Goal: Transaction & Acquisition: Book appointment/travel/reservation

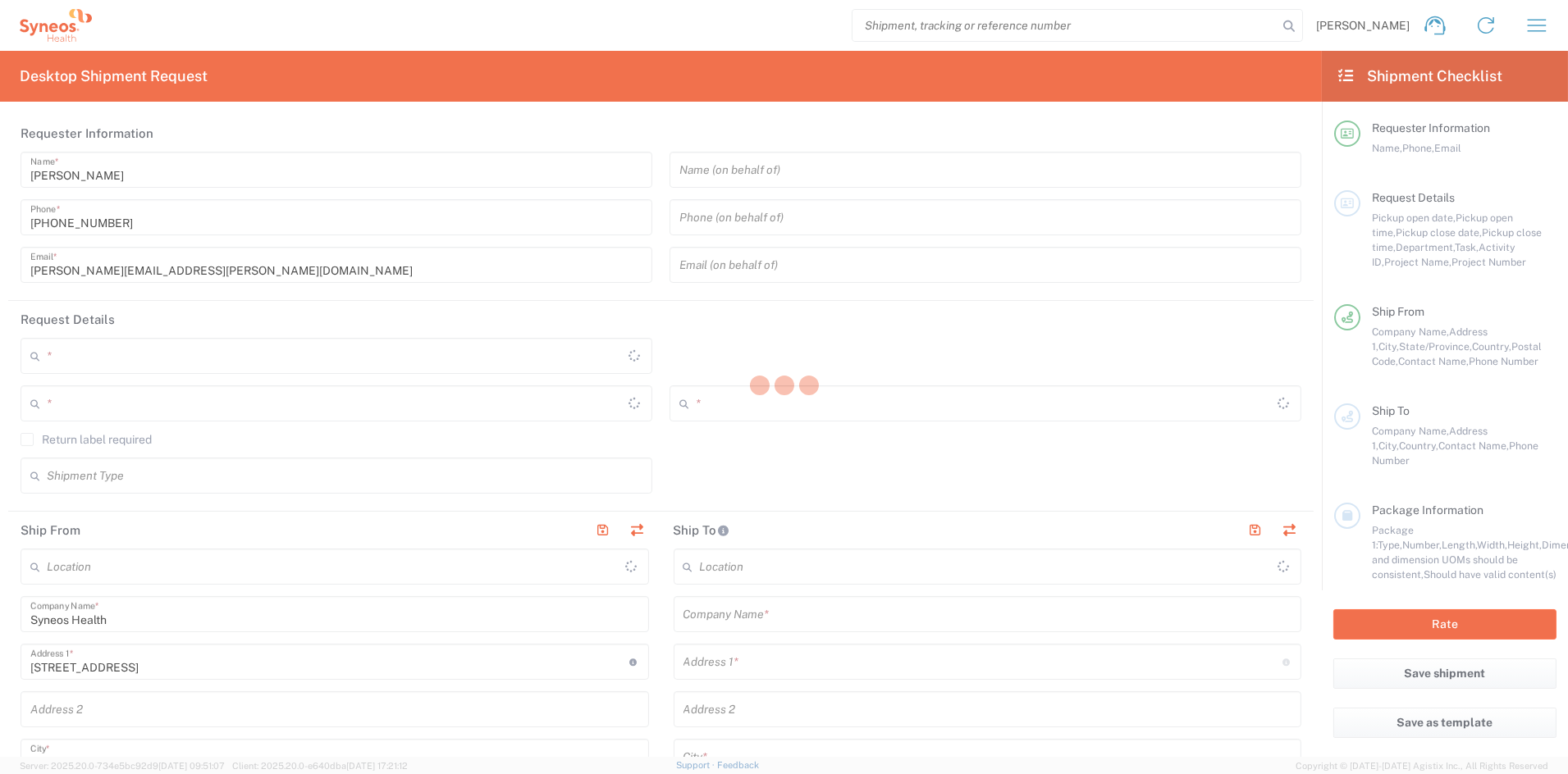
type input "[US_STATE]"
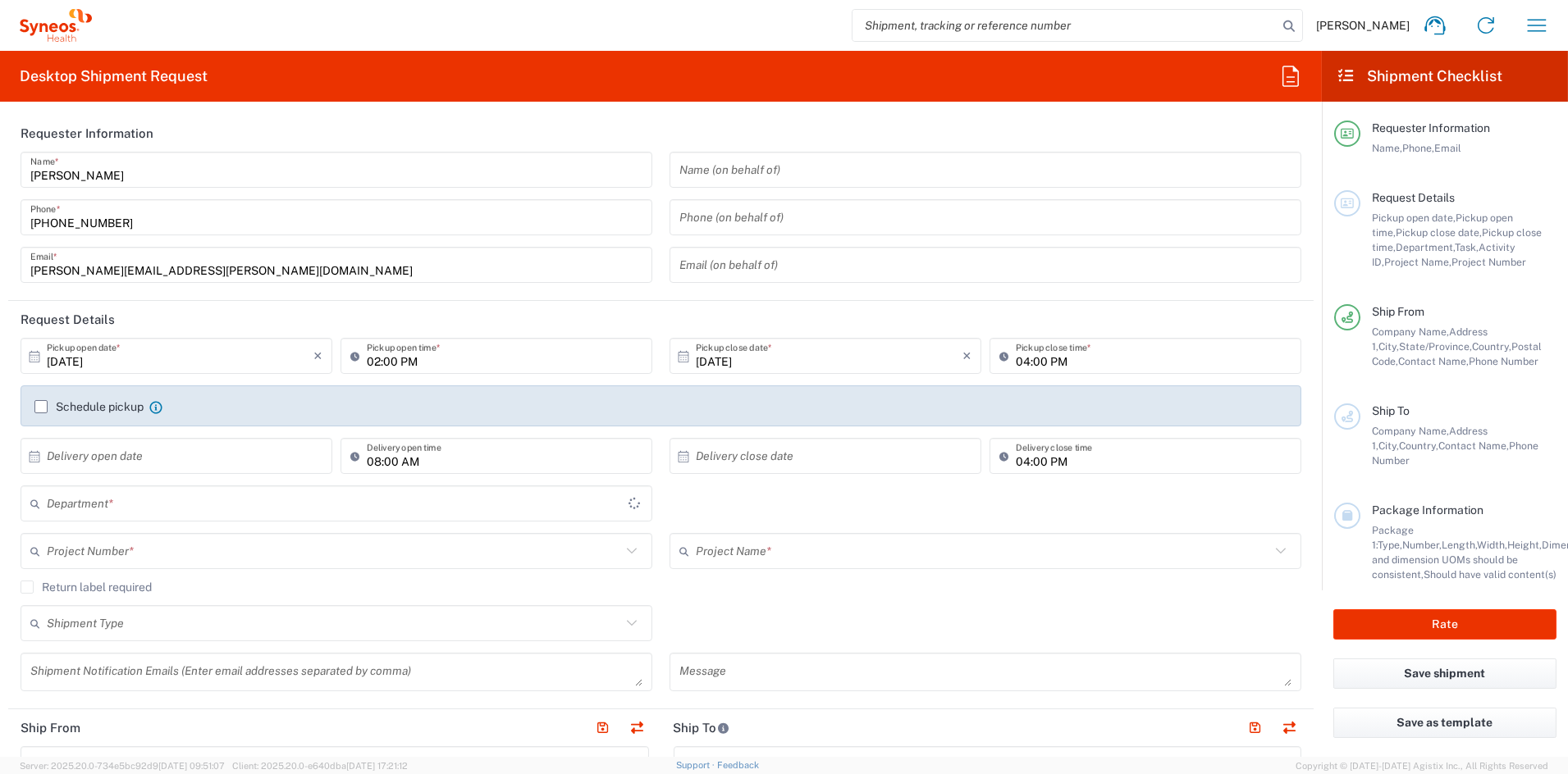
type input "[GEOGRAPHIC_DATA]"
type input "6156"
type input "Syneos Health Communications-Westerville OH"
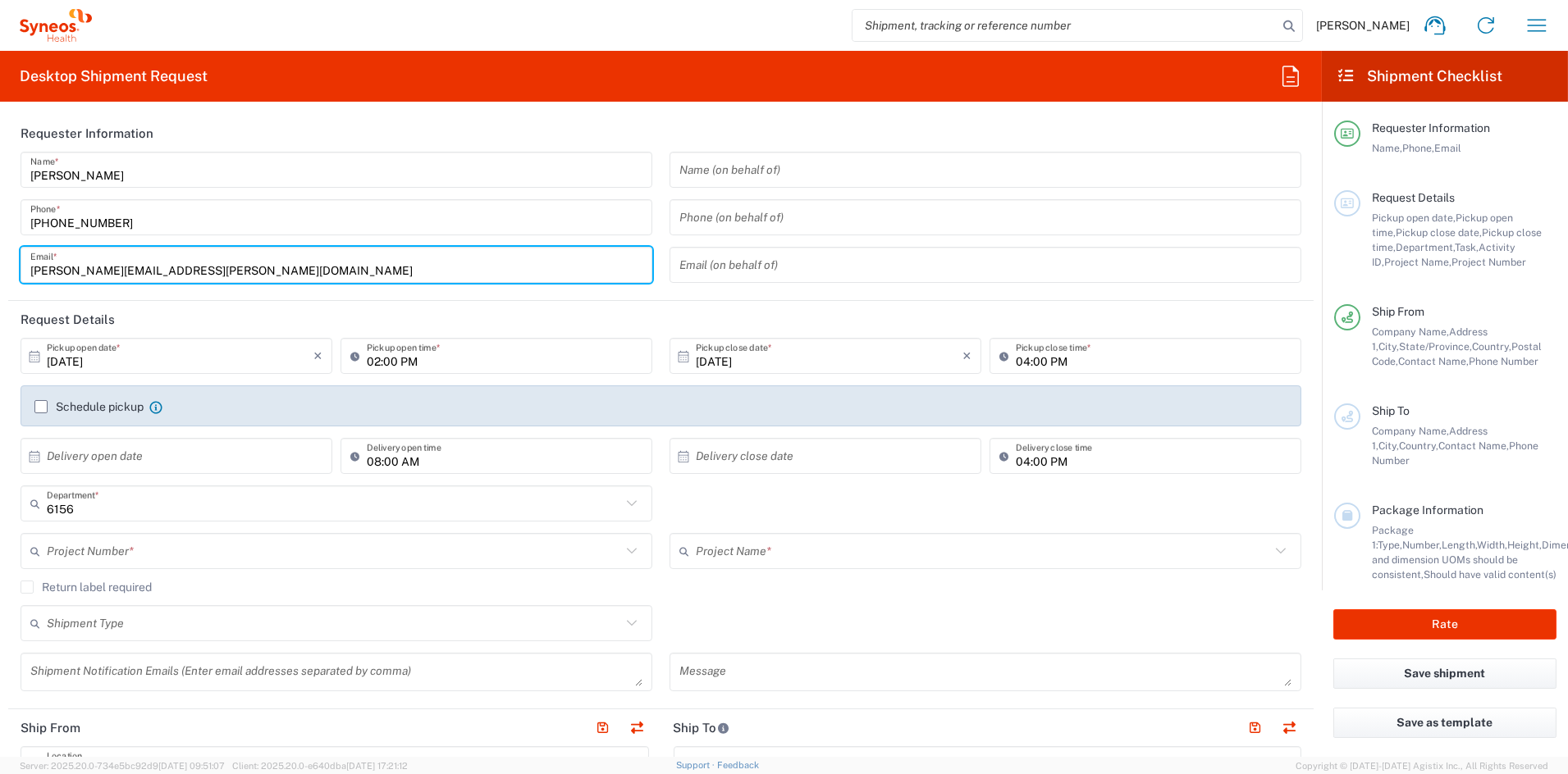
drag, startPoint x: 209, startPoint y: 267, endPoint x: -54, endPoint y: 261, distance: 263.1
click at [0, 261] on html "John Popp Home Shipment estimator Shipment tracking Desktop shipment request My…" at bounding box center [784, 387] width 1568 height 774
paste input "debbie.boyer"
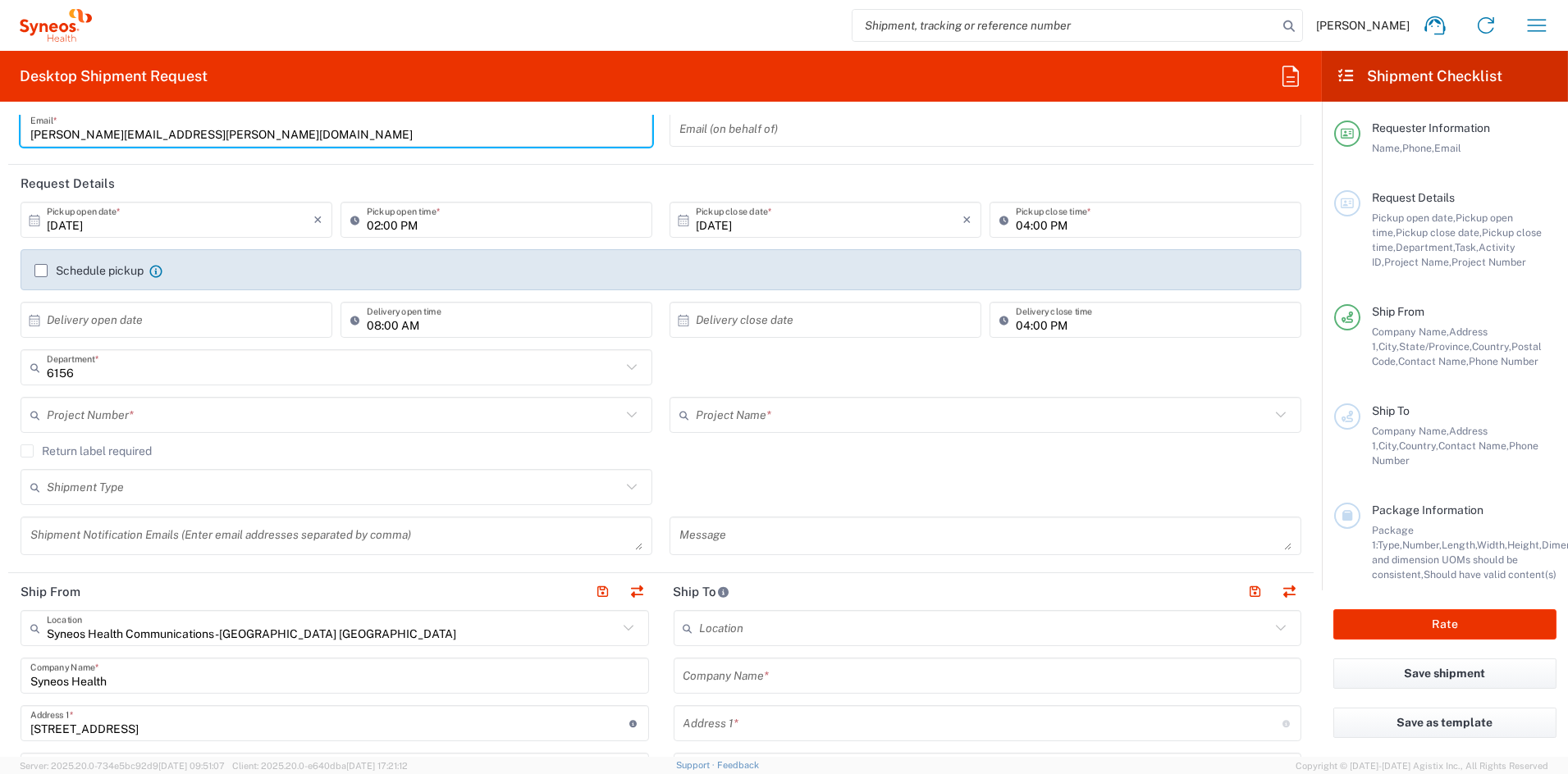
scroll to position [138, 0]
type input "debbie.boyer@syneoshealth.com"
click at [187, 411] on input "text" at bounding box center [334, 413] width 575 height 28
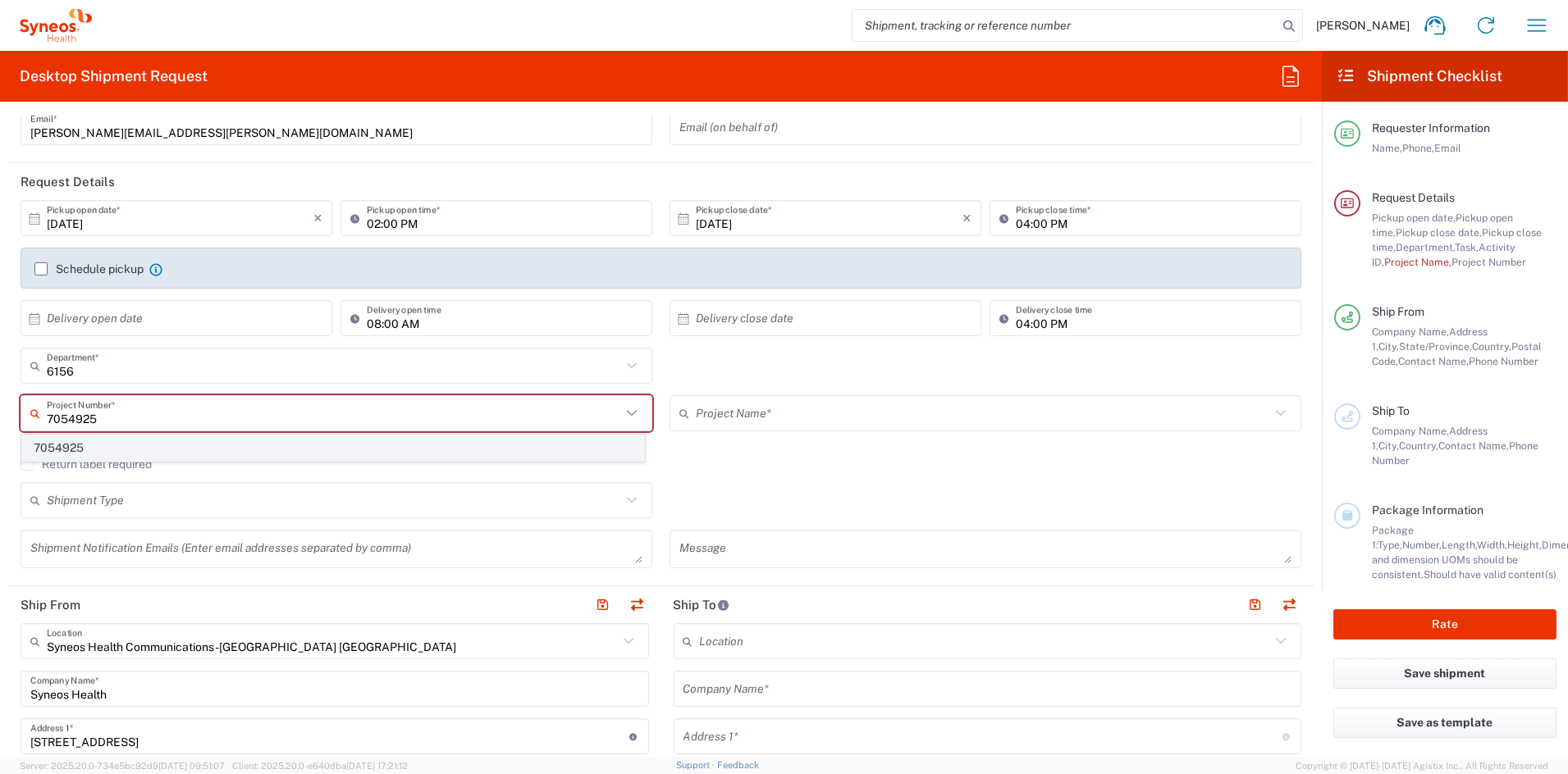
type input "7054925"
click at [103, 440] on span "7054925" at bounding box center [333, 448] width 622 height 25
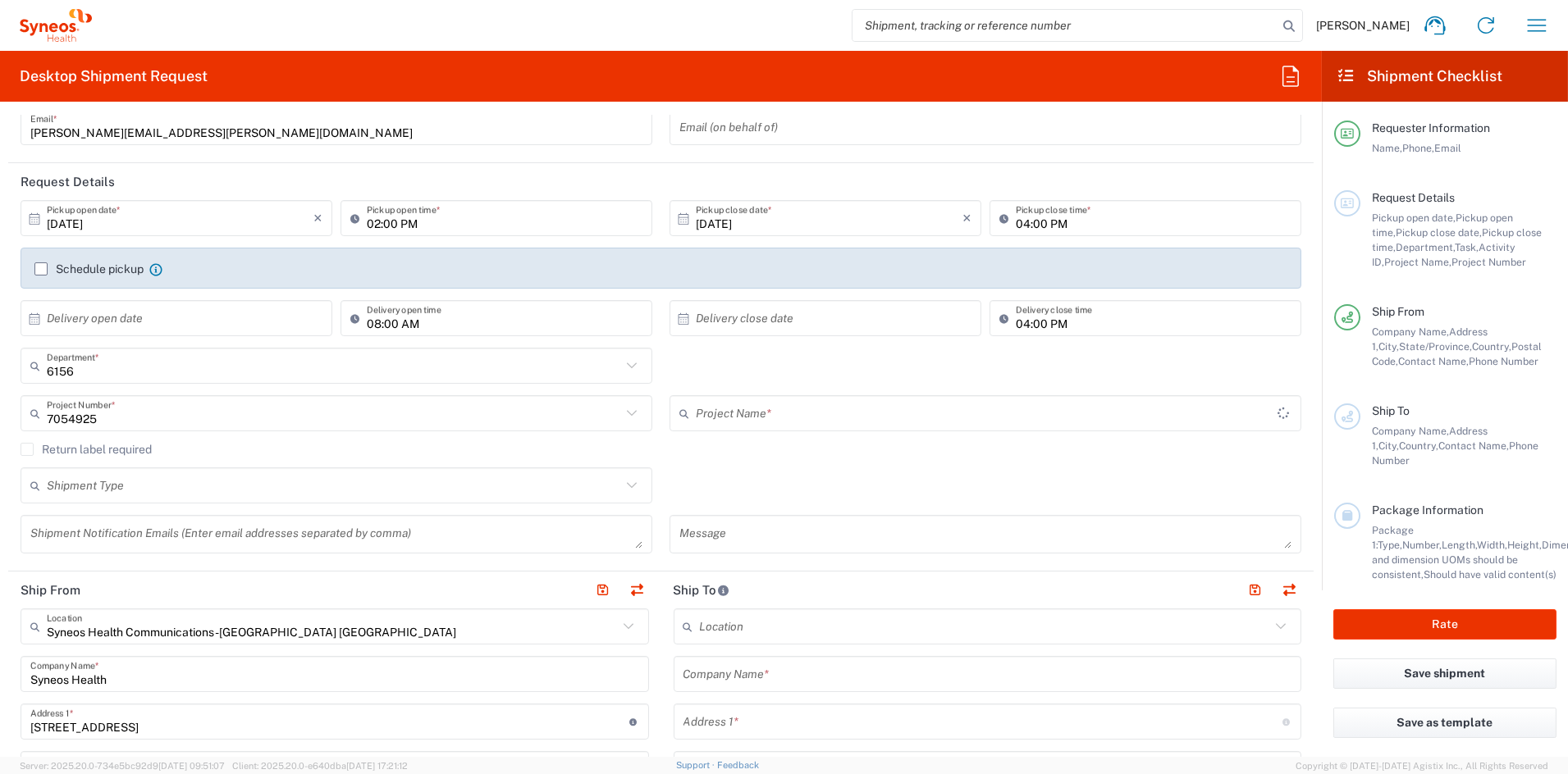
type input "Ferring 7054925"
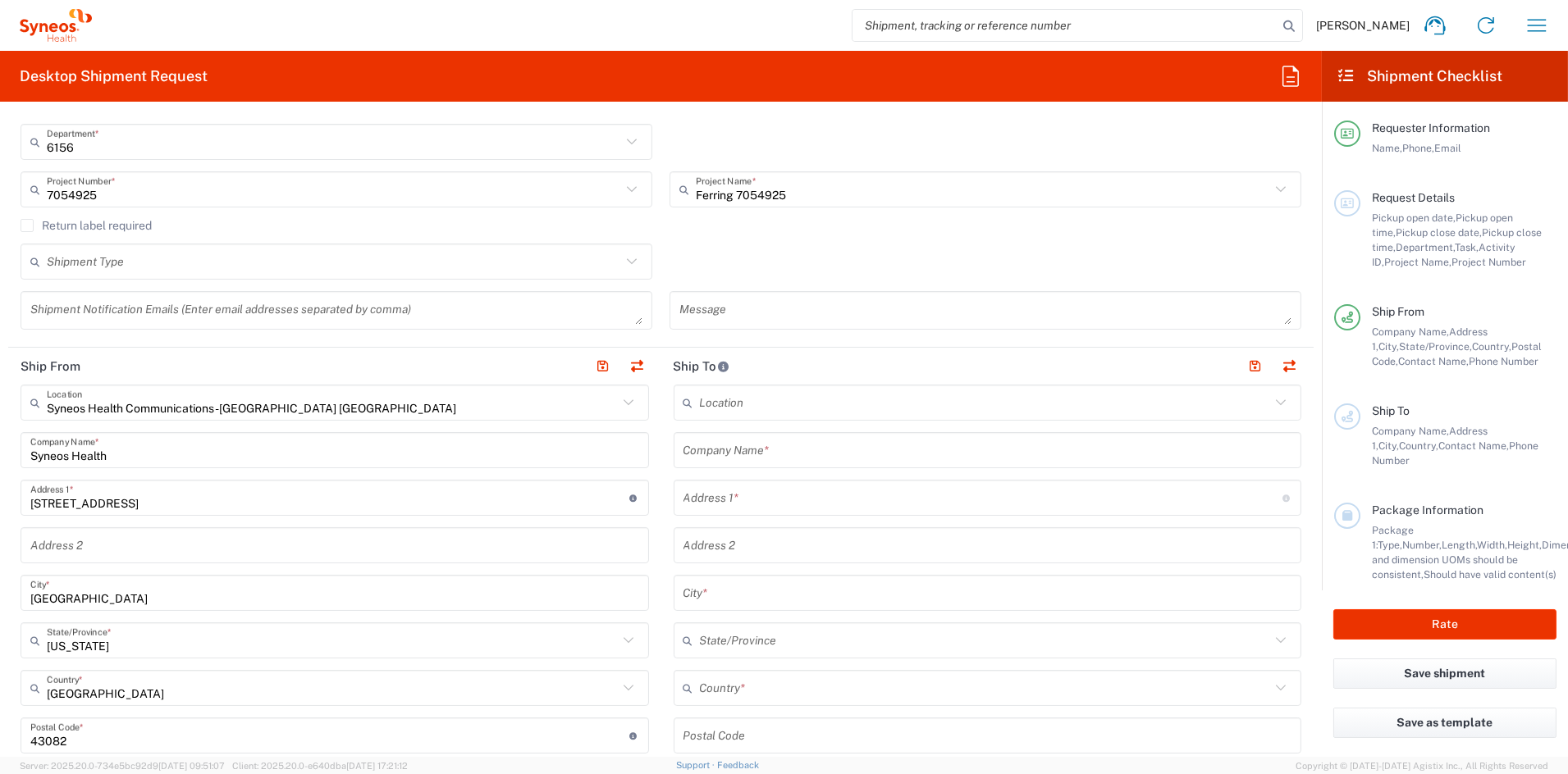
scroll to position [397, 0]
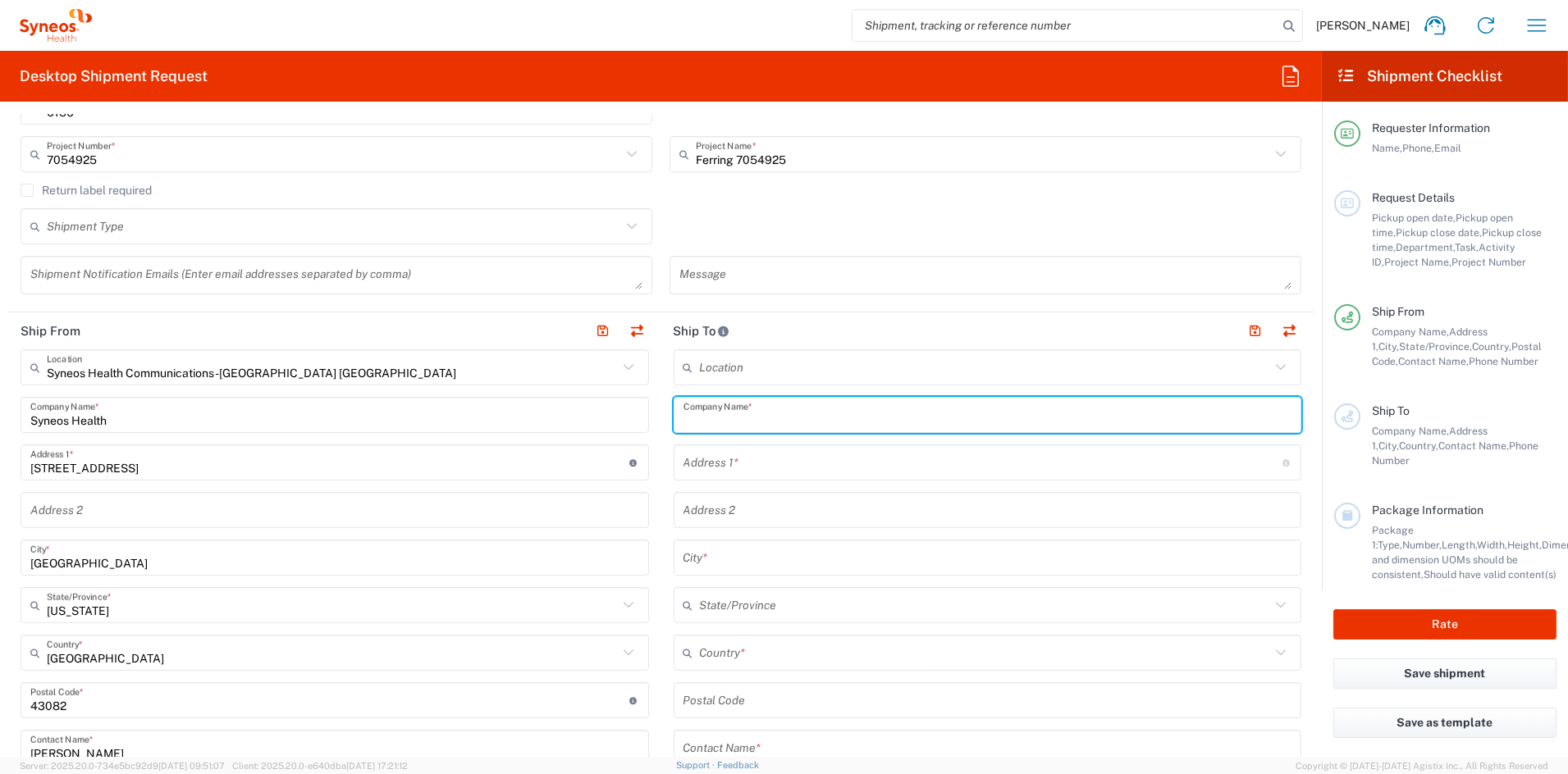
click at [779, 417] on input "text" at bounding box center [988, 415] width 609 height 28
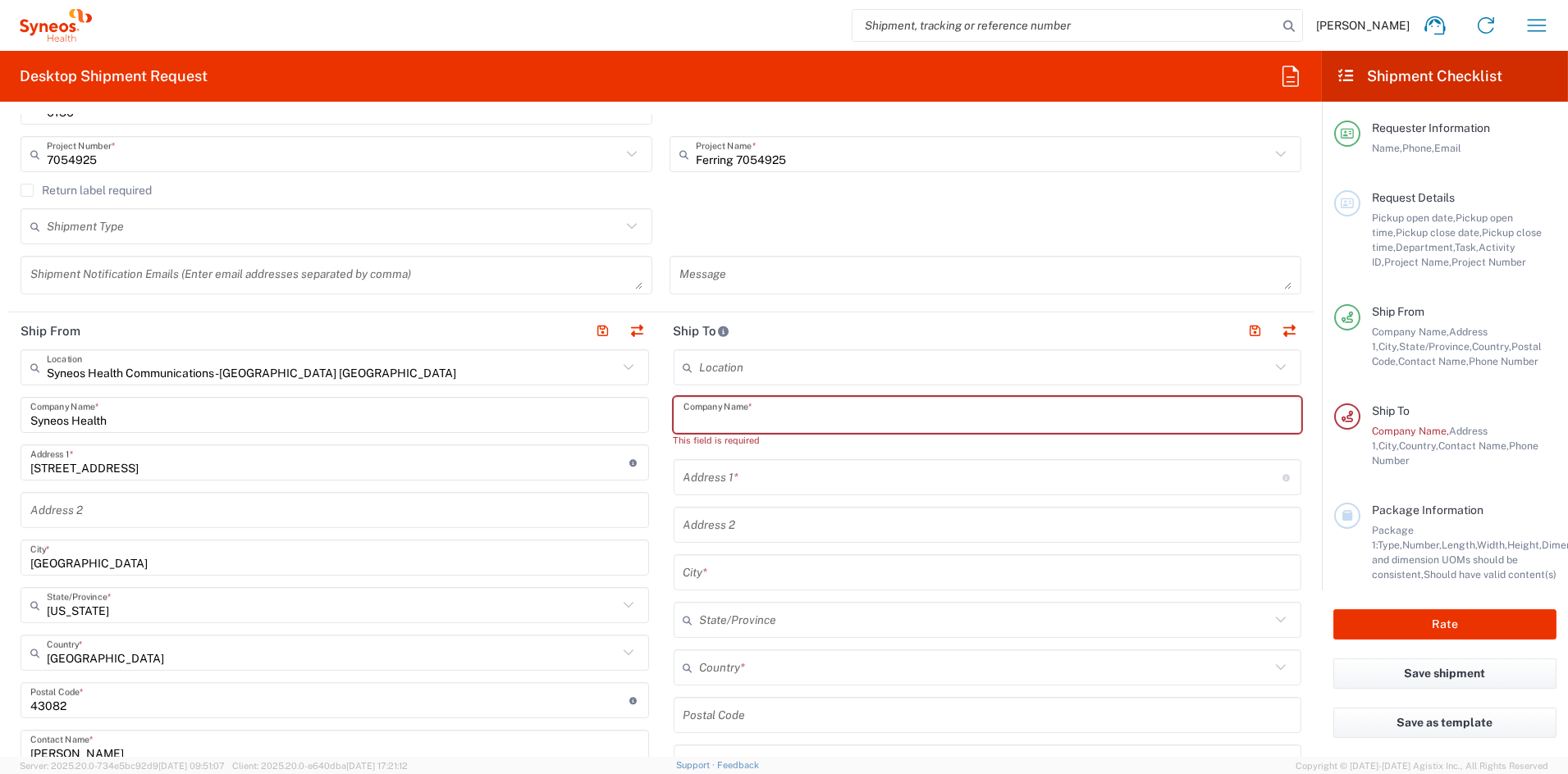
paste input "Chesapeake Urology Research Associates"
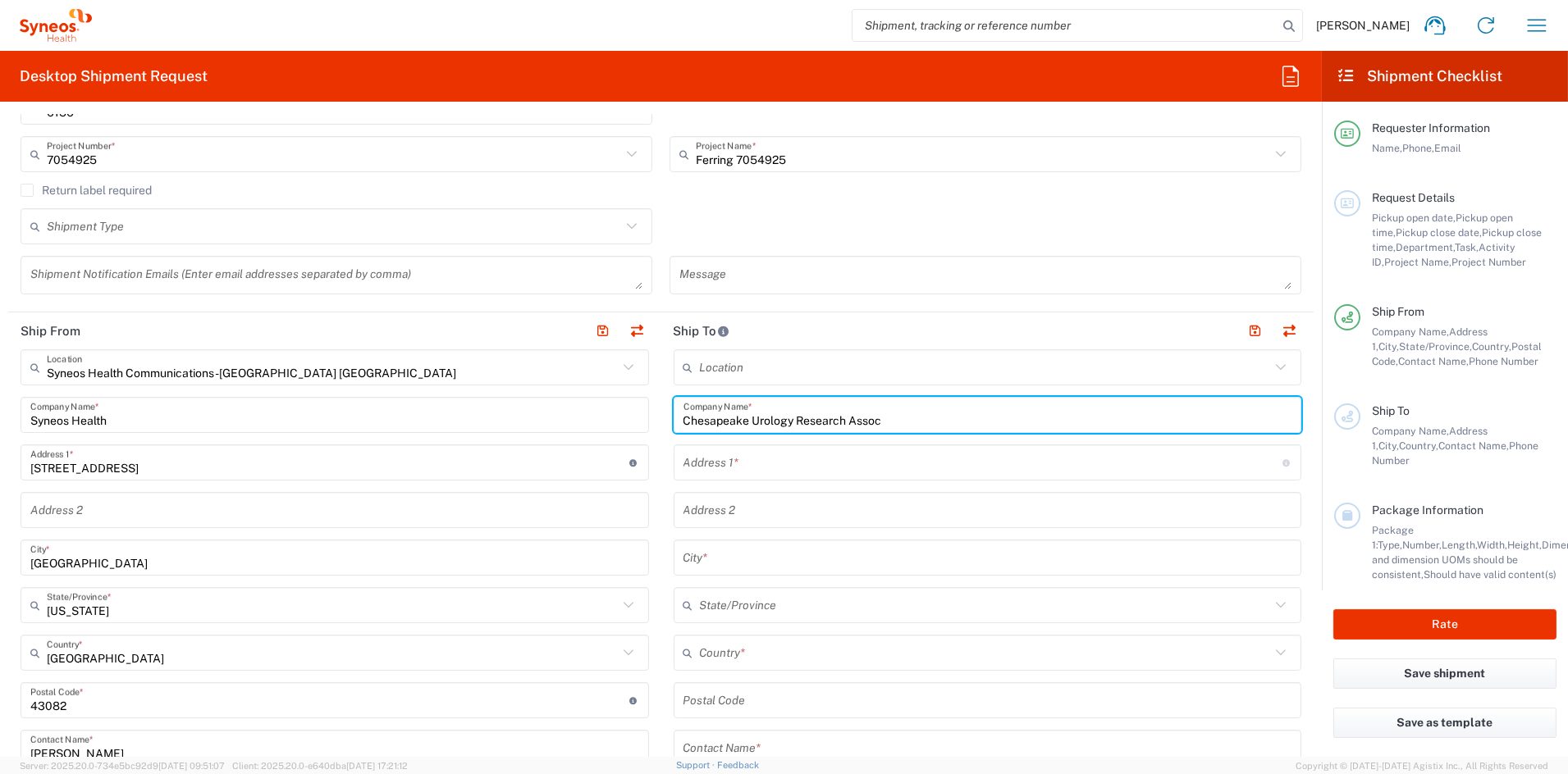
click at [840, 421] on input "Chesapeake Urology Research Assoc" at bounding box center [988, 415] width 609 height 28
type input "Chesapeake Urology Rec Assoc"
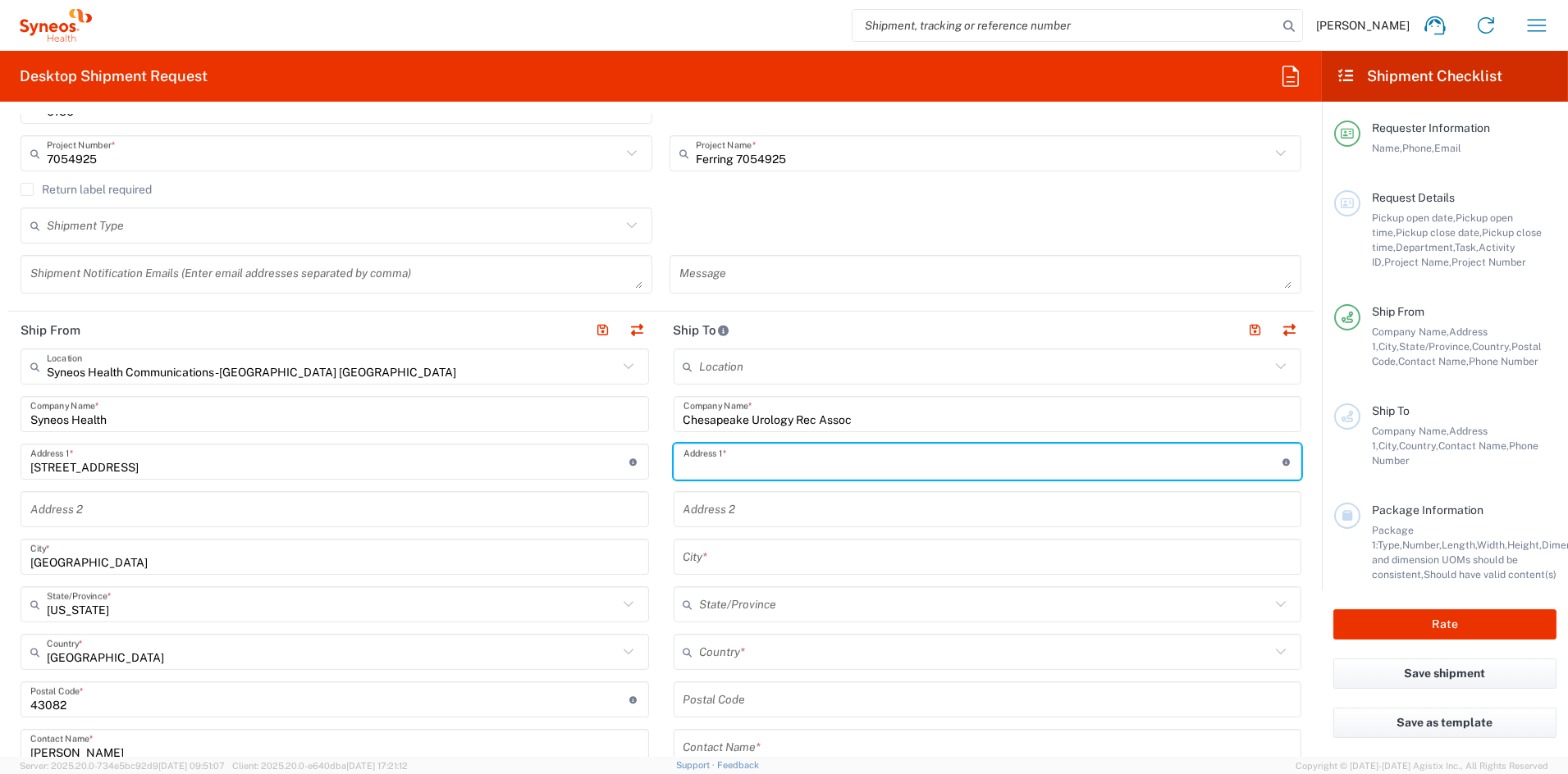
click at [807, 469] on input "text" at bounding box center [983, 461] width 599 height 28
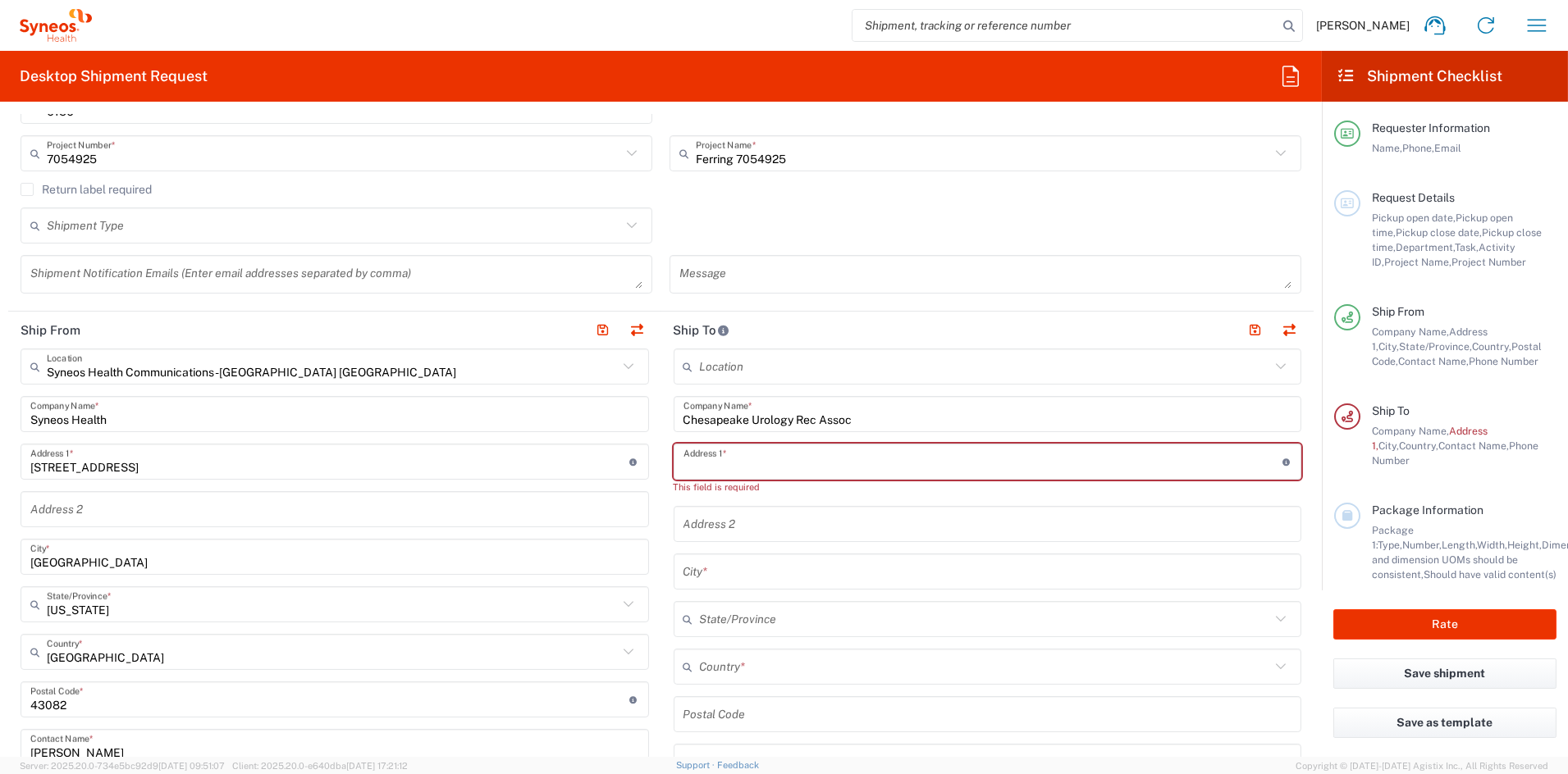
paste input "7580 Buckingham Blvd"
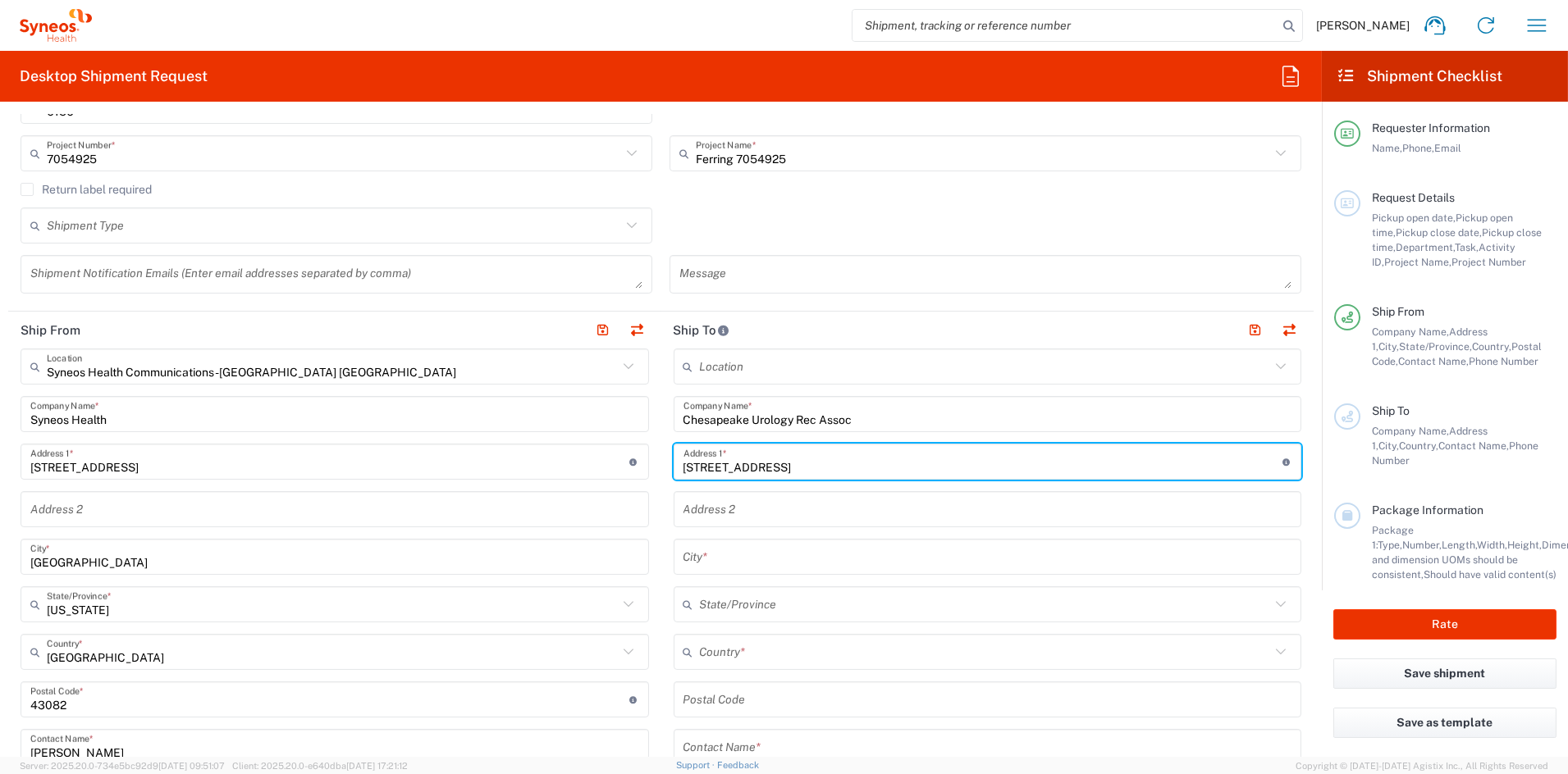
type input "7580 Buckingham Blvd"
drag, startPoint x: 757, startPoint y: 511, endPoint x: 745, endPoint y: 508, distance: 12.4
click at [752, 509] on input "text" at bounding box center [988, 509] width 609 height 28
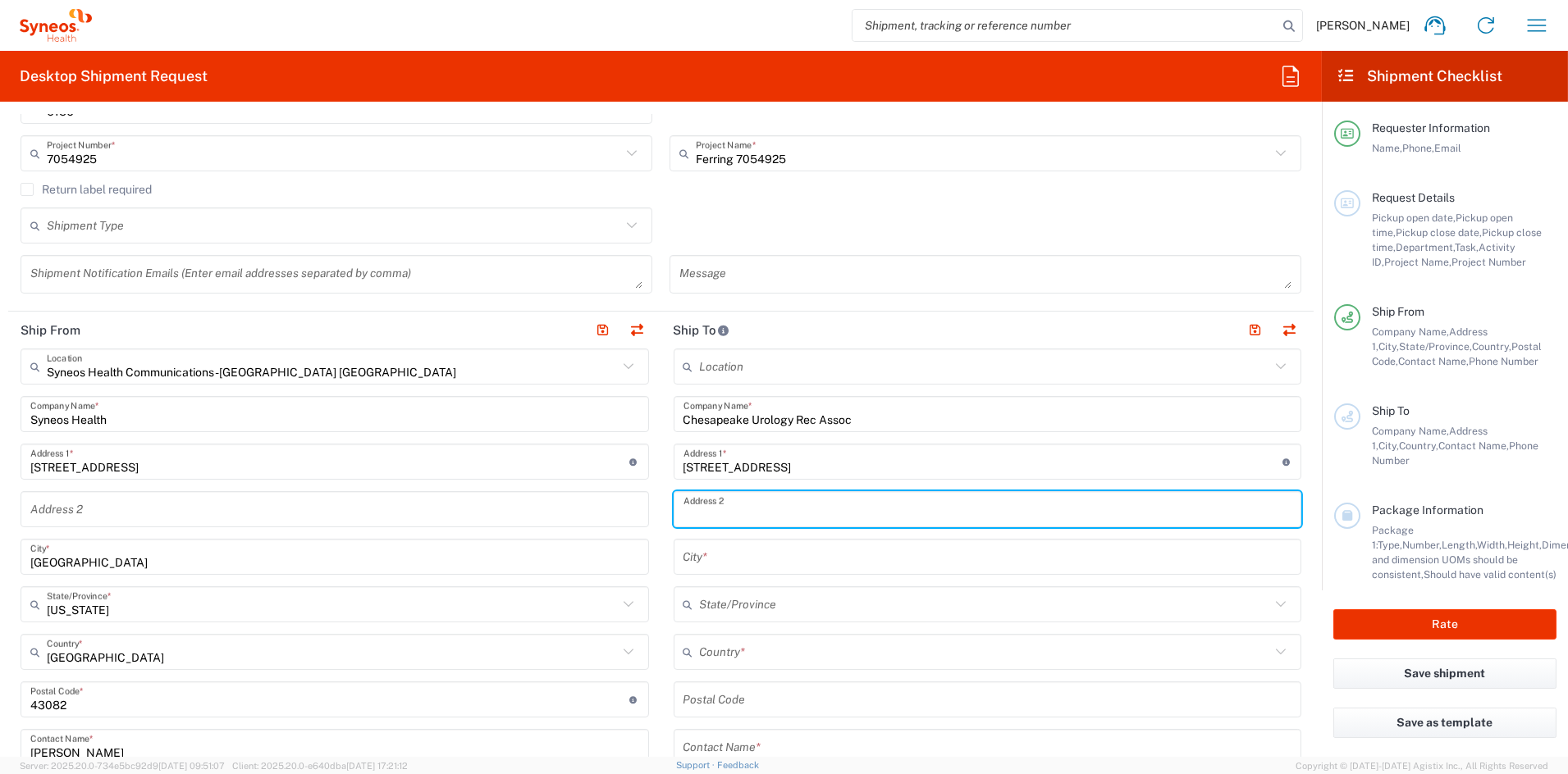
paste input "Ste 110"
type input "Ste 110"
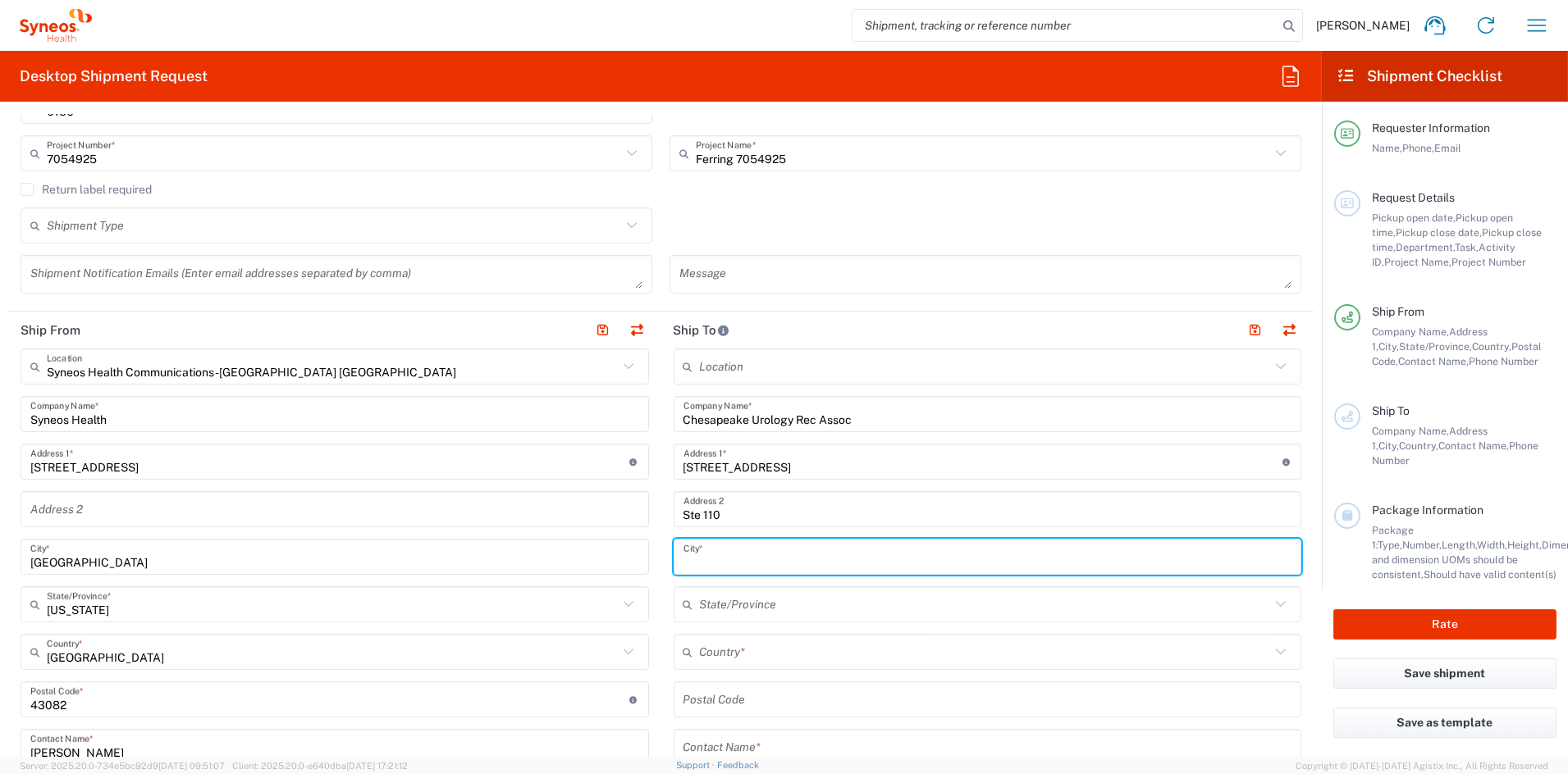
click at [751, 555] on input "text" at bounding box center [988, 557] width 609 height 28
paste input "Hanover"
type input "Hanover"
click at [732, 601] on input "text" at bounding box center [986, 605] width 571 height 28
click at [730, 601] on input "text" at bounding box center [986, 605] width 571 height 28
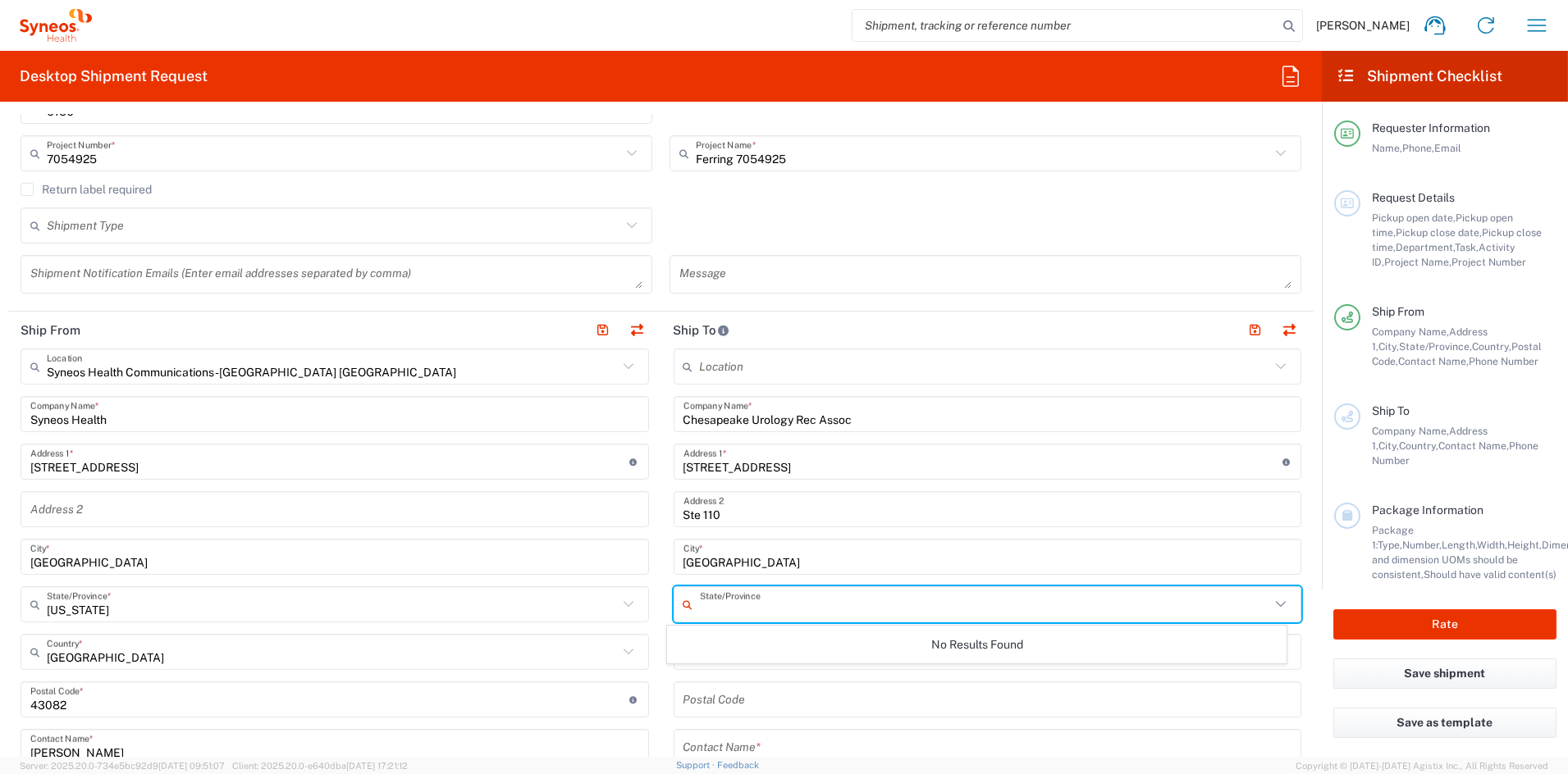
paste input "MD"
type input "MD"
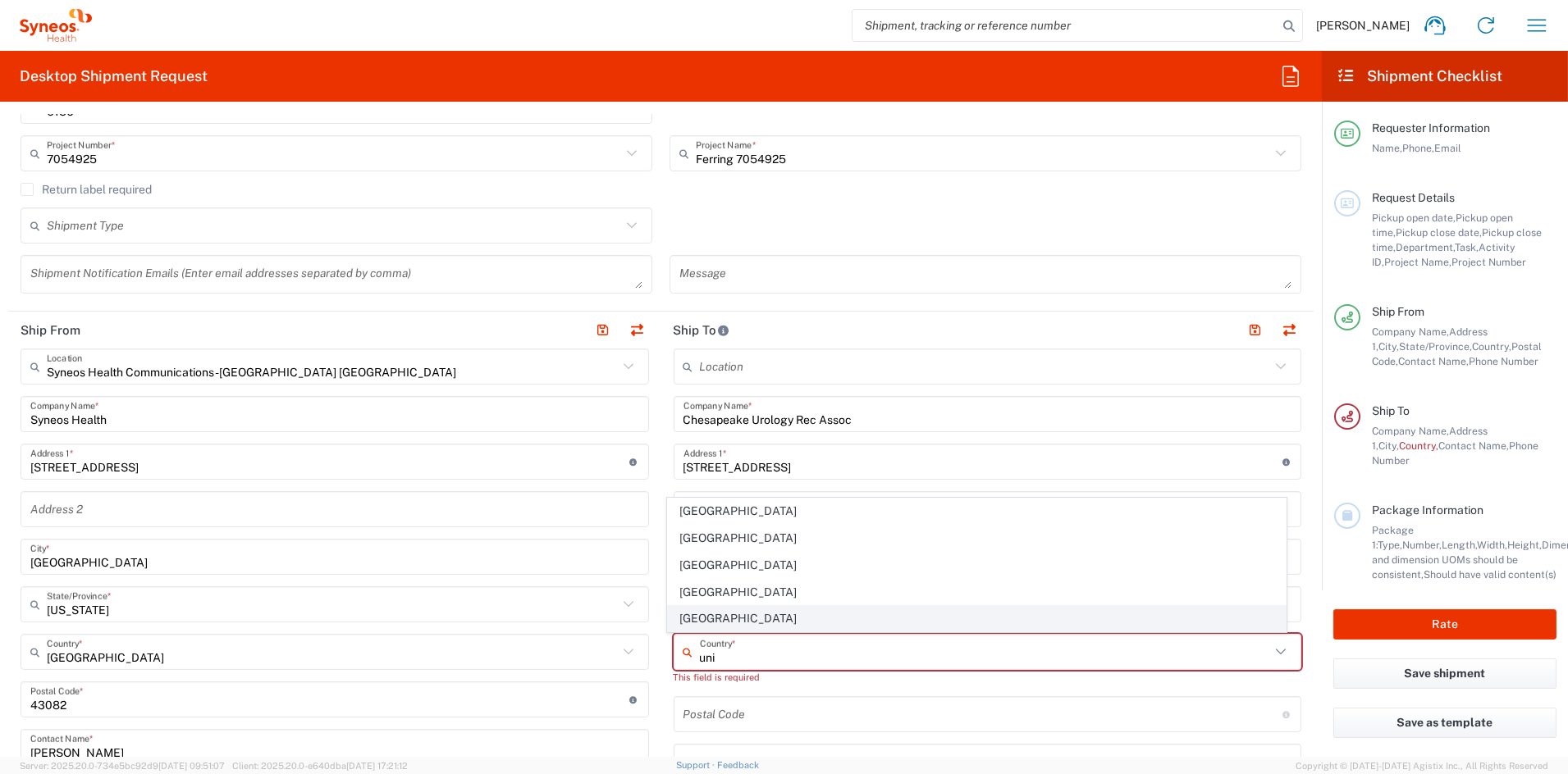
click at [715, 617] on span "United States" at bounding box center [977, 619] width 617 height 25
type input "United States"
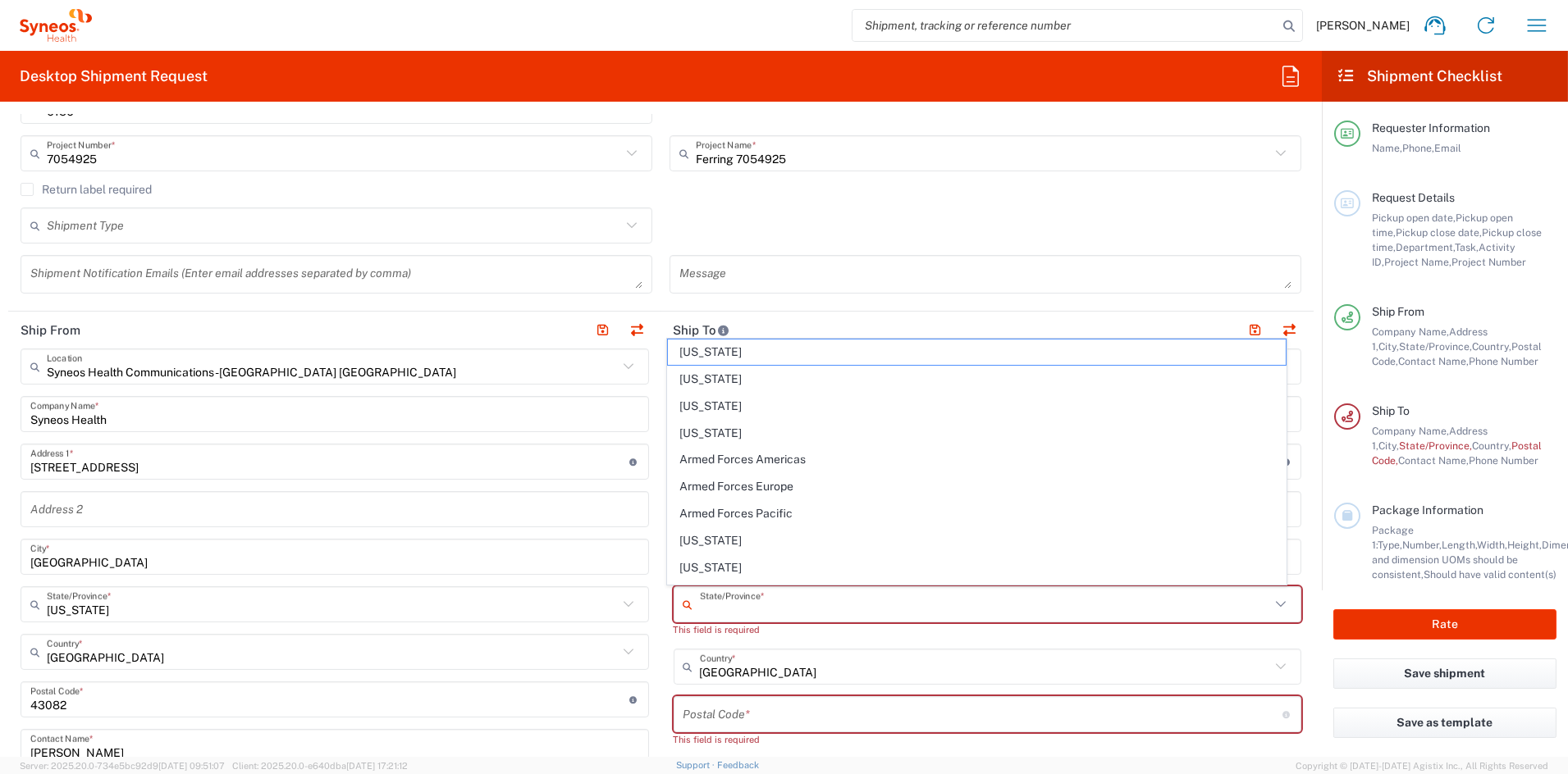
click at [771, 605] on input "text" at bounding box center [986, 605] width 571 height 28
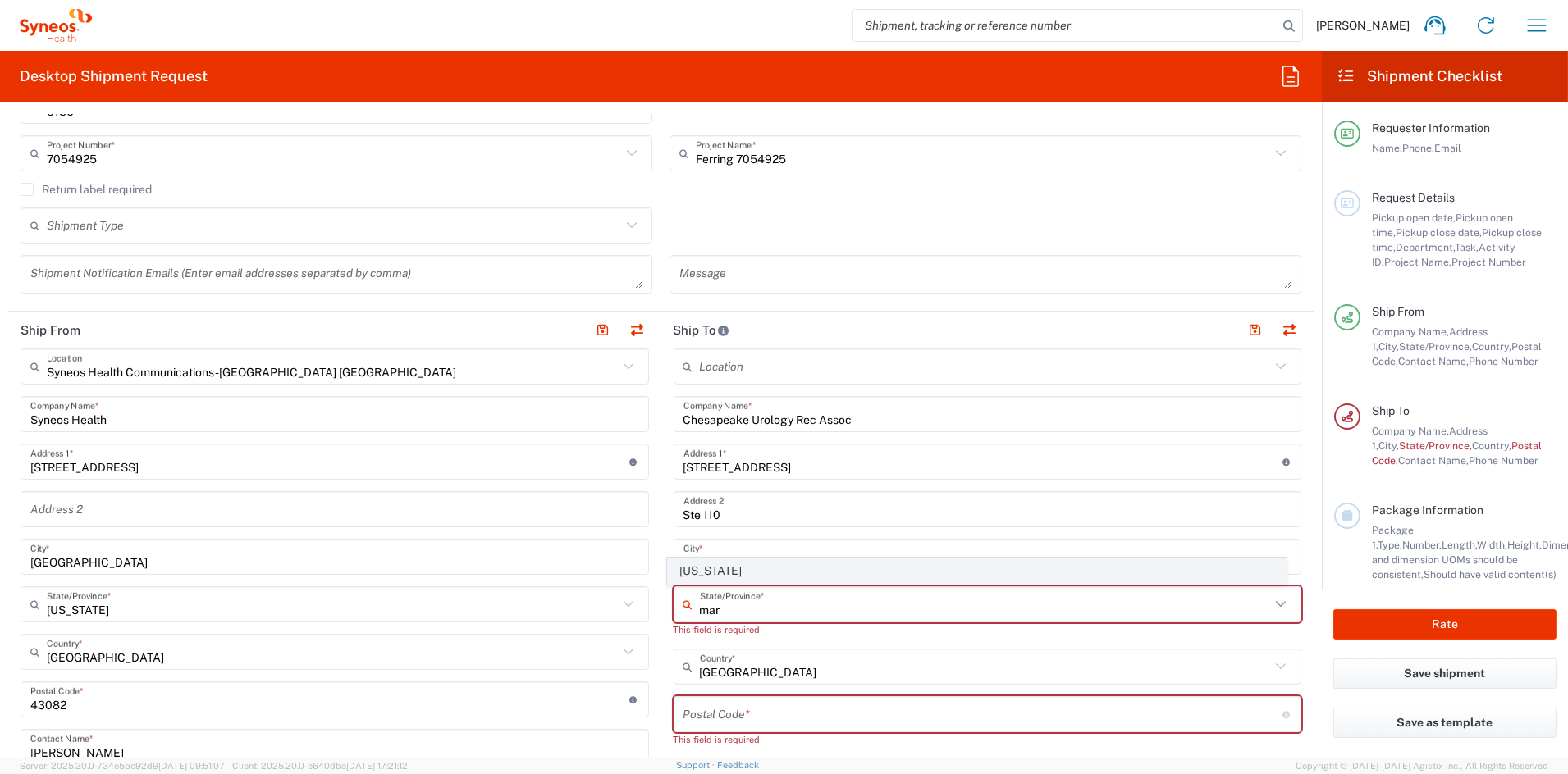
click at [711, 574] on span "Maryland" at bounding box center [977, 571] width 617 height 25
type input "Maryland"
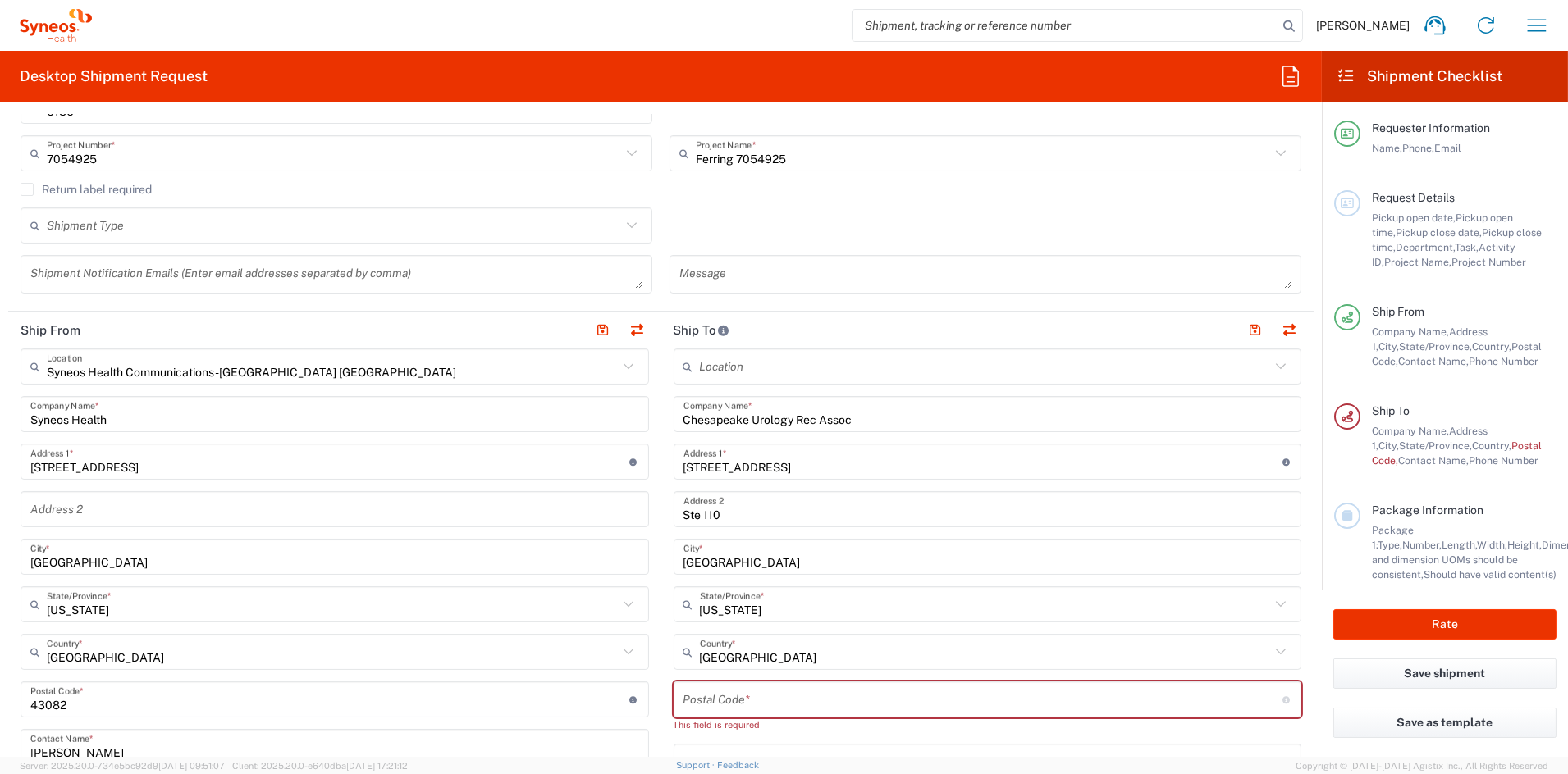
click at [735, 696] on input "undefined" at bounding box center [983, 699] width 599 height 28
paste input "21076"
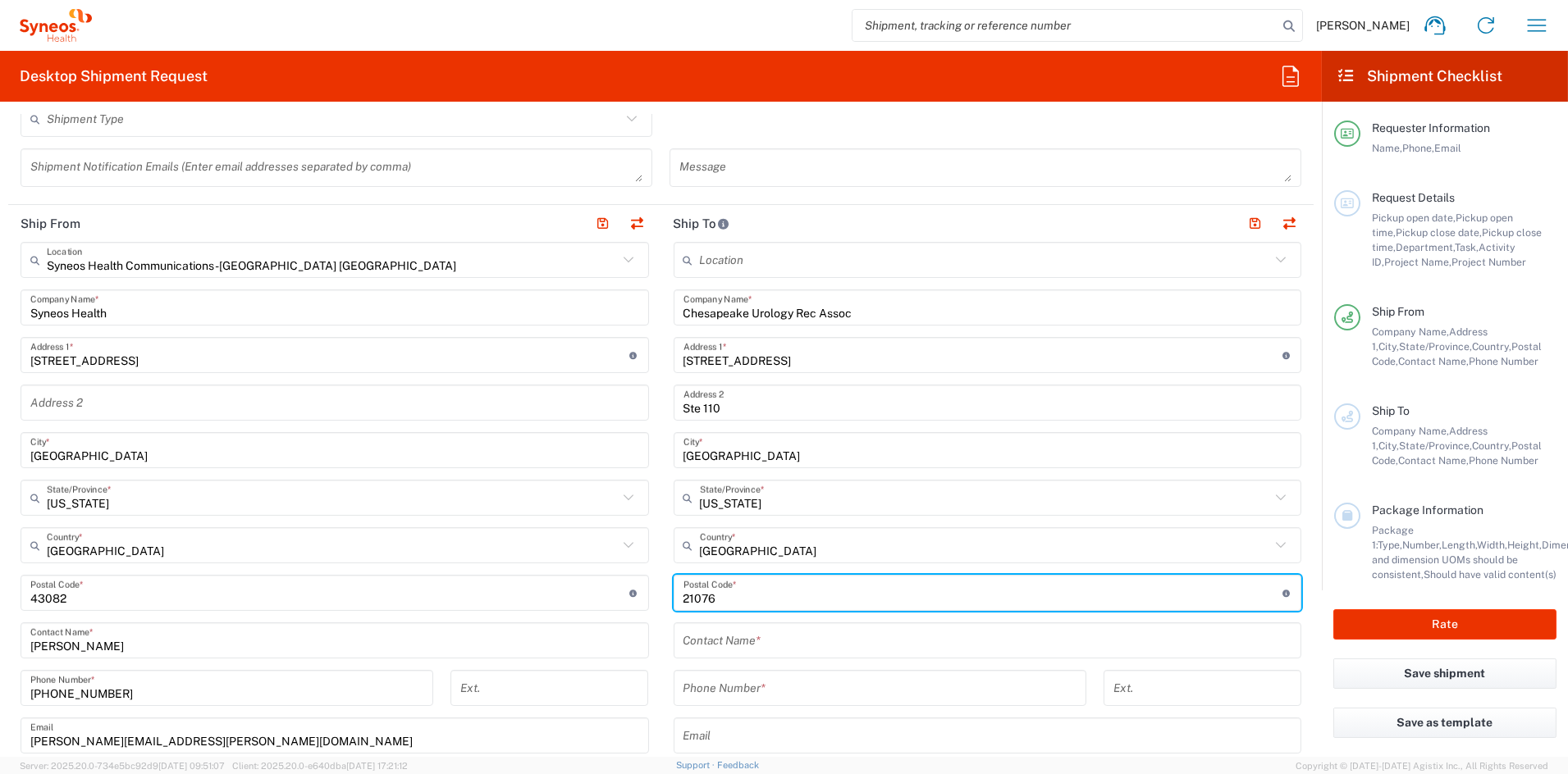
scroll to position [520, 0]
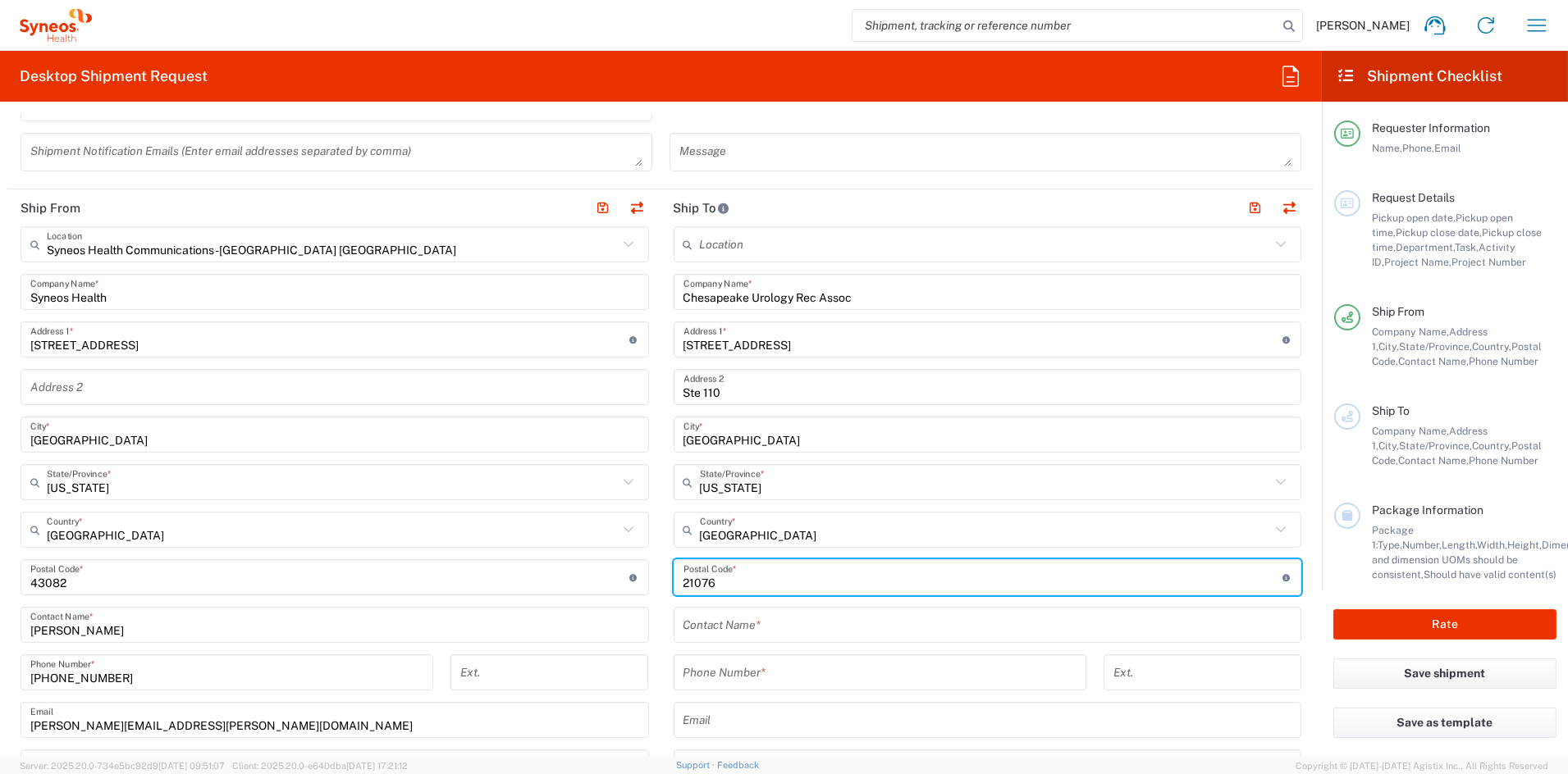
type input "21076"
click at [747, 627] on input "text" at bounding box center [988, 625] width 609 height 28
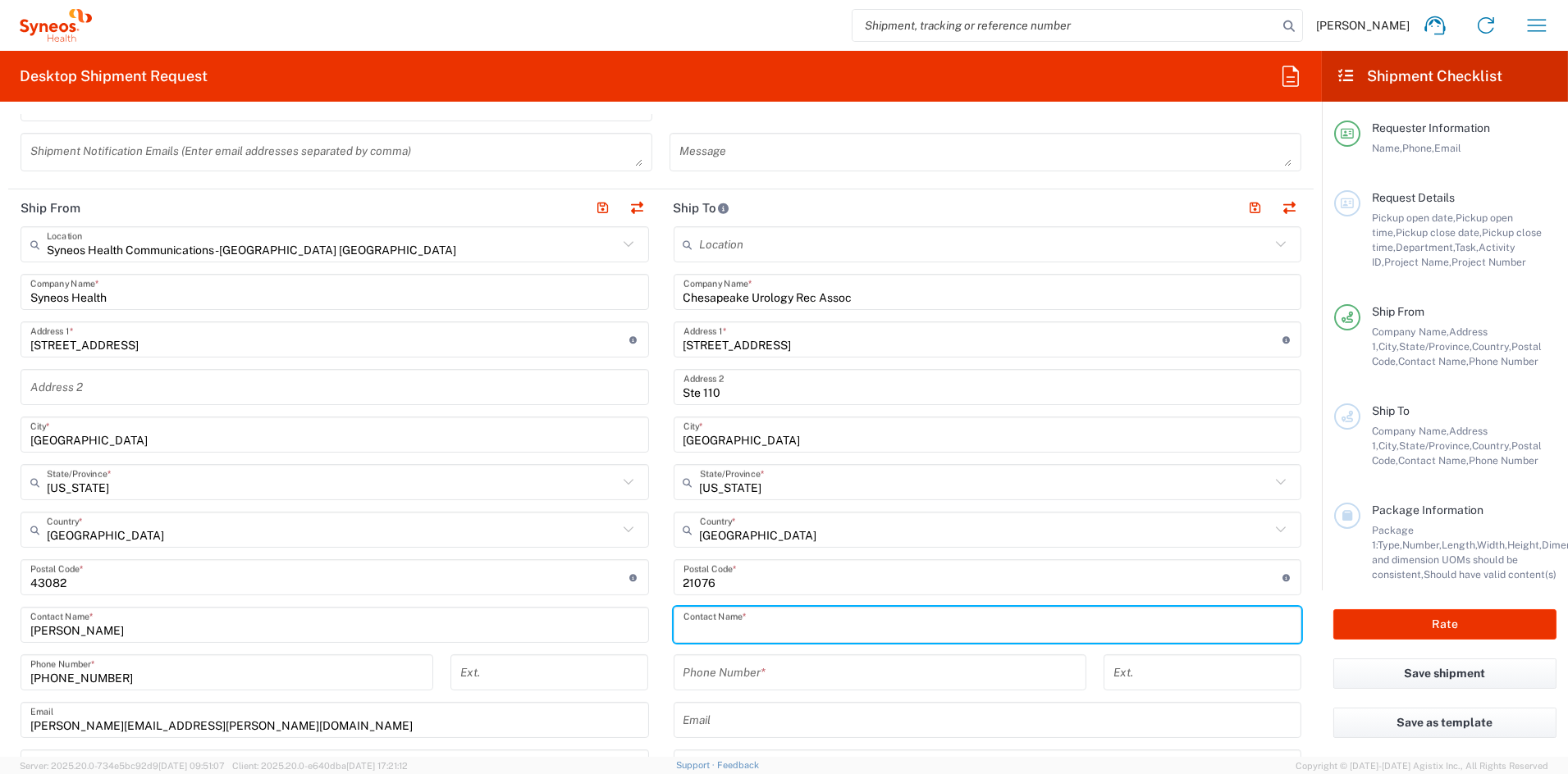
click at [747, 627] on input "text" at bounding box center [988, 625] width 609 height 28
paste input "Barbara"
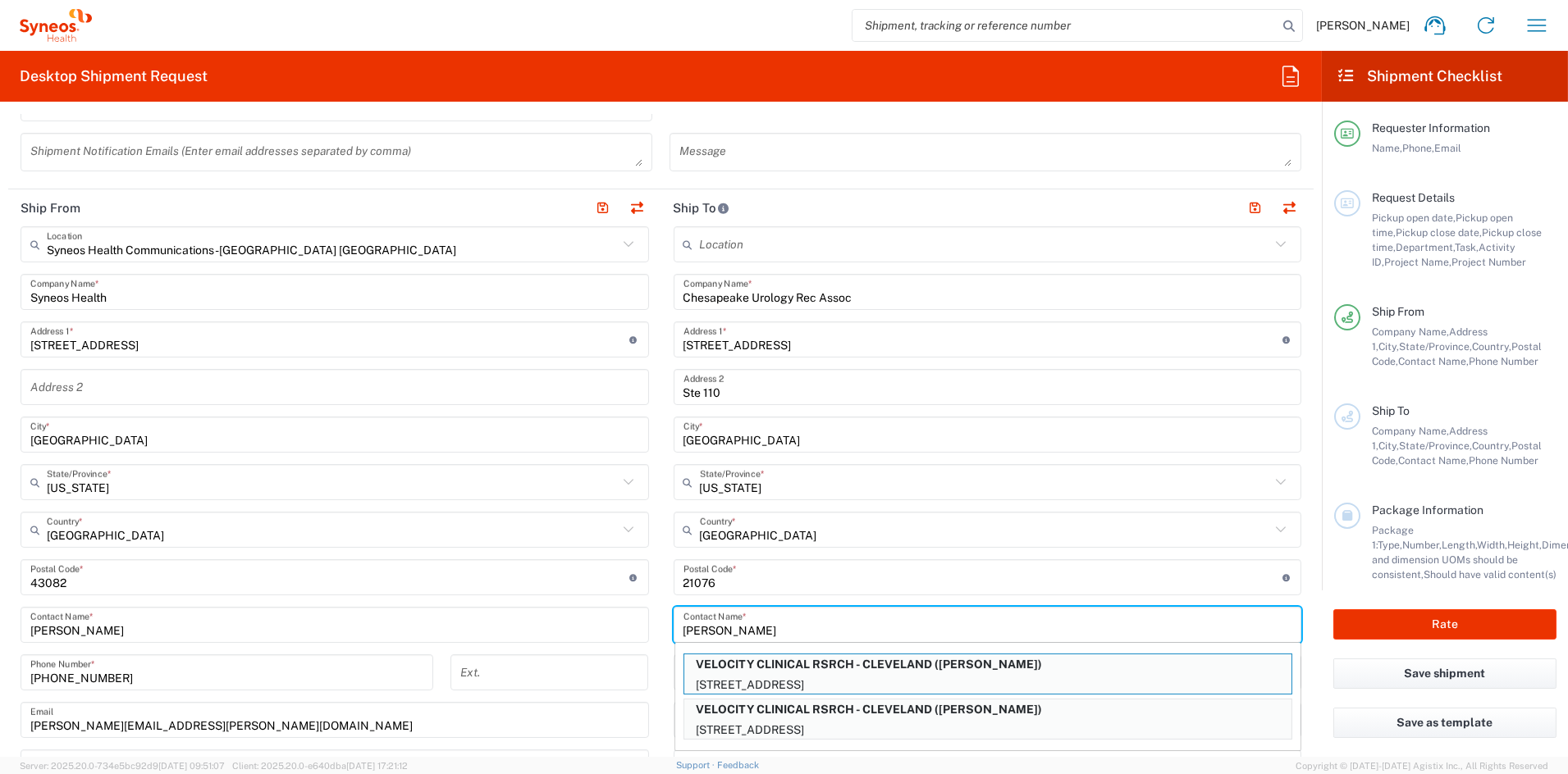
click at [675, 628] on div "Barbara Contact Name * VELOCITY CLINICAL RSRCH - CLEVELAND (BARBARA RHEE) 3619 …" at bounding box center [988, 624] width 628 height 36
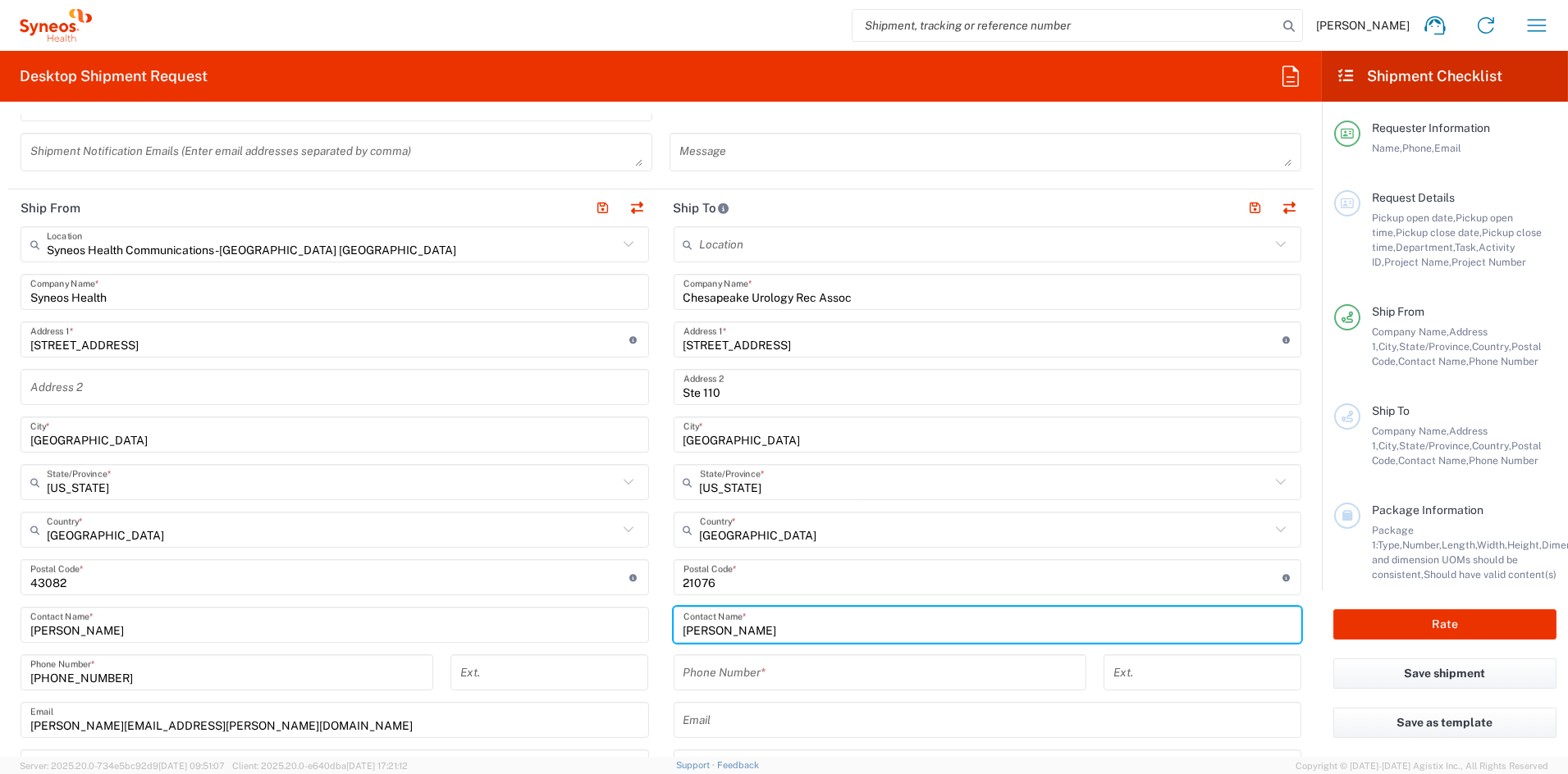
paste input "Kyei"
click at [722, 630] on input "BarbaraKyei" at bounding box center [988, 625] width 609 height 28
click at [757, 631] on input "BarbaraKyei" at bounding box center [988, 625] width 609 height 28
drag, startPoint x: 754, startPoint y: 632, endPoint x: 725, endPoint y: 634, distance: 29.1
click at [720, 632] on input "BarbaraKyei" at bounding box center [988, 625] width 609 height 28
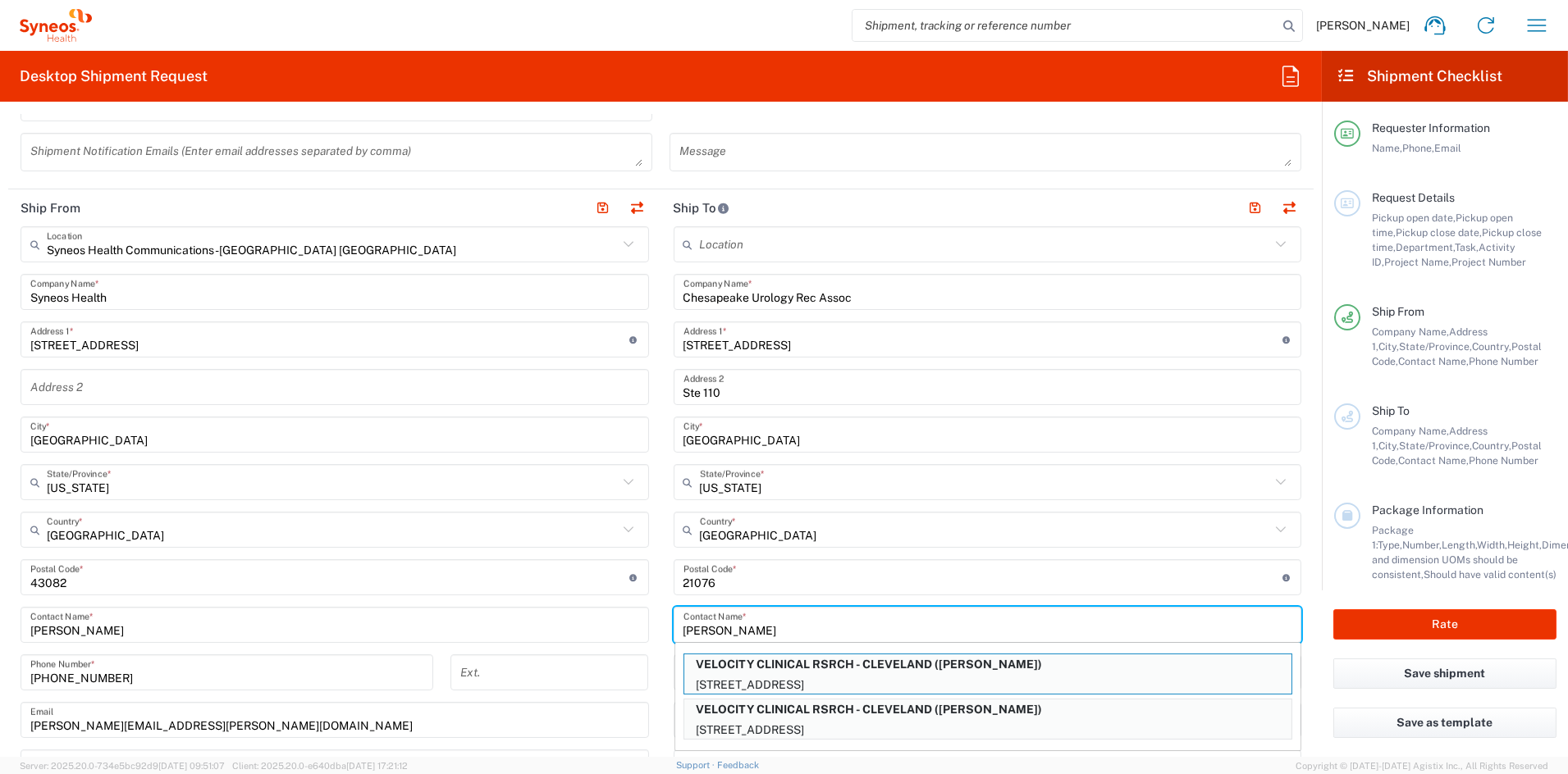
click at [684, 629] on input "Barbara" at bounding box center [988, 625] width 609 height 28
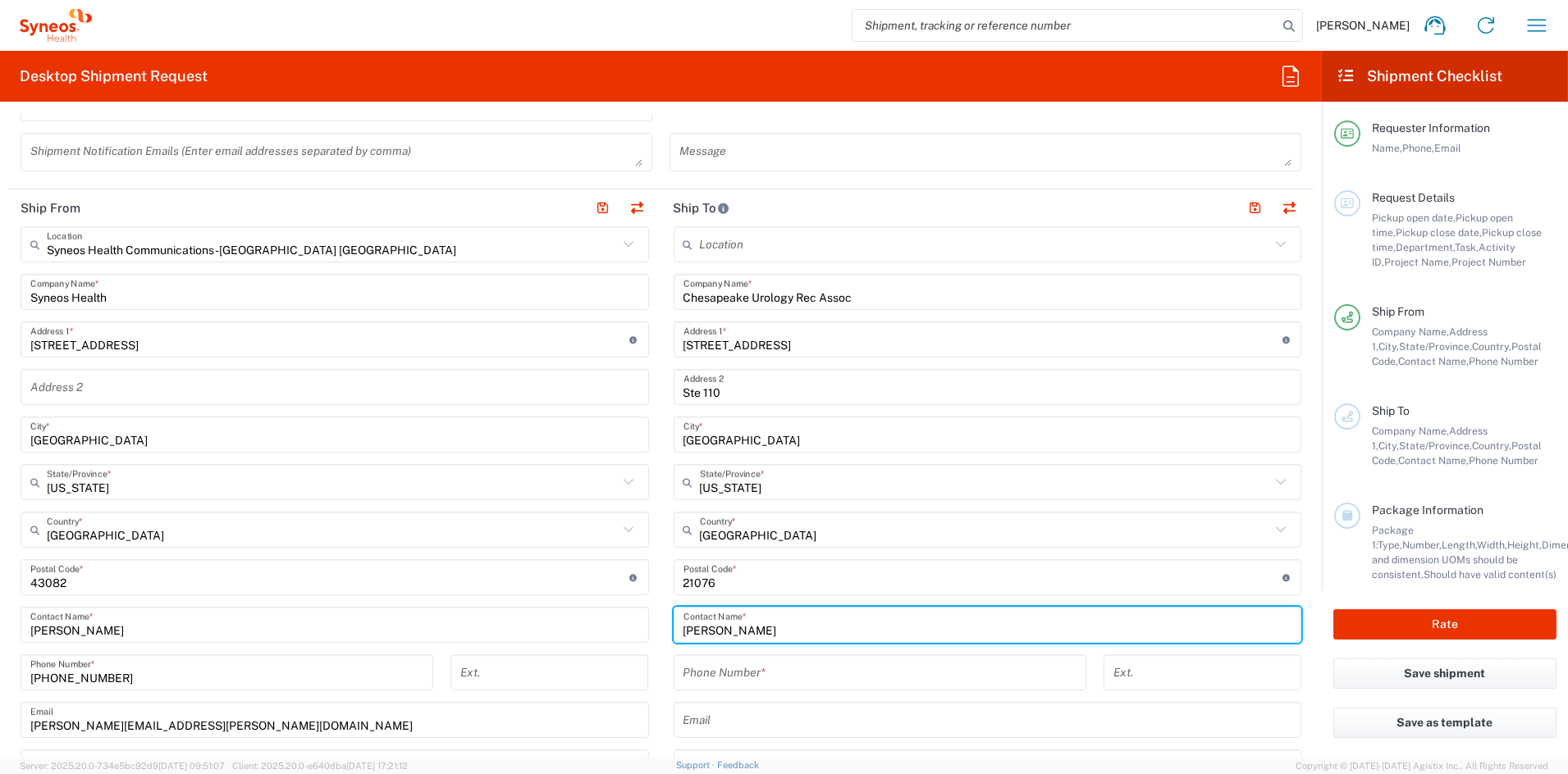
paste input "Kyei"
type input "Kyei Barbara"
click at [737, 676] on input "tel" at bounding box center [880, 673] width 393 height 28
click at [734, 675] on input "tel" at bounding box center [880, 673] width 393 height 28
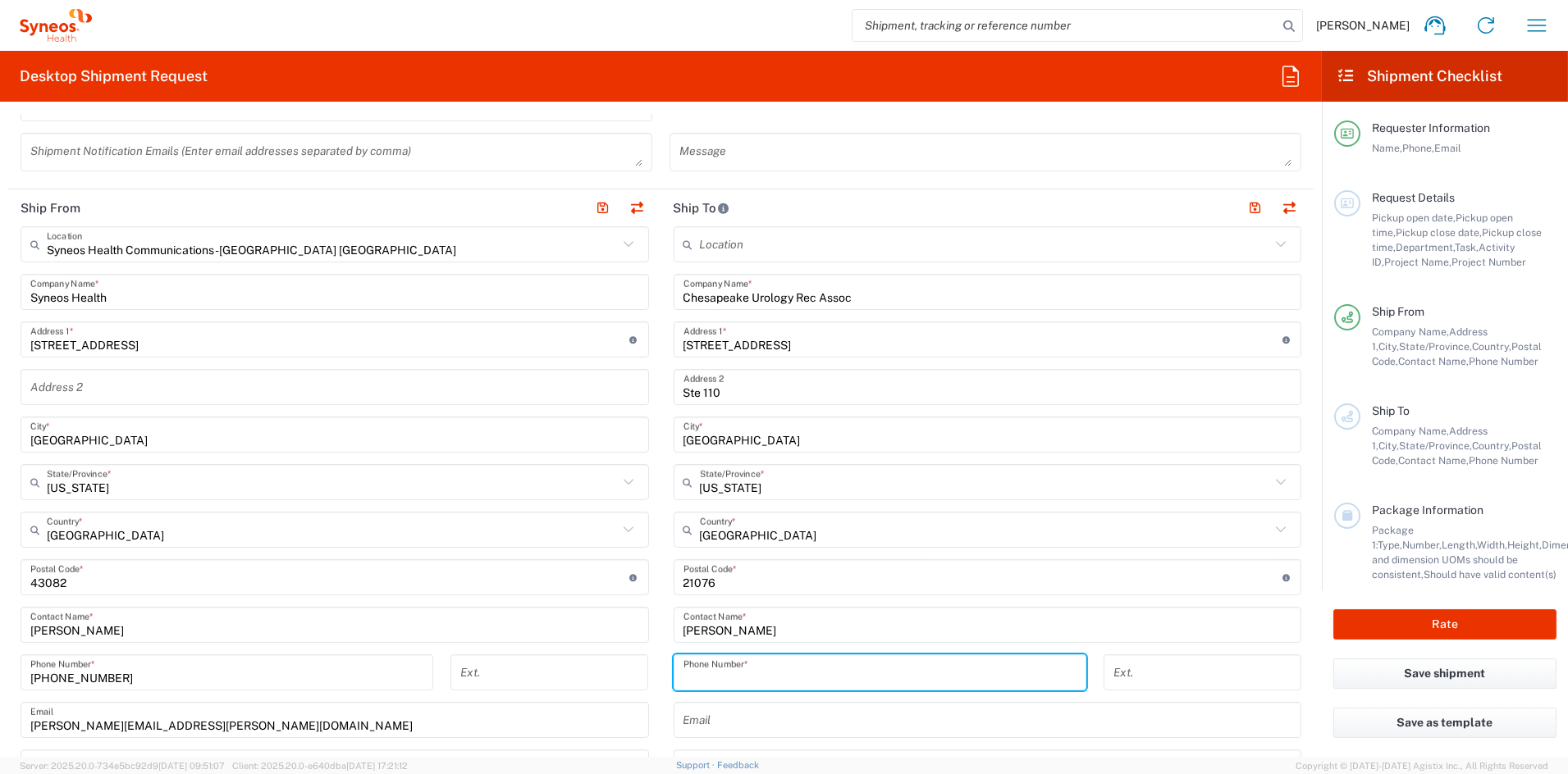
scroll to position [519, 0]
paste input "443-231-1678"
type input "443-231-1678"
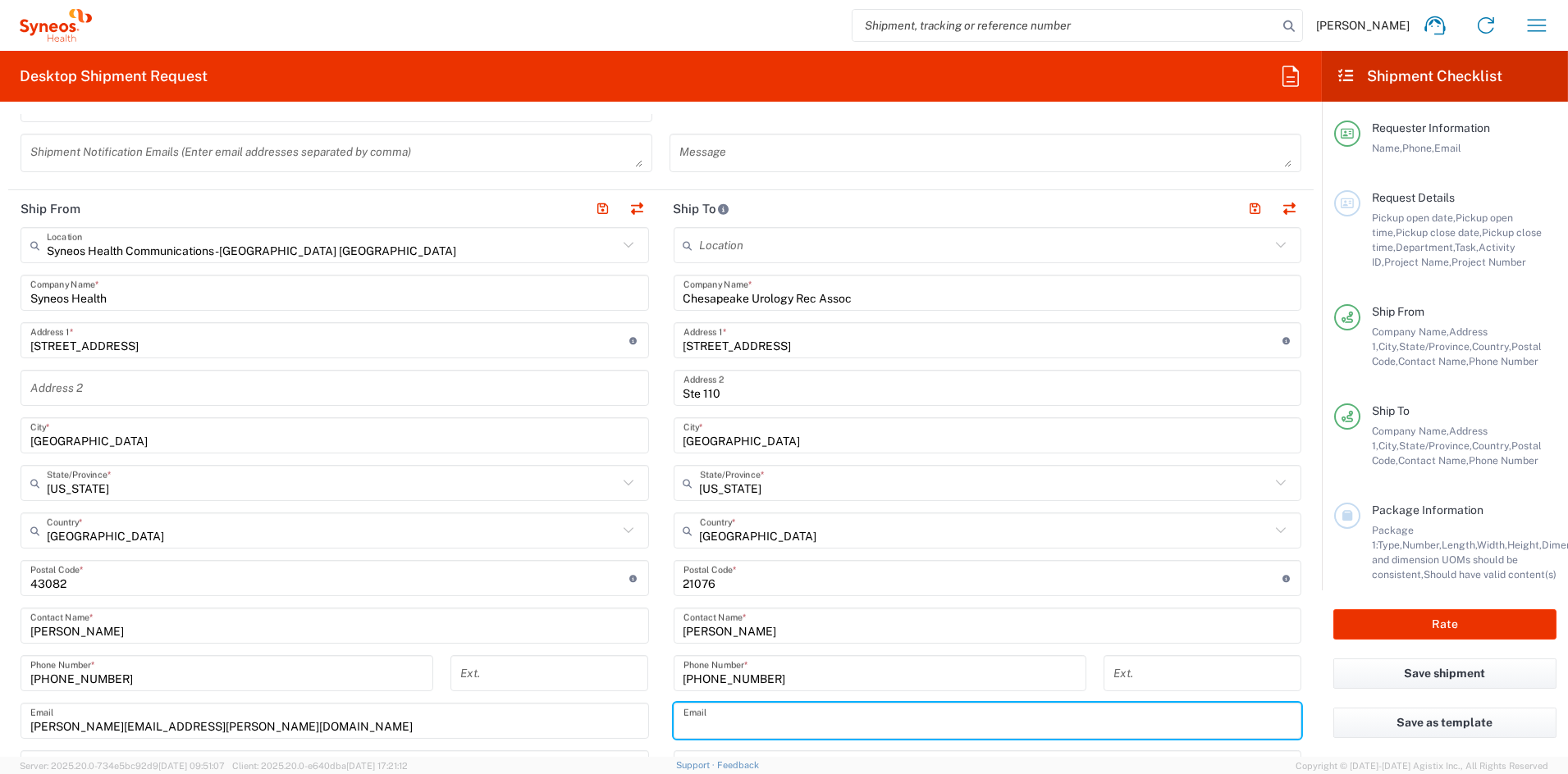
click at [727, 725] on input "text" at bounding box center [988, 720] width 609 height 28
paste input "bkyei@chesuro.com"
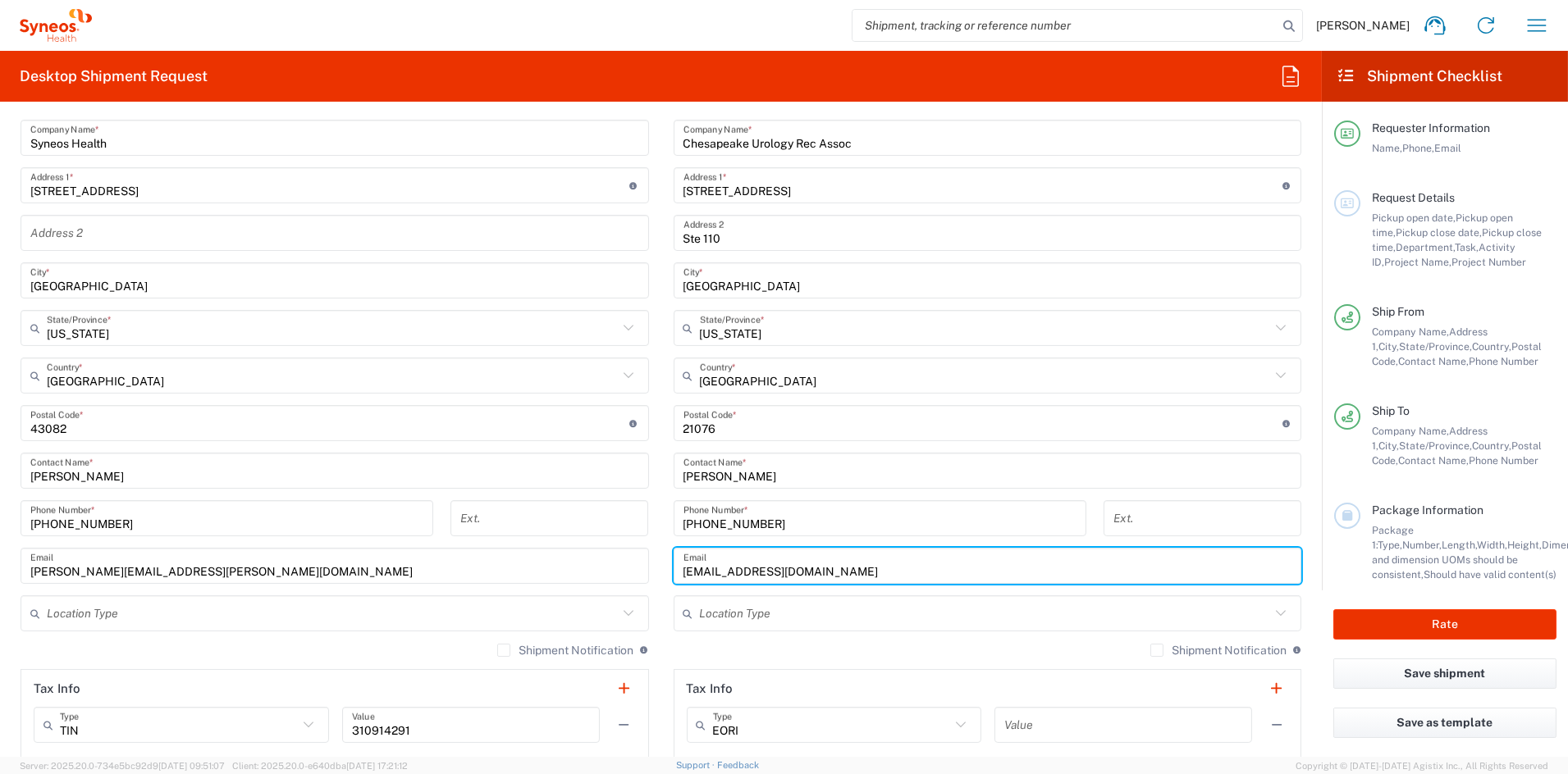
scroll to position [676, 0]
type input "bkyei@chesuro.com"
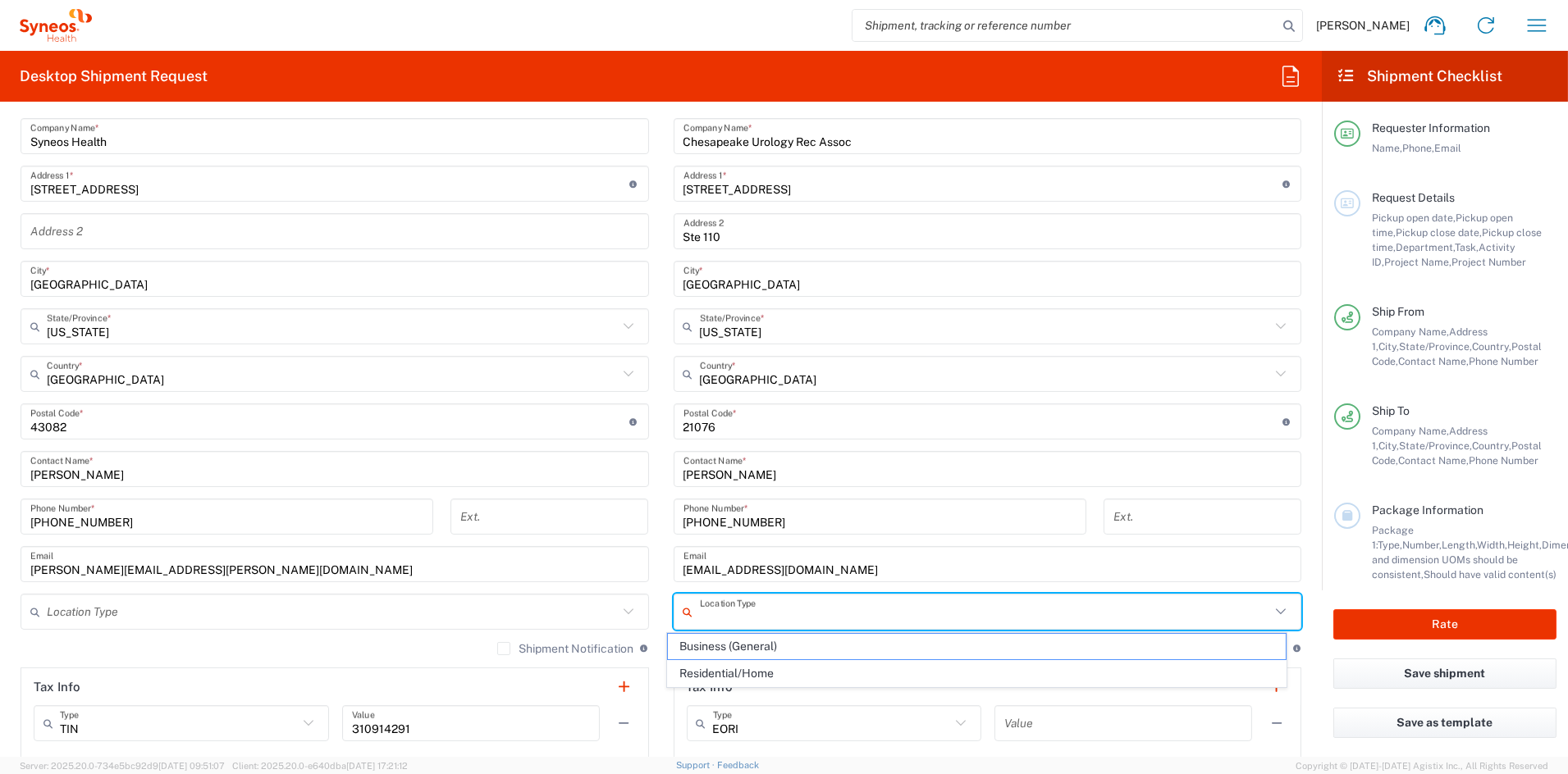
click at [749, 605] on input "text" at bounding box center [986, 611] width 571 height 28
click at [731, 645] on span "Business (General)" at bounding box center [977, 646] width 617 height 25
type input "Business (General)"
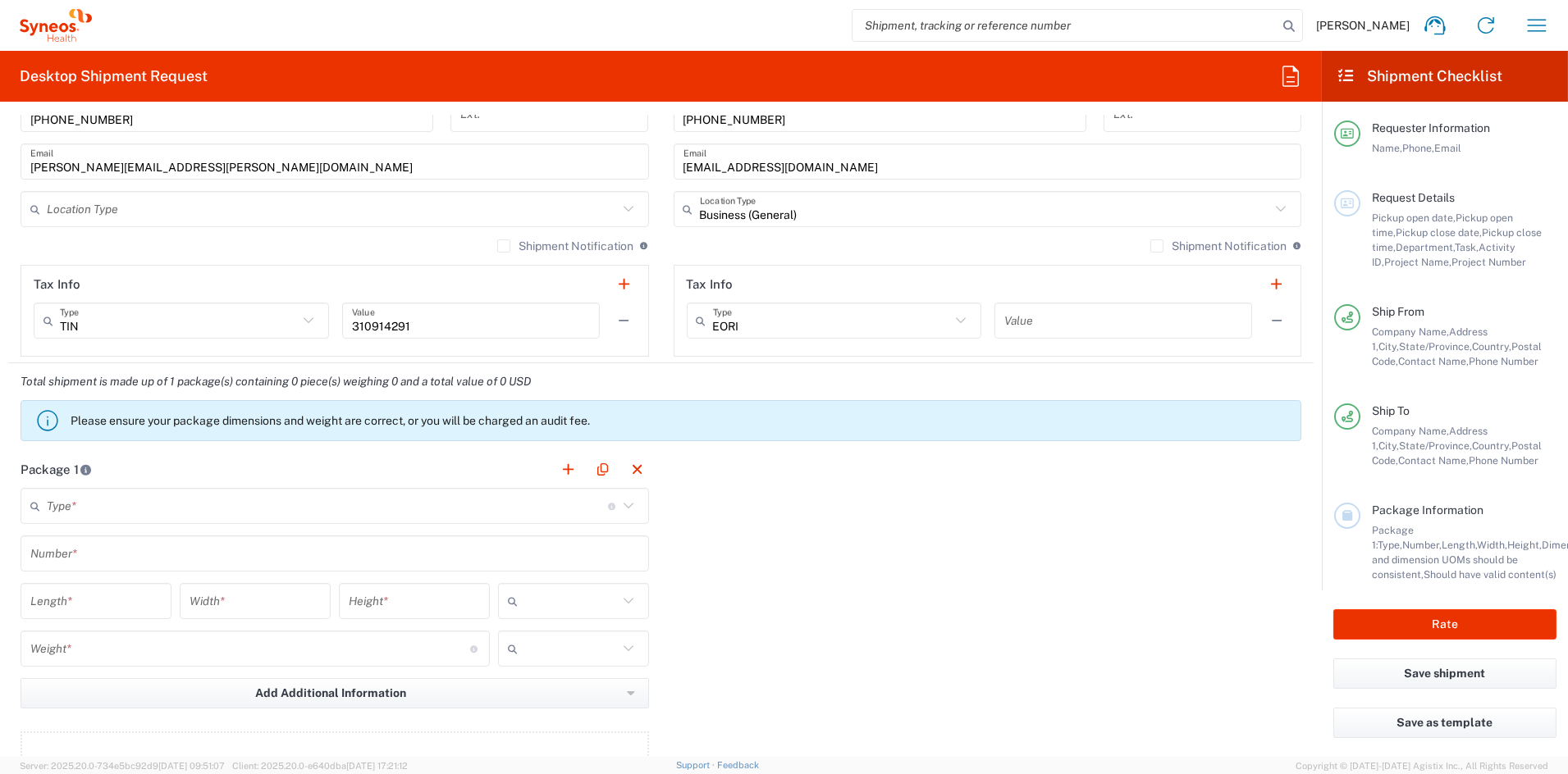
scroll to position [1083, 0]
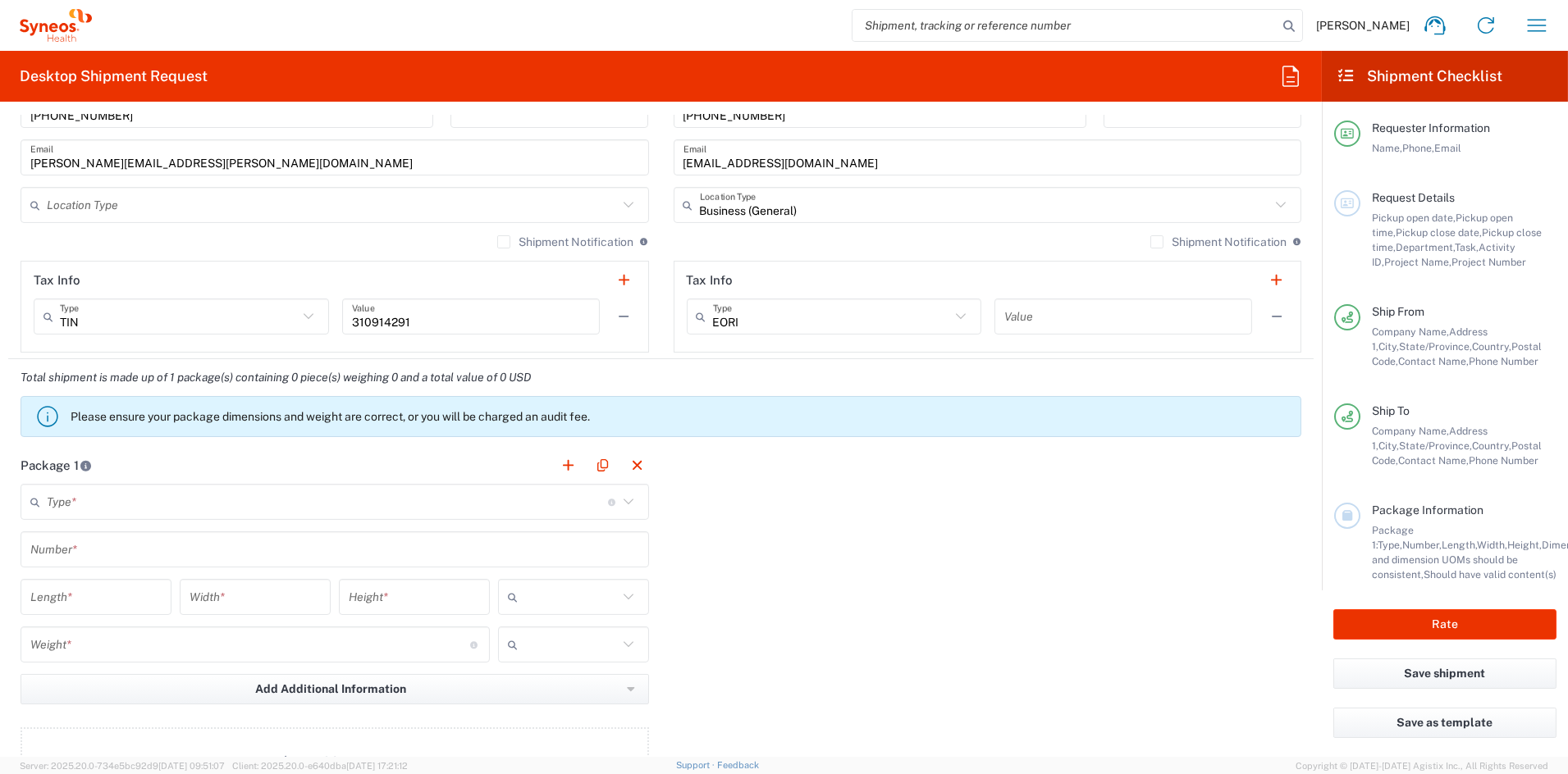
click at [126, 505] on input "text" at bounding box center [327, 501] width 561 height 28
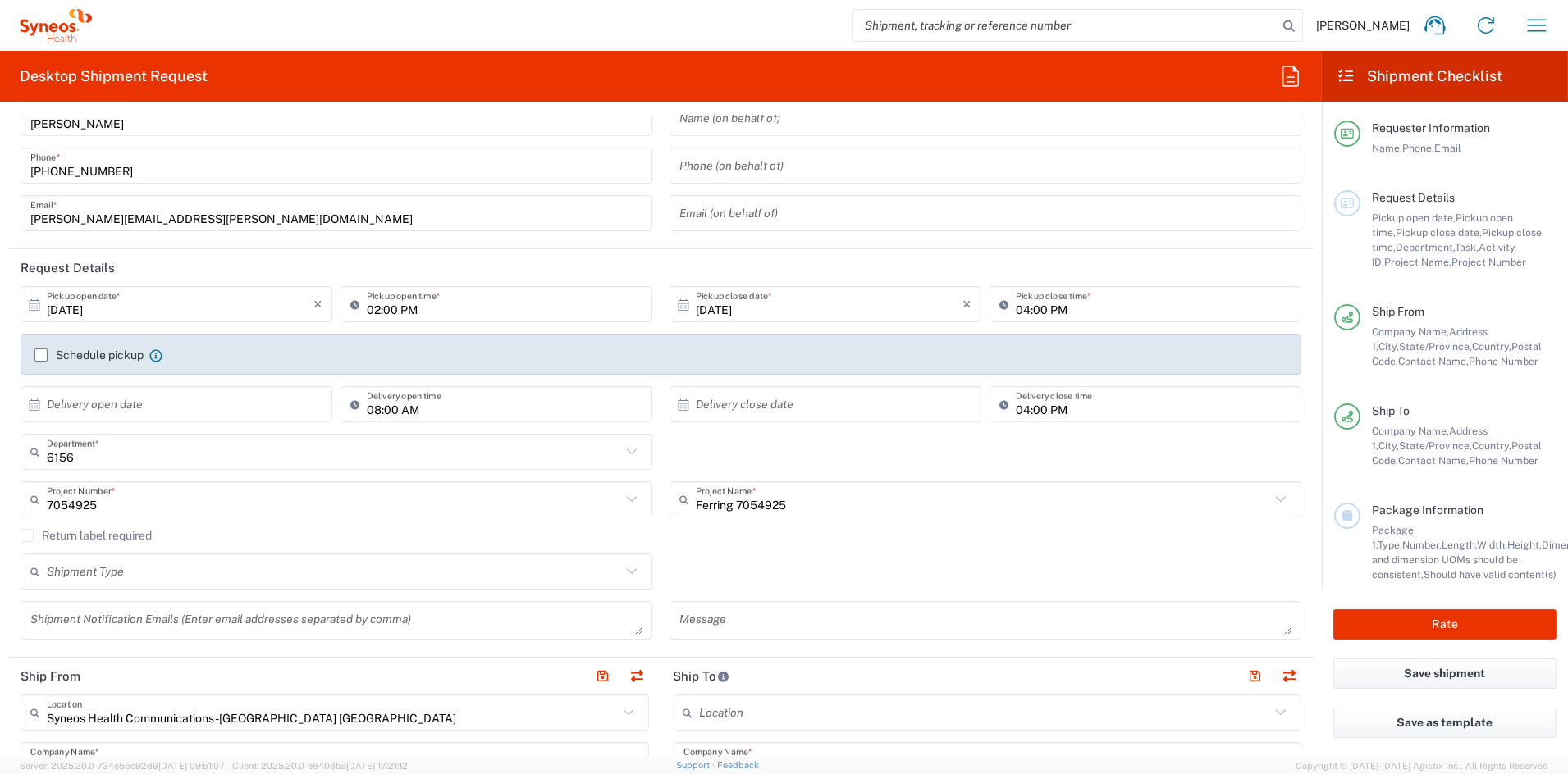
scroll to position [0, 0]
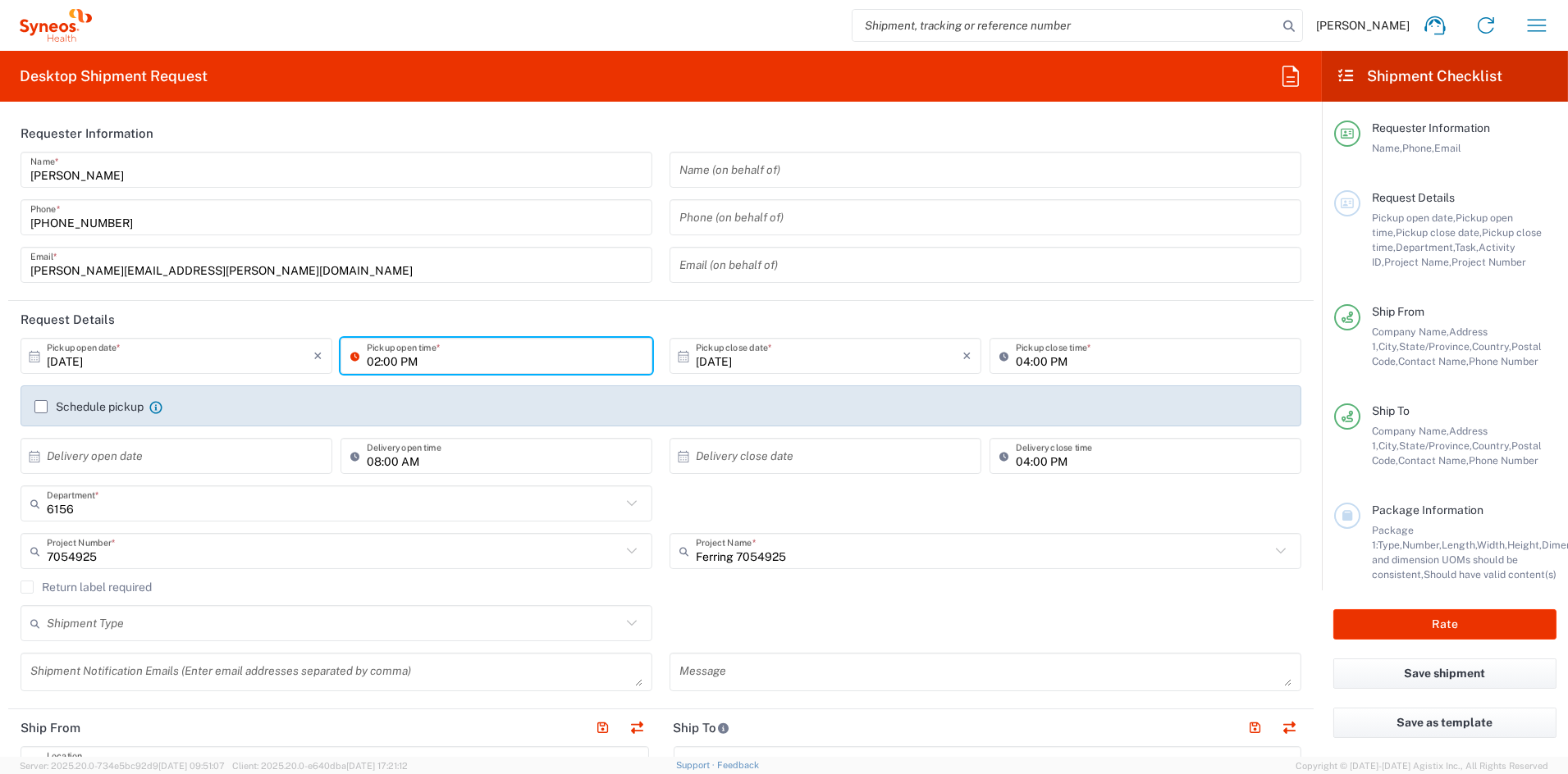
drag, startPoint x: 378, startPoint y: 358, endPoint x: 340, endPoint y: 355, distance: 38.1
click at [341, 355] on div "02:00 PM Pickup open time *" at bounding box center [497, 355] width 312 height 36
drag, startPoint x: 373, startPoint y: 359, endPoint x: 353, endPoint y: 358, distance: 20.0
click at [353, 358] on div "02:00 PM Pickup open time *" at bounding box center [497, 355] width 312 height 36
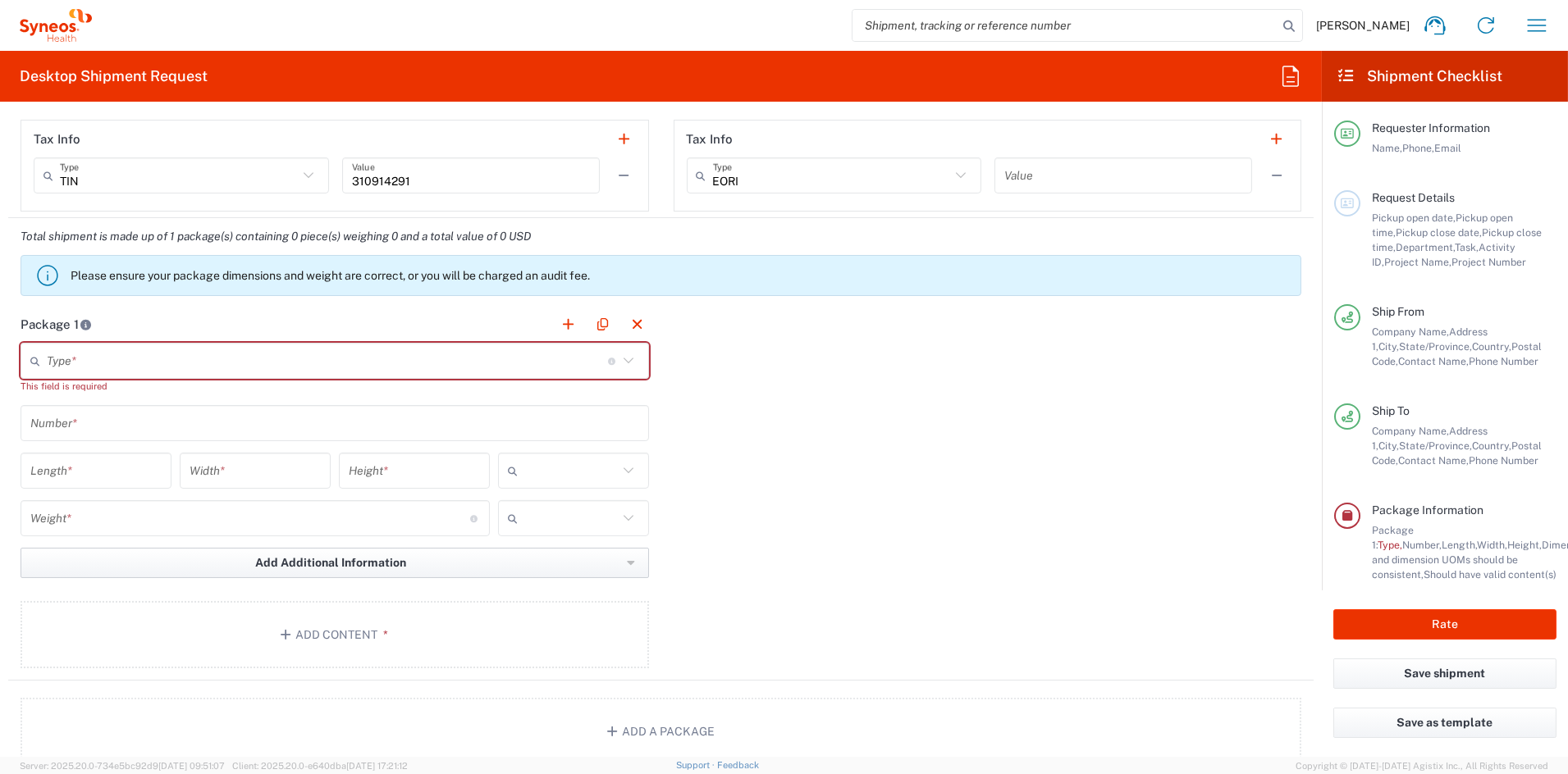
scroll to position [1236, 0]
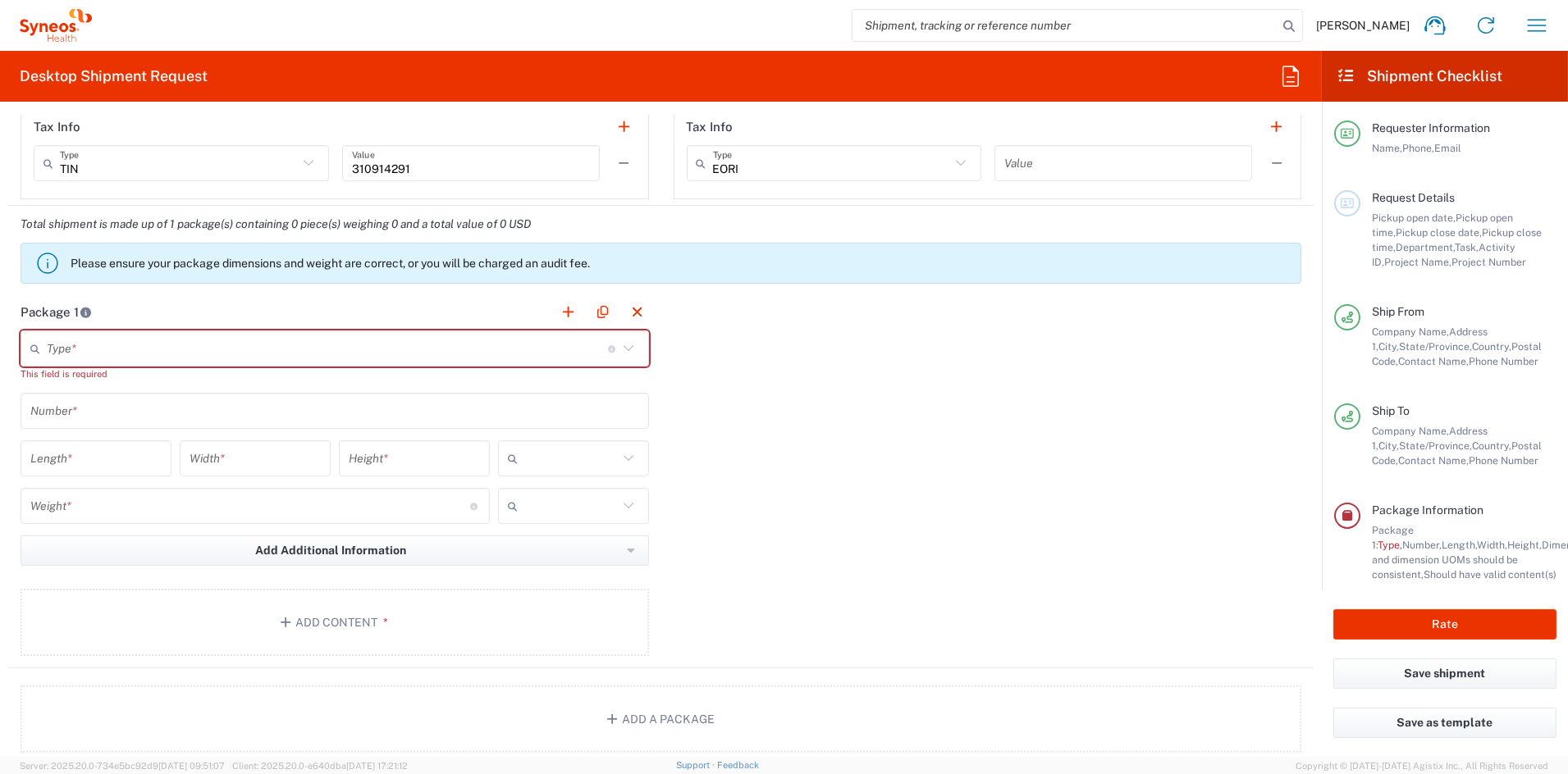
type input "03:00 PM"
click at [121, 343] on input "text" at bounding box center [327, 349] width 561 height 28
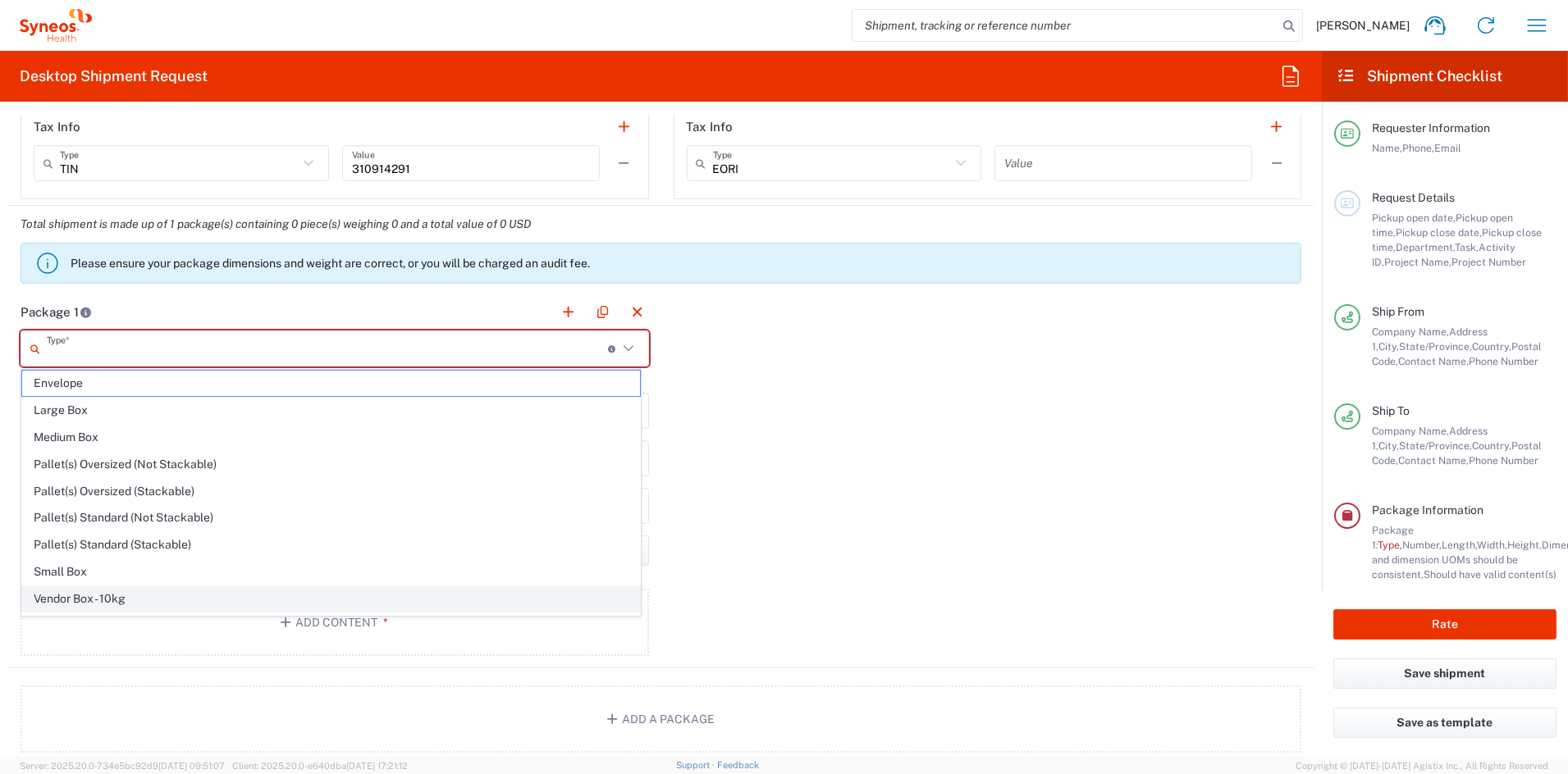
scroll to position [52, 0]
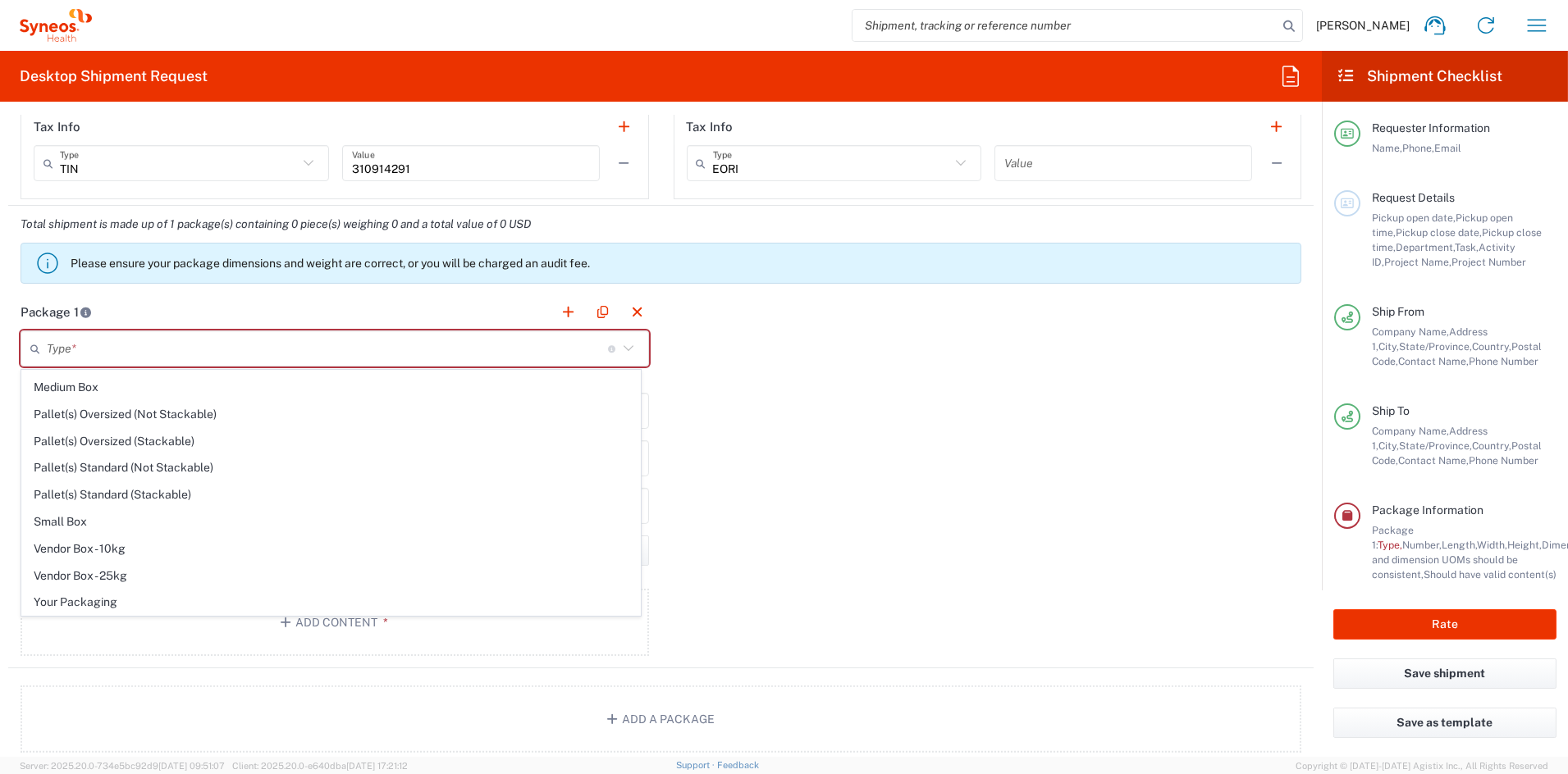
drag, startPoint x: 78, startPoint y: 606, endPoint x: 84, endPoint y: 580, distance: 26.7
click at [79, 603] on span "Your Packaging" at bounding box center [331, 603] width 617 height 25
type input "Your Packaging"
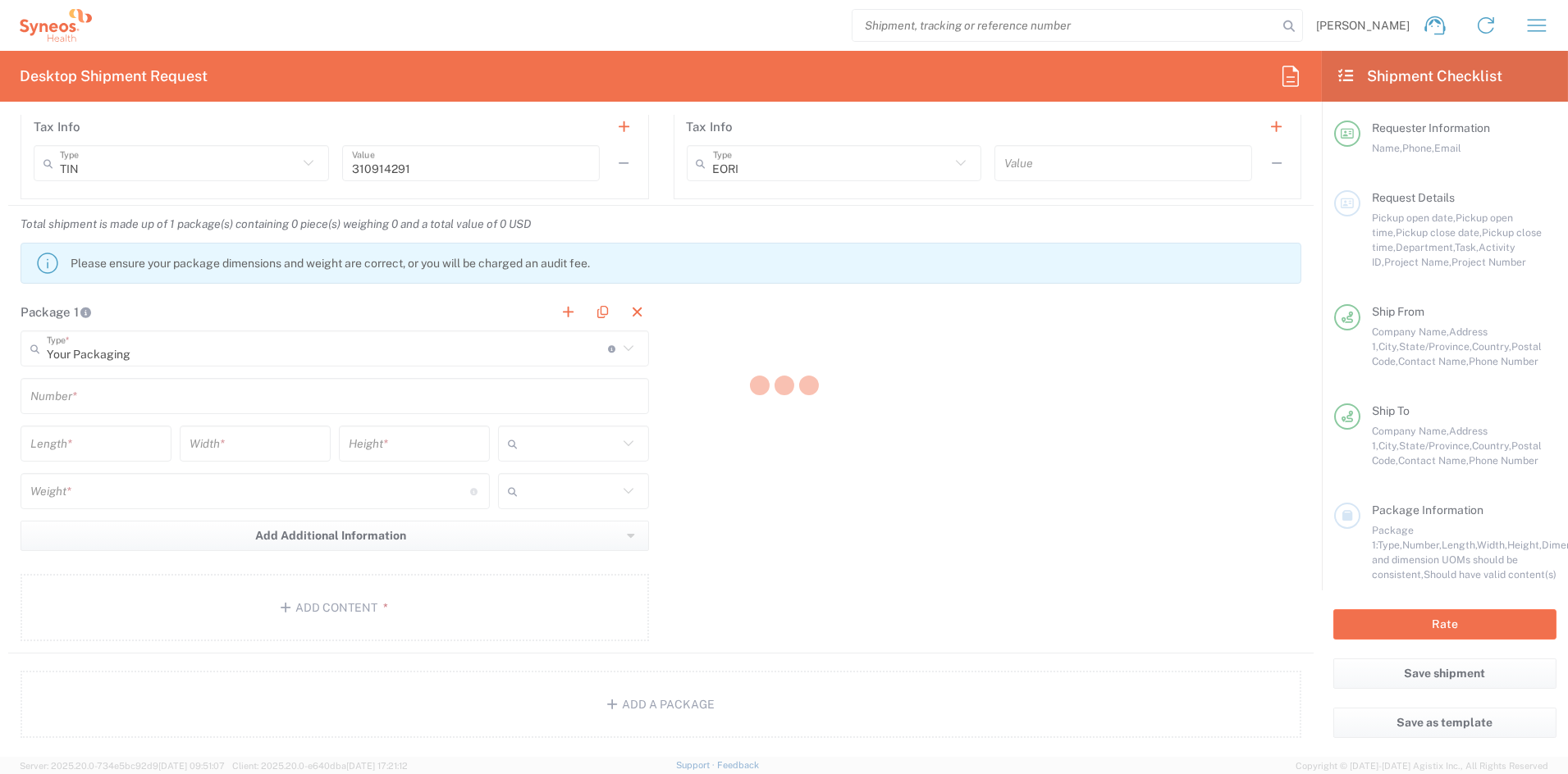
click at [103, 393] on div at bounding box center [784, 387] width 1568 height 774
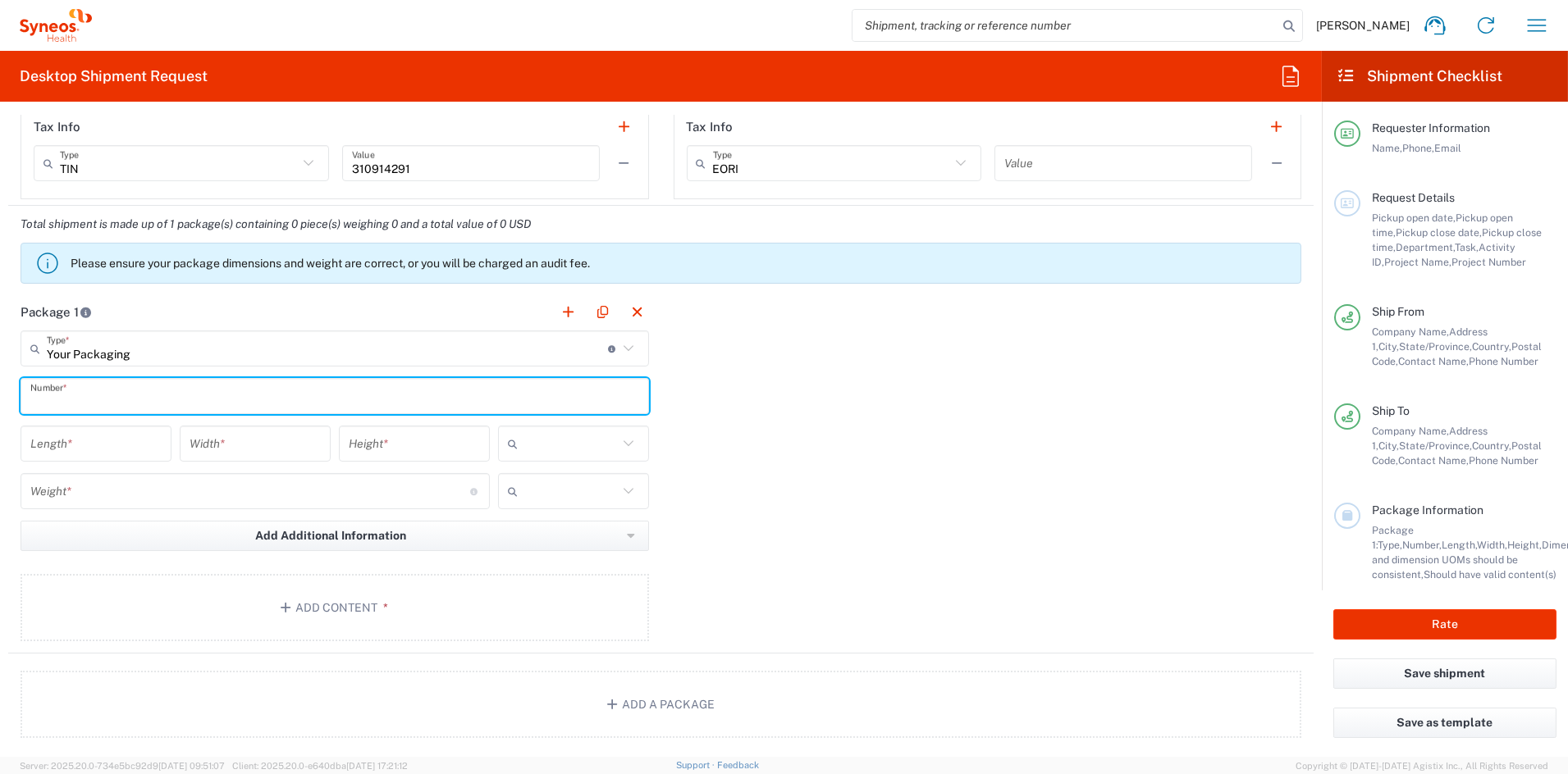
click at [95, 399] on input "text" at bounding box center [334, 396] width 609 height 28
type input "1"
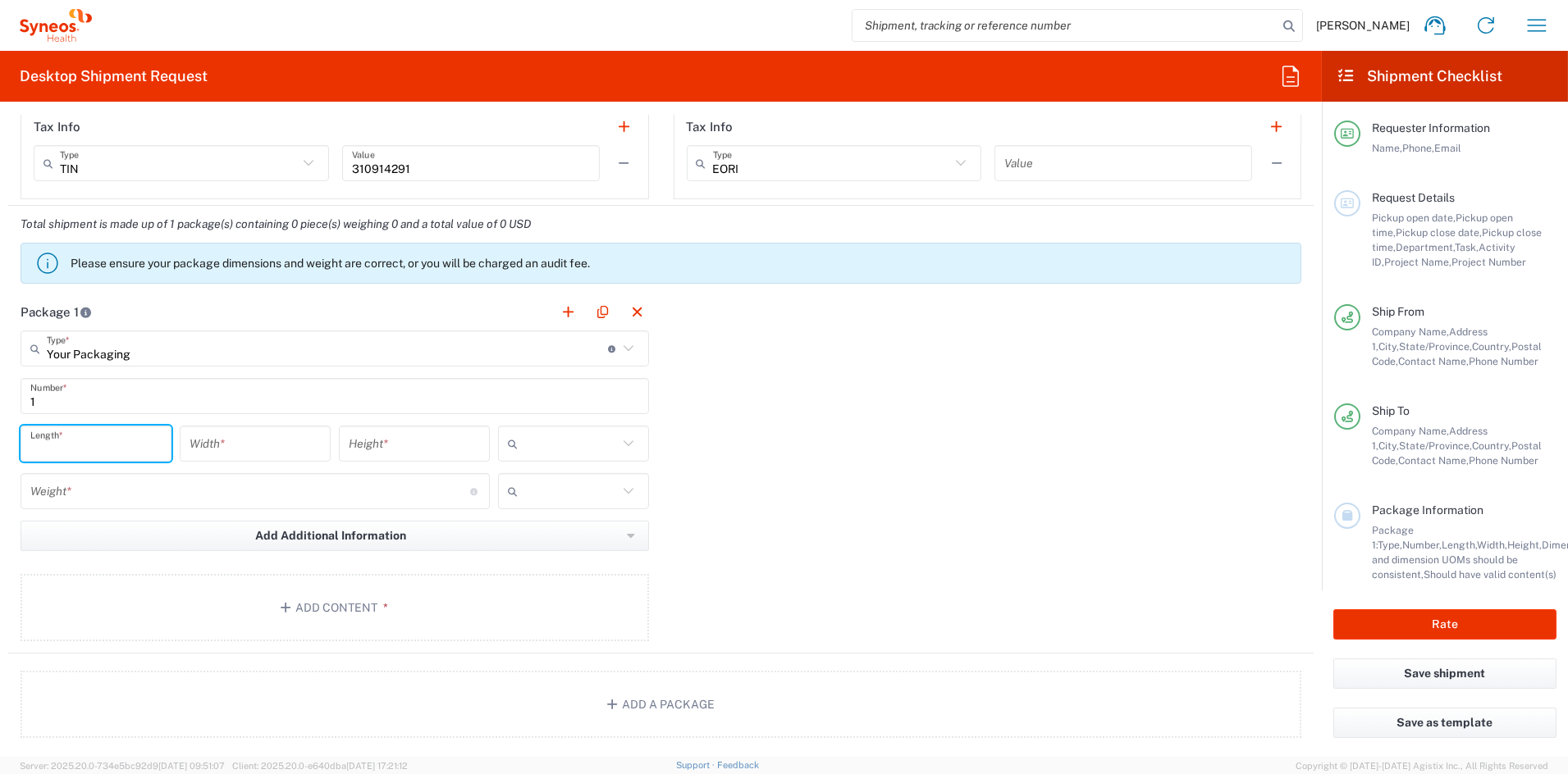
click at [91, 442] on input "number" at bounding box center [95, 443] width 131 height 28
type input "21"
type input "15"
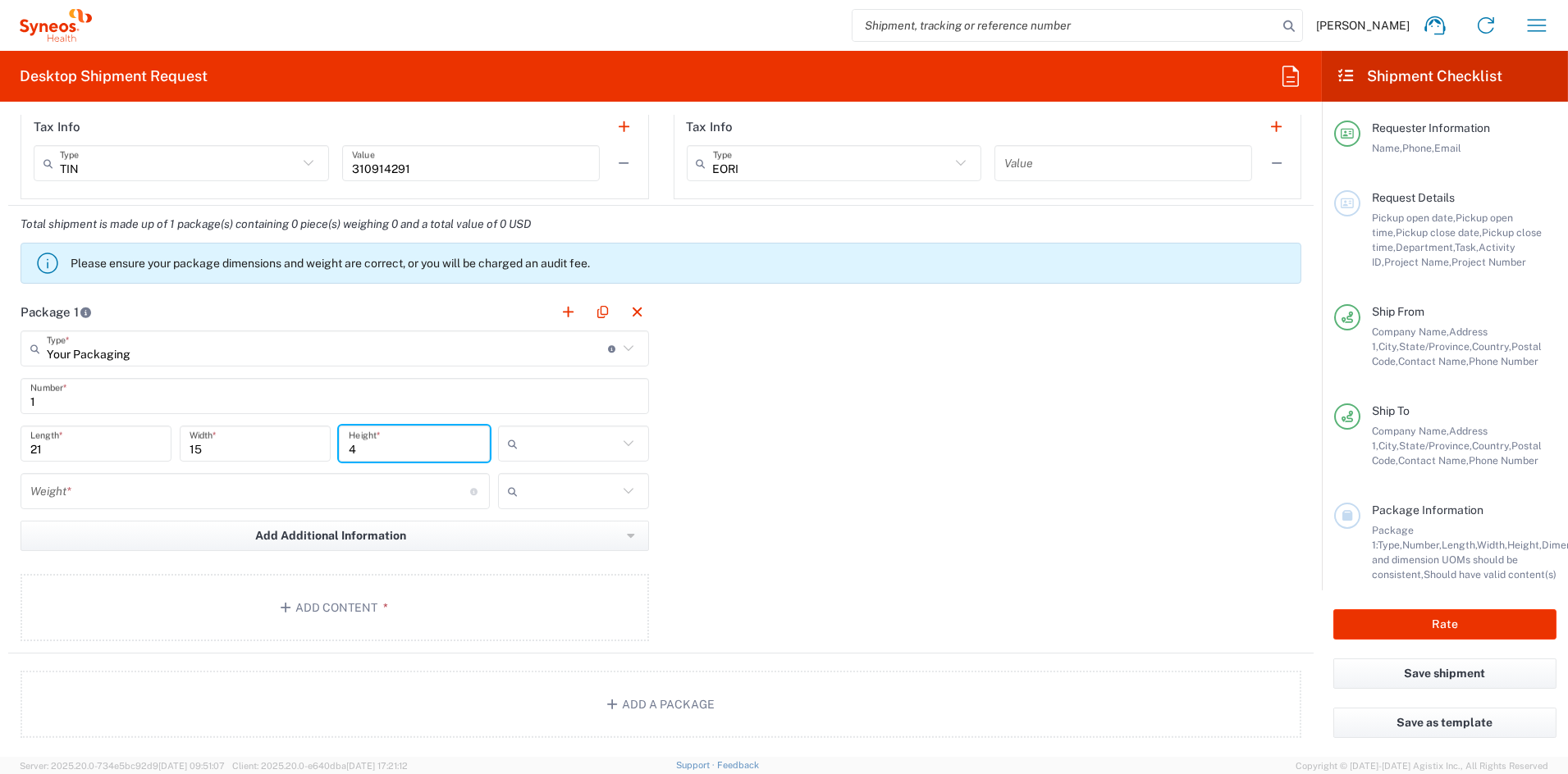
type input "4"
drag, startPoint x: 518, startPoint y: 529, endPoint x: 491, endPoint y: 528, distance: 27.0
click at [517, 529] on span "in" at bounding box center [567, 533] width 146 height 25
type input "in"
click at [154, 477] on div "Weight * Total weight of package(s) in pounds or kilograms" at bounding box center [255, 491] width 469 height 36
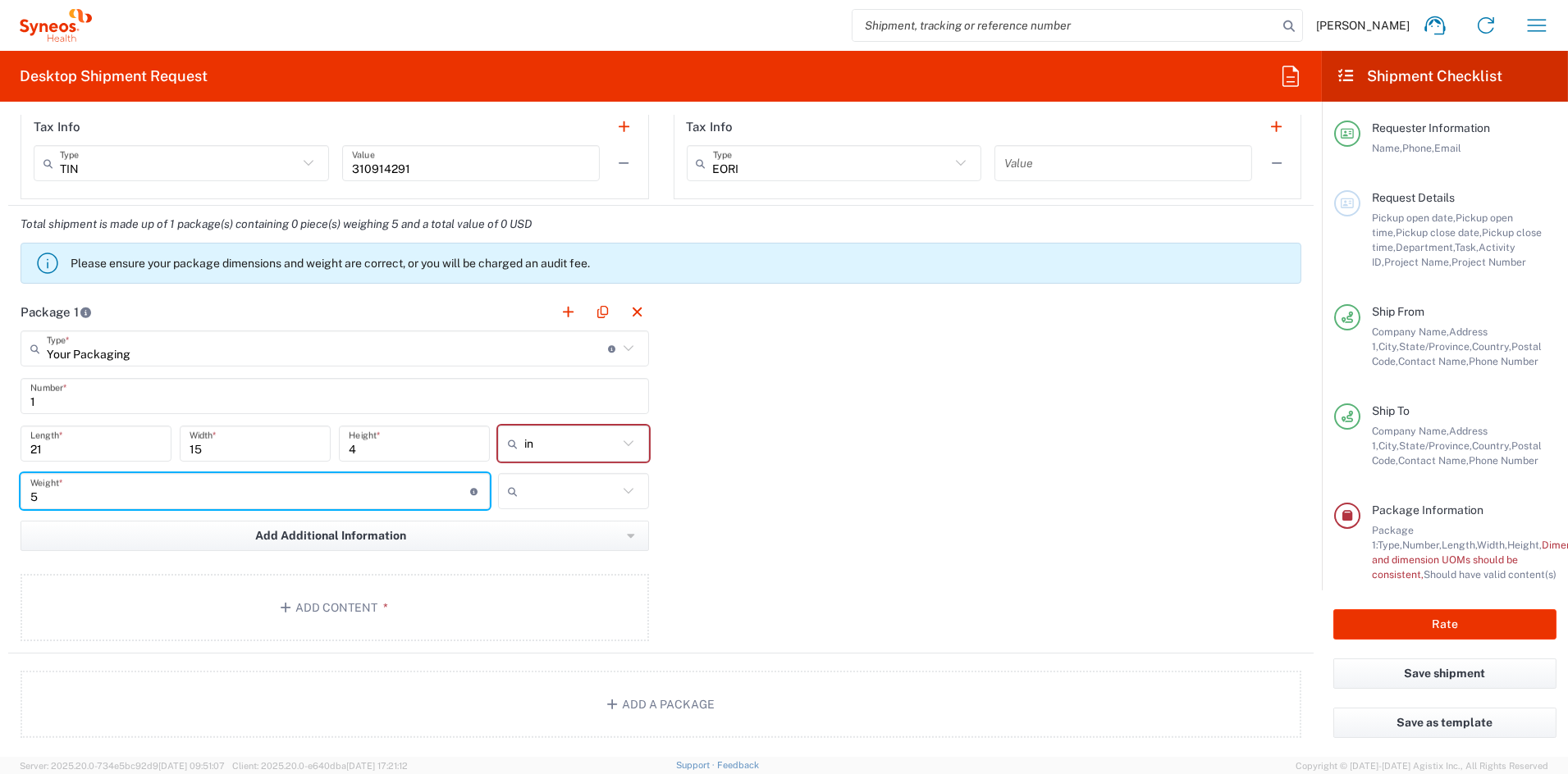
type input "5"
click at [581, 485] on input "text" at bounding box center [571, 491] width 93 height 26
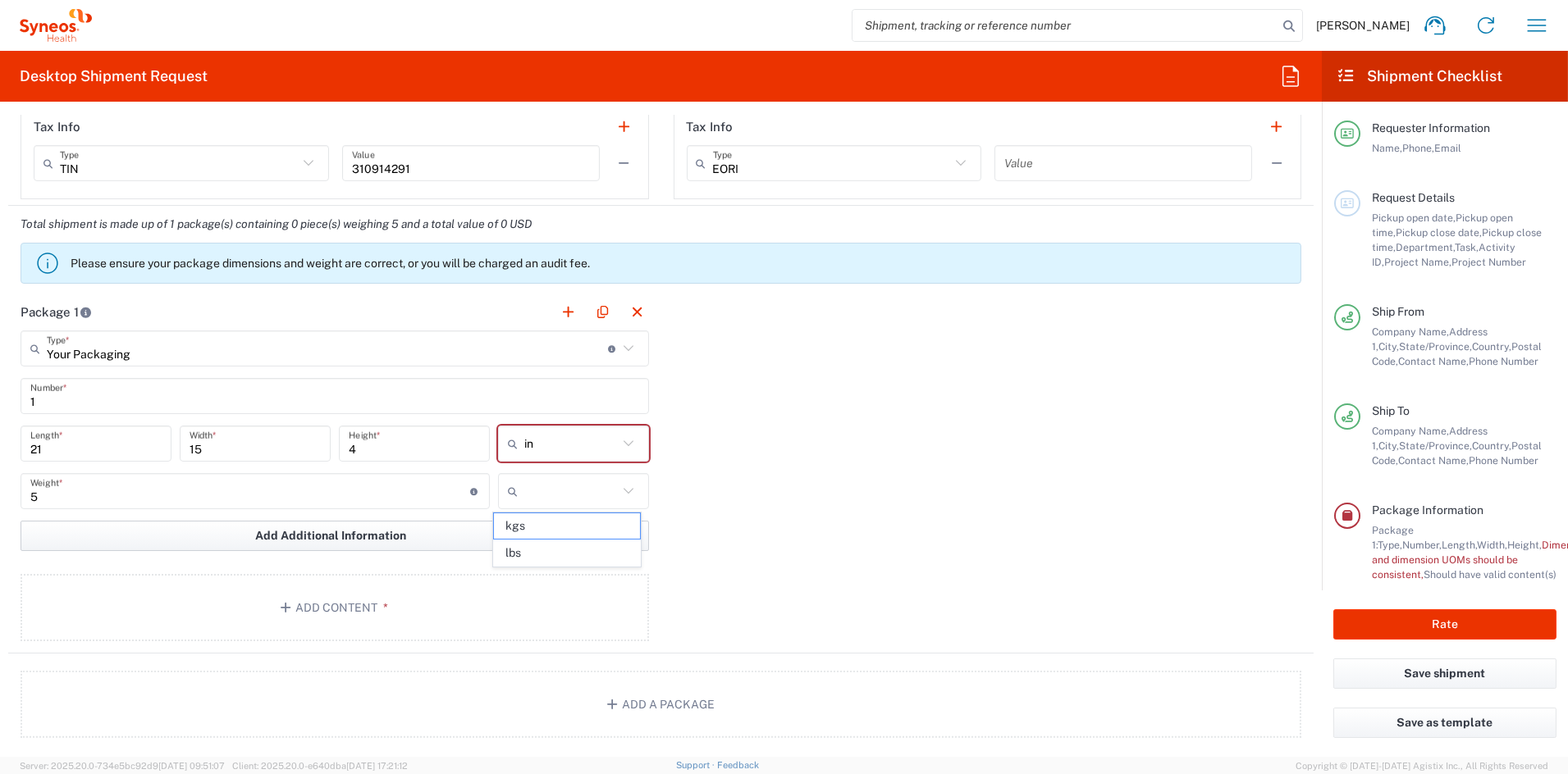
drag, startPoint x: 553, startPoint y: 561, endPoint x: 438, endPoint y: 539, distance: 117.1
click at [550, 555] on span "lbs" at bounding box center [567, 553] width 146 height 25
type input "lbs"
click at [328, 607] on button "Add Content *" at bounding box center [334, 608] width 628 height 67
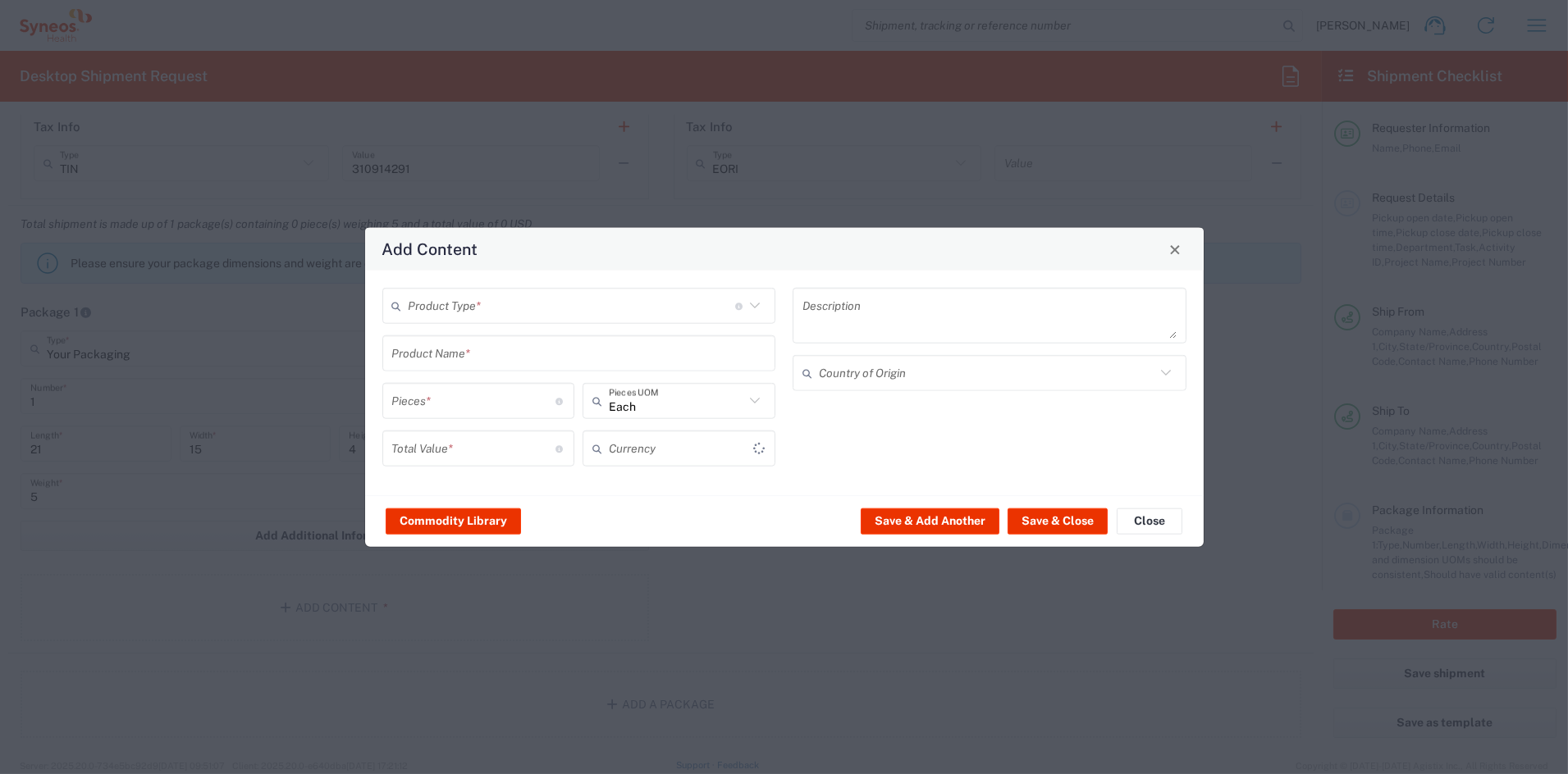
type input "US Dollar"
click at [498, 313] on input "text" at bounding box center [572, 305] width 326 height 28
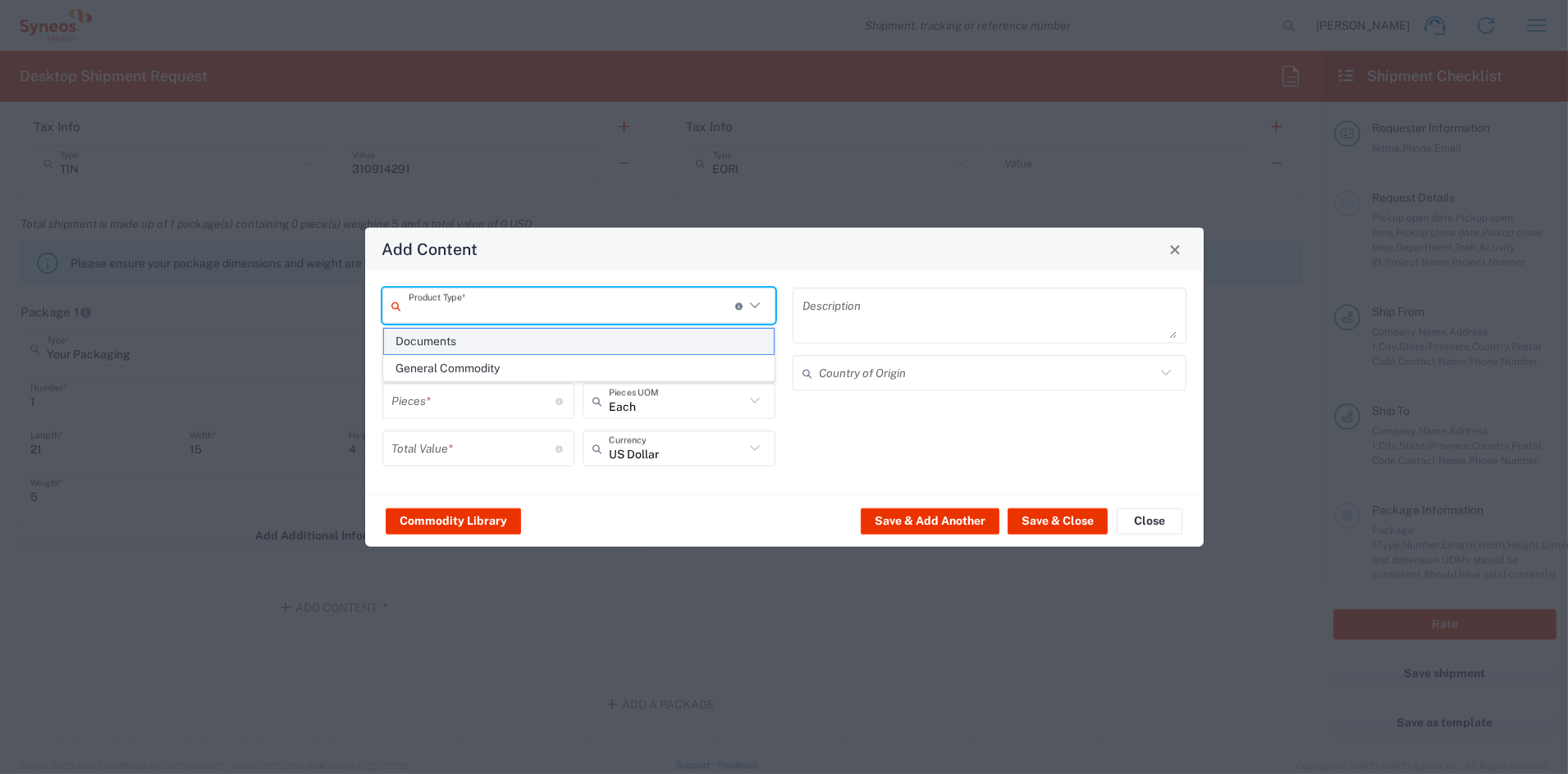
click at [461, 345] on span "Documents" at bounding box center [579, 342] width 390 height 25
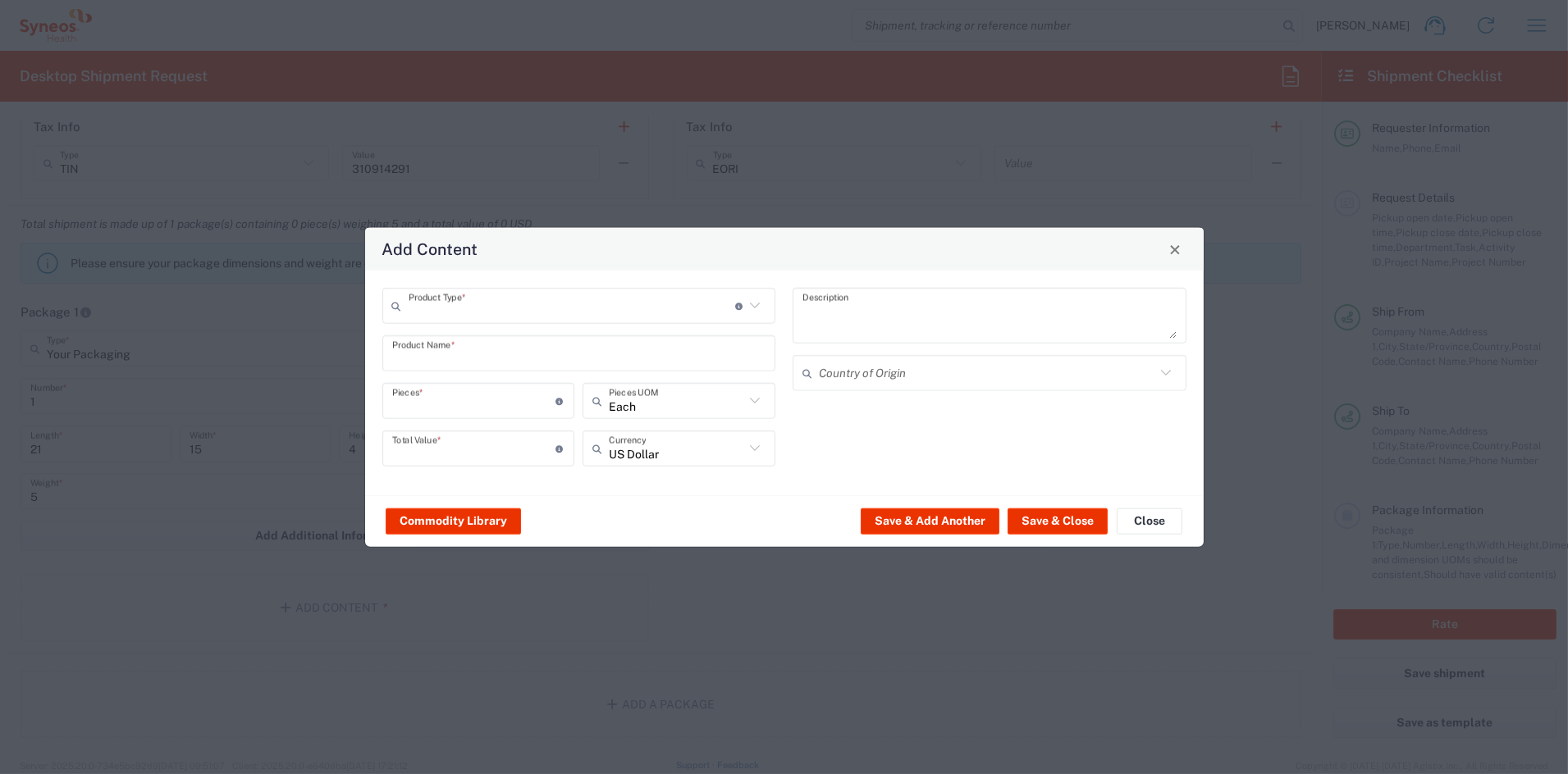
type input "Documents"
type input "1"
type textarea "Documents"
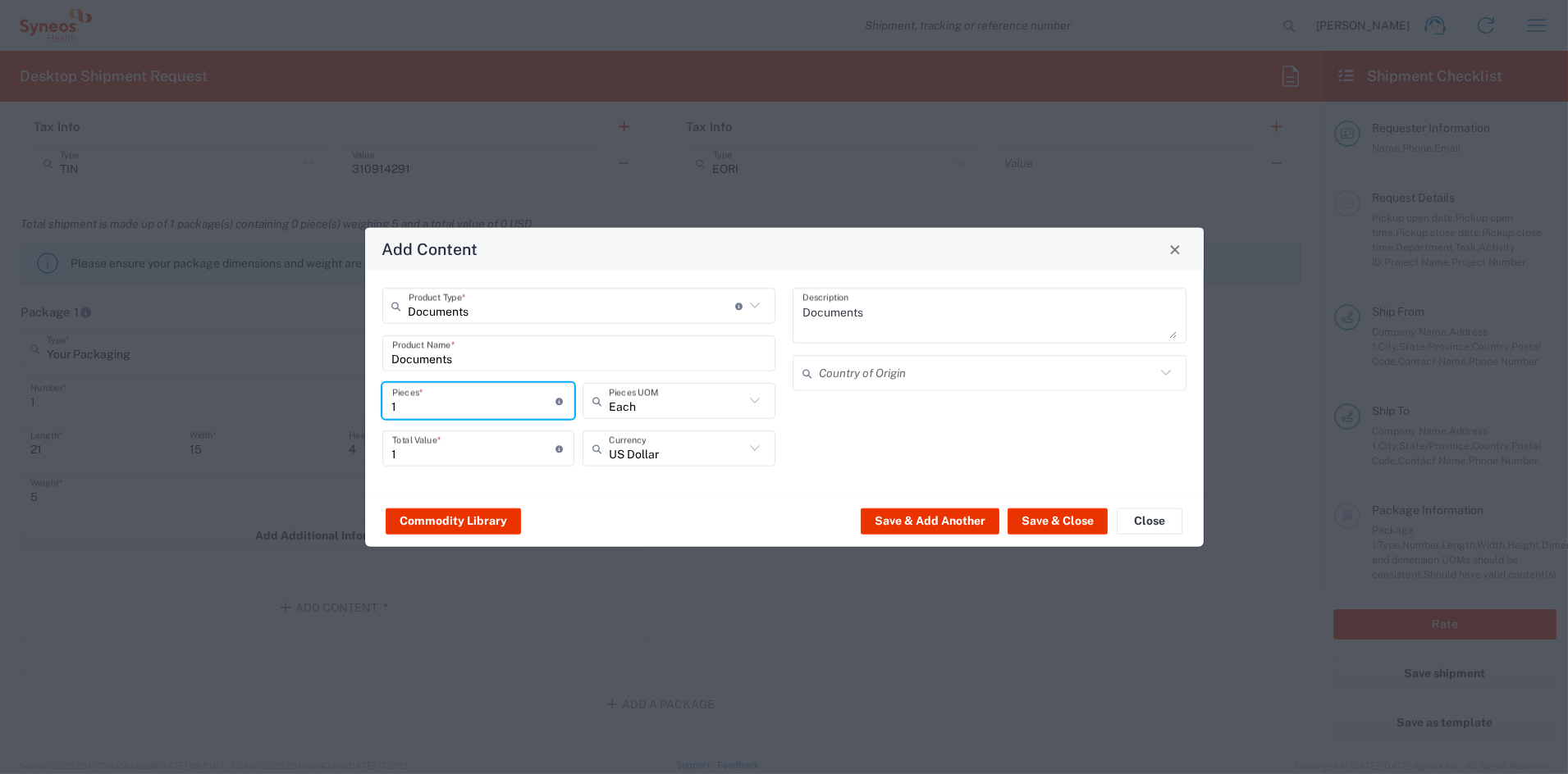
drag, startPoint x: 429, startPoint y: 400, endPoint x: 342, endPoint y: 398, distance: 87.0
click at [345, 398] on div "Add Content Documents Product Type * Document: Paper document generated interna…" at bounding box center [784, 387] width 1568 height 774
type input "11"
type input "112"
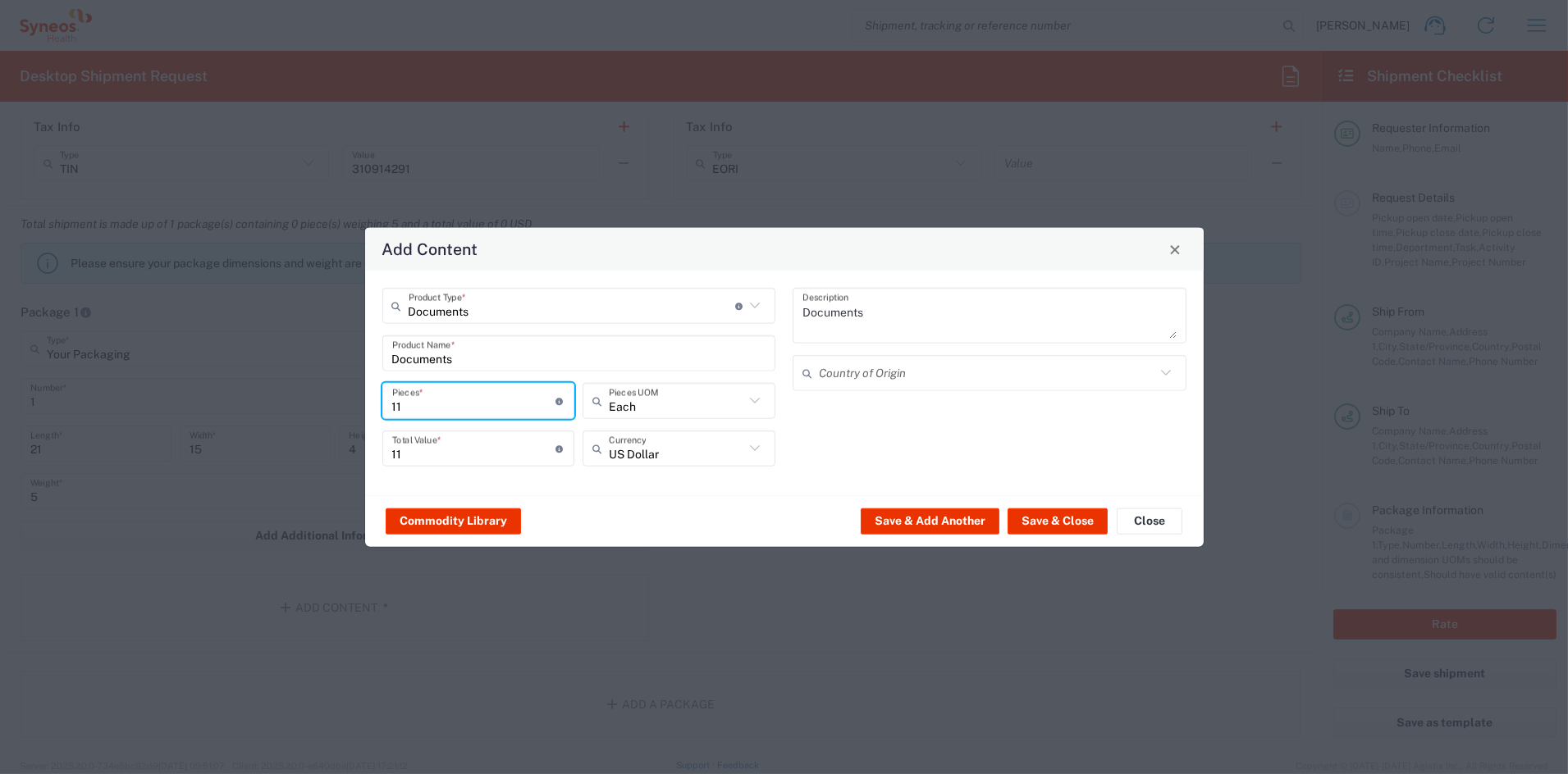
type input "112"
drag, startPoint x: 500, startPoint y: 458, endPoint x: 459, endPoint y: 453, distance: 41.3
click at [462, 453] on input "112" at bounding box center [474, 448] width 165 height 28
drag, startPoint x: 443, startPoint y: 453, endPoint x: 318, endPoint y: 443, distance: 125.4
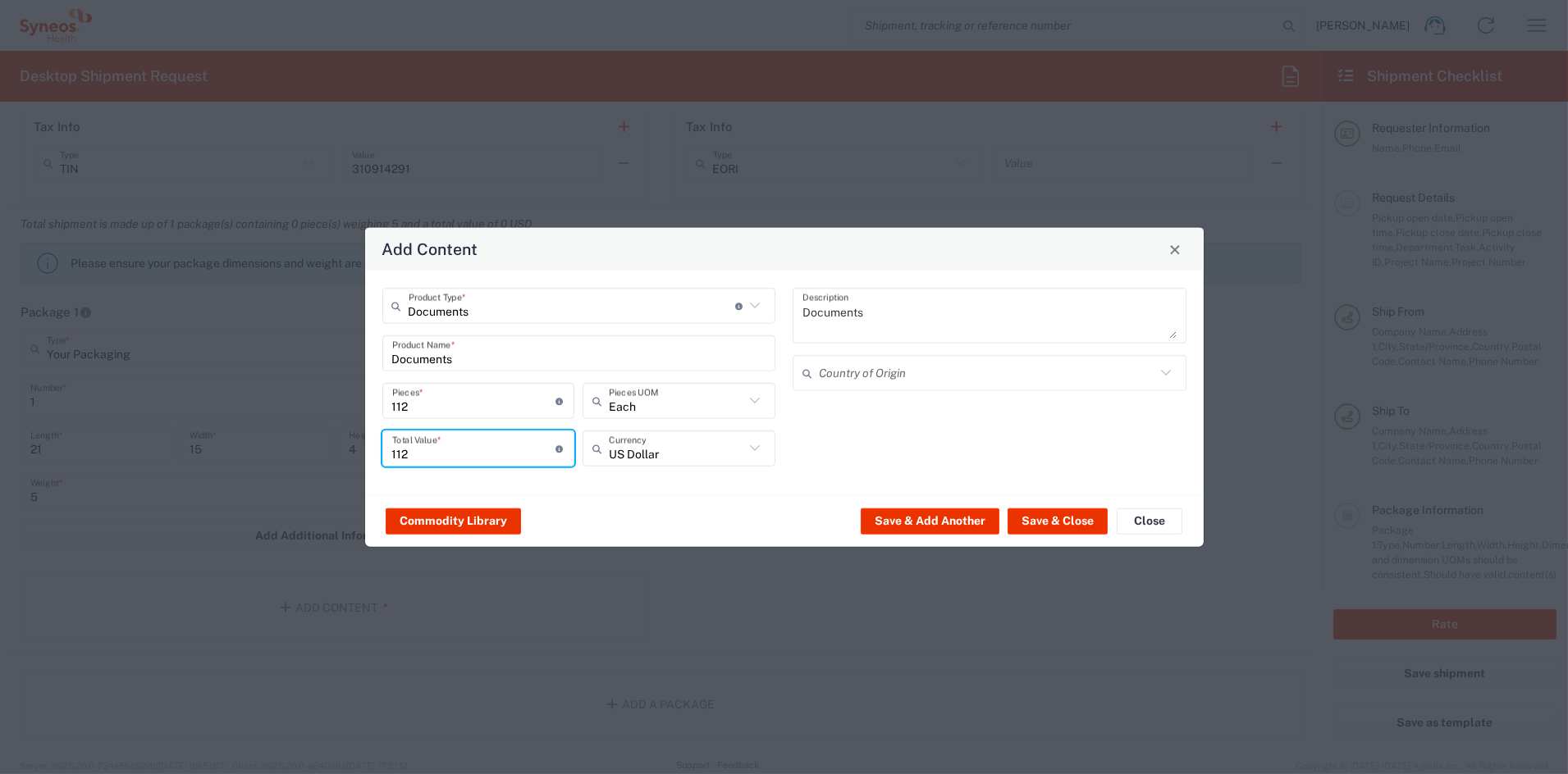
click at [318, 443] on div "Add Content Documents Product Type * Document: Paper document generated interna…" at bounding box center [784, 387] width 1568 height 774
type input "95"
click at [1071, 519] on button "Save & Close" at bounding box center [1058, 521] width 100 height 26
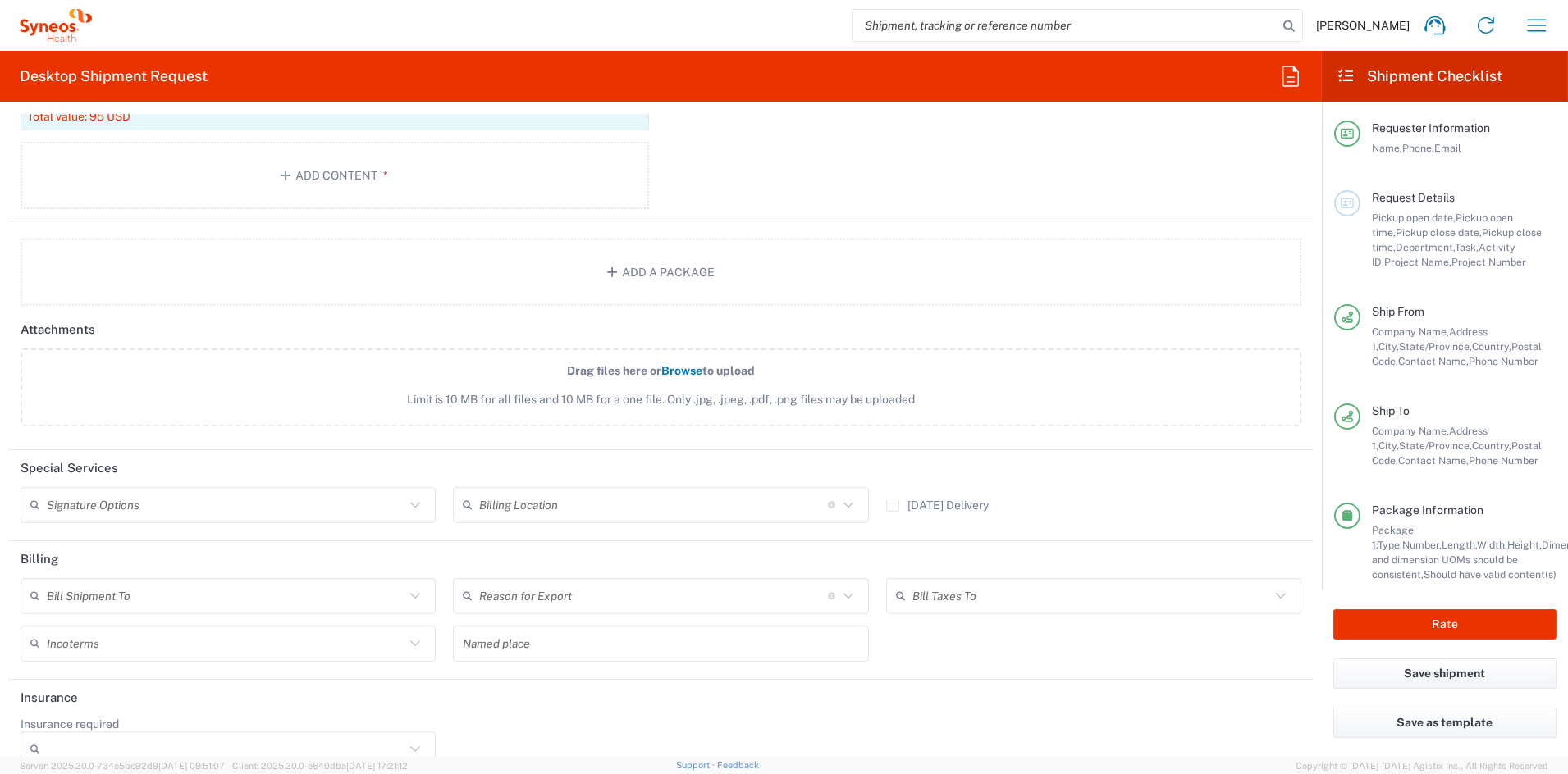
scroll to position [1768, 0]
click at [236, 509] on input "text" at bounding box center [225, 501] width 357 height 28
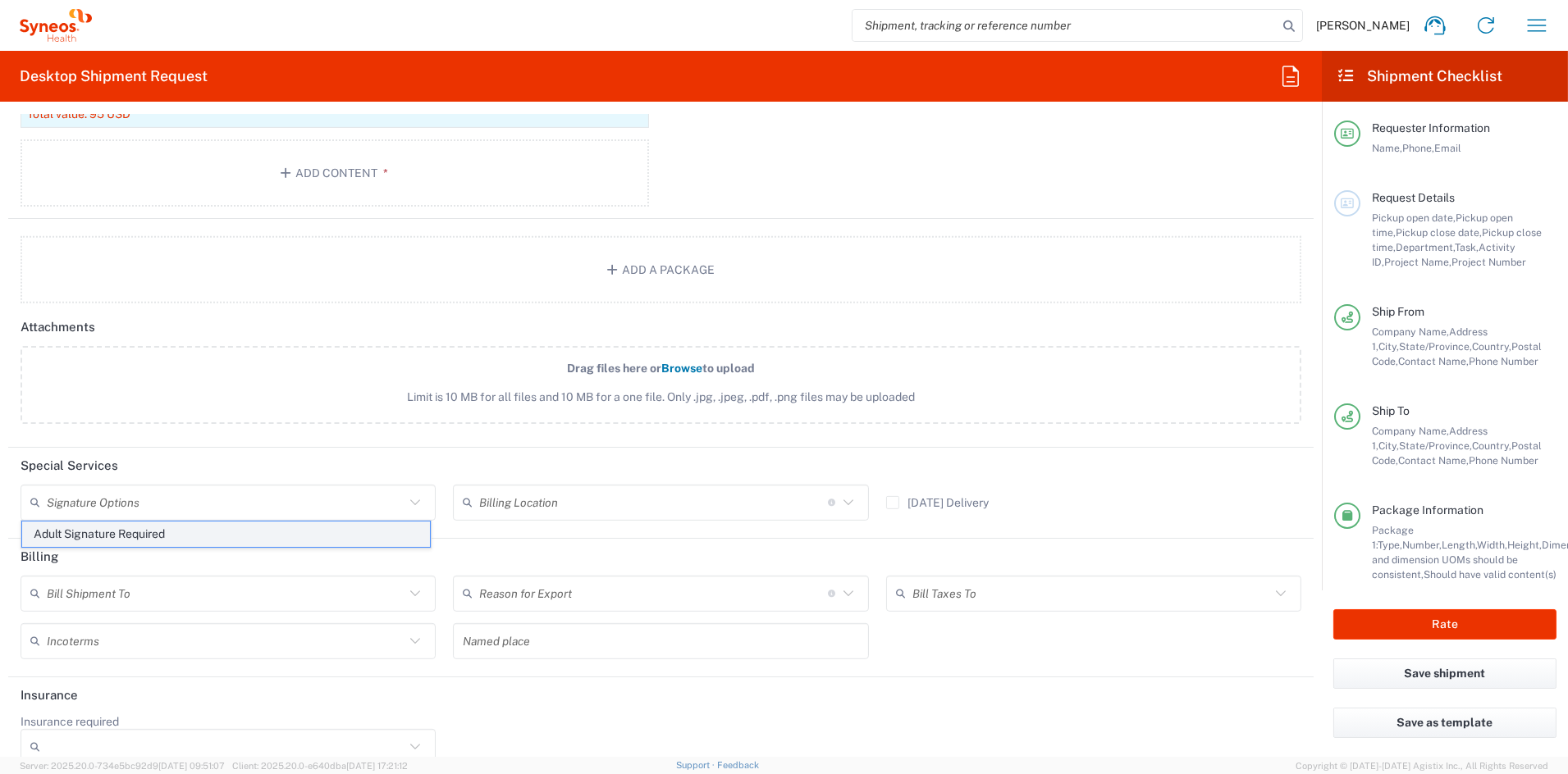
click at [190, 534] on span "Adult Signature Required" at bounding box center [226, 534] width 408 height 25
type input "Adult Signature Required"
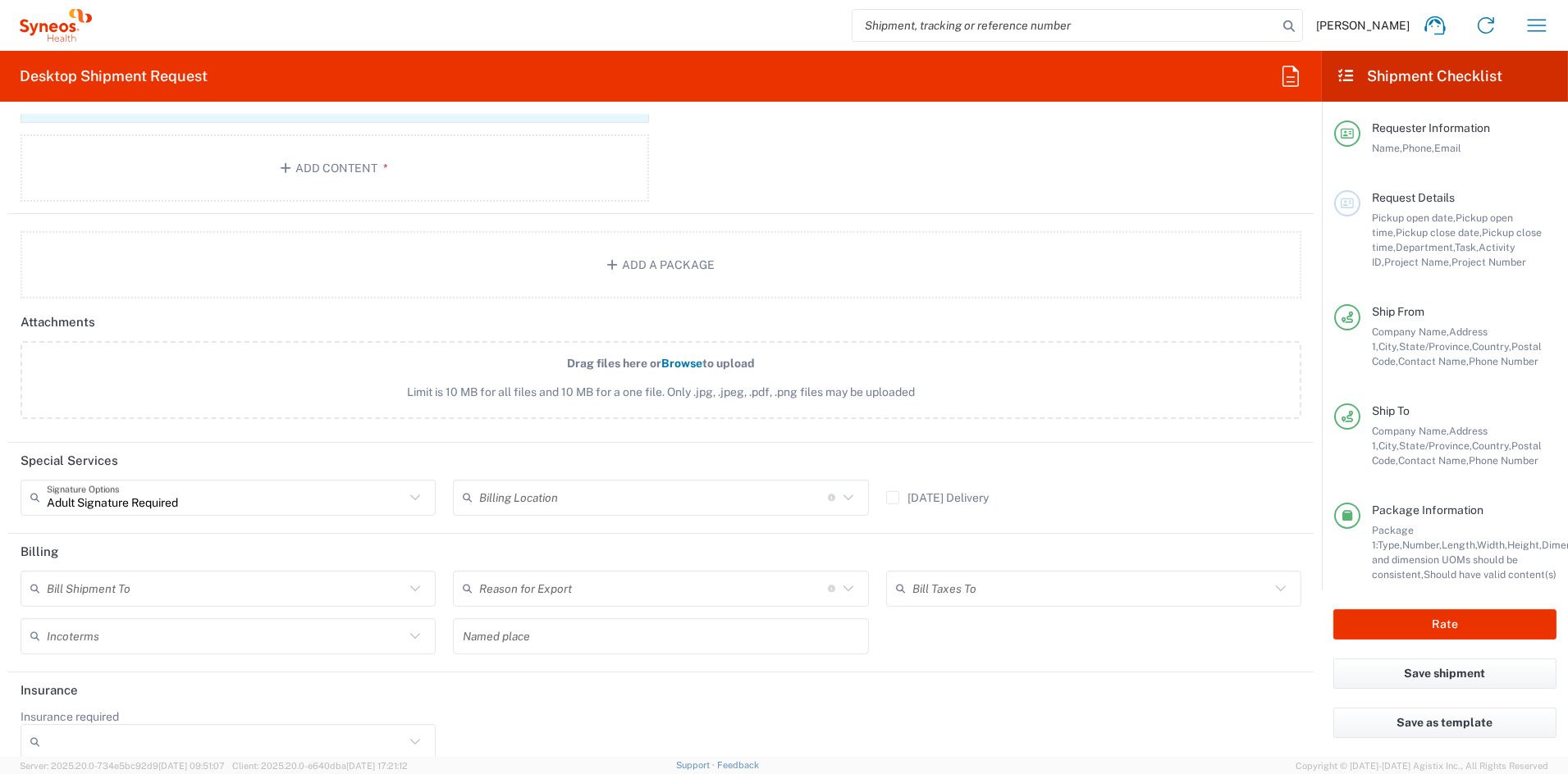
scroll to position [1789, 0]
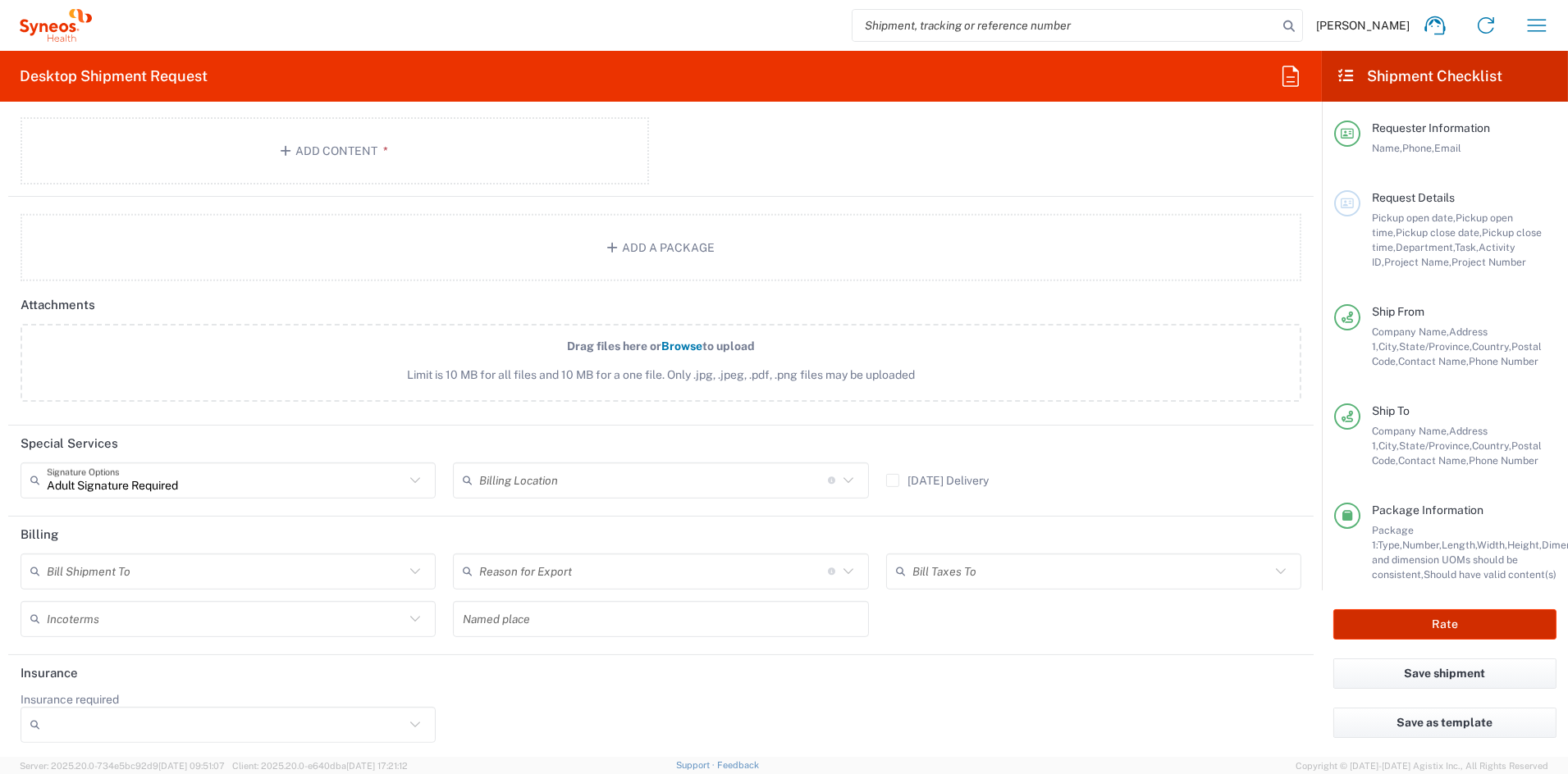
click at [1443, 622] on button "Rate" at bounding box center [1444, 624] width 223 height 30
type input "7054925"
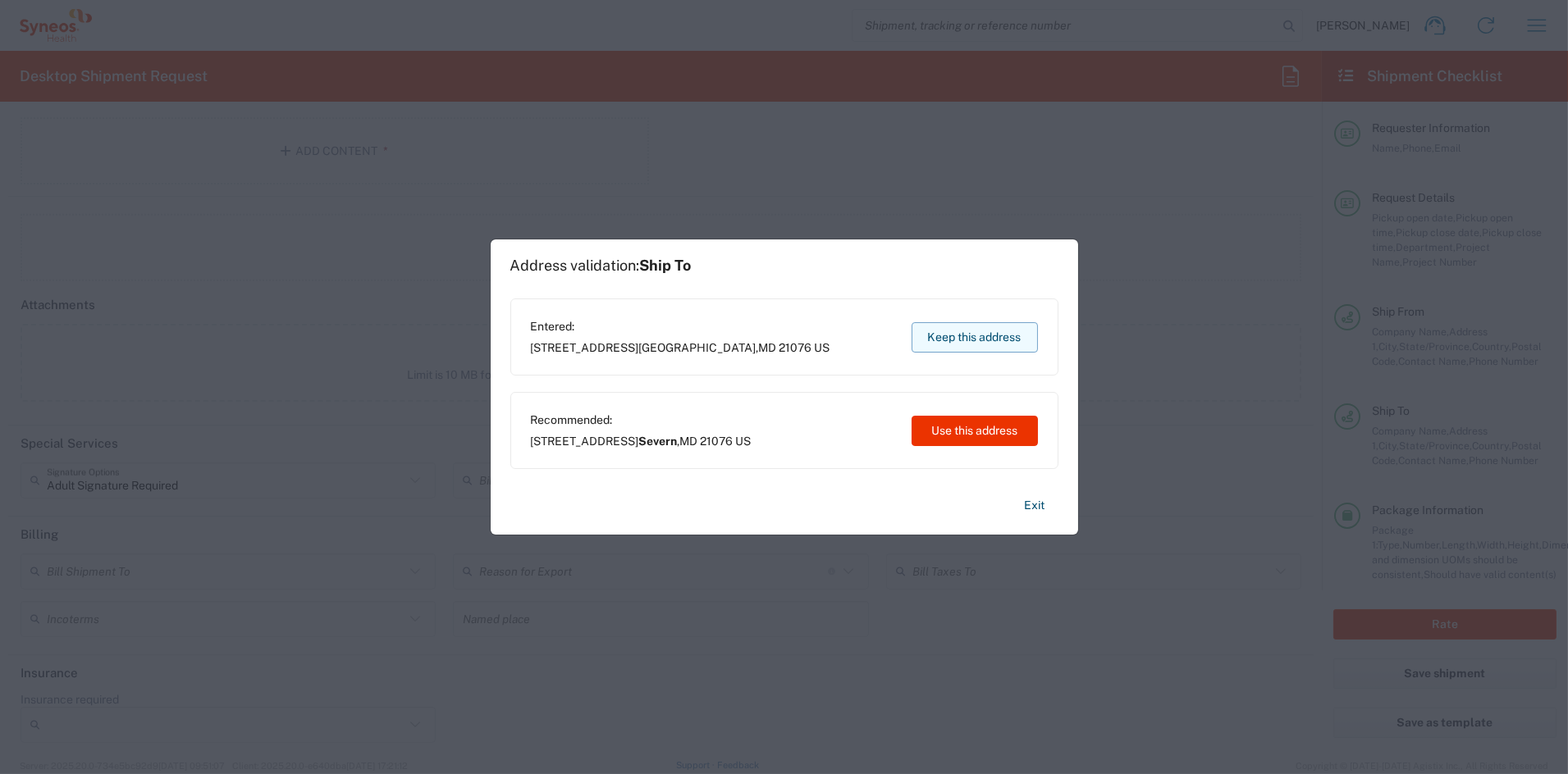
click at [936, 334] on button "Keep this address" at bounding box center [975, 337] width 127 height 30
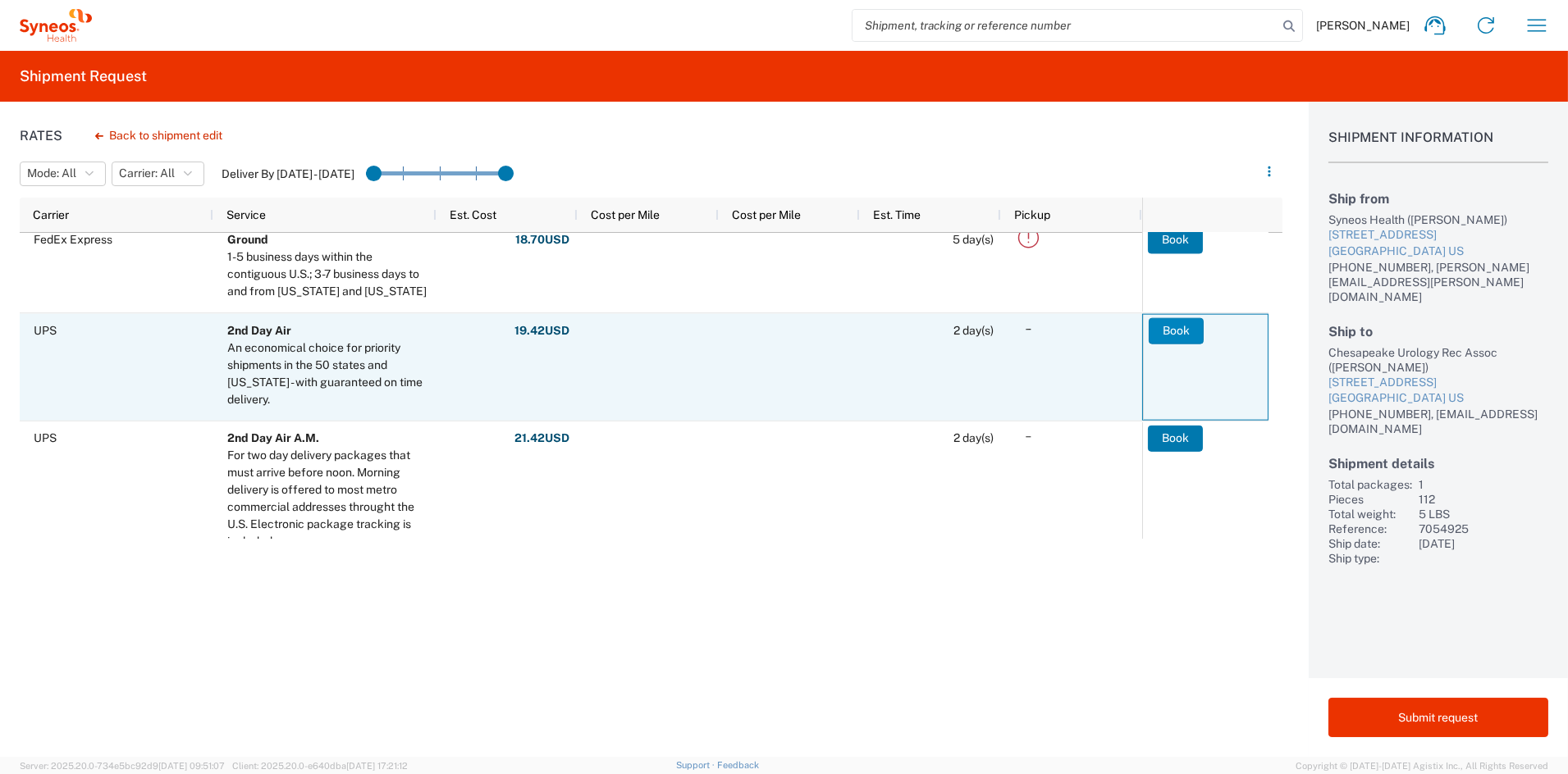
click at [1178, 329] on button "Book" at bounding box center [1176, 330] width 55 height 26
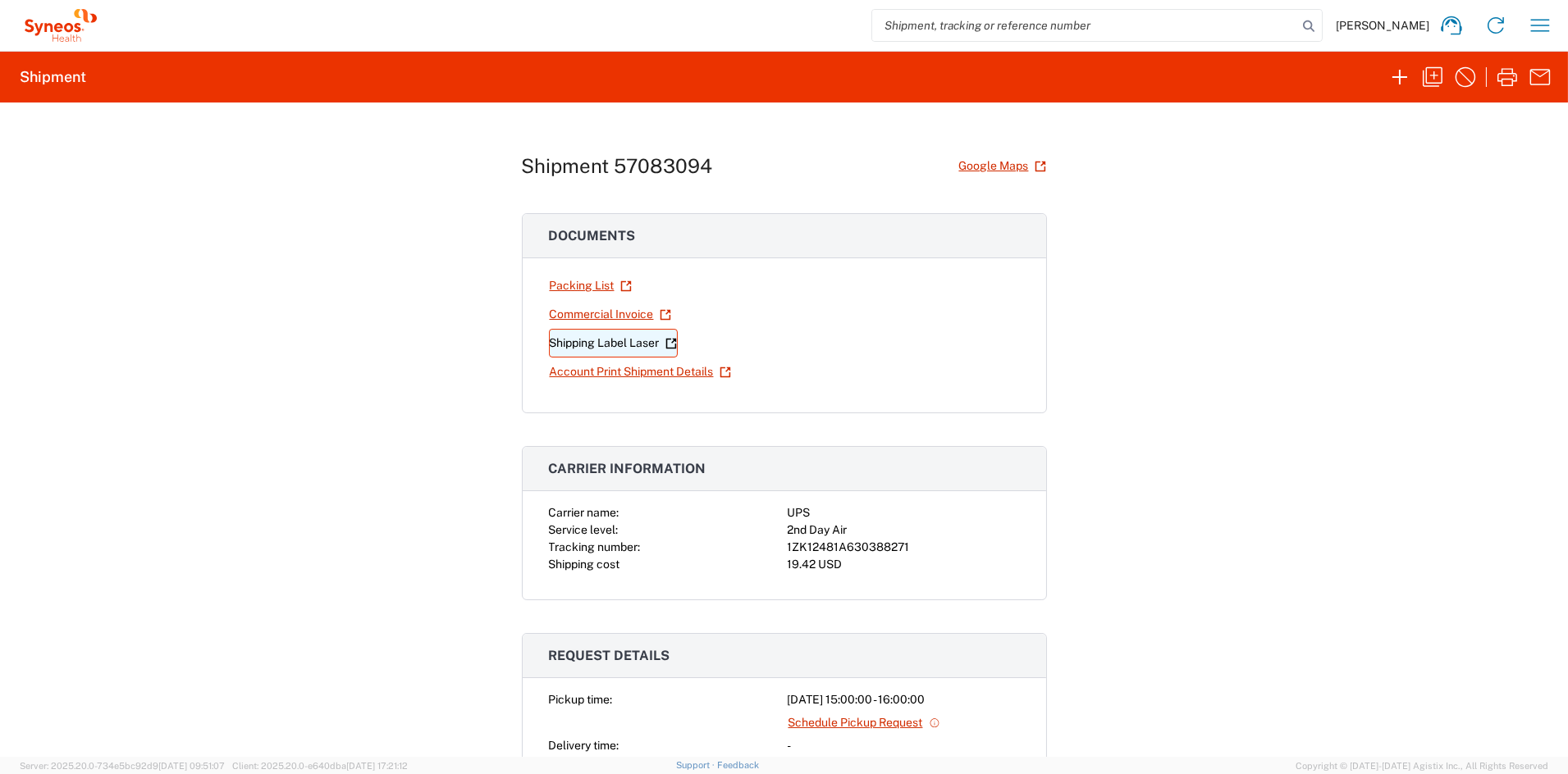
click at [636, 345] on link "Shipping Label Laser" at bounding box center [614, 343] width 129 height 28
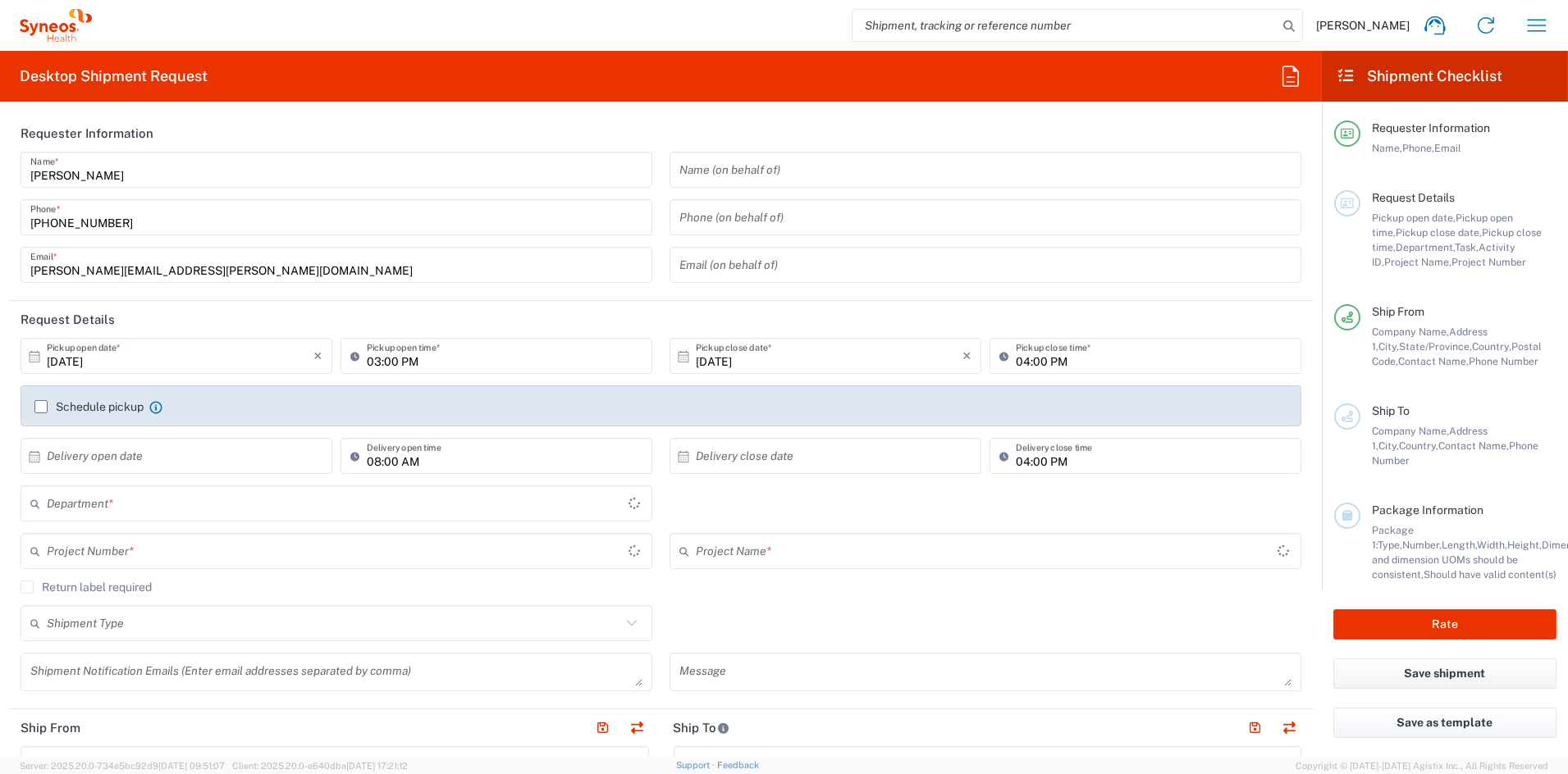
type input "[US_STATE]"
type input "6156"
type input "United States"
type input "Syneos Health Communications-Westerville OH"
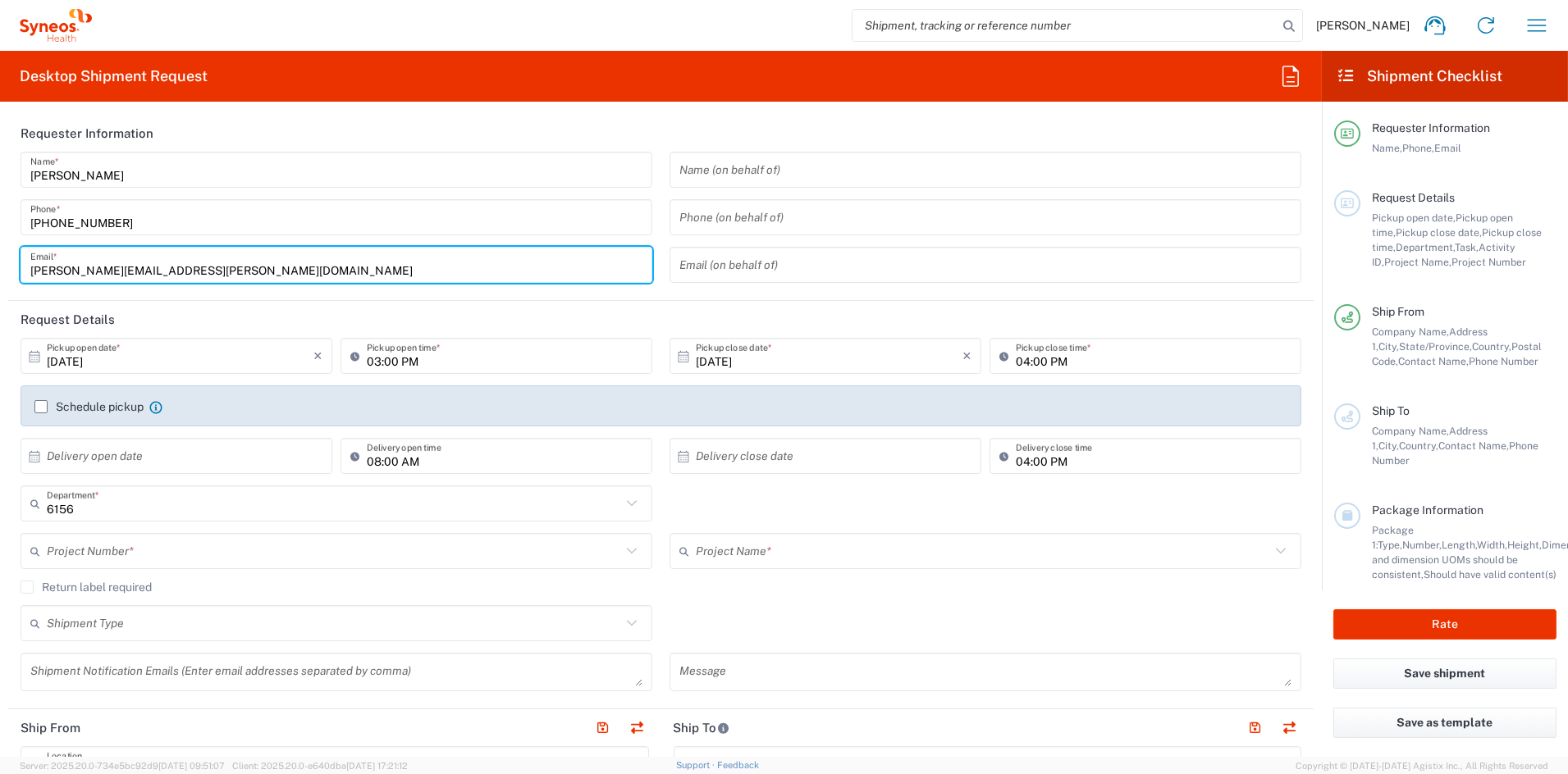
drag, startPoint x: 250, startPoint y: 269, endPoint x: -92, endPoint y: 268, distance: 342.0
click at [0, 268] on html "John Popp Home Shipment estimator Shipment tracking Desktop shipment request My…" at bounding box center [784, 387] width 1568 height 774
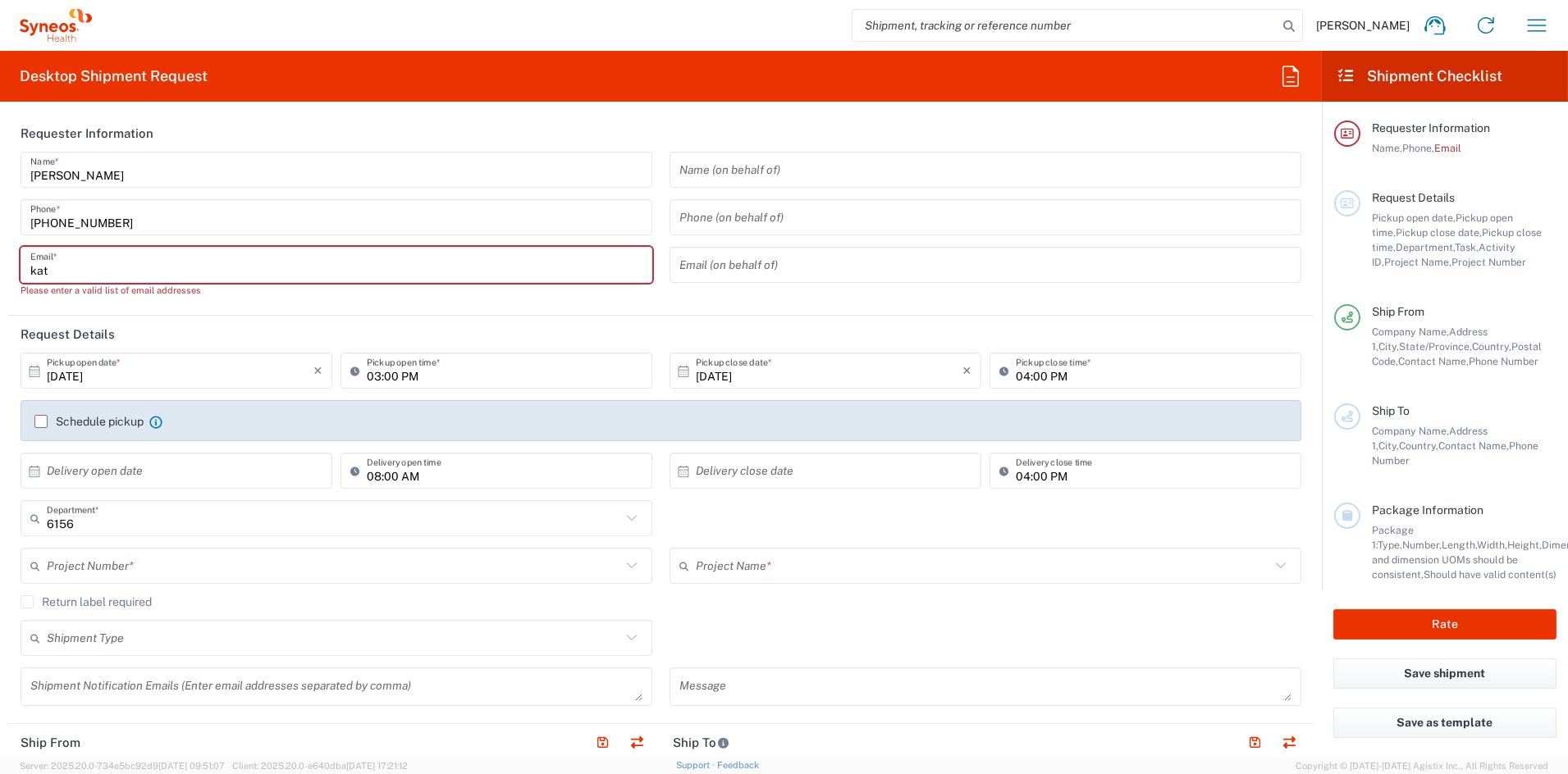
drag, startPoint x: 37, startPoint y: 269, endPoint x: -34, endPoint y: 268, distance: 71.0
click at [0, 268] on html "John Popp Home Shipment estimator Shipment tracking Desktop shipment request My…" at bounding box center [784, 387] width 1568 height 774
paste input "ie.judy@syneoshealth.com"
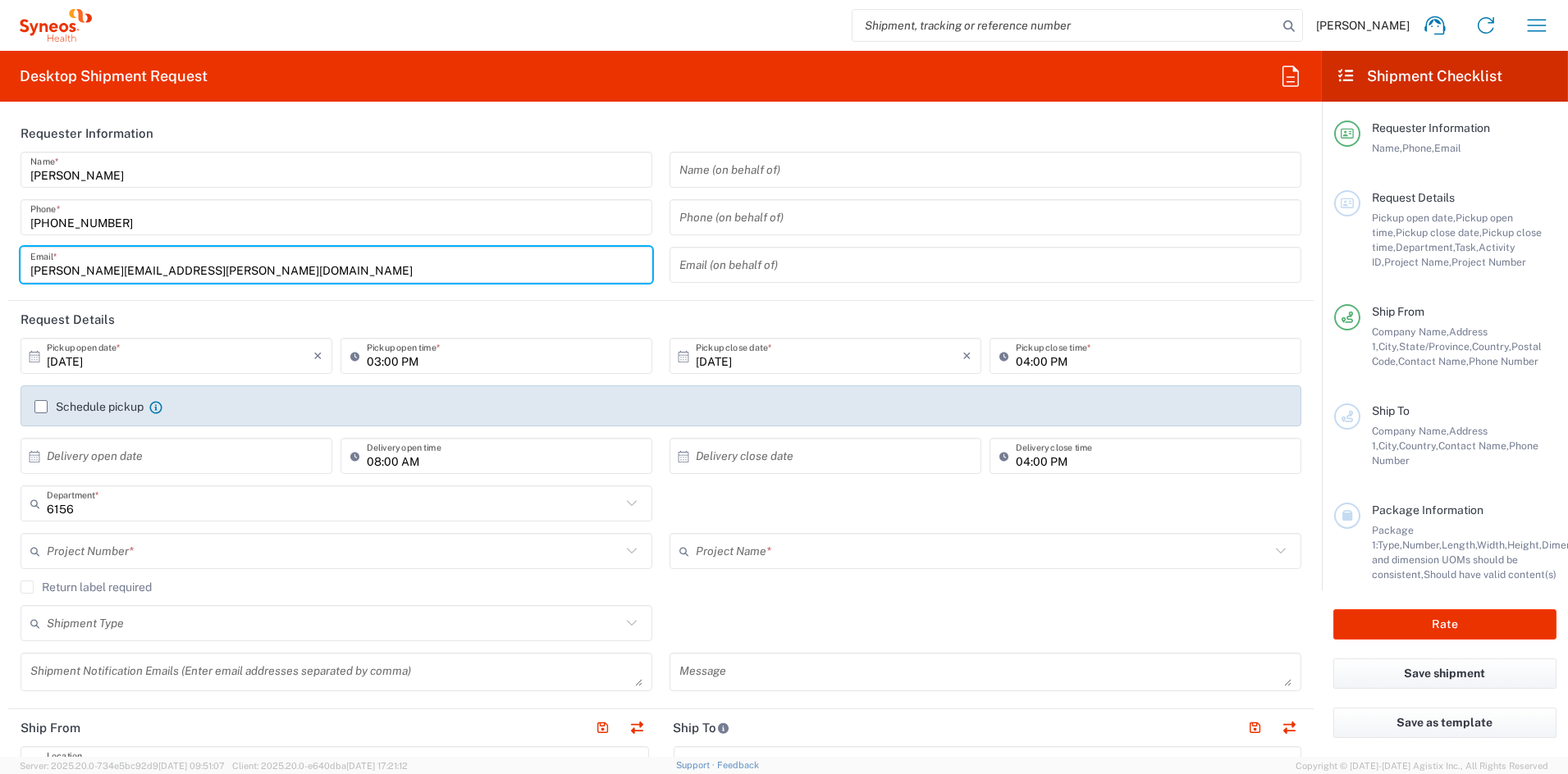
type input "katie.judy@syneoshealth.com"
click at [143, 559] on input "text" at bounding box center [334, 551] width 575 height 28
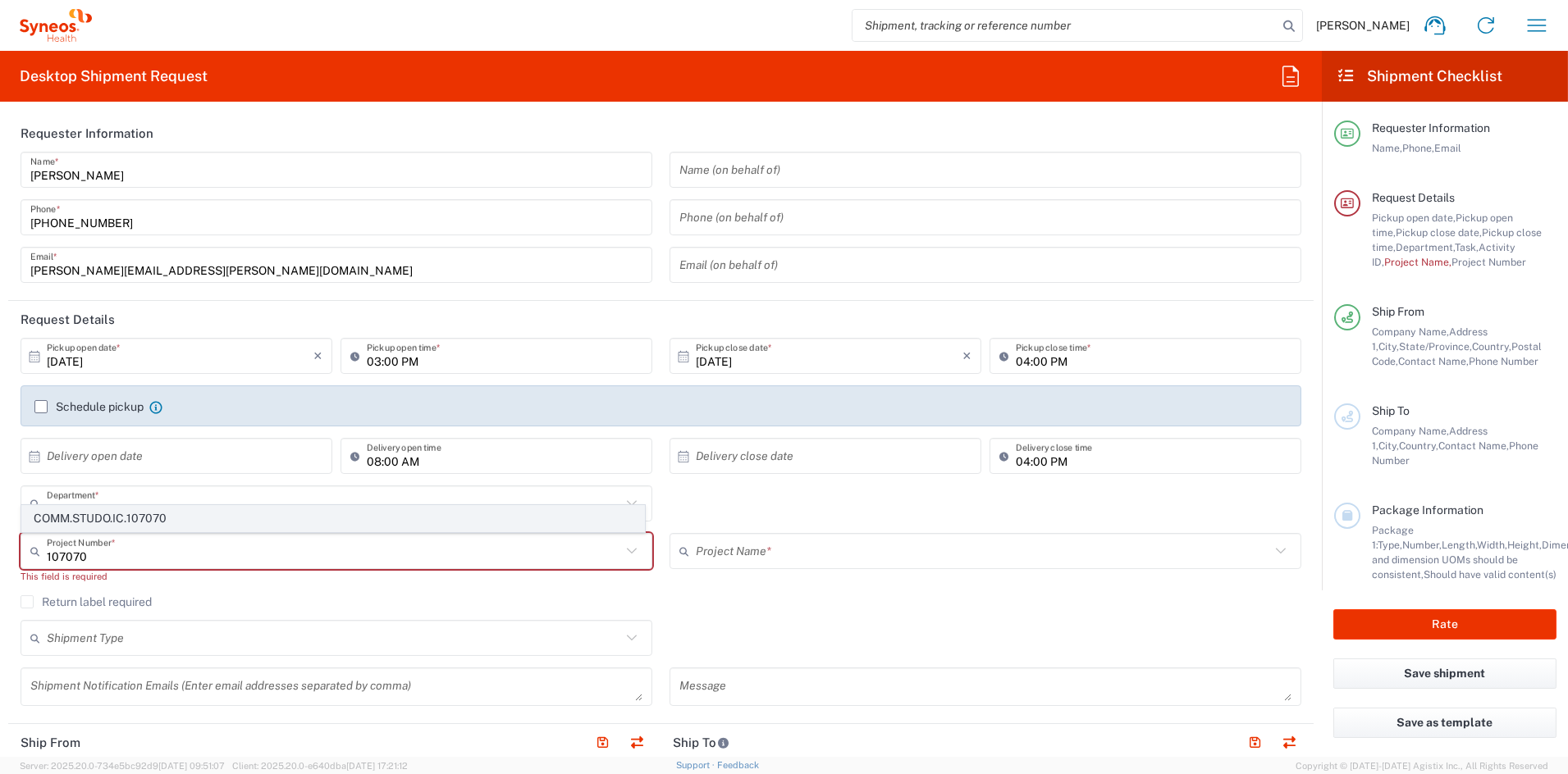
click at [154, 514] on span "COMM.STUDO.IC.107070" at bounding box center [333, 519] width 622 height 25
type input "COMM.STUDO.IC.107070"
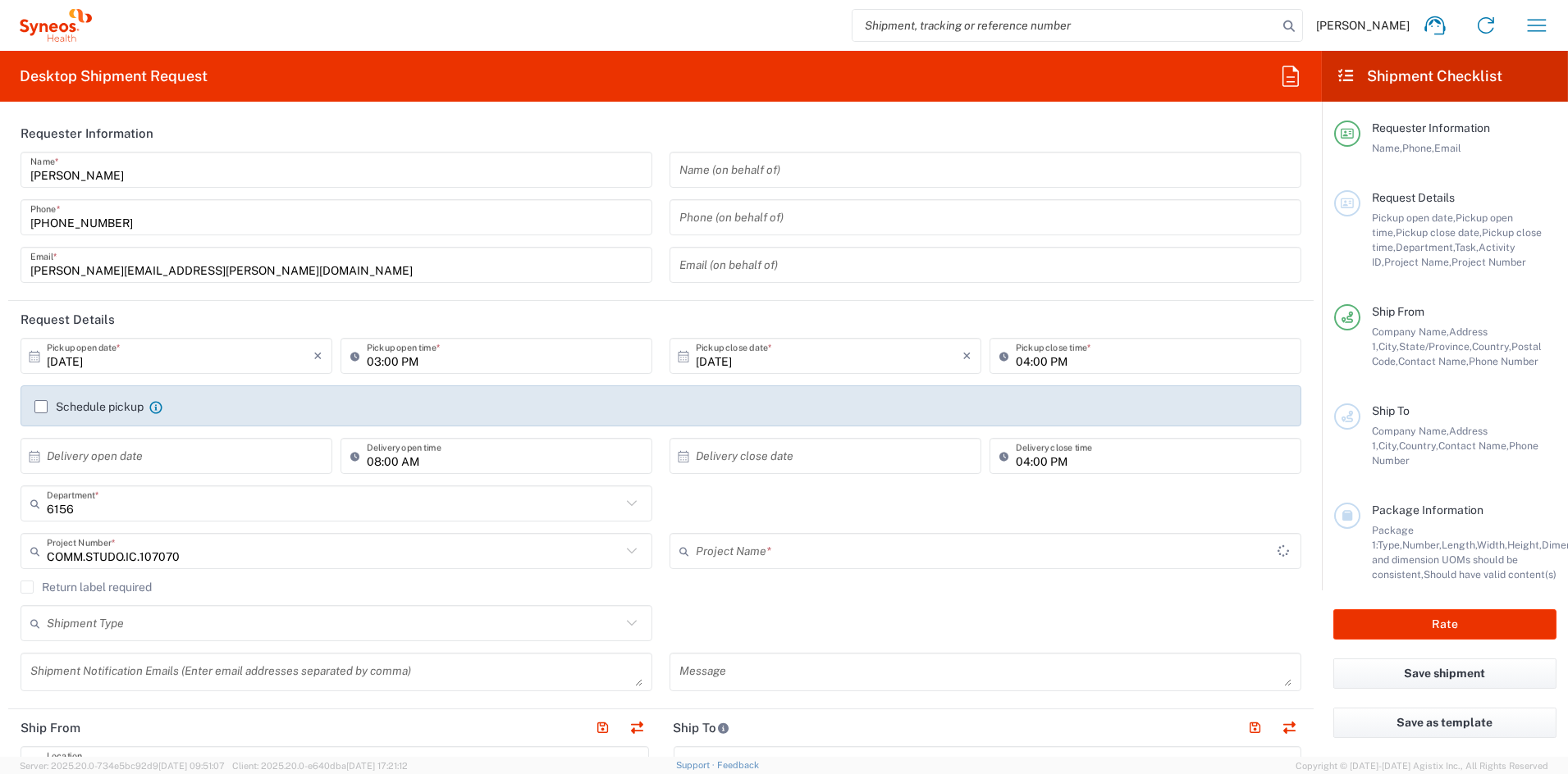
type input "Syneos.PATENG.23.107070"
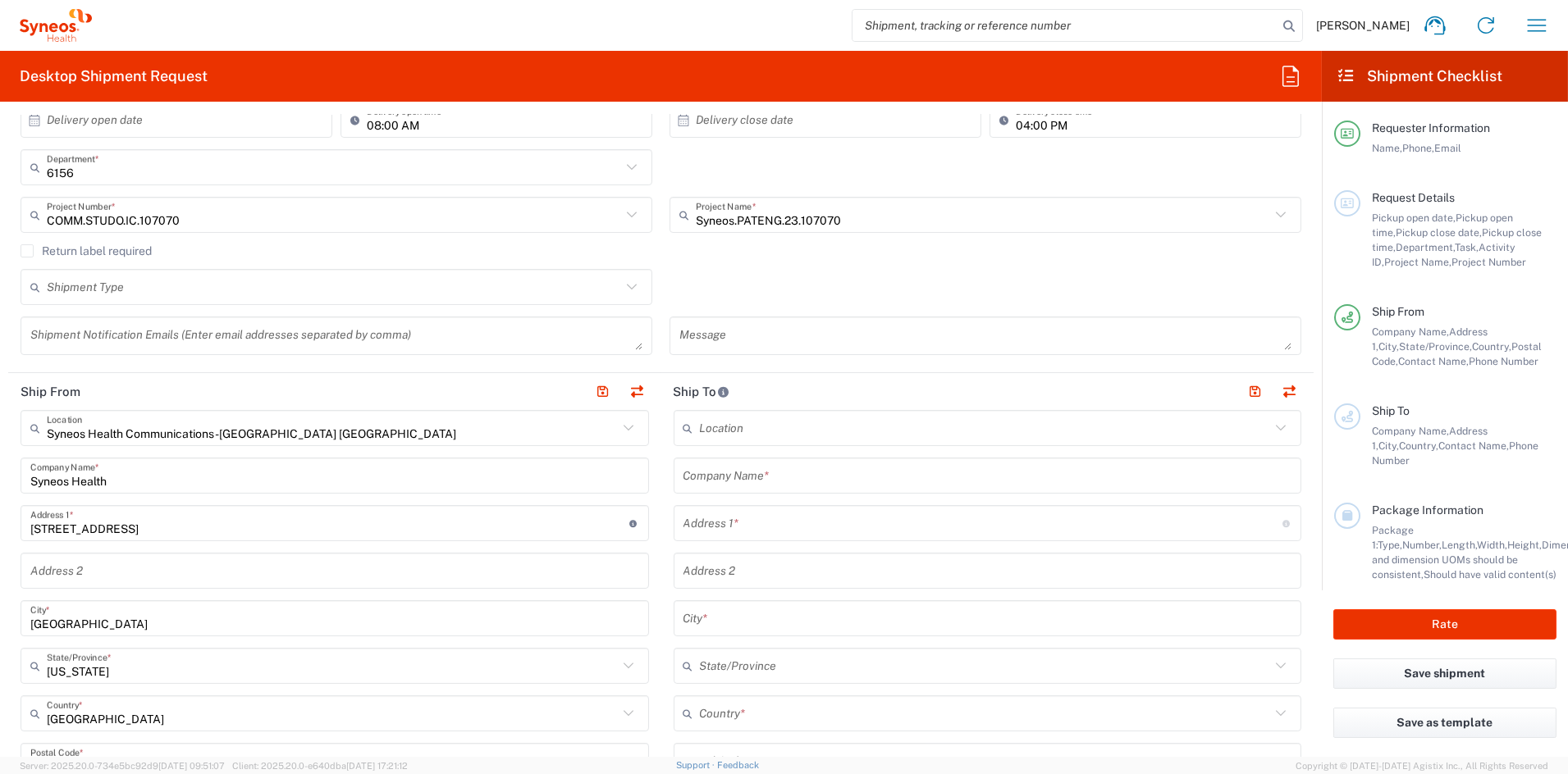
scroll to position [339, 0]
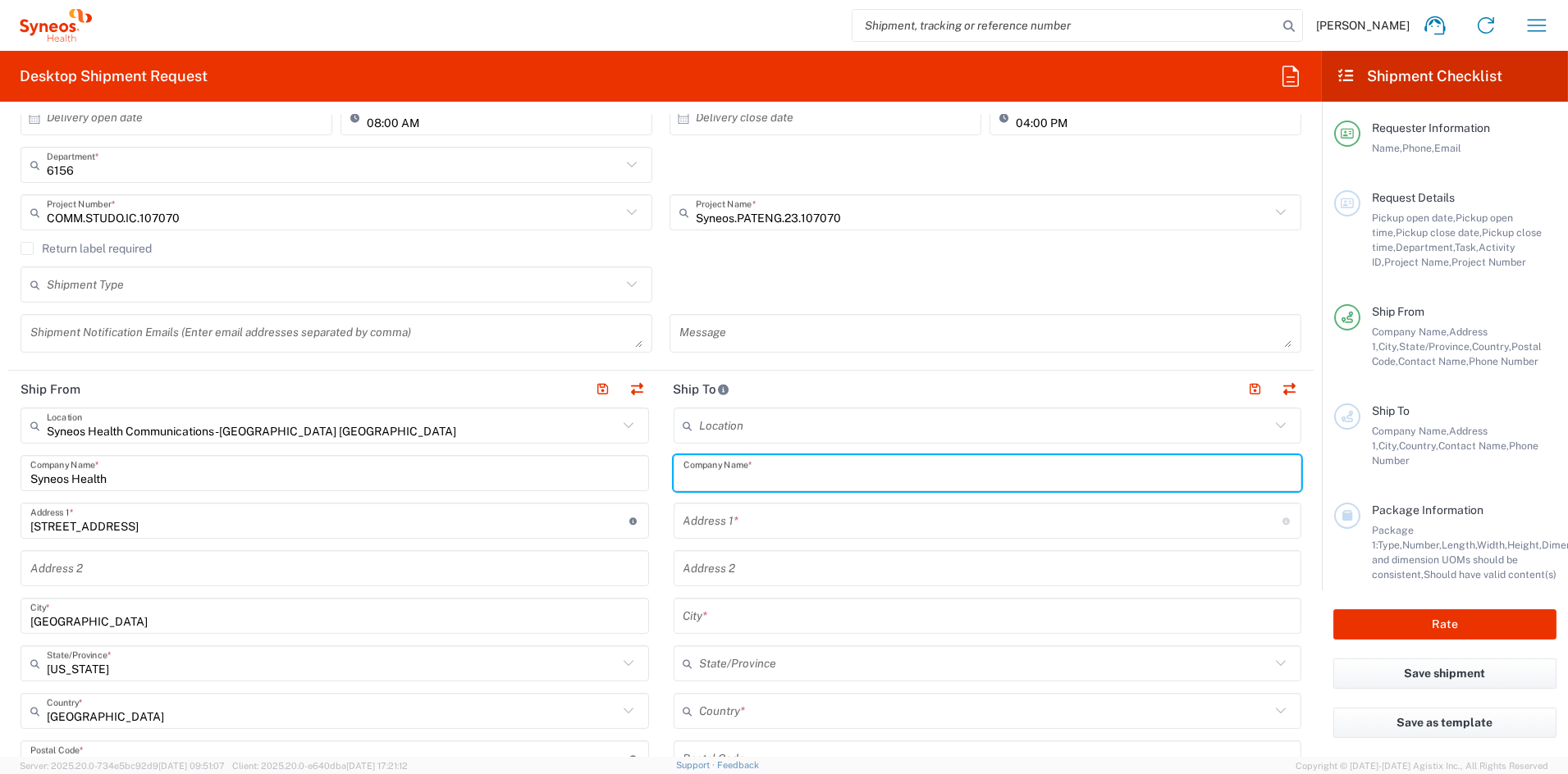
click at [827, 477] on input "text" at bounding box center [988, 473] width 609 height 28
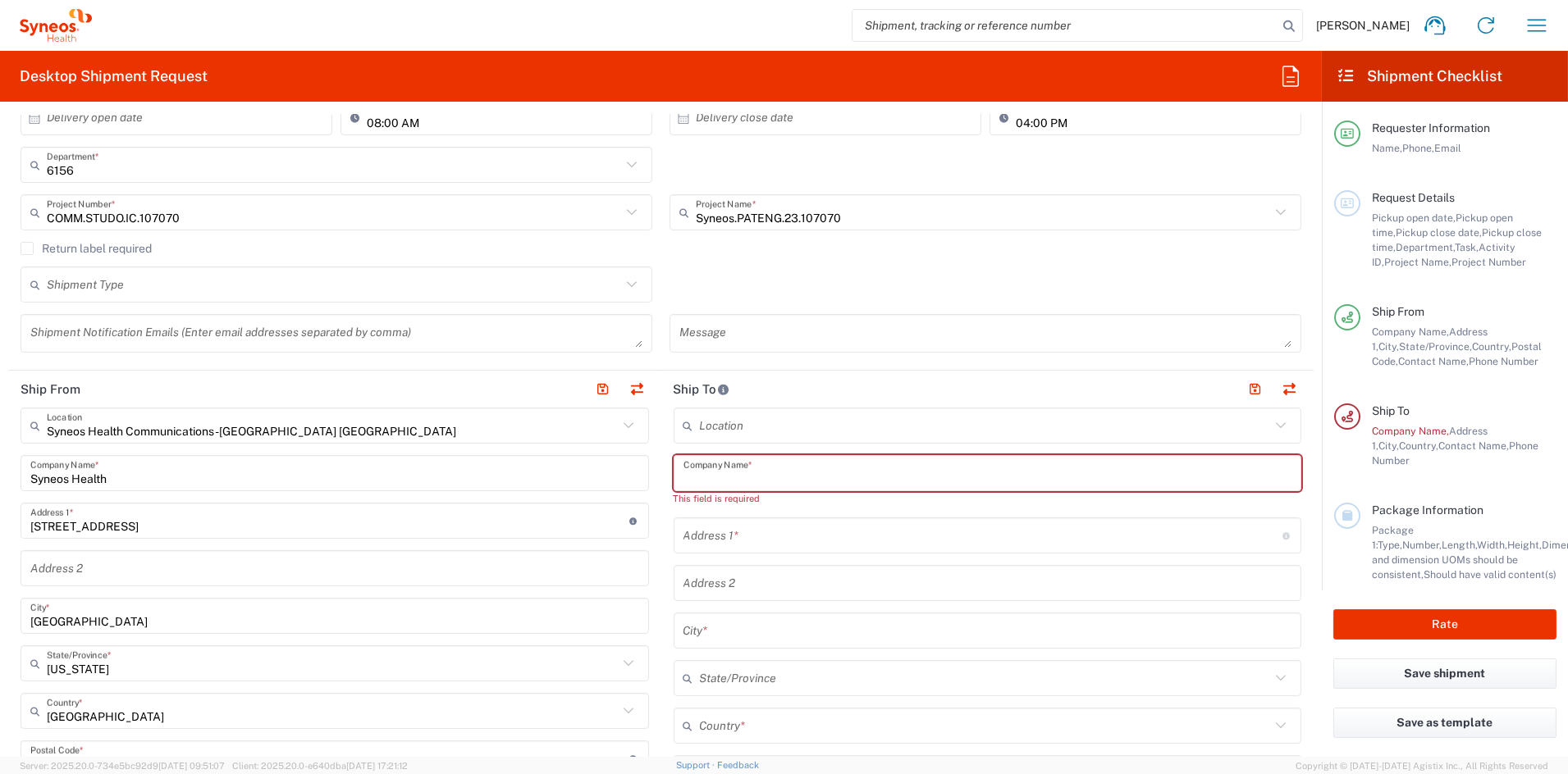
paste input "PriMED Clinical Research"
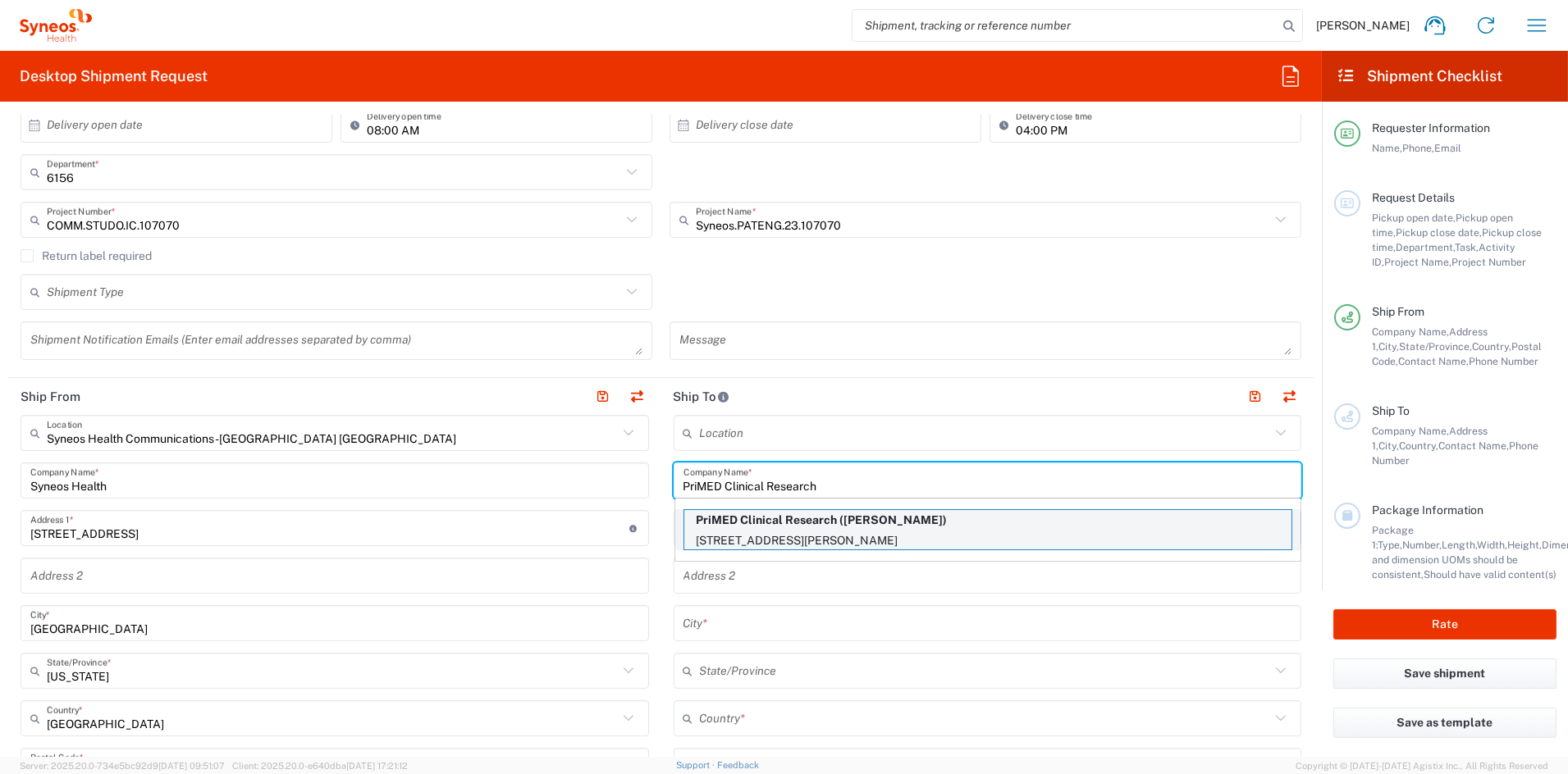
scroll to position [331, 0]
type input "PriMED Clinical Research"
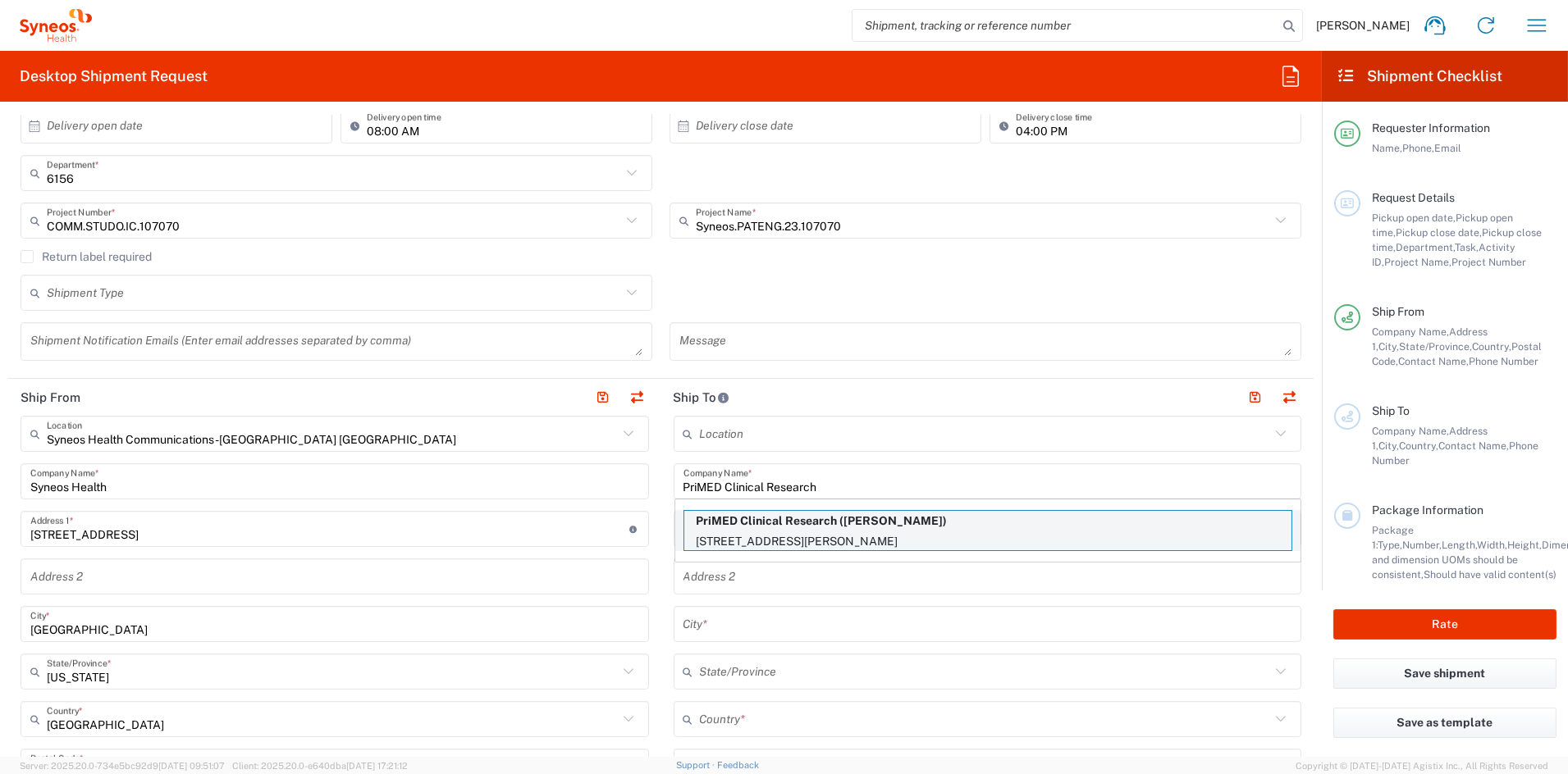
click at [774, 529] on p "PriMED Clinical Research (Collins, Eva)" at bounding box center [988, 521] width 607 height 20
type input "3080 Ackerman Blvd"
type input "Suite 210"
type input "Dayton"
type input "United States"
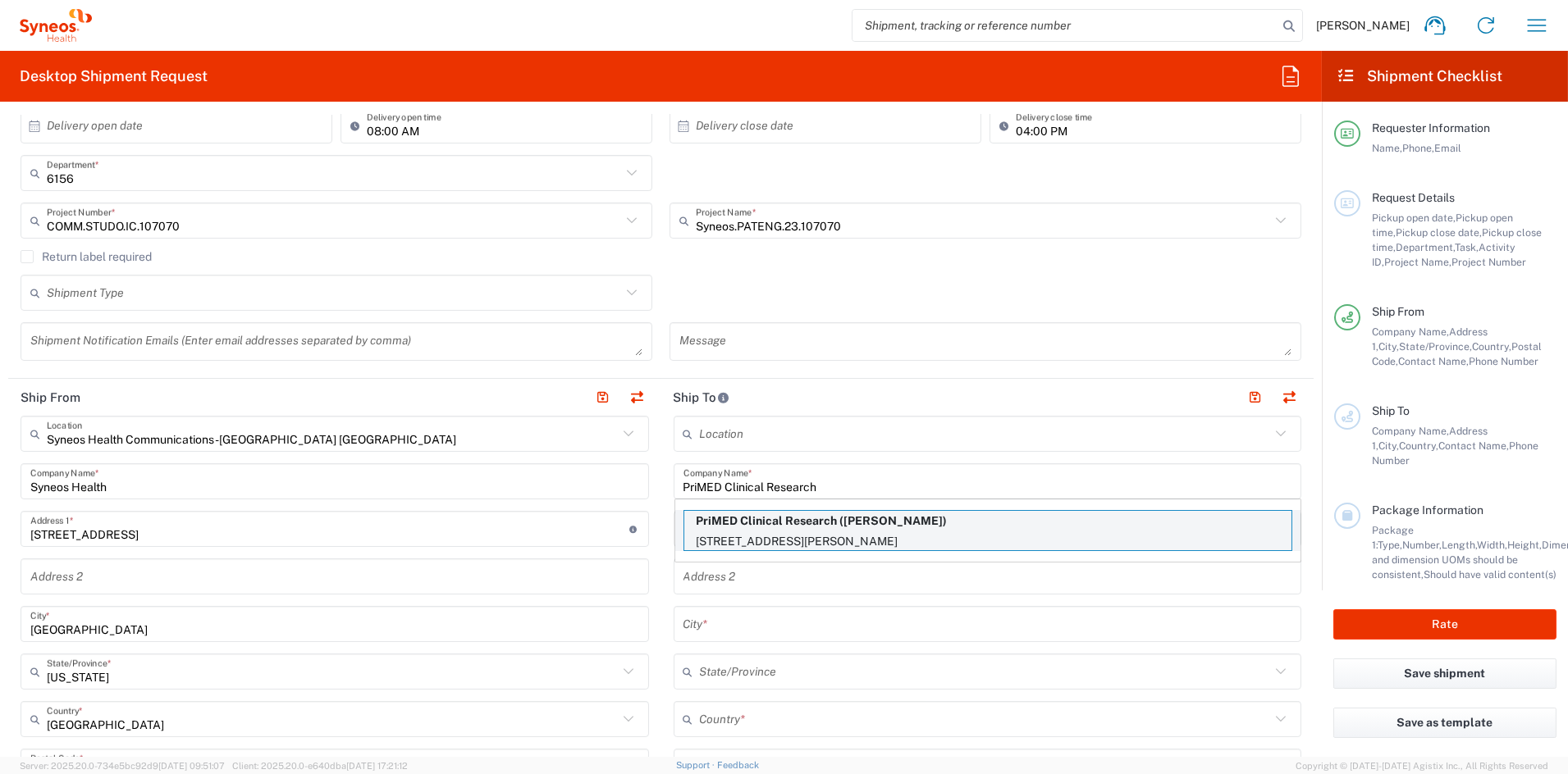
type input "45429"
type input "Collins, Eva"
type input "937-534-4201"
type input "Ohio"
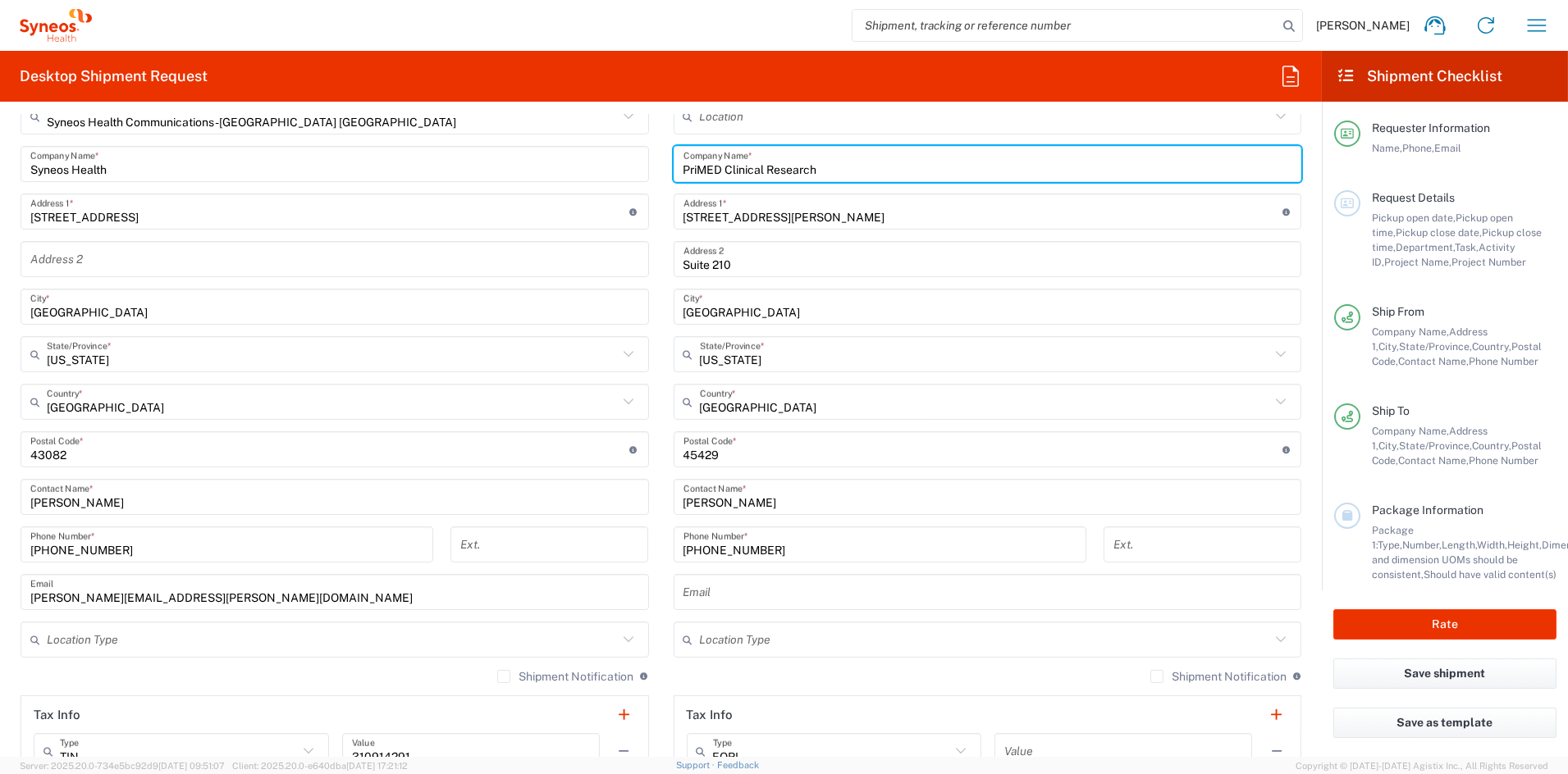
scroll to position [649, 0]
click at [790, 644] on input "text" at bounding box center [986, 638] width 571 height 28
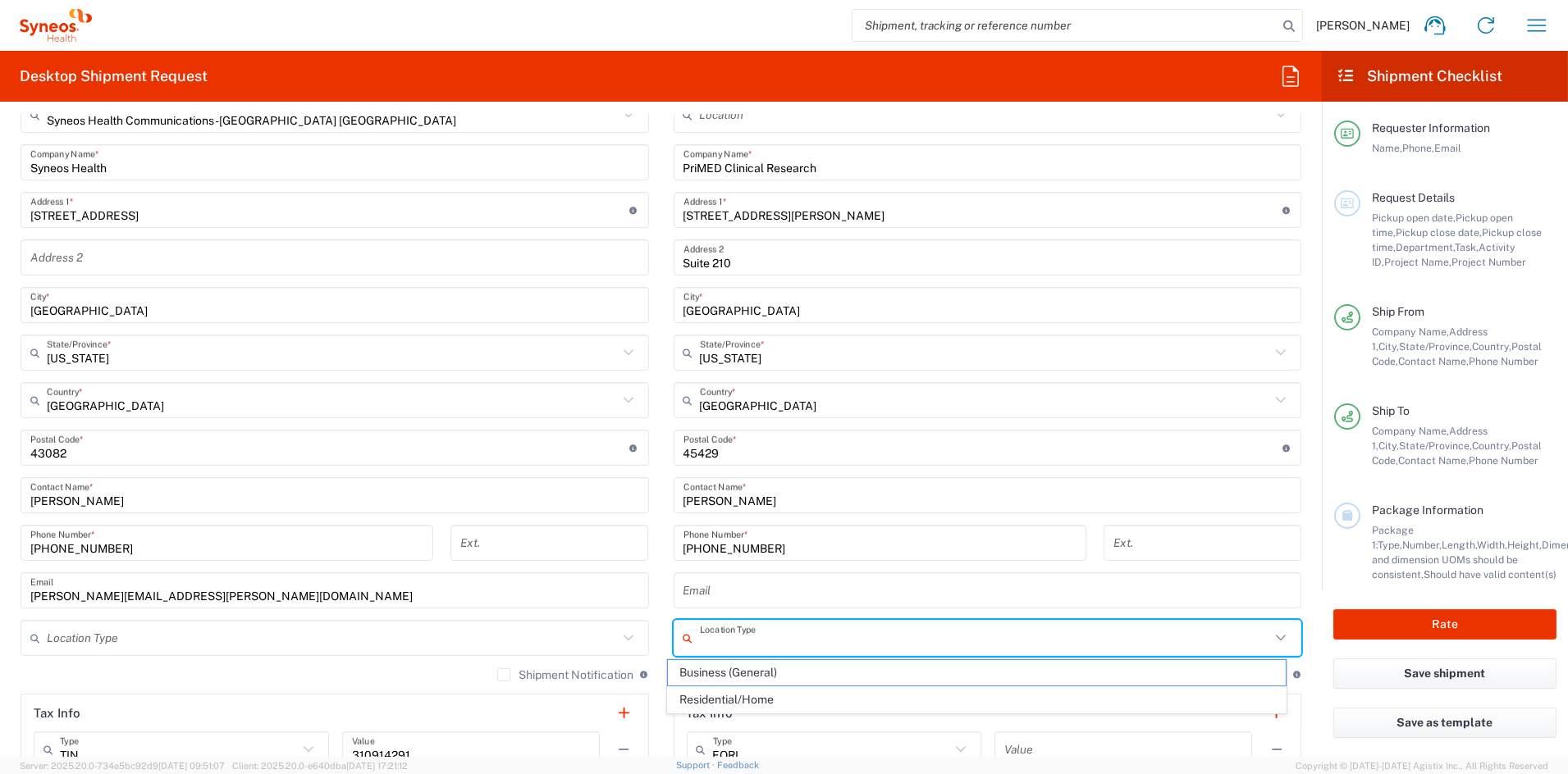
click at [764, 675] on span "Business (General)" at bounding box center [977, 673] width 617 height 25
type input "Business (General)"
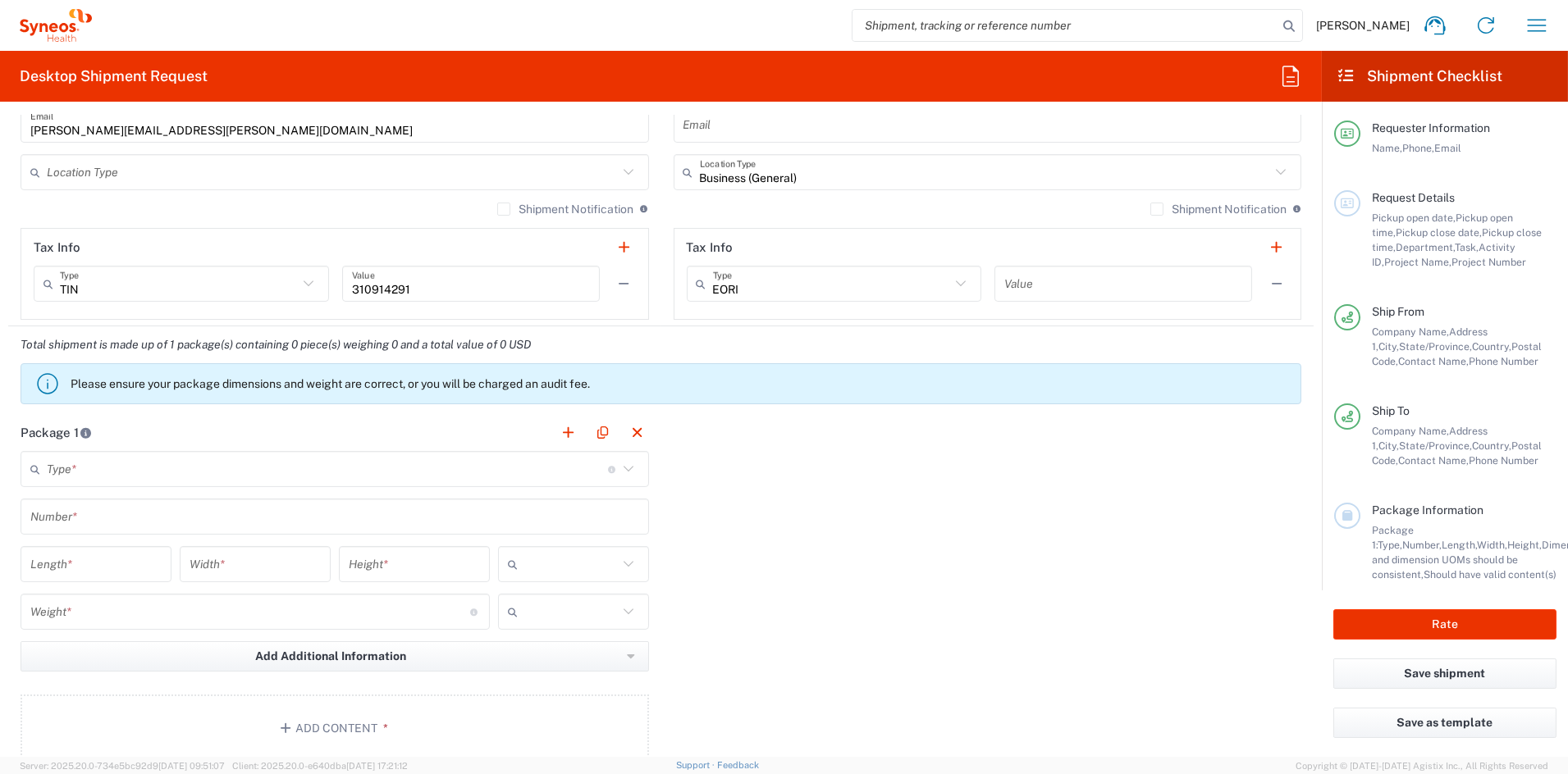
scroll to position [1119, 0]
click at [129, 466] on input "text" at bounding box center [327, 465] width 561 height 28
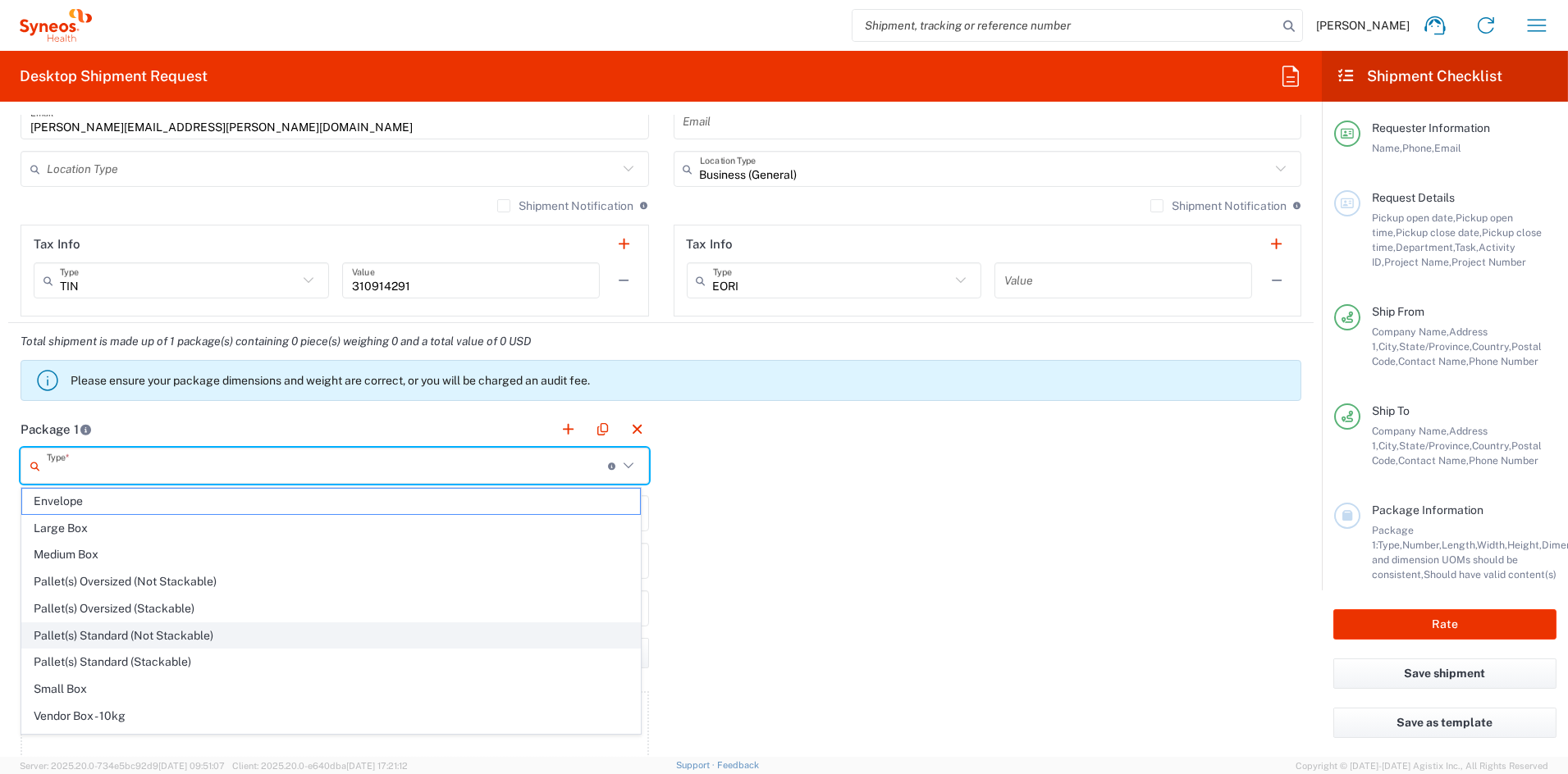
scroll to position [52, 0]
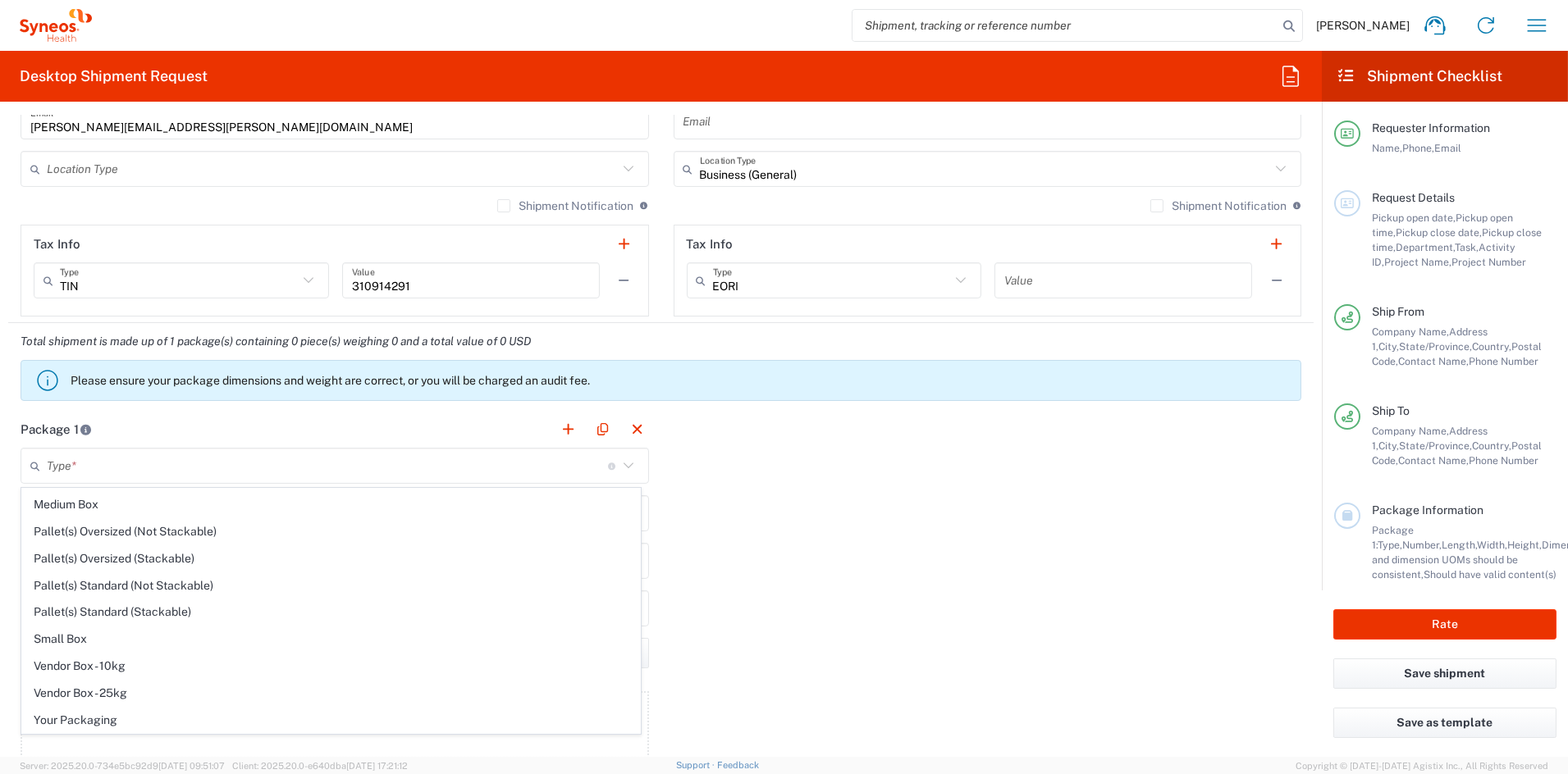
drag, startPoint x: 85, startPoint y: 716, endPoint x: 98, endPoint y: 670, distance: 47.8
click at [84, 716] on span "Your Packaging" at bounding box center [331, 720] width 617 height 25
type input "Your Packaging"
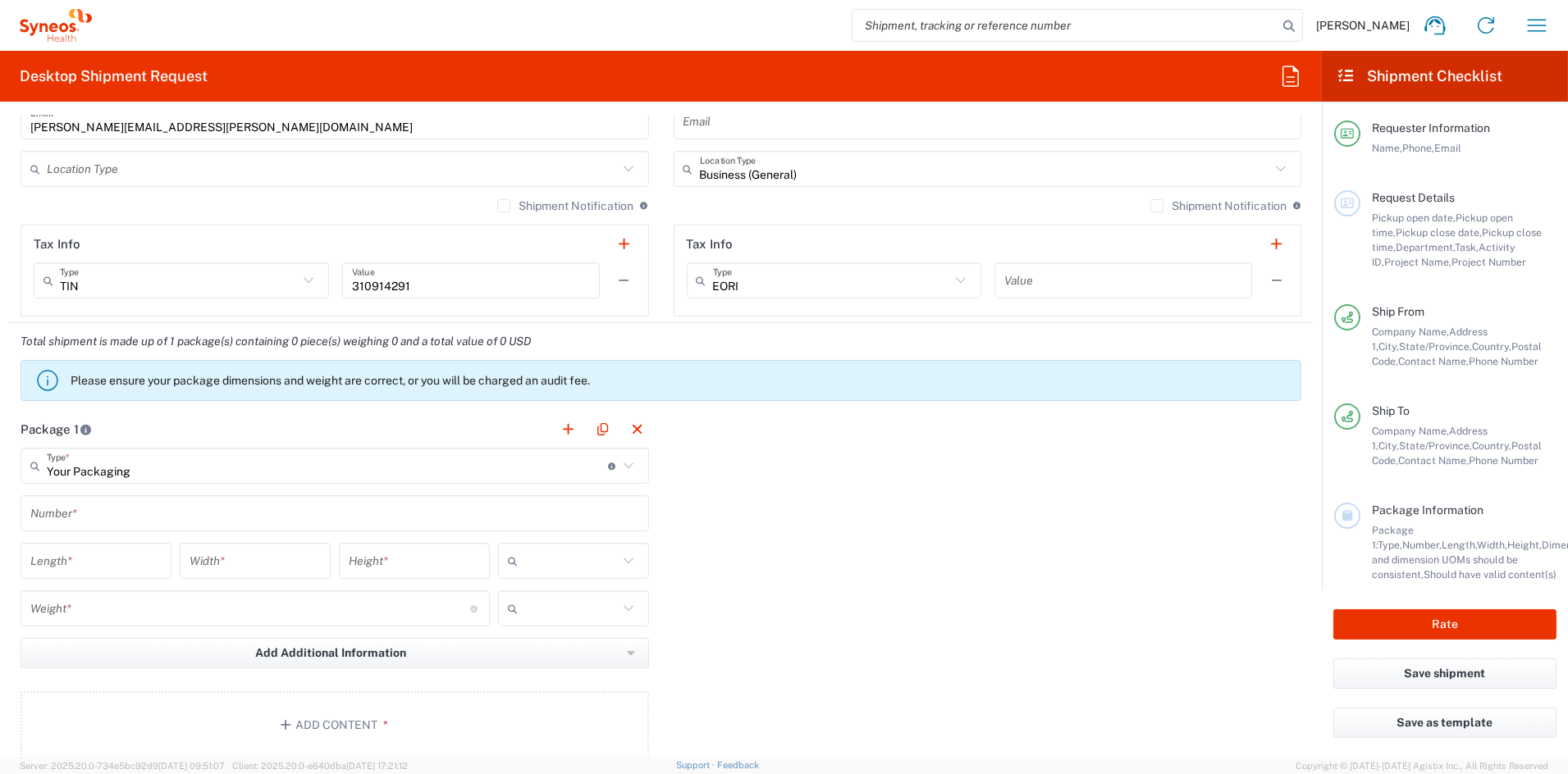
click at [93, 518] on input "text" at bounding box center [334, 513] width 609 height 28
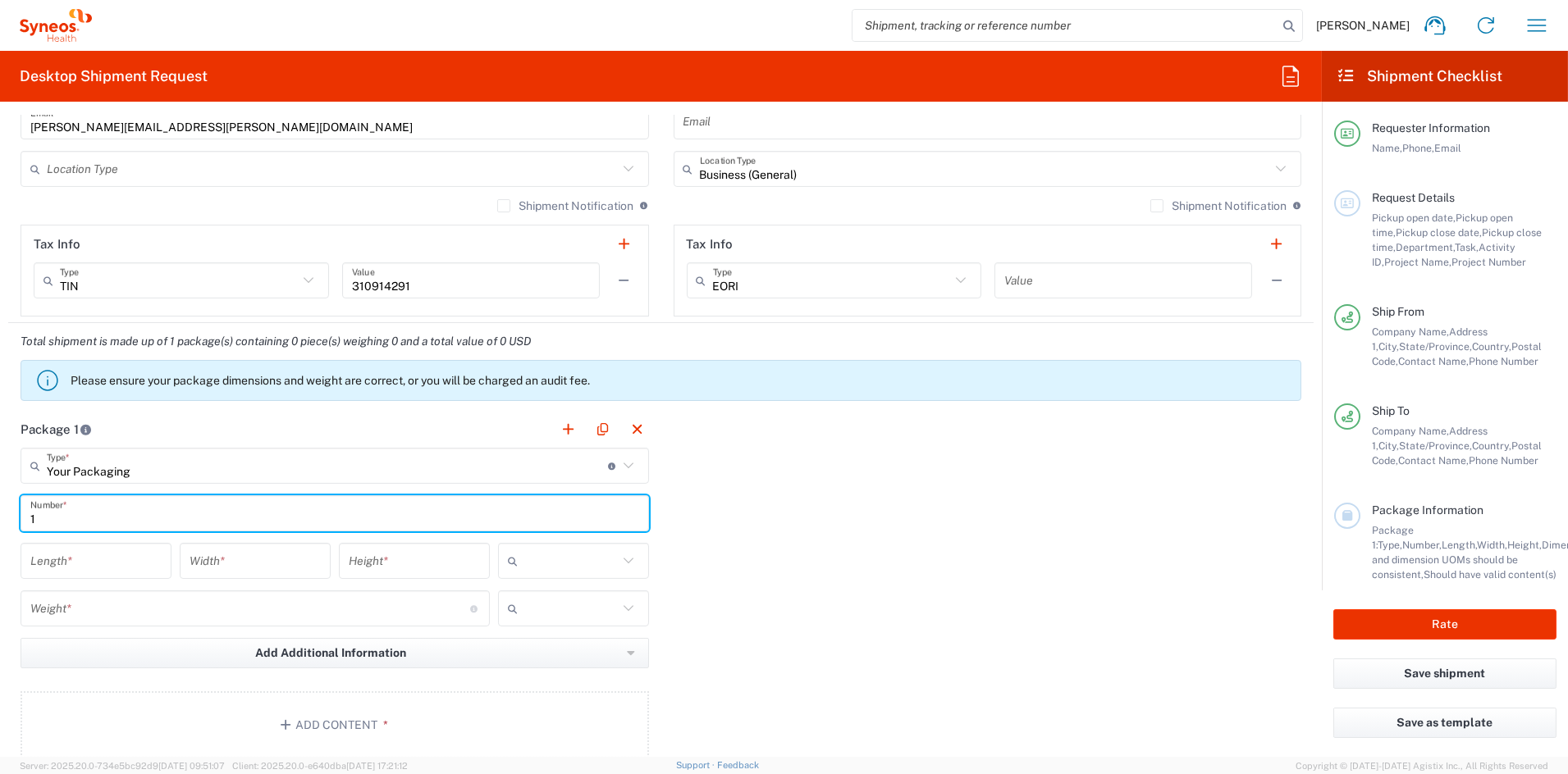
type input "1"
click at [81, 562] on input "number" at bounding box center [95, 561] width 131 height 28
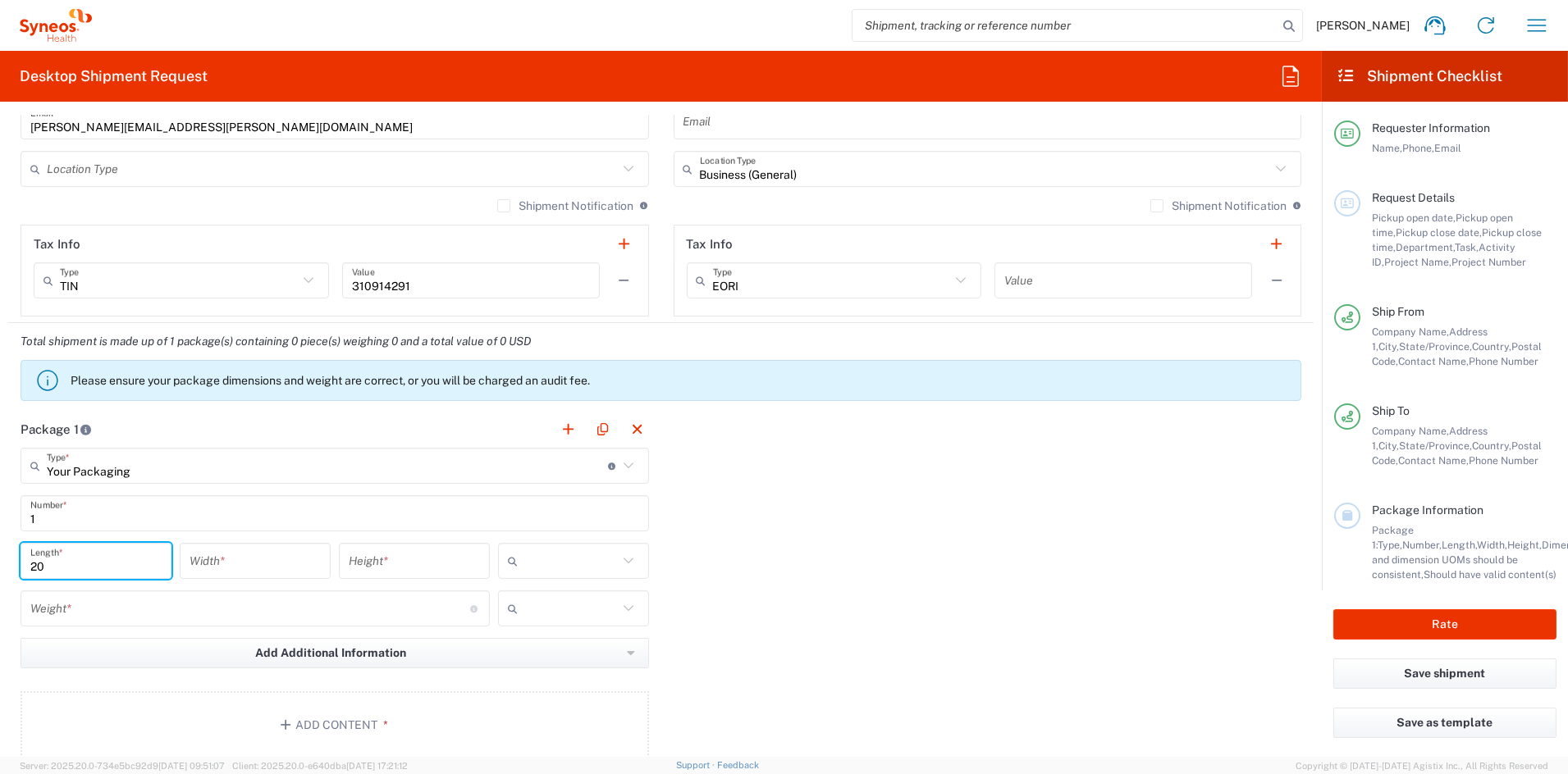
type input "20"
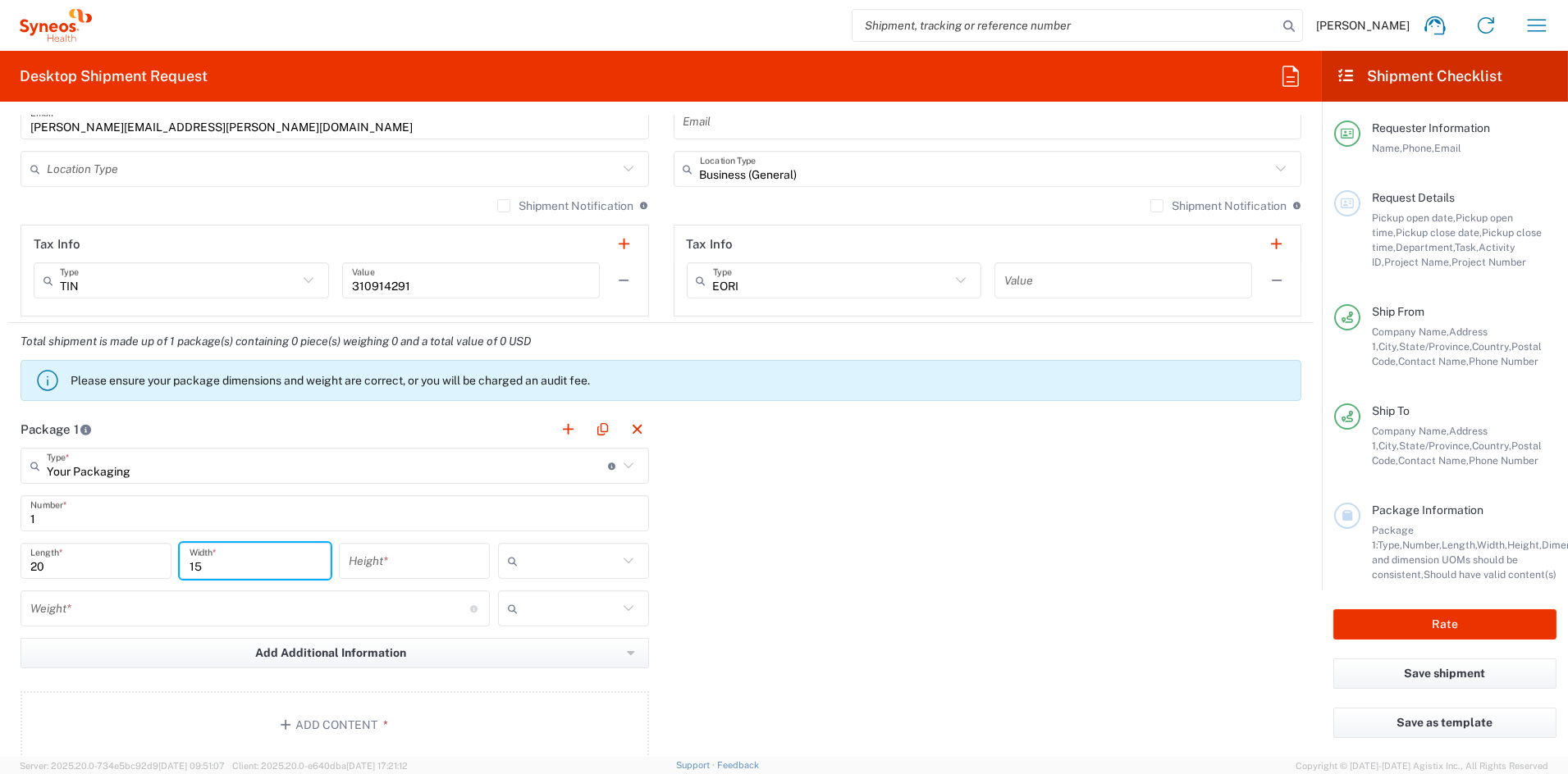
type input "15"
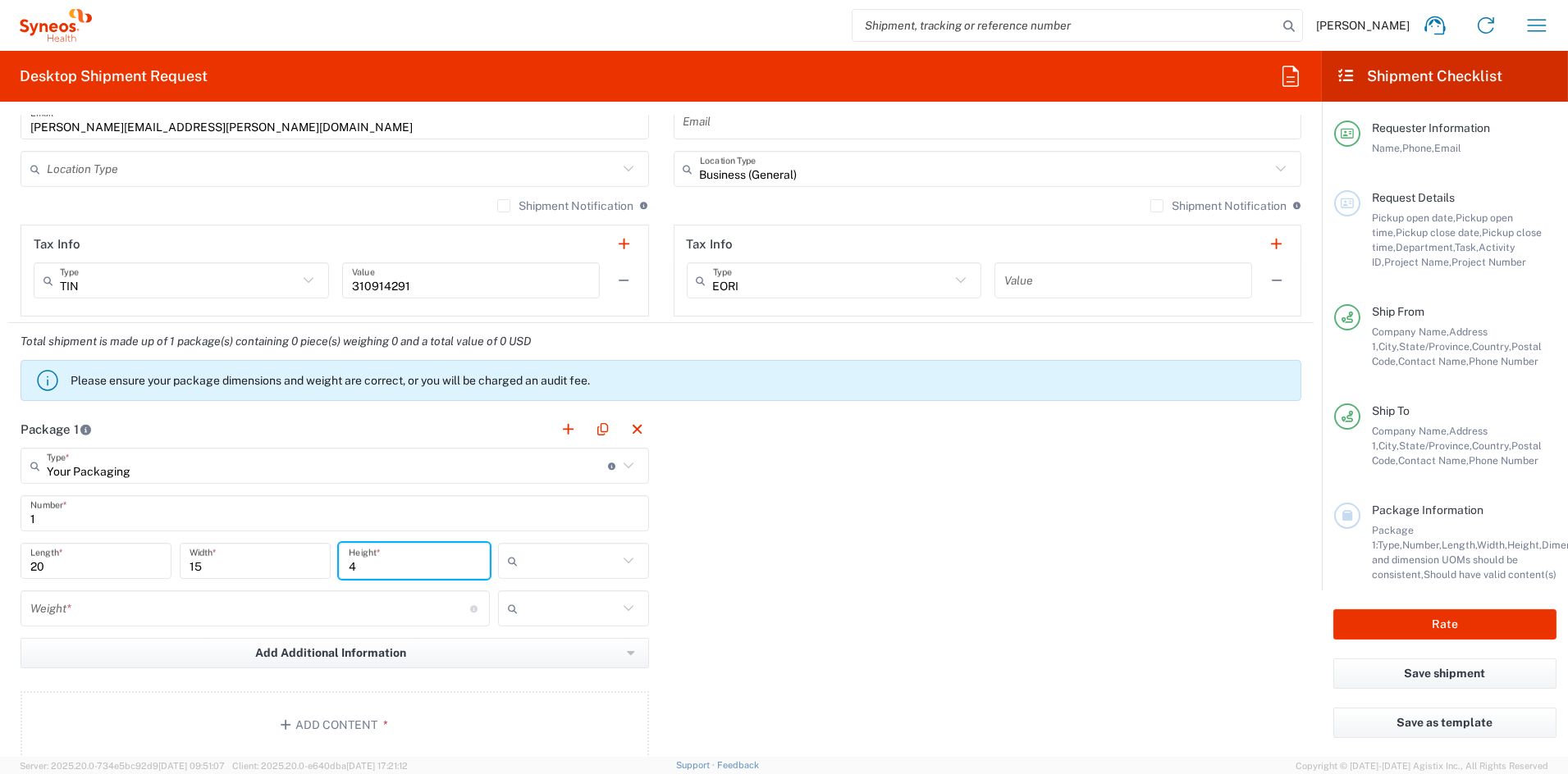
type input "4"
click at [543, 655] on span "in" at bounding box center [567, 650] width 146 height 25
type input "in"
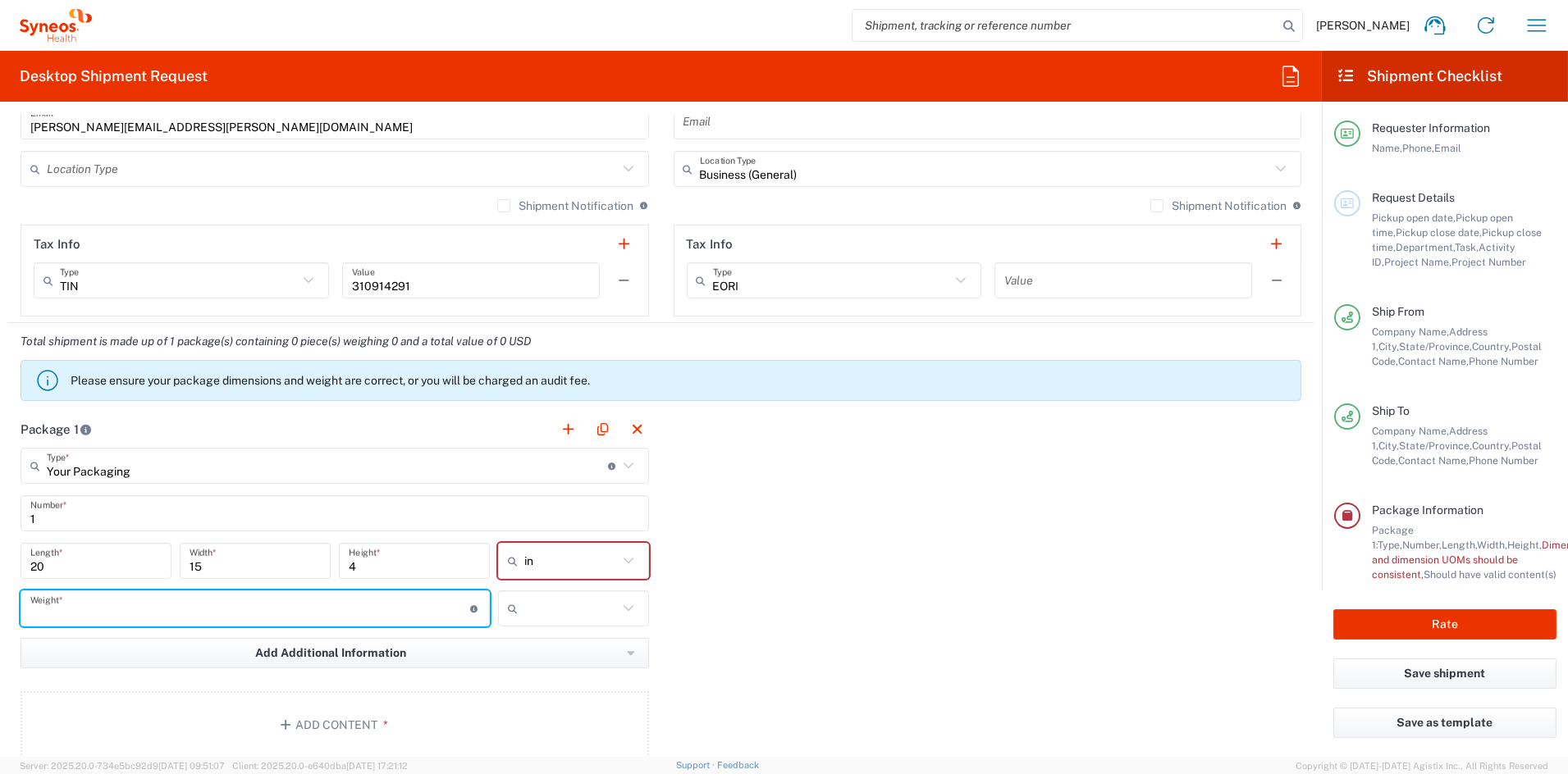
click at [121, 613] on input "number" at bounding box center [250, 608] width 440 height 28
type input "4"
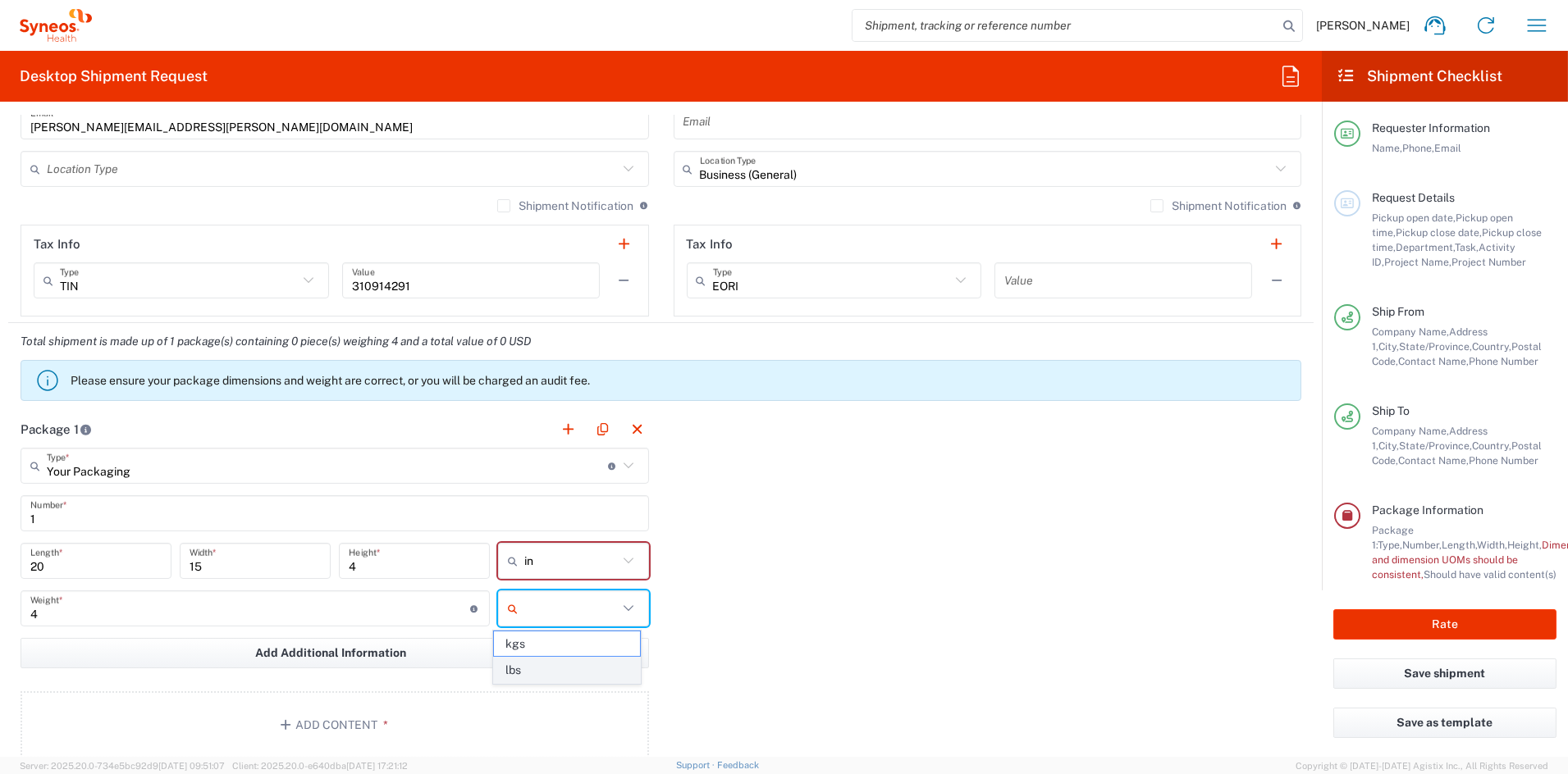
click at [579, 671] on span "lbs" at bounding box center [567, 671] width 146 height 25
type input "lbs"
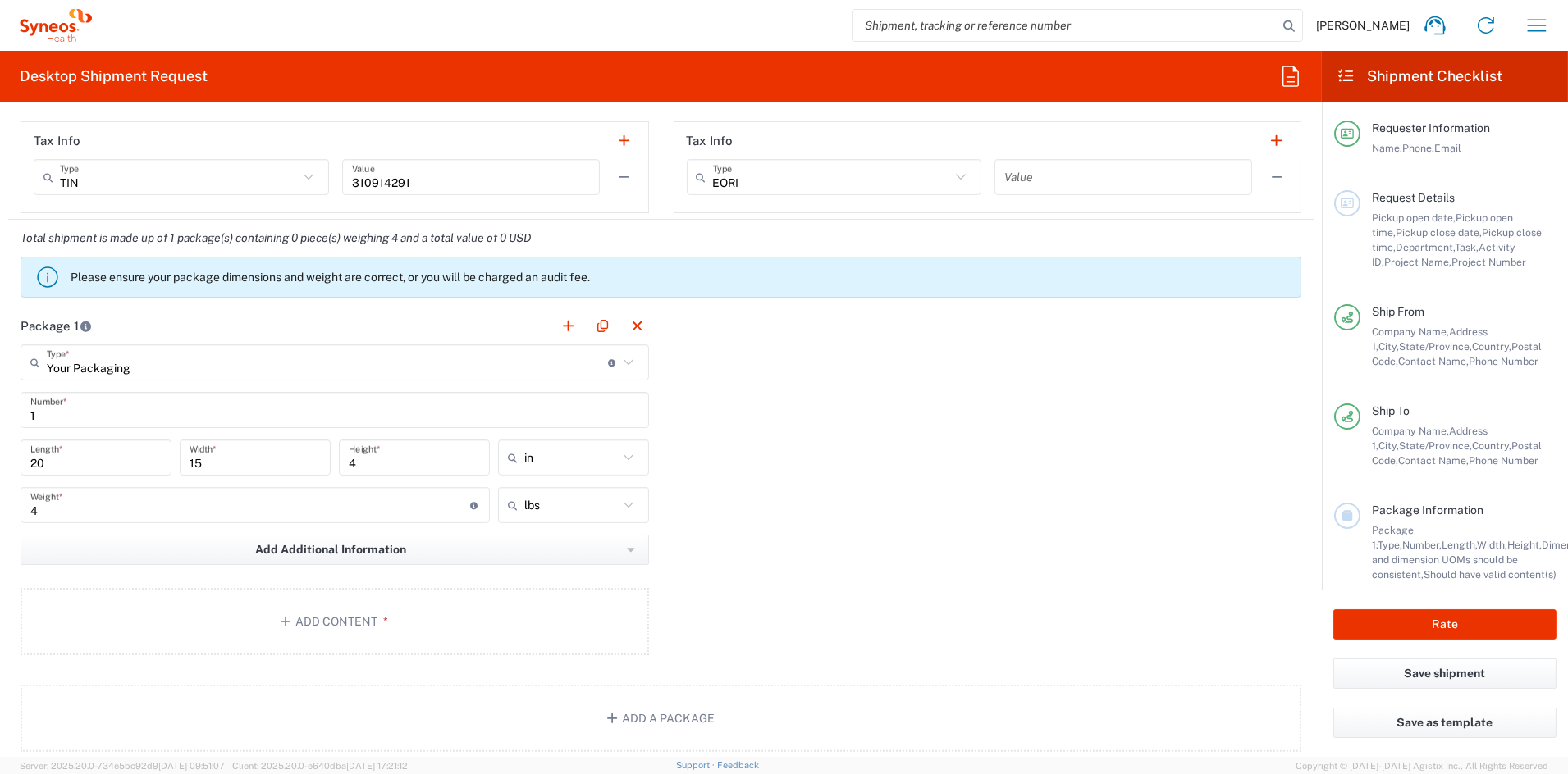
scroll to position [1242, 0]
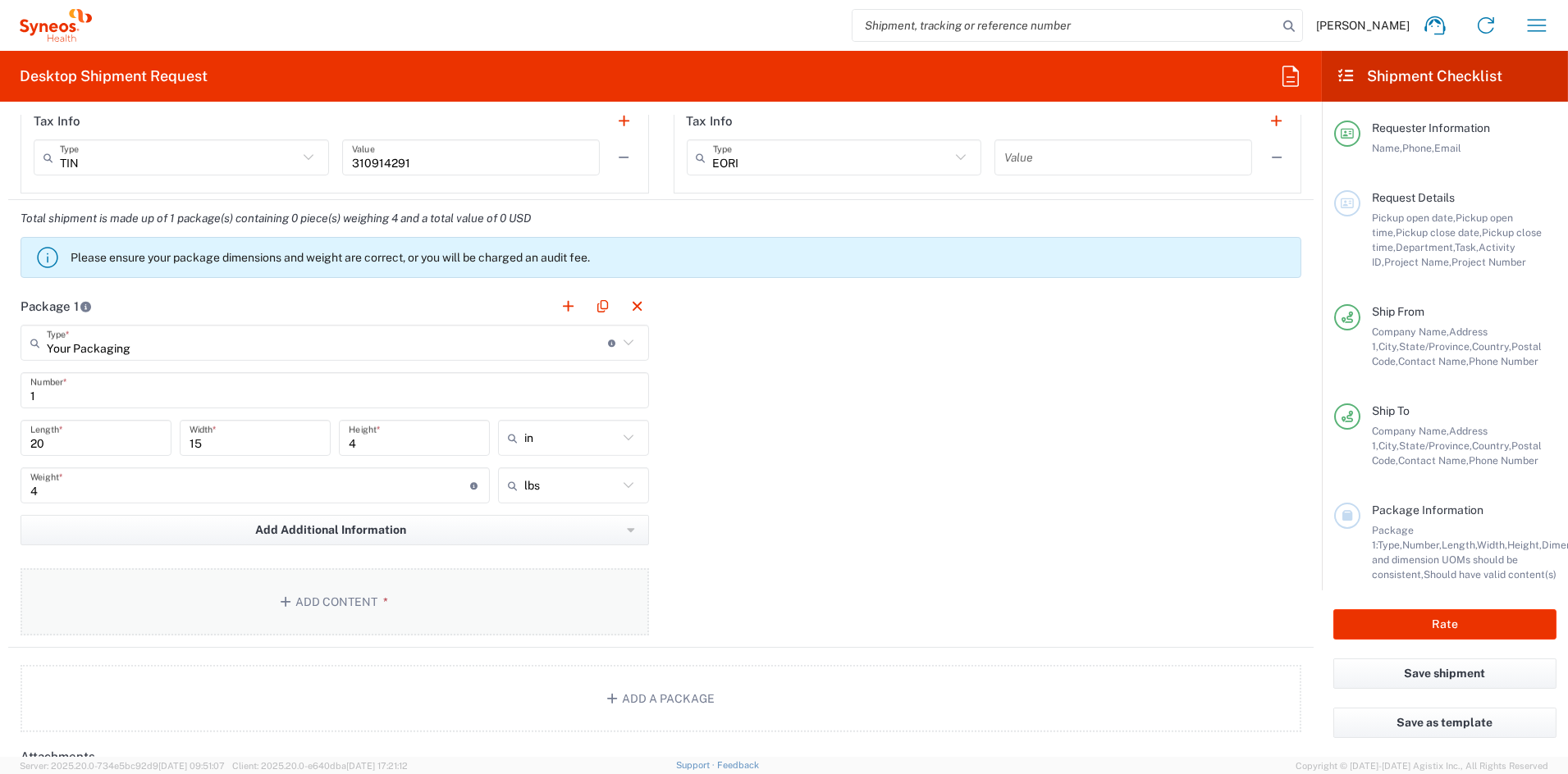
click at [324, 591] on button "Add Content *" at bounding box center [334, 602] width 628 height 67
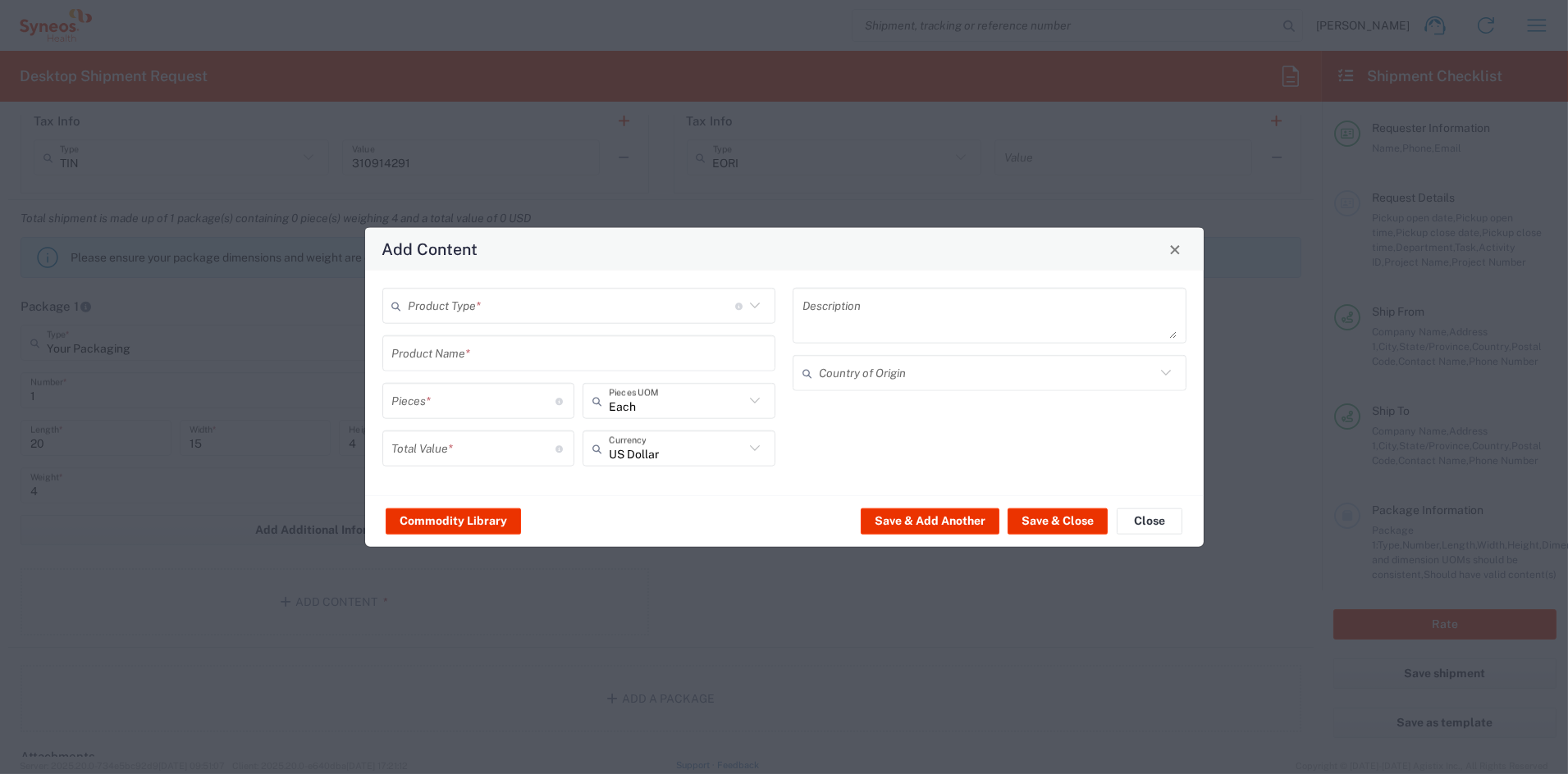
click at [489, 303] on input "text" at bounding box center [572, 305] width 326 height 28
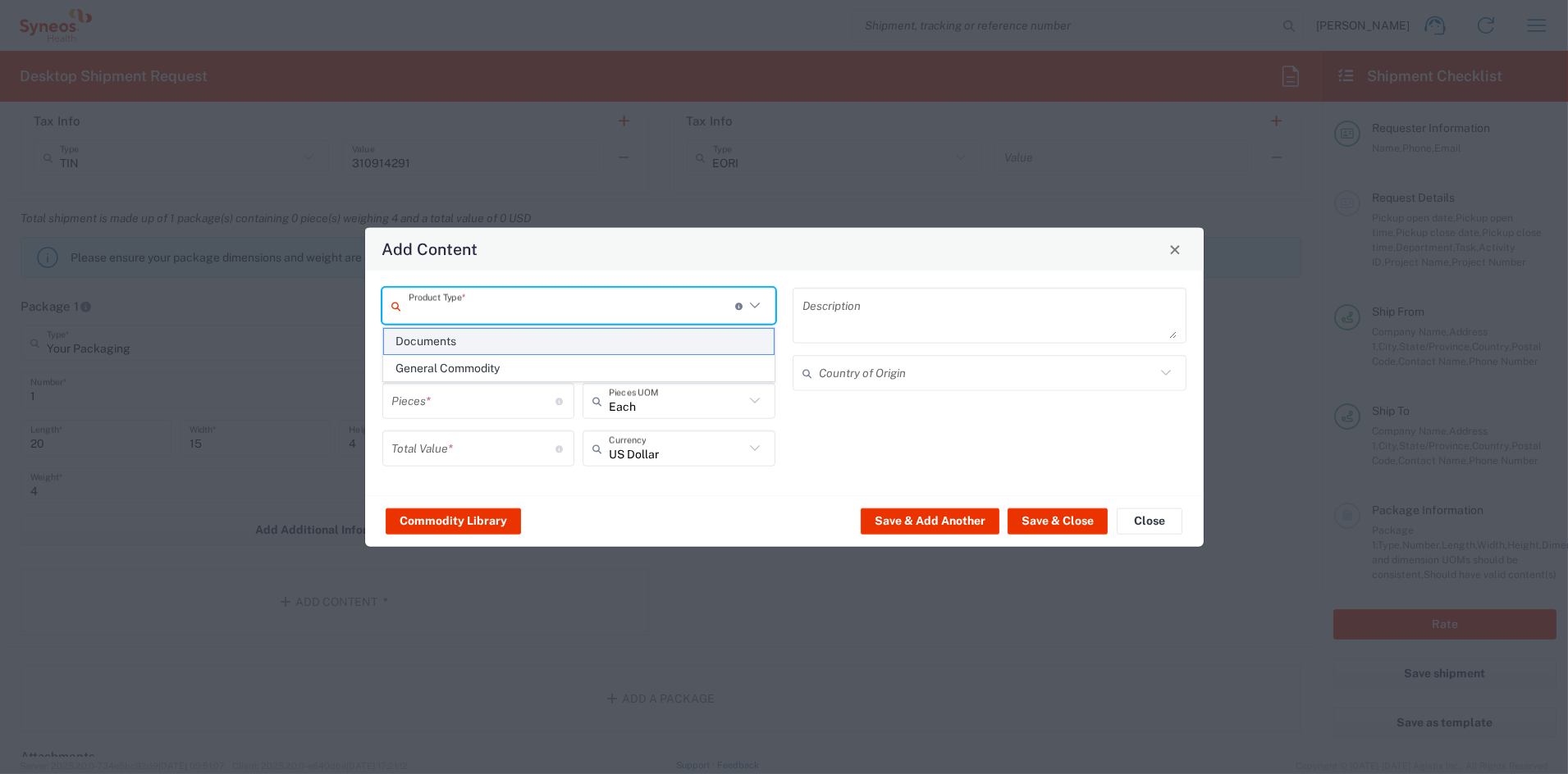
click at [461, 343] on span "Documents" at bounding box center [579, 342] width 390 height 25
type input "Documents"
type input "1"
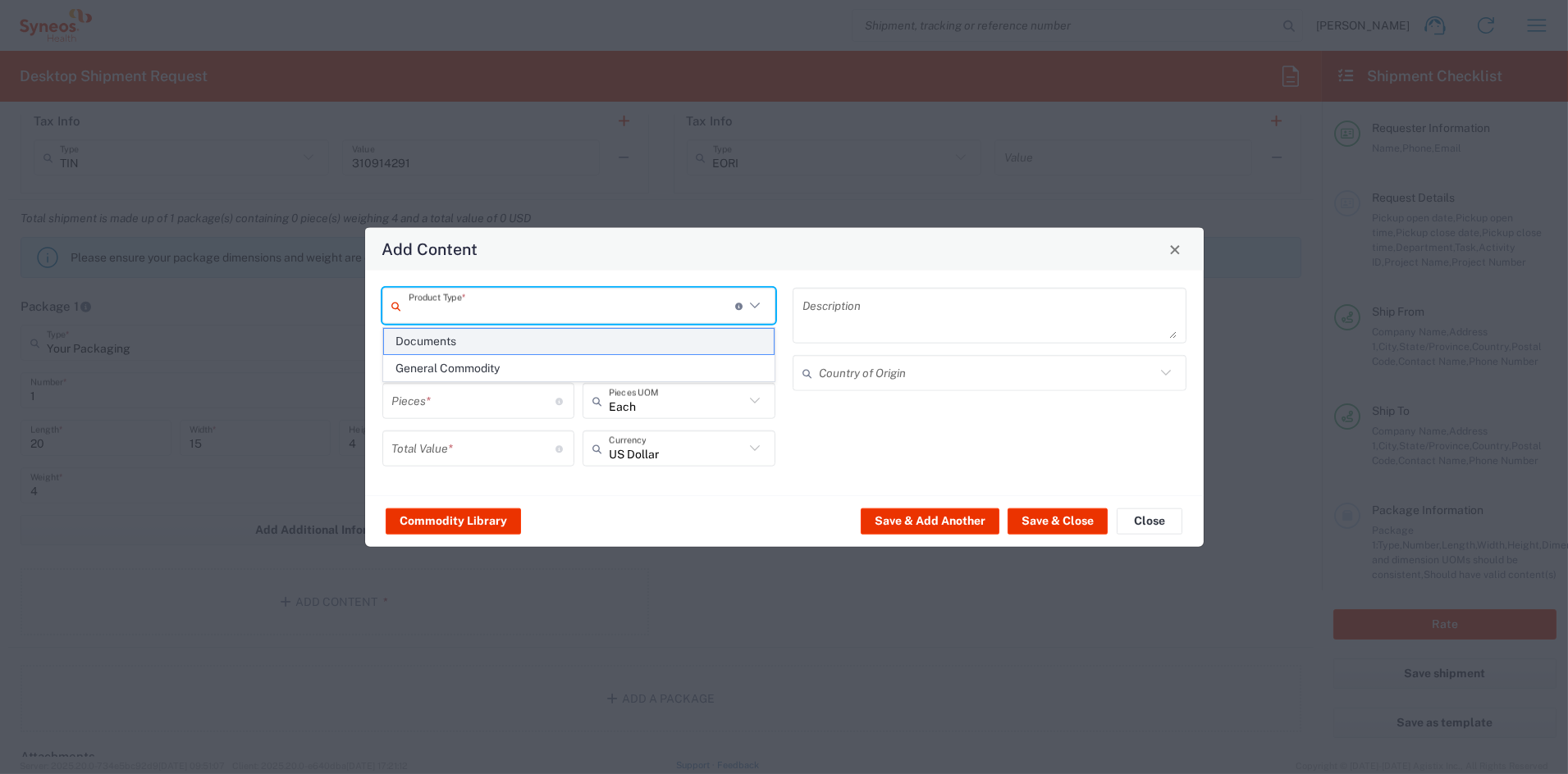
type textarea "Documents"
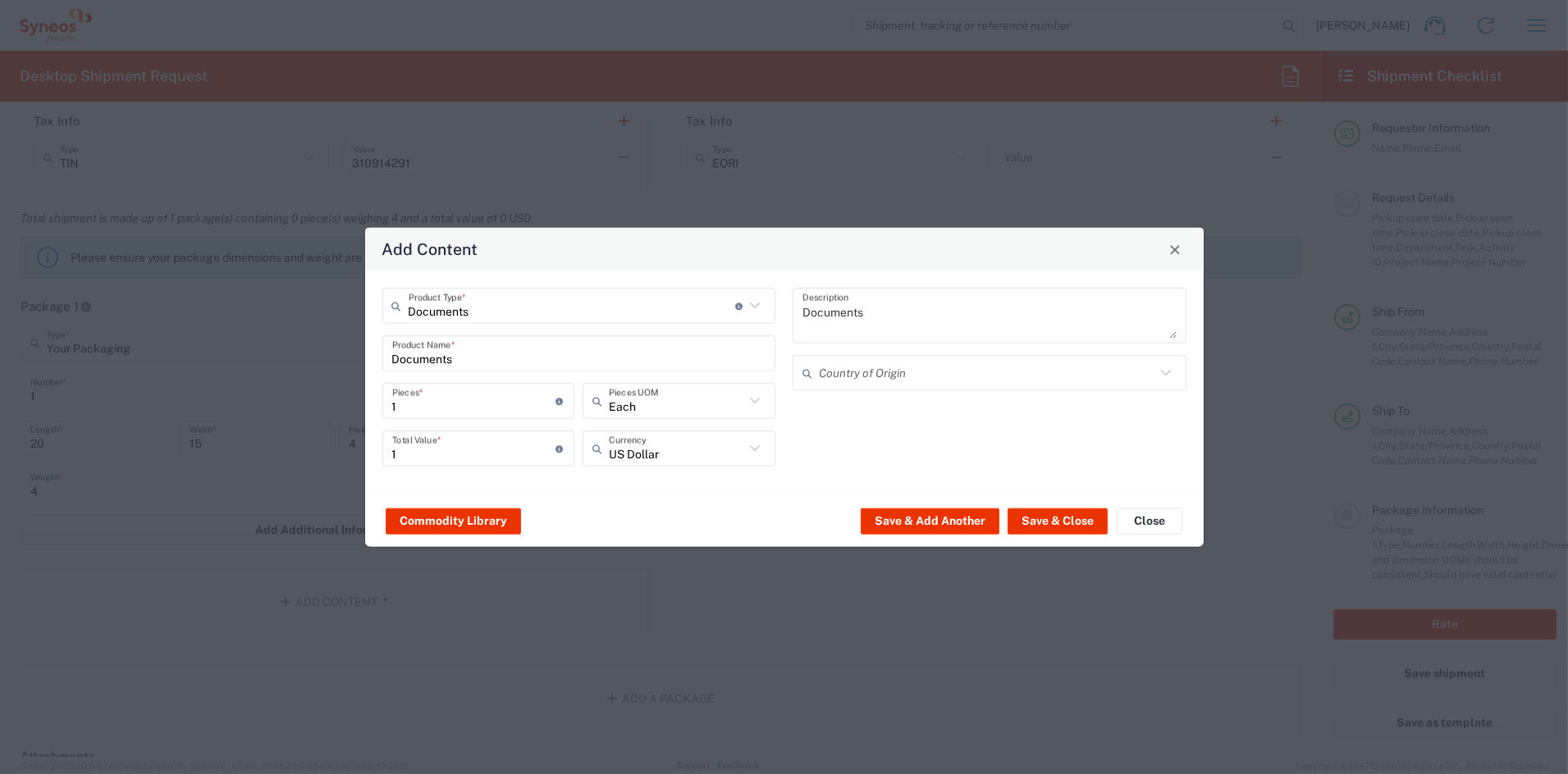
click at [421, 397] on input "1" at bounding box center [474, 400] width 165 height 28
drag, startPoint x: 393, startPoint y: 401, endPoint x: 308, endPoint y: 398, distance: 85.1
click at [308, 398] on div "Add Content Documents Product Type * Document: Paper document generated interna…" at bounding box center [784, 387] width 1568 height 774
type input "5"
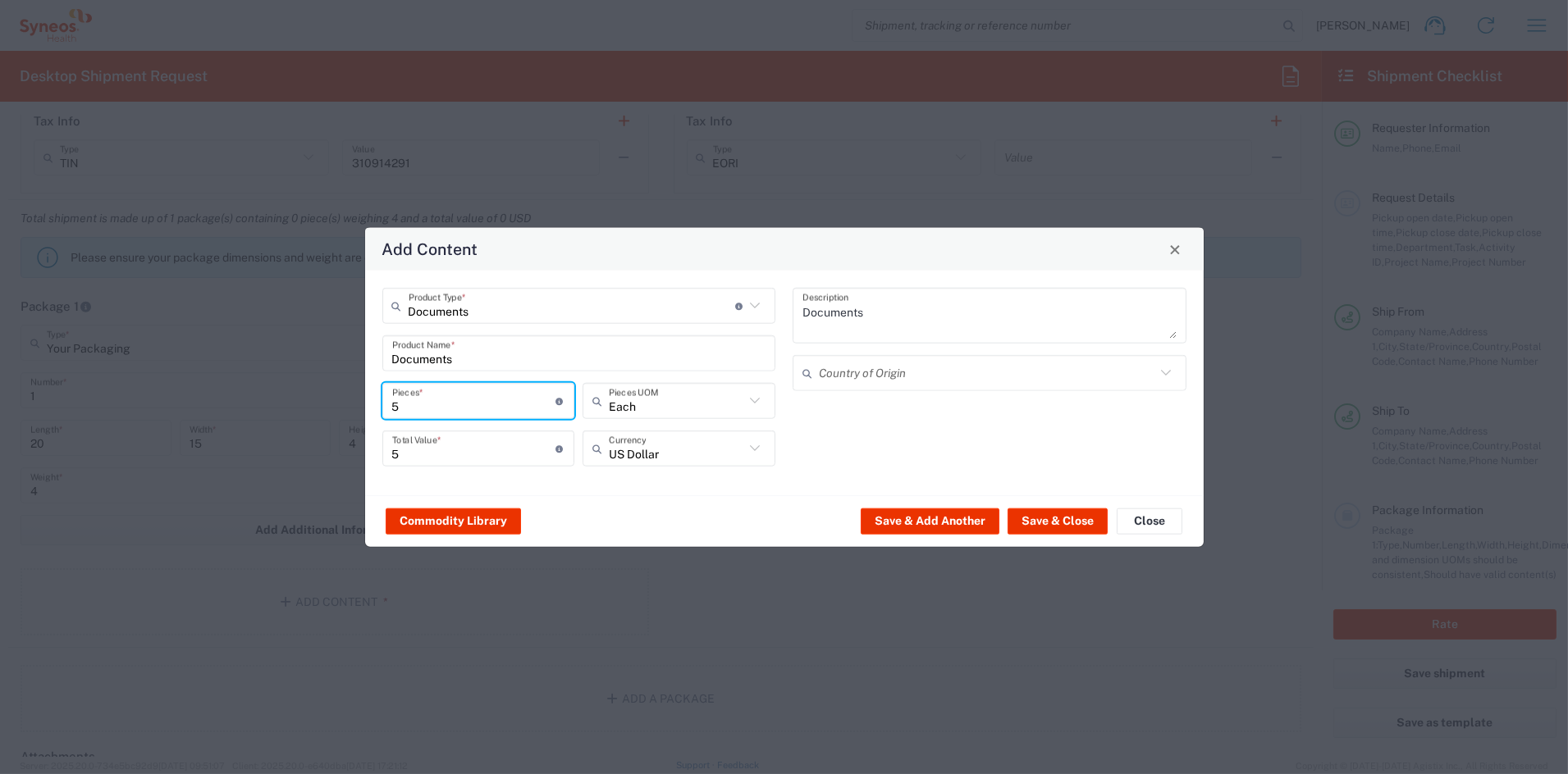
type input "52"
click at [403, 446] on input "52" at bounding box center [474, 448] width 165 height 28
drag, startPoint x: 398, startPoint y: 454, endPoint x: 322, endPoint y: 447, distance: 76.3
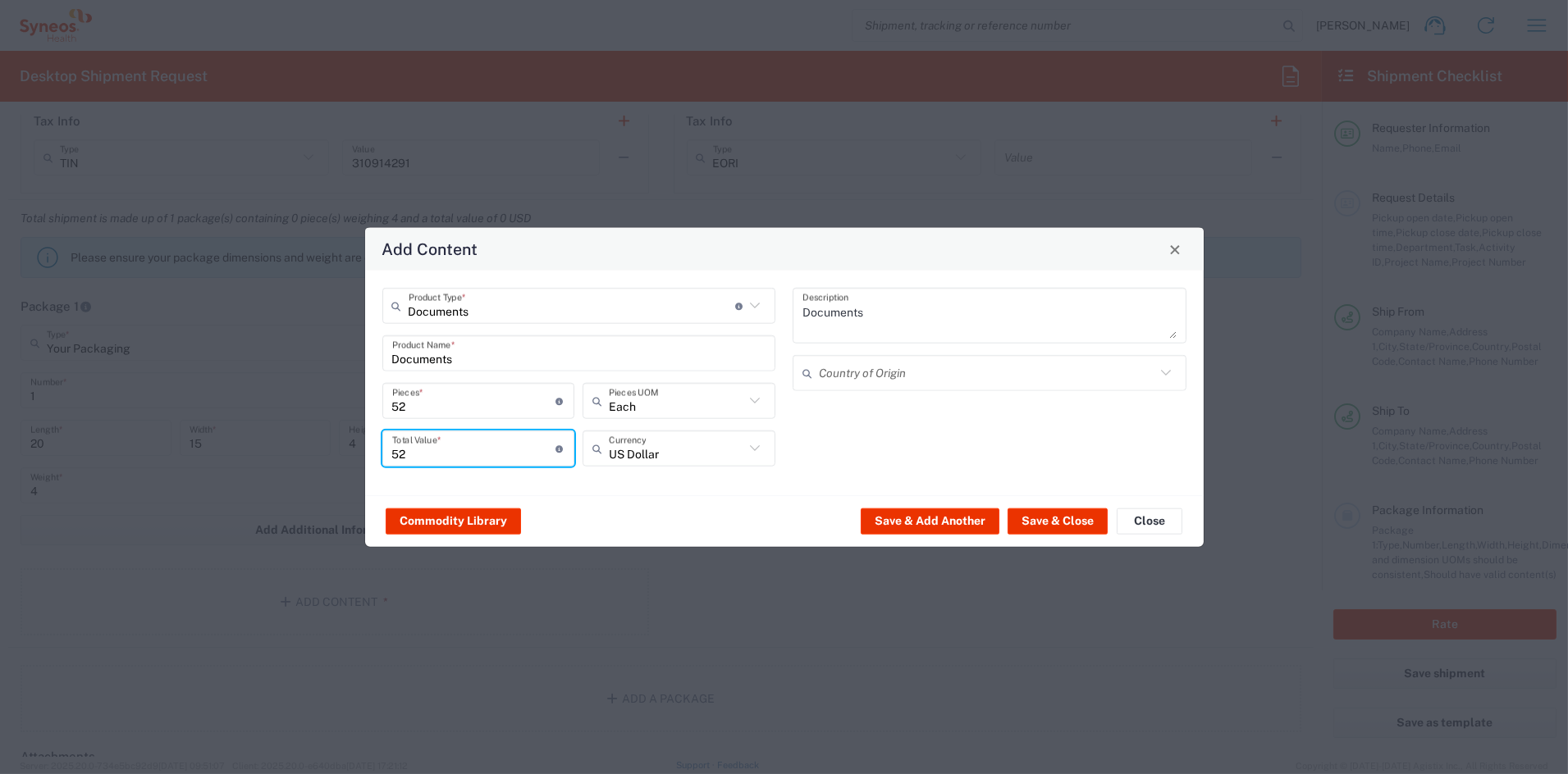
click at [322, 447] on div "Add Content Documents Product Type * Document: Paper document generated interna…" at bounding box center [784, 387] width 1568 height 774
type input "40"
click at [1037, 518] on button "Save & Close" at bounding box center [1058, 521] width 100 height 26
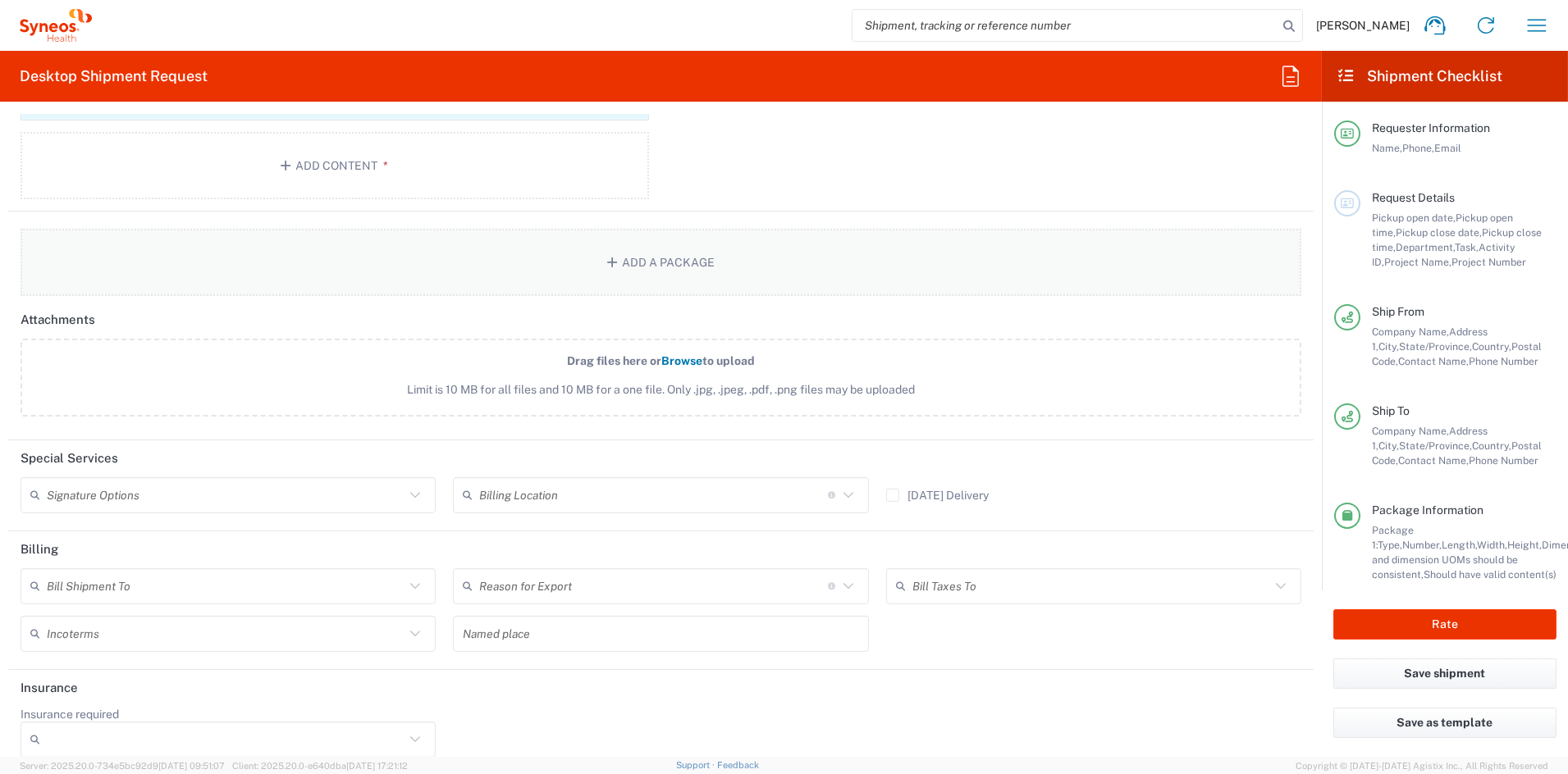
scroll to position [1787, 0]
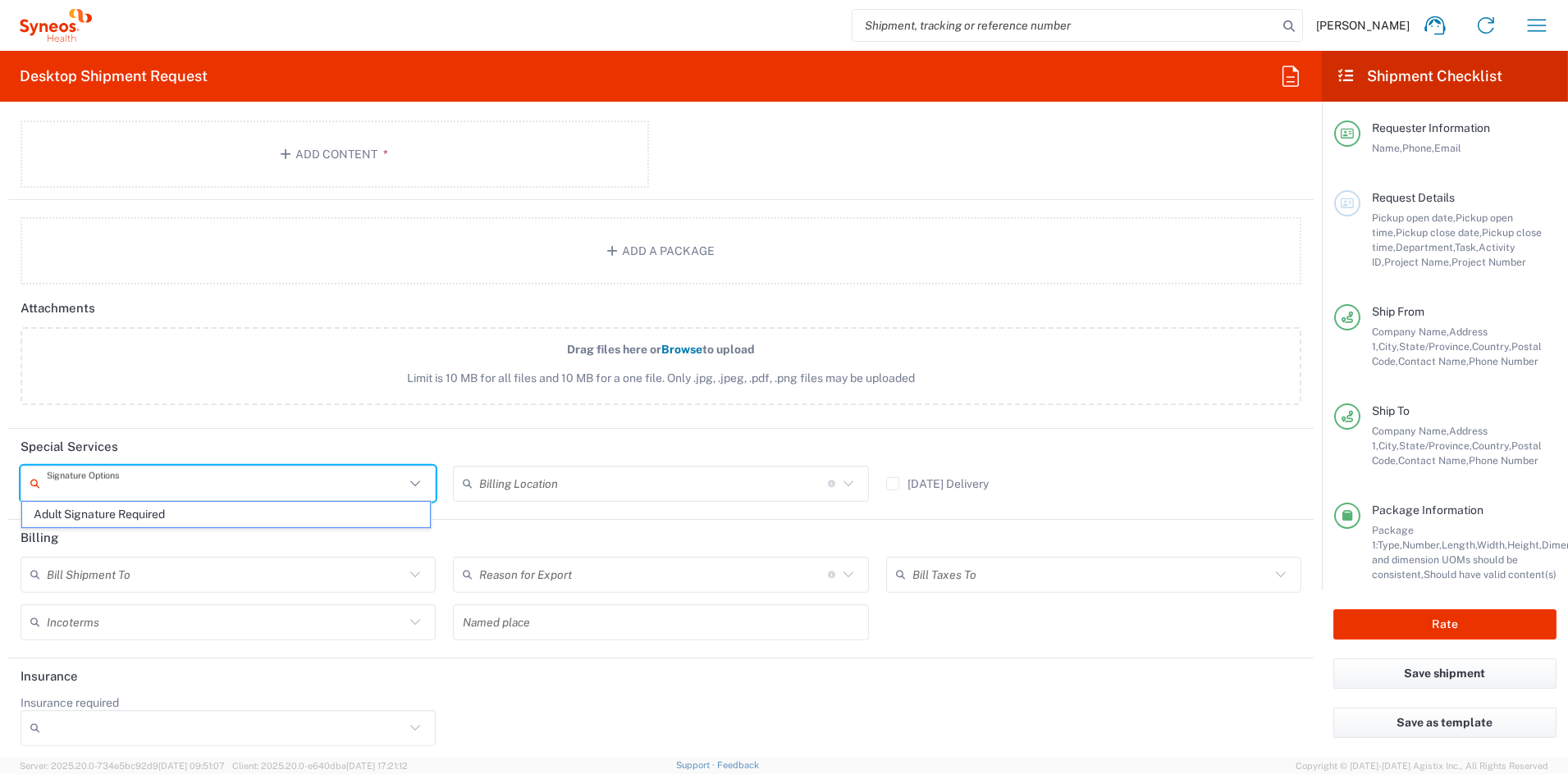
drag, startPoint x: 218, startPoint y: 477, endPoint x: 209, endPoint y: 484, distance: 11.4
click at [218, 477] on input "text" at bounding box center [225, 483] width 357 height 28
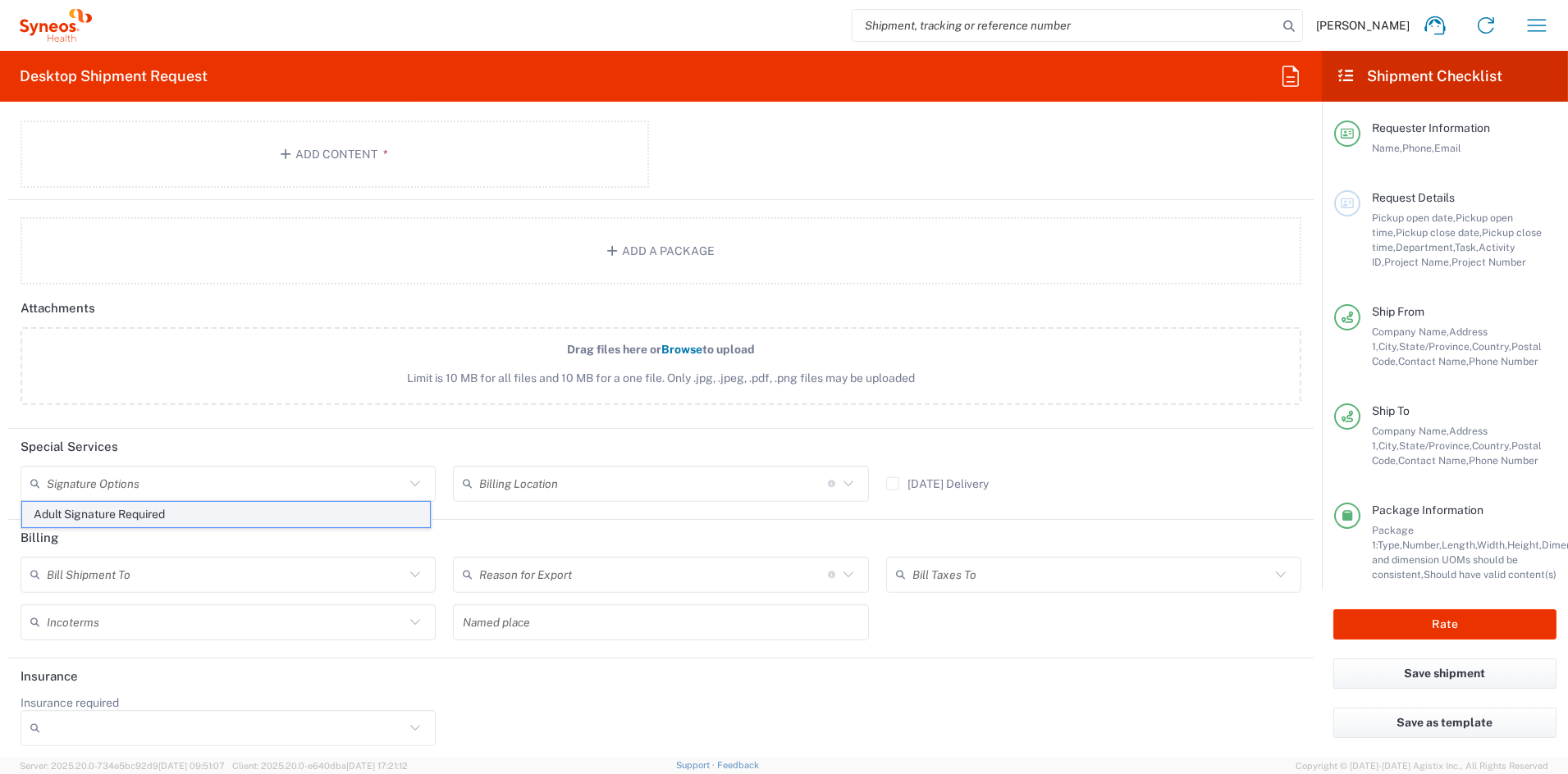
click at [117, 513] on span "Adult Signature Required" at bounding box center [226, 515] width 408 height 25
type input "Adult Signature Required"
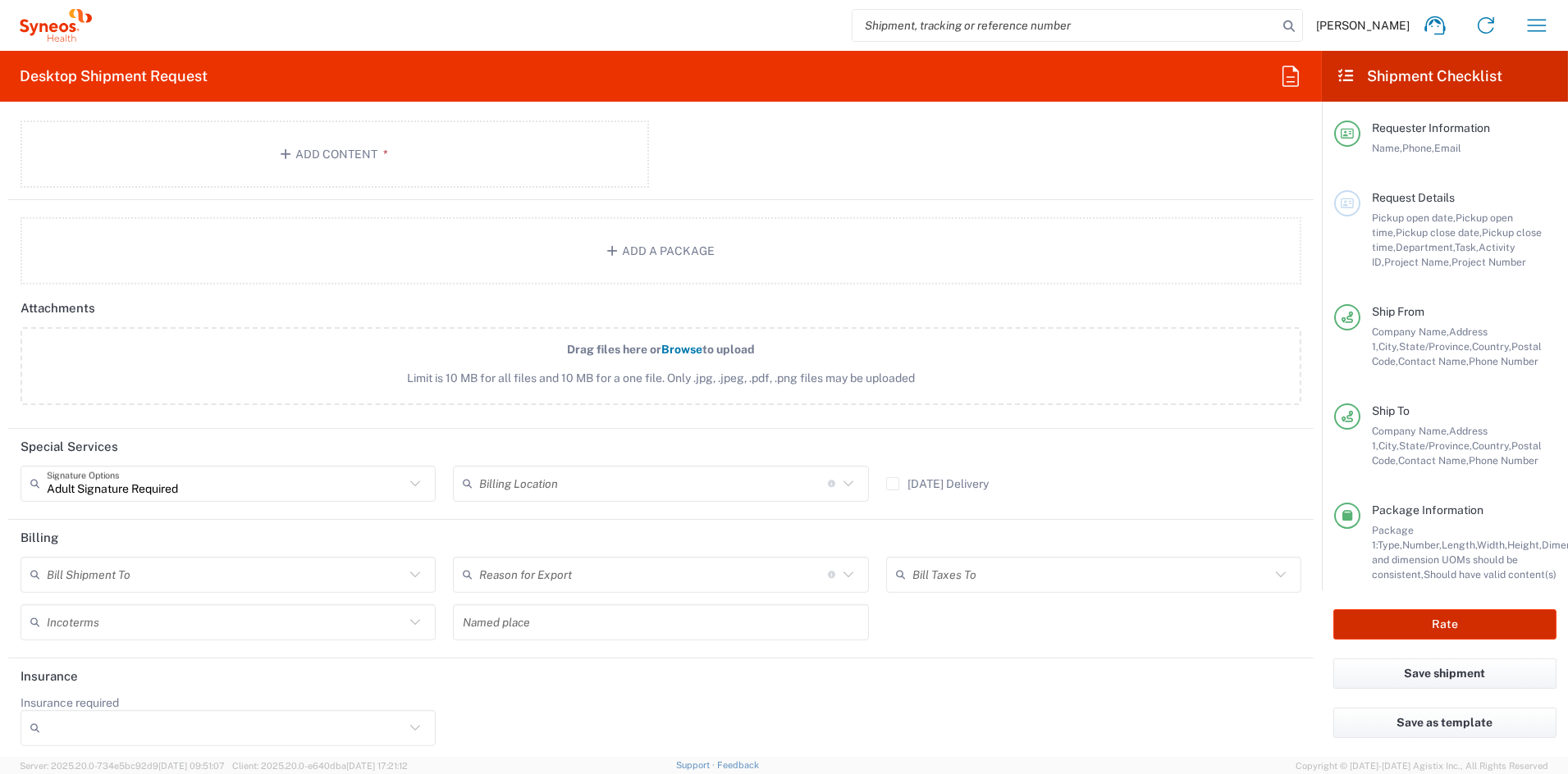
click at [1384, 612] on button "Rate" at bounding box center [1444, 624] width 223 height 30
type input "COMM.STUDO.IC.107070"
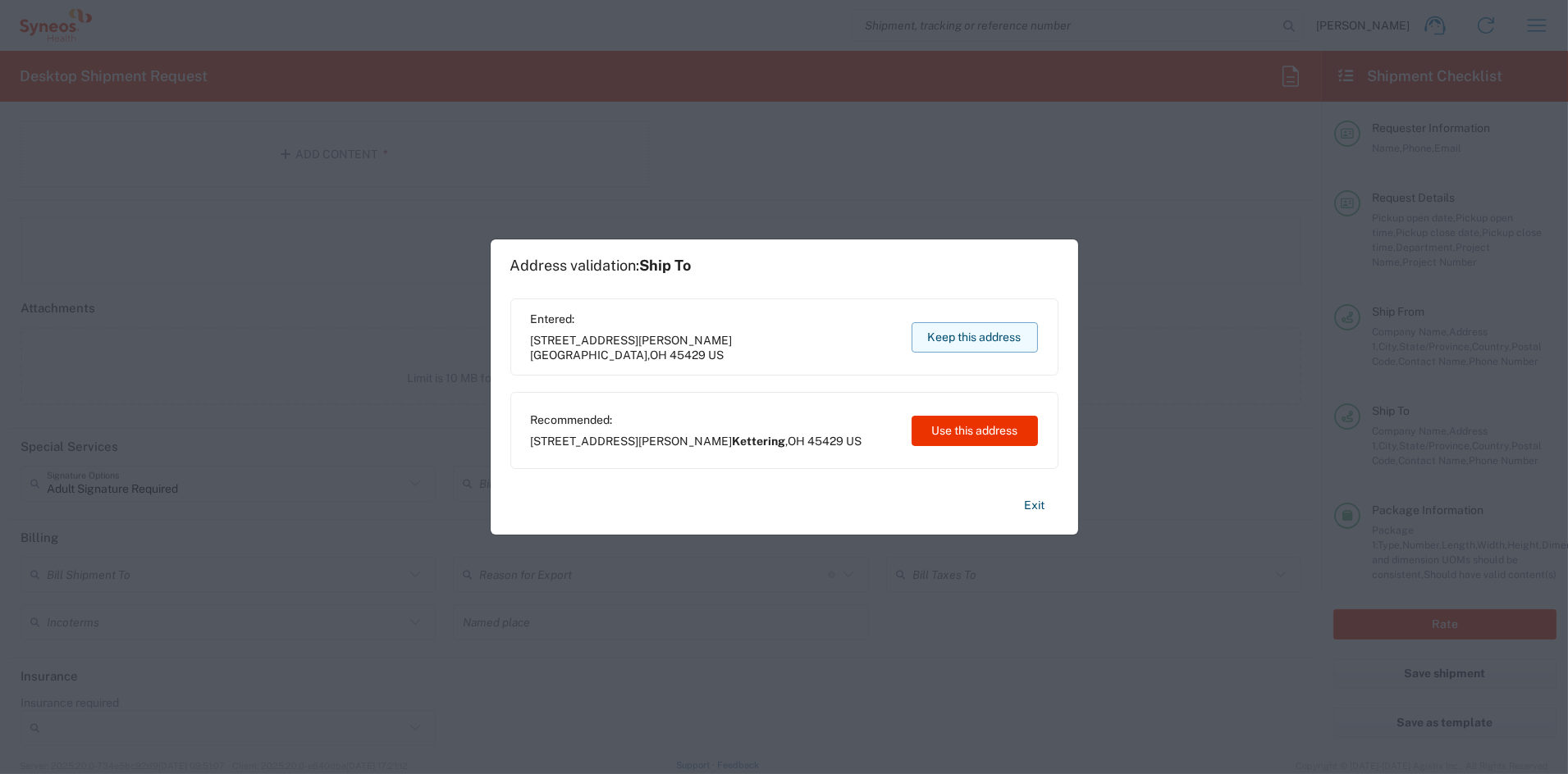
click at [988, 330] on button "Keep this address" at bounding box center [975, 337] width 127 height 30
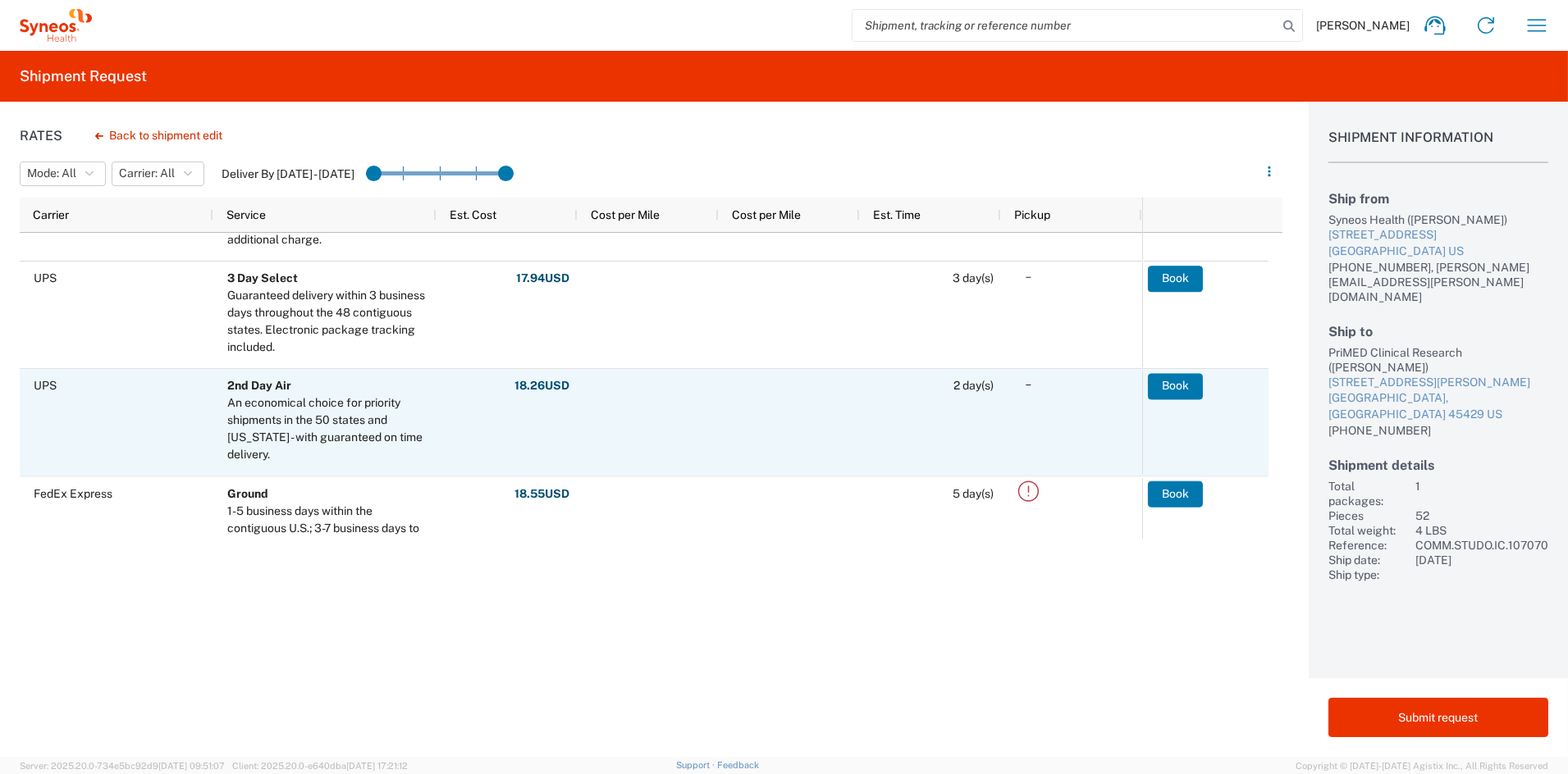
scroll to position [82, 0]
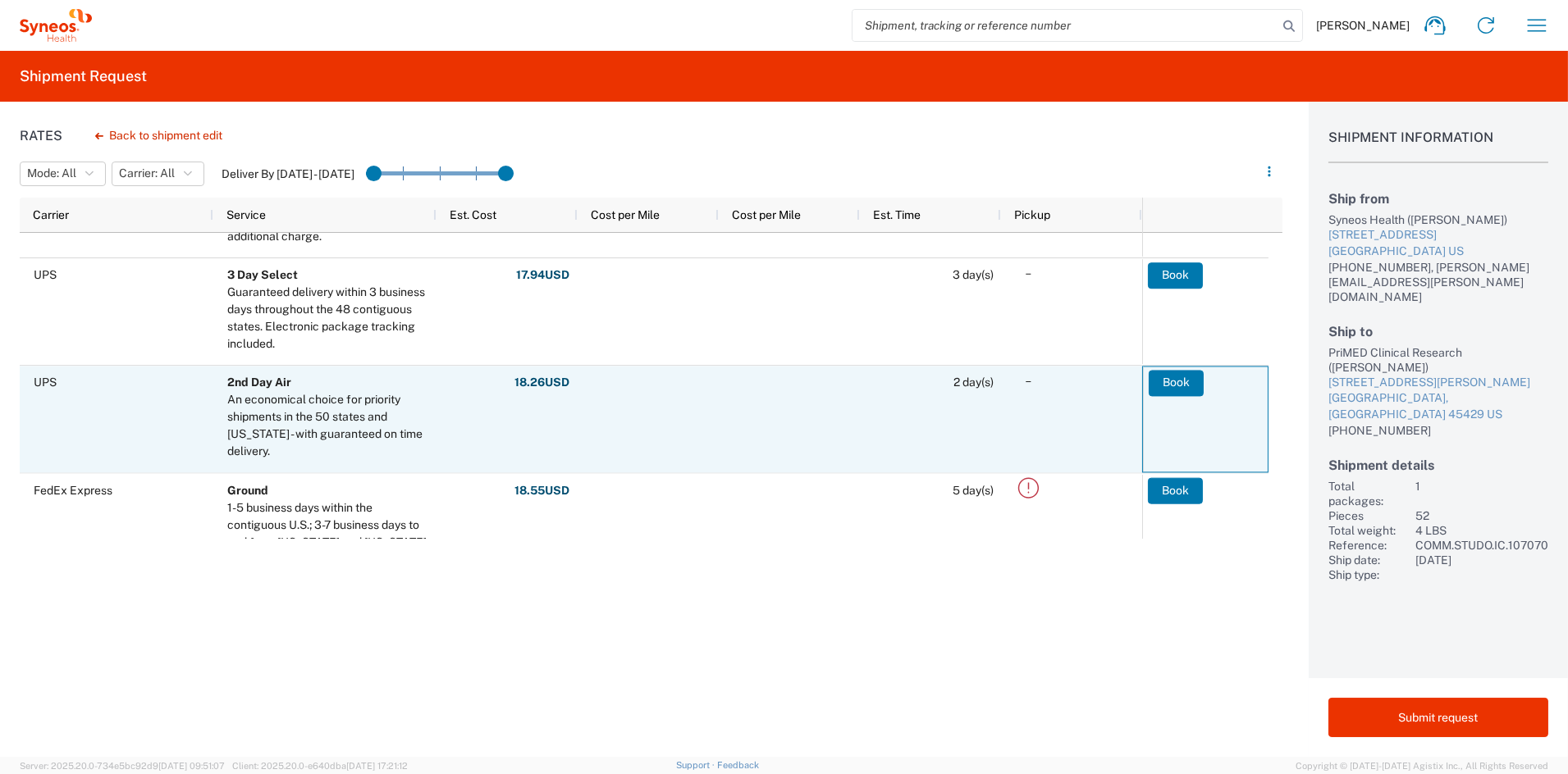
click at [1168, 386] on button "Book" at bounding box center [1176, 383] width 55 height 26
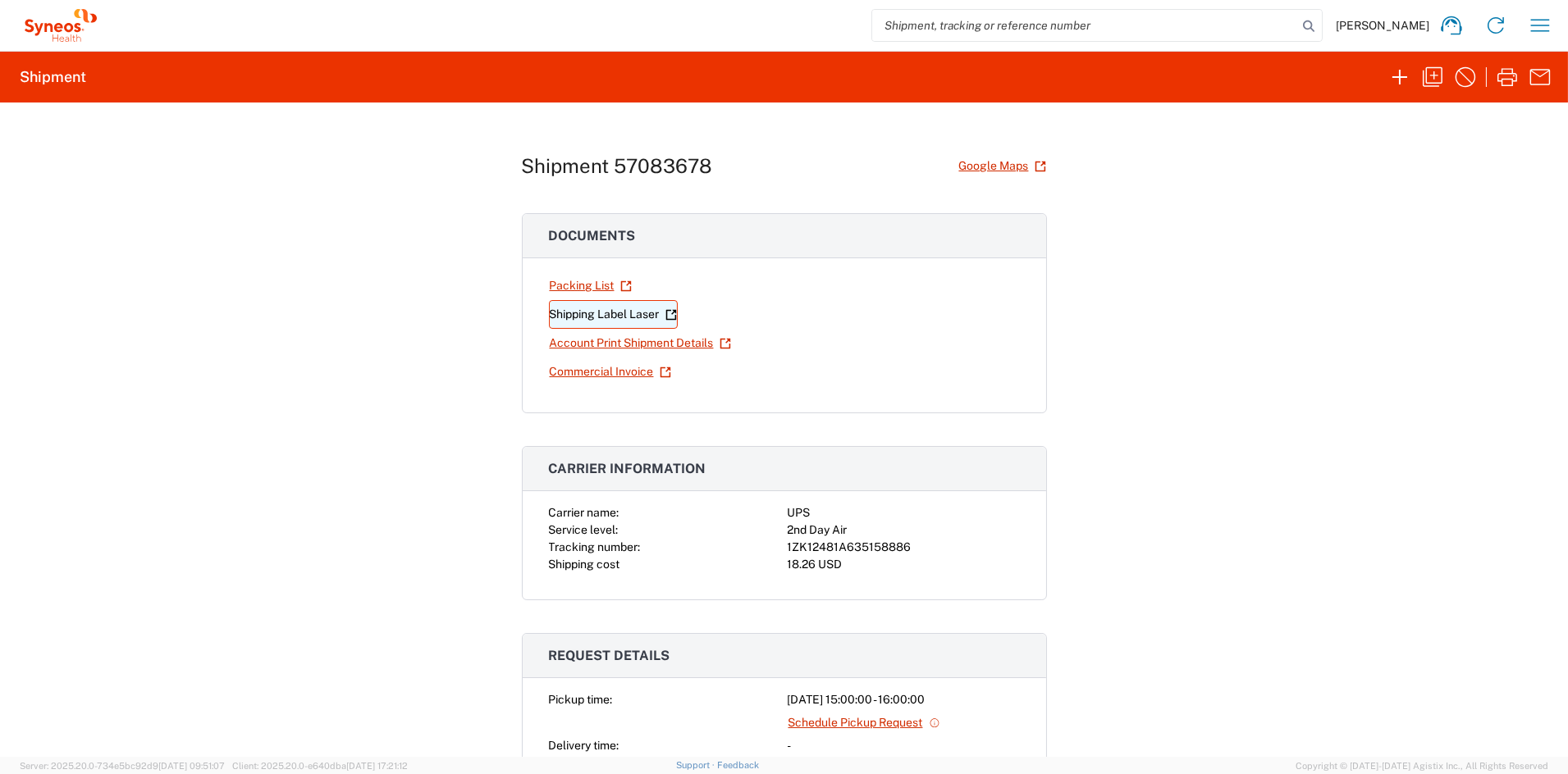
click at [612, 314] on link "Shipping Label Laser" at bounding box center [614, 313] width 129 height 28
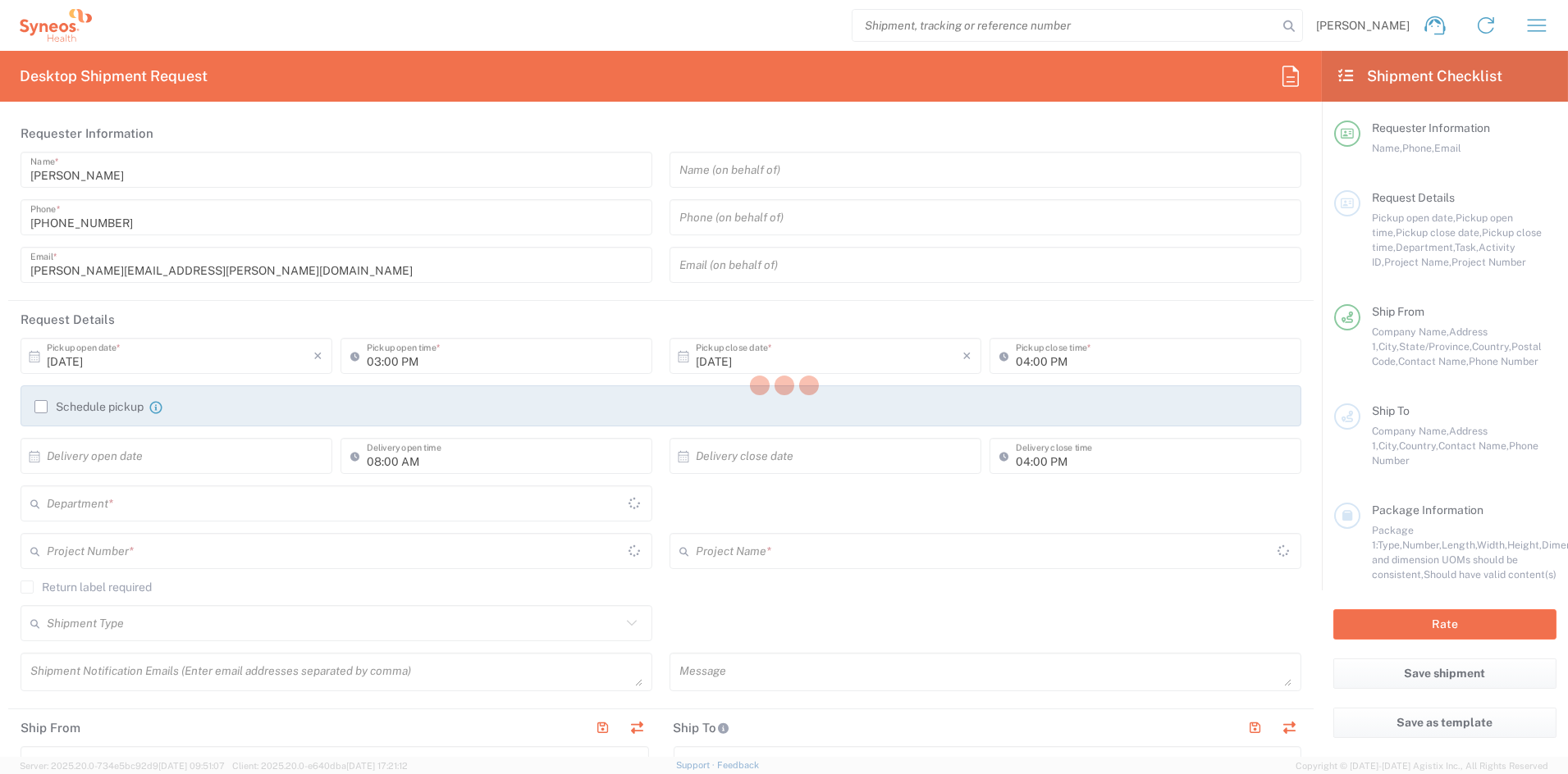
type input "[US_STATE]"
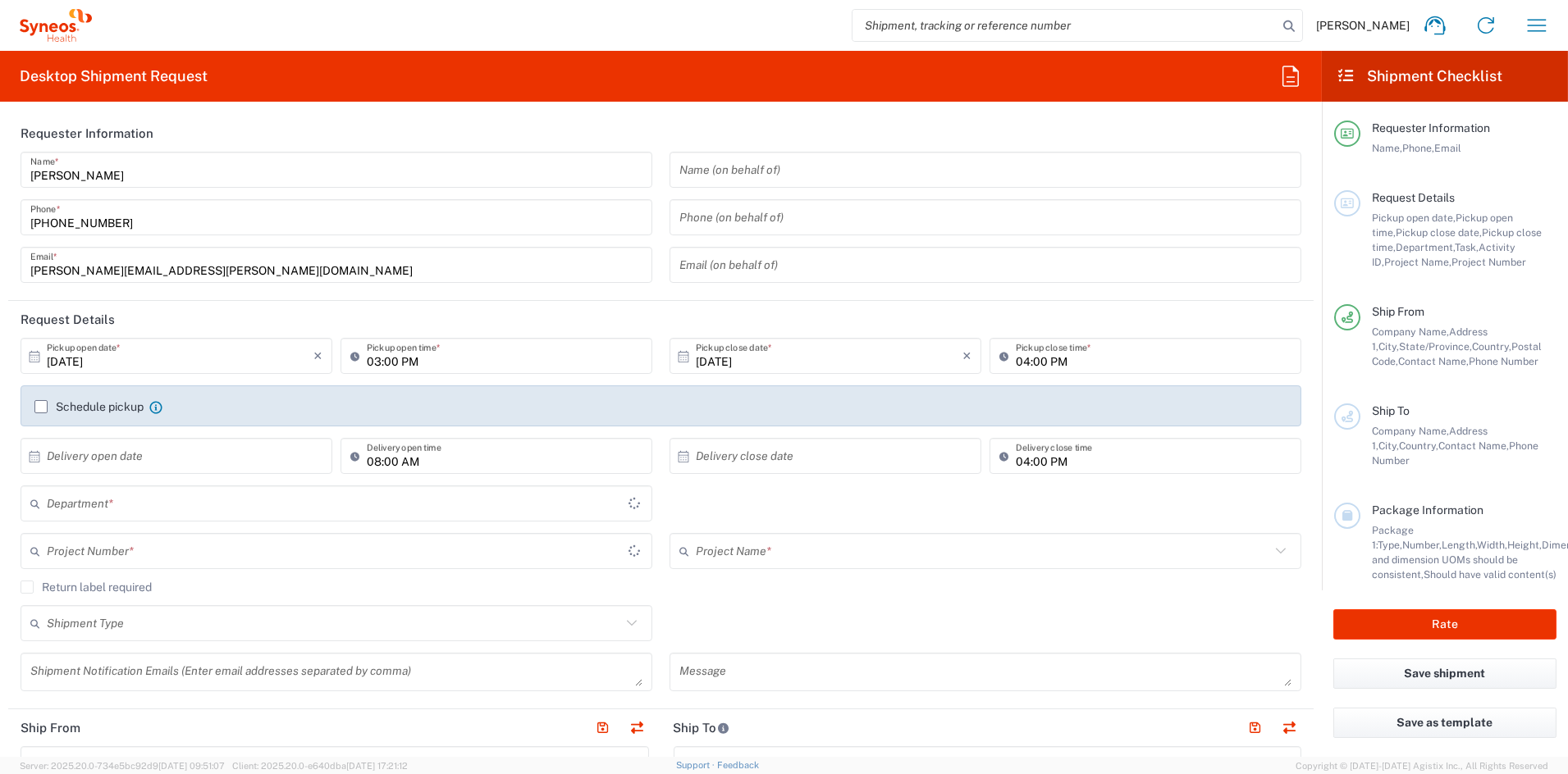
type input "6156"
type input "[GEOGRAPHIC_DATA]"
type input "Syneos Health Communications-[GEOGRAPHIC_DATA] [GEOGRAPHIC_DATA]"
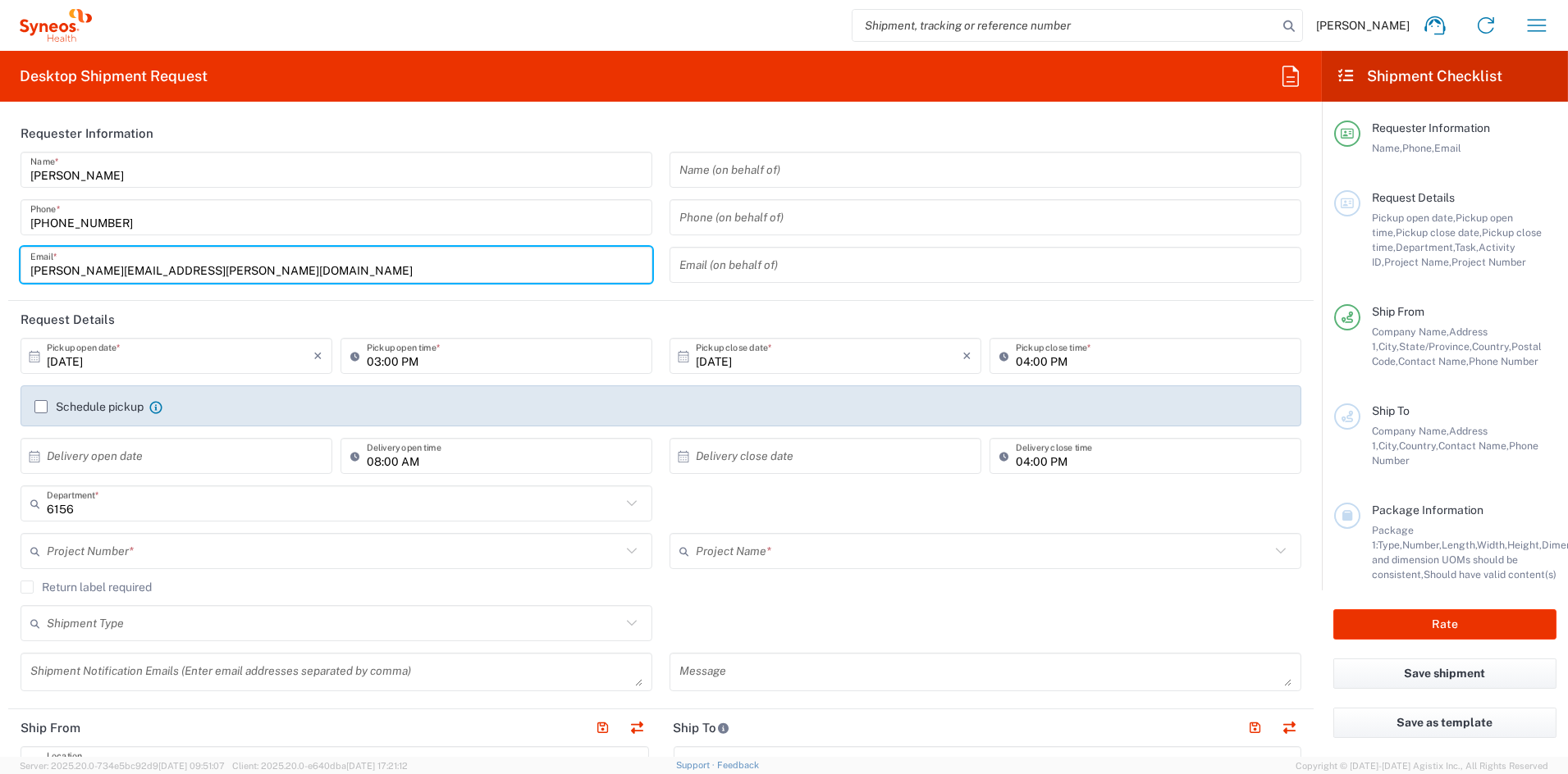
drag, startPoint x: 176, startPoint y: 270, endPoint x: -67, endPoint y: 268, distance: 243.0
click at [0, 268] on html "John Popp Home Shipment estimator Shipment tracking Desktop shipment request My…" at bounding box center [784, 387] width 1568 height 774
paste input "kyle.booth"
type input "kyle.booth@syneoshealth.com"
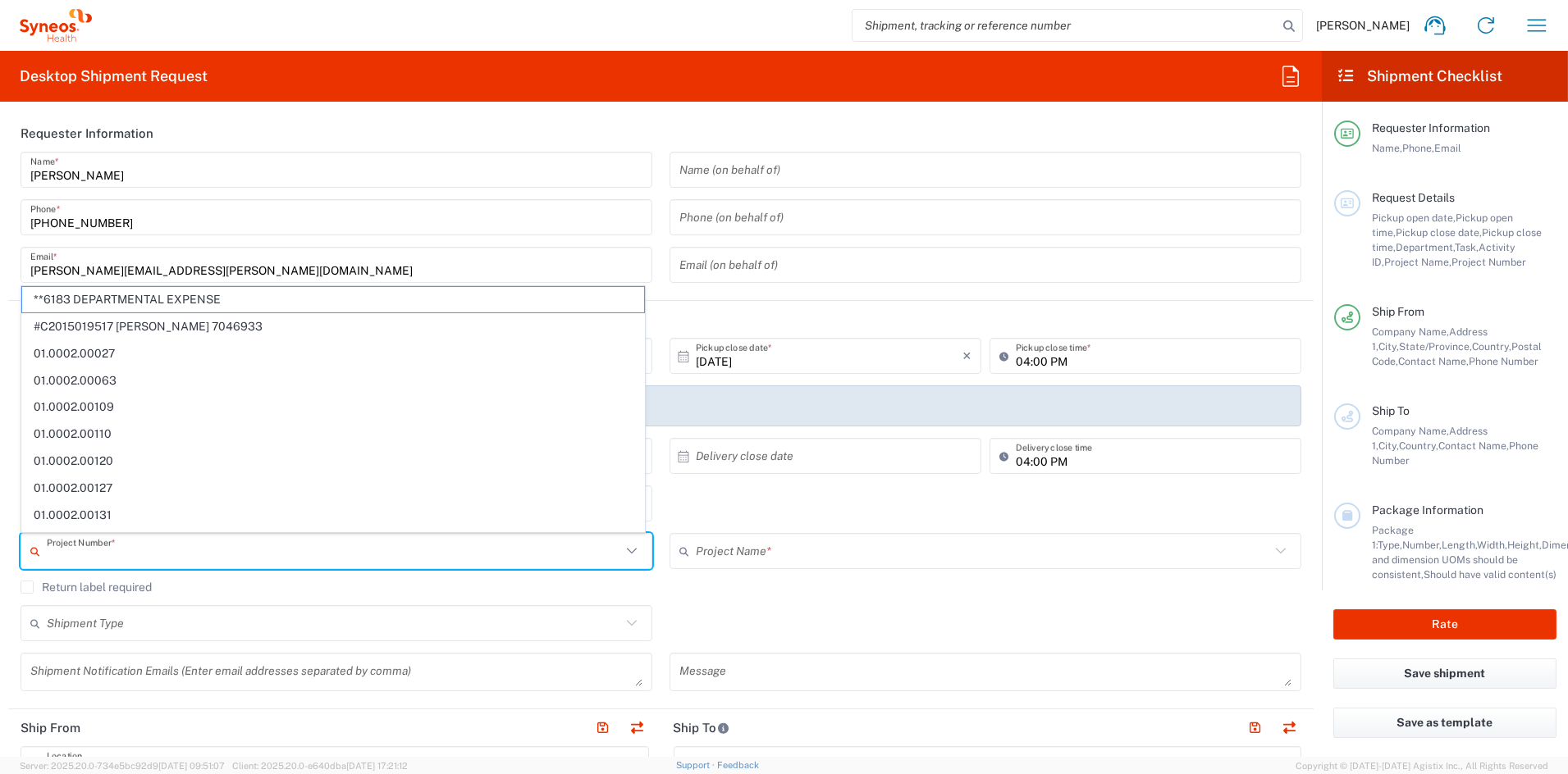
click at [115, 554] on input "text" at bounding box center [334, 551] width 575 height 28
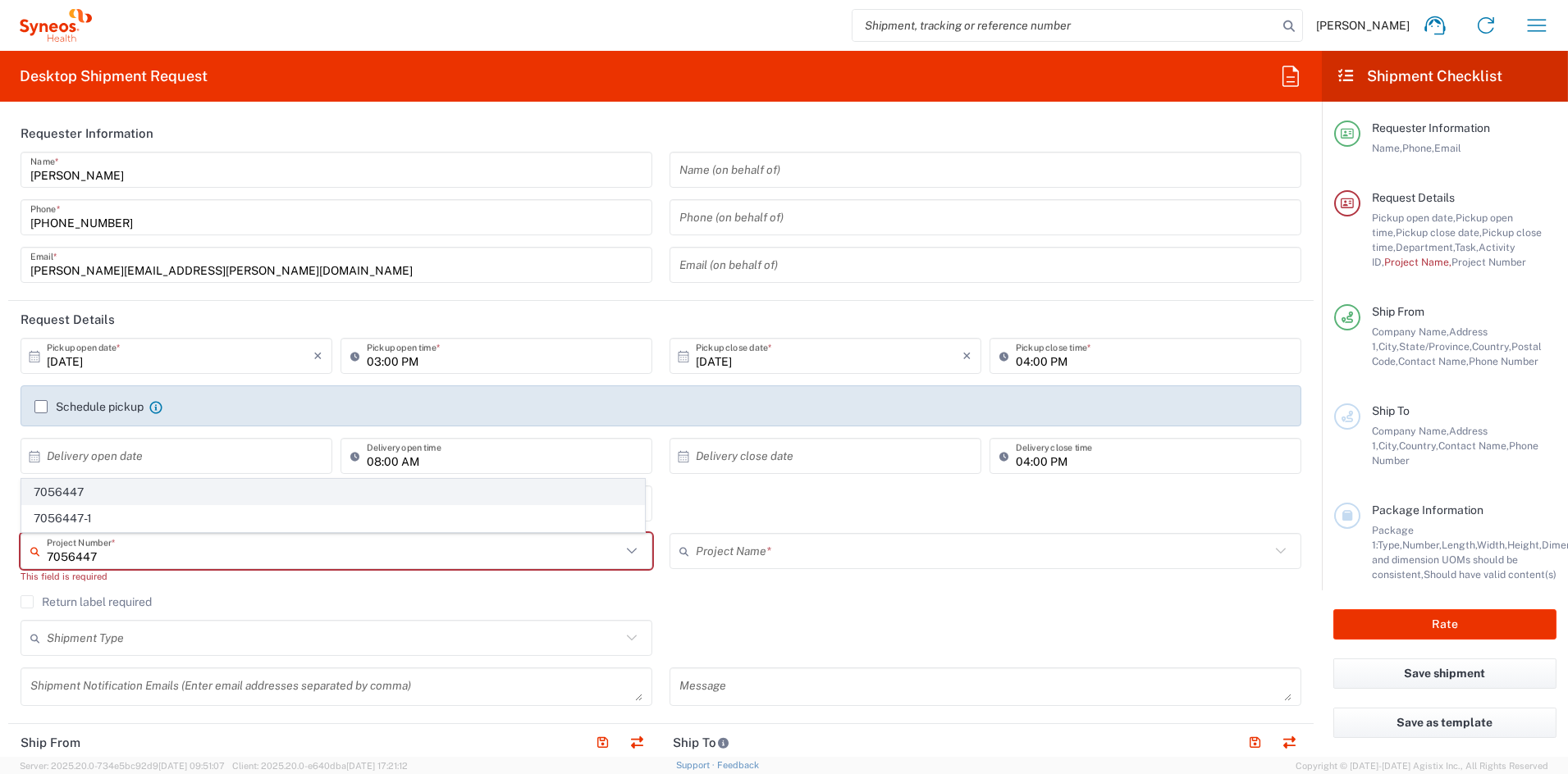
type input "7056447"
click at [73, 482] on span "7056447" at bounding box center [333, 493] width 622 height 25
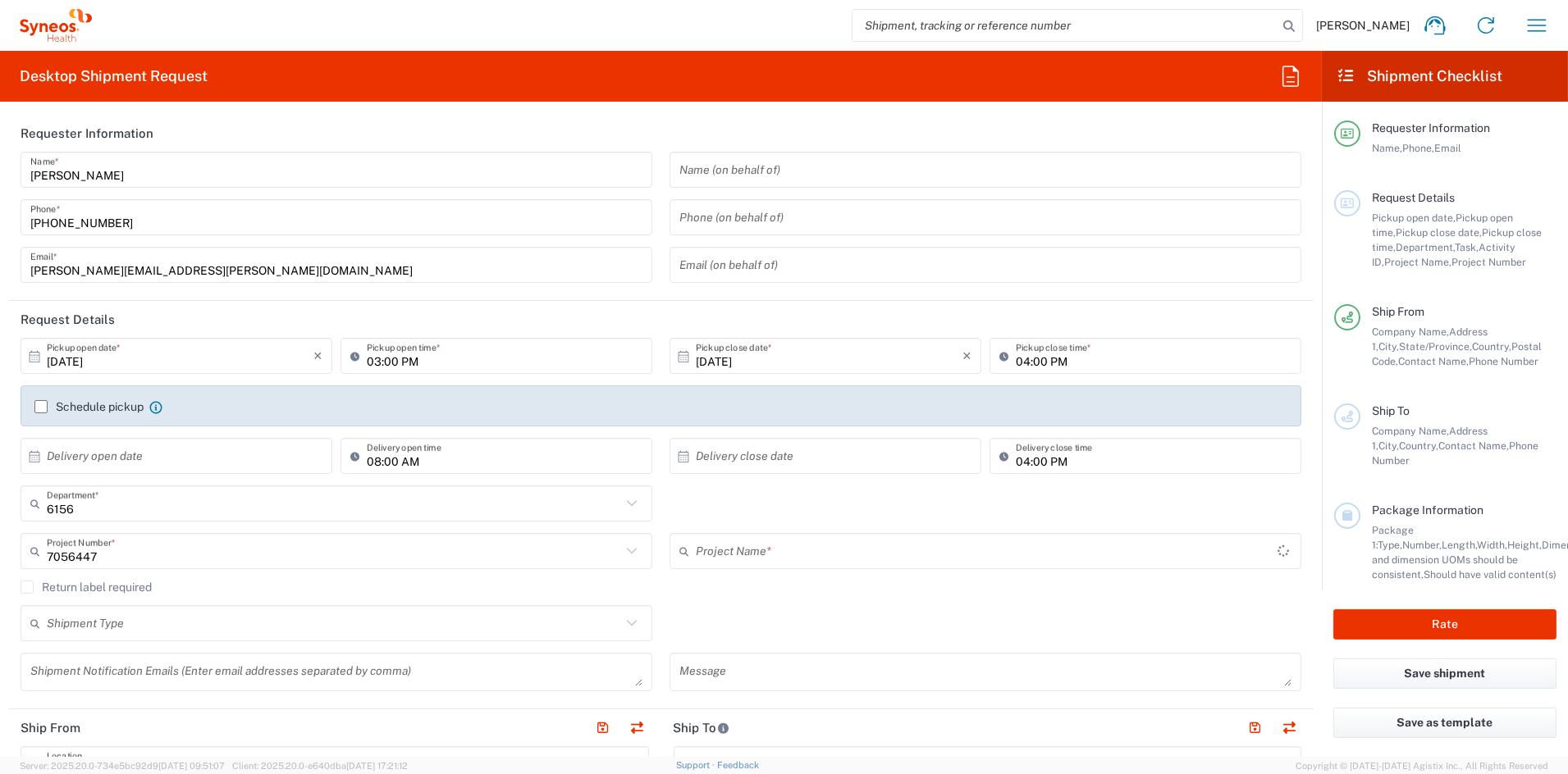
type input "Pharmazz 7056447"
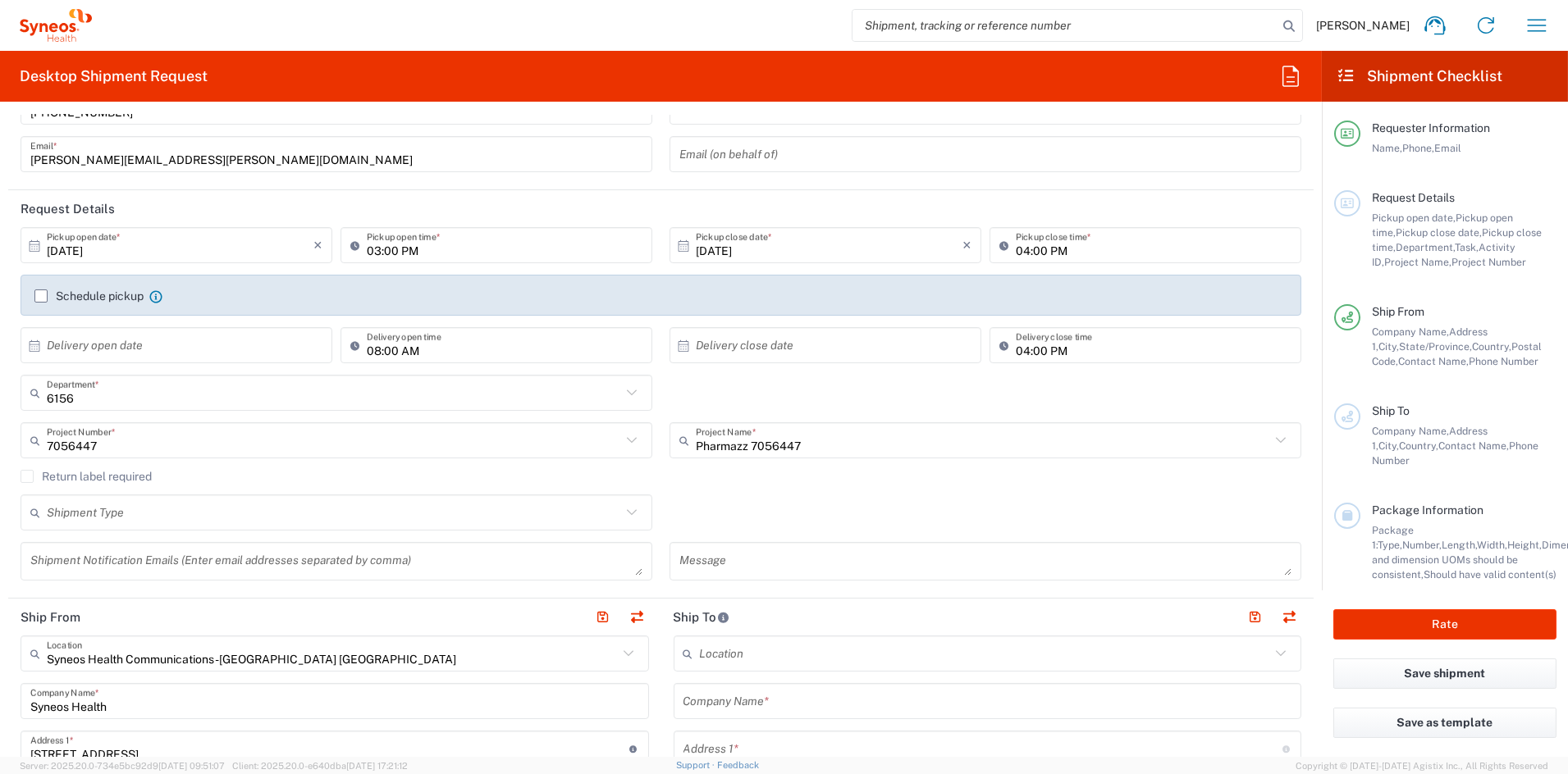
scroll to position [122, 0]
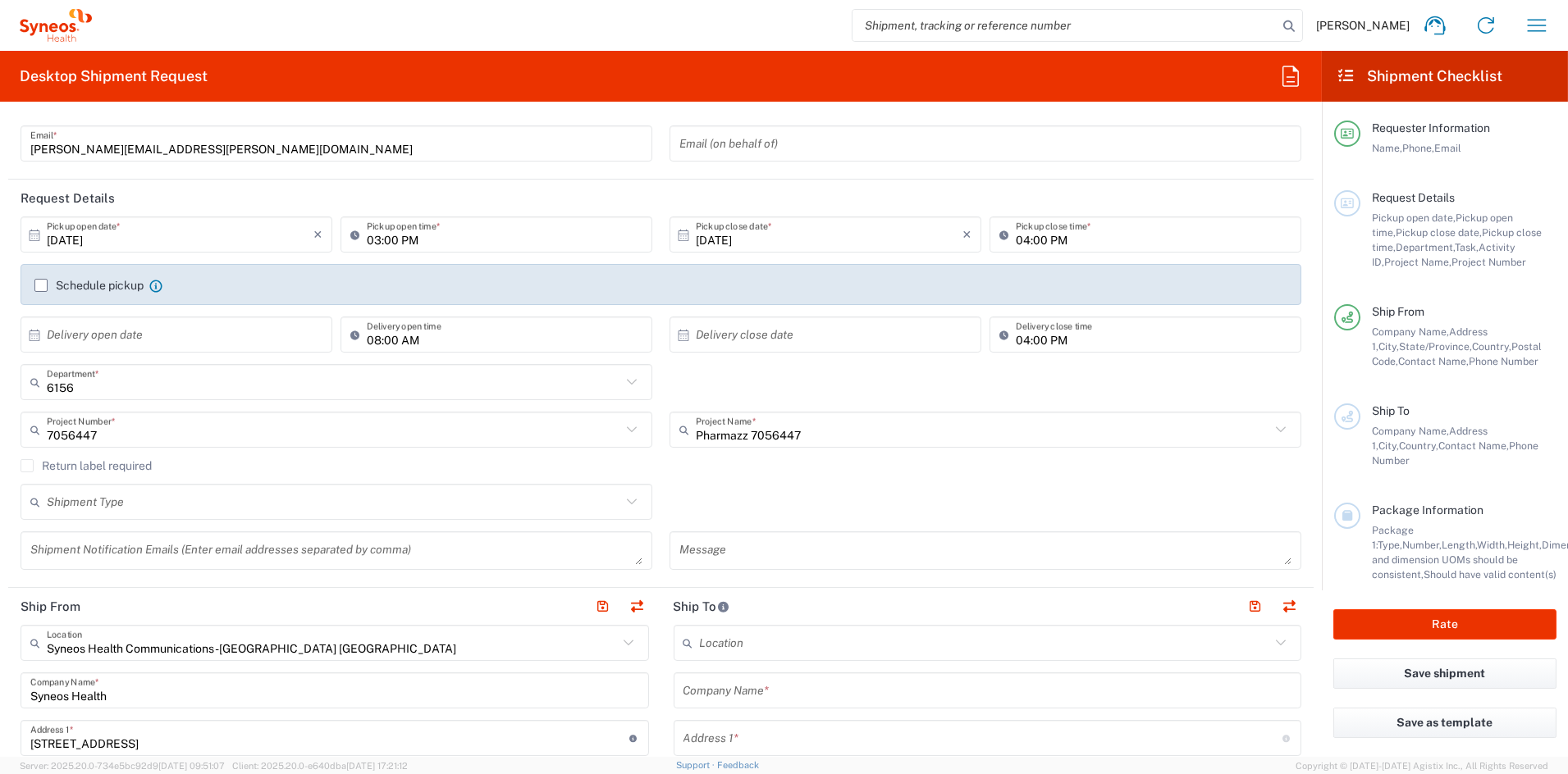
click at [97, 547] on textarea at bounding box center [336, 550] width 613 height 28
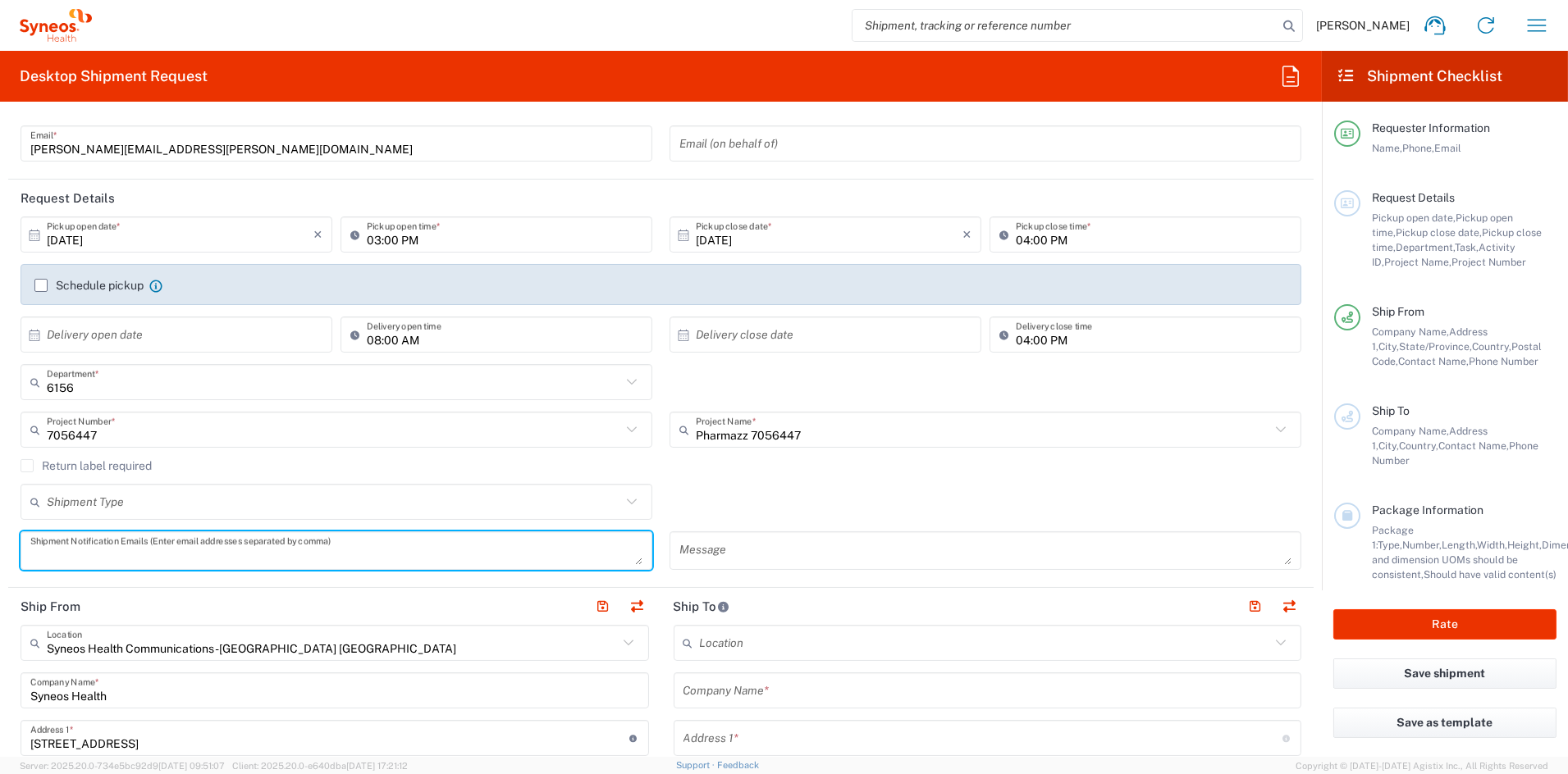
paste textarea "Elena.cappelletti@syneoshealth.com"
type textarea "Elena.cappelletti@syneoshealth.com"
click at [758, 551] on textarea at bounding box center [986, 550] width 613 height 28
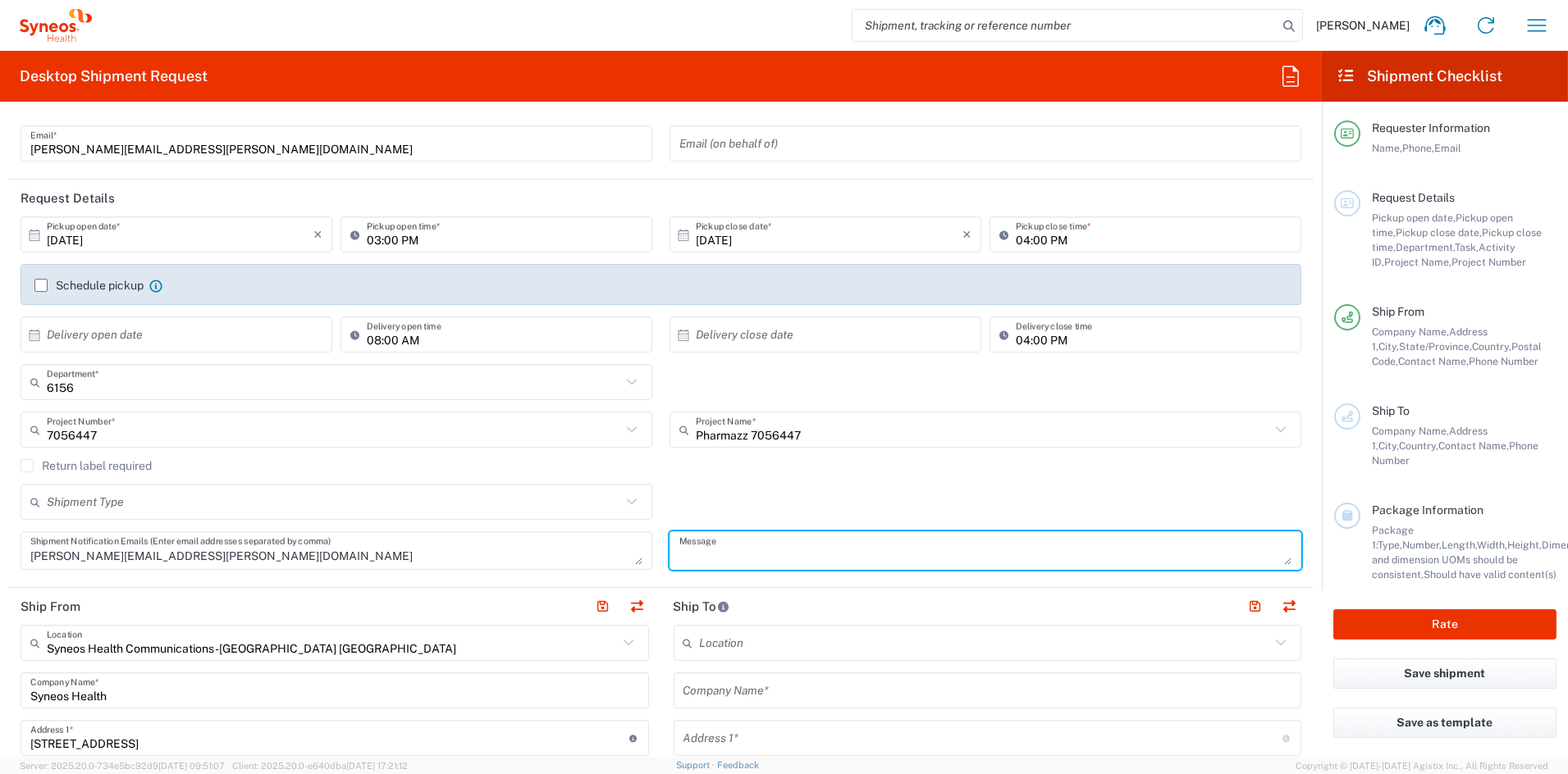
click at [758, 551] on textarea at bounding box center [986, 550] width 613 height 28
paste textarea "SHCS-7056447-4904- 001"
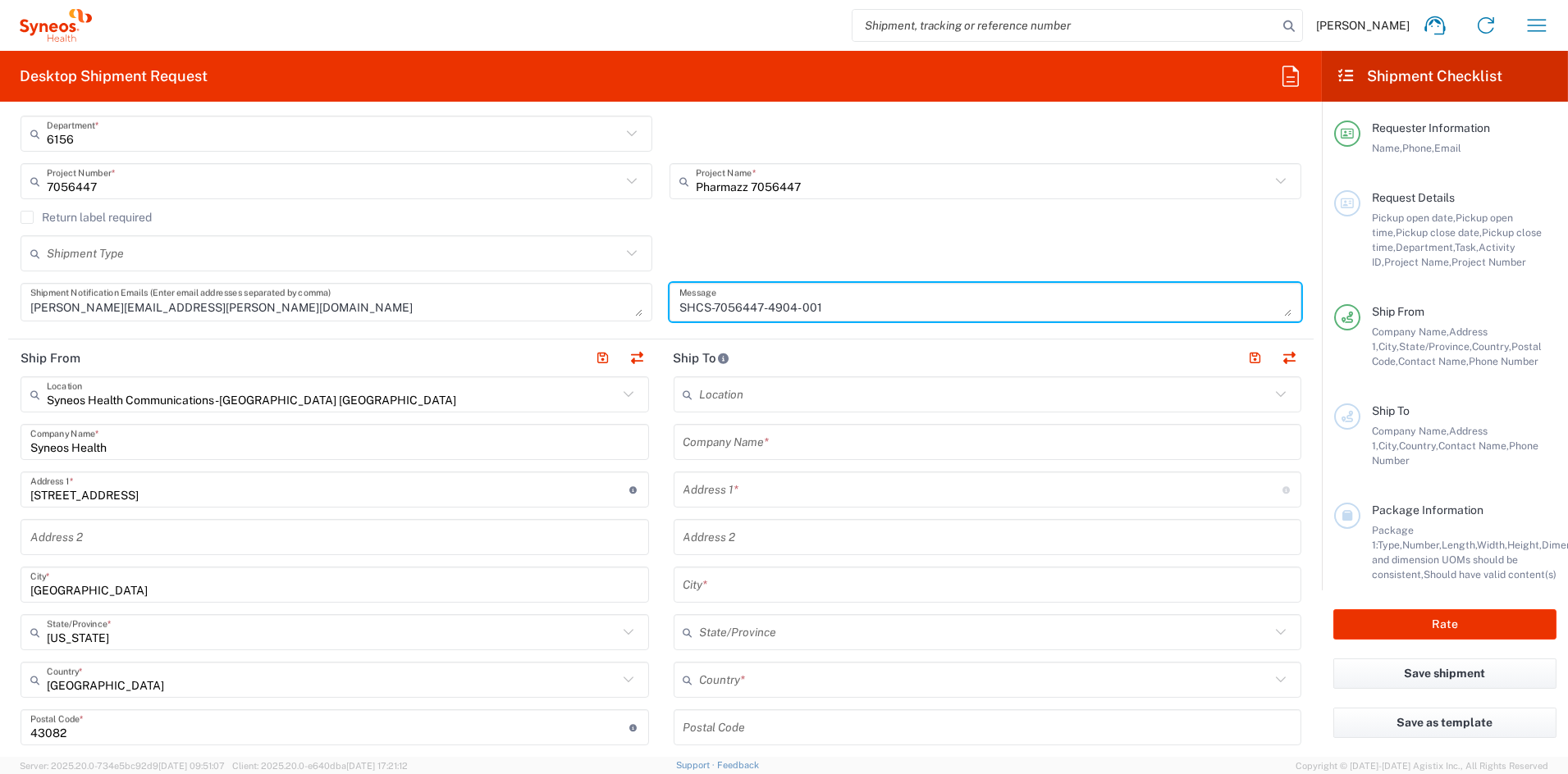
scroll to position [367, 0]
type textarea "SHCS-7056447-4904- 001"
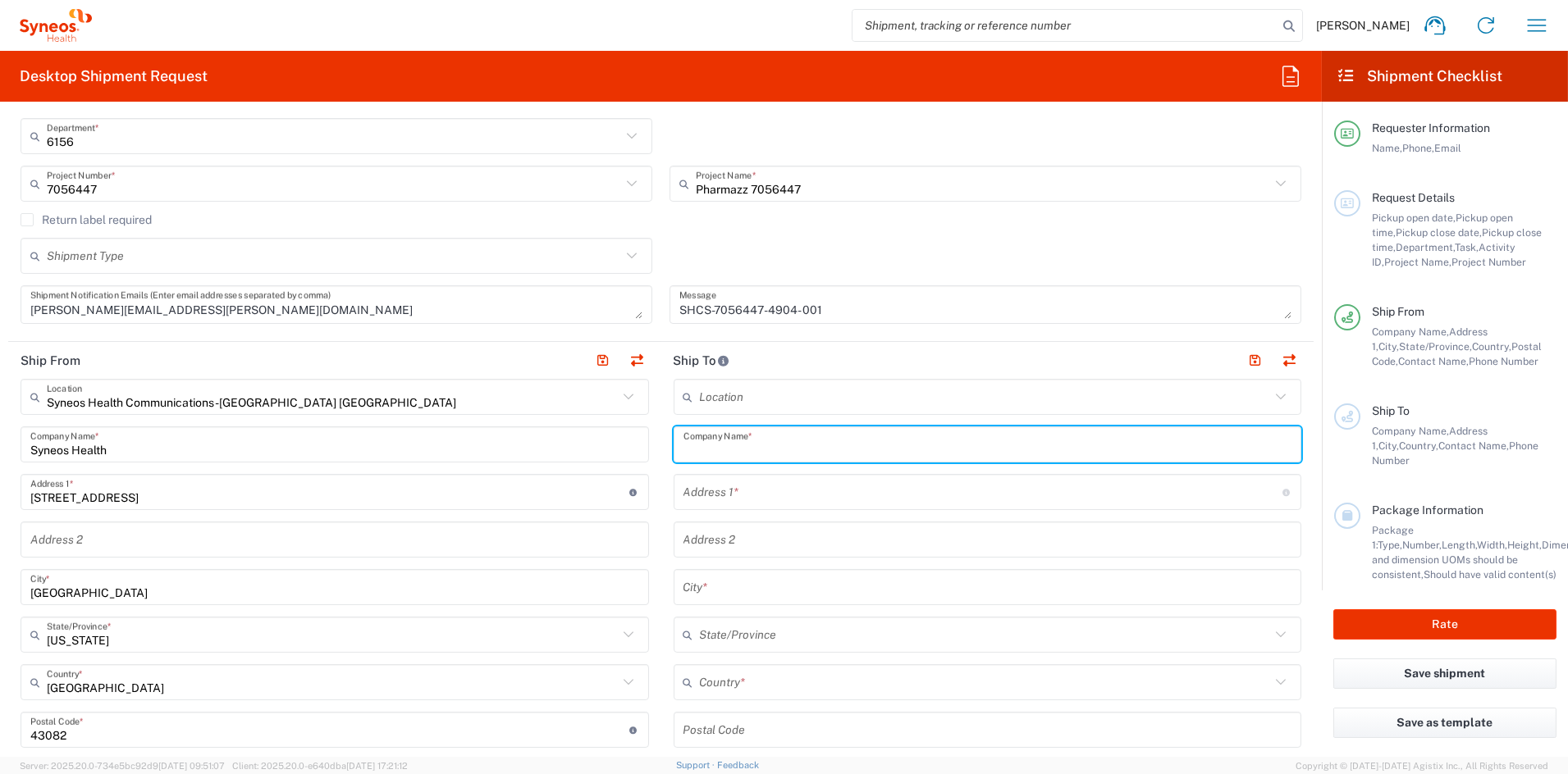
click at [775, 447] on input "text" at bounding box center [988, 444] width 609 height 28
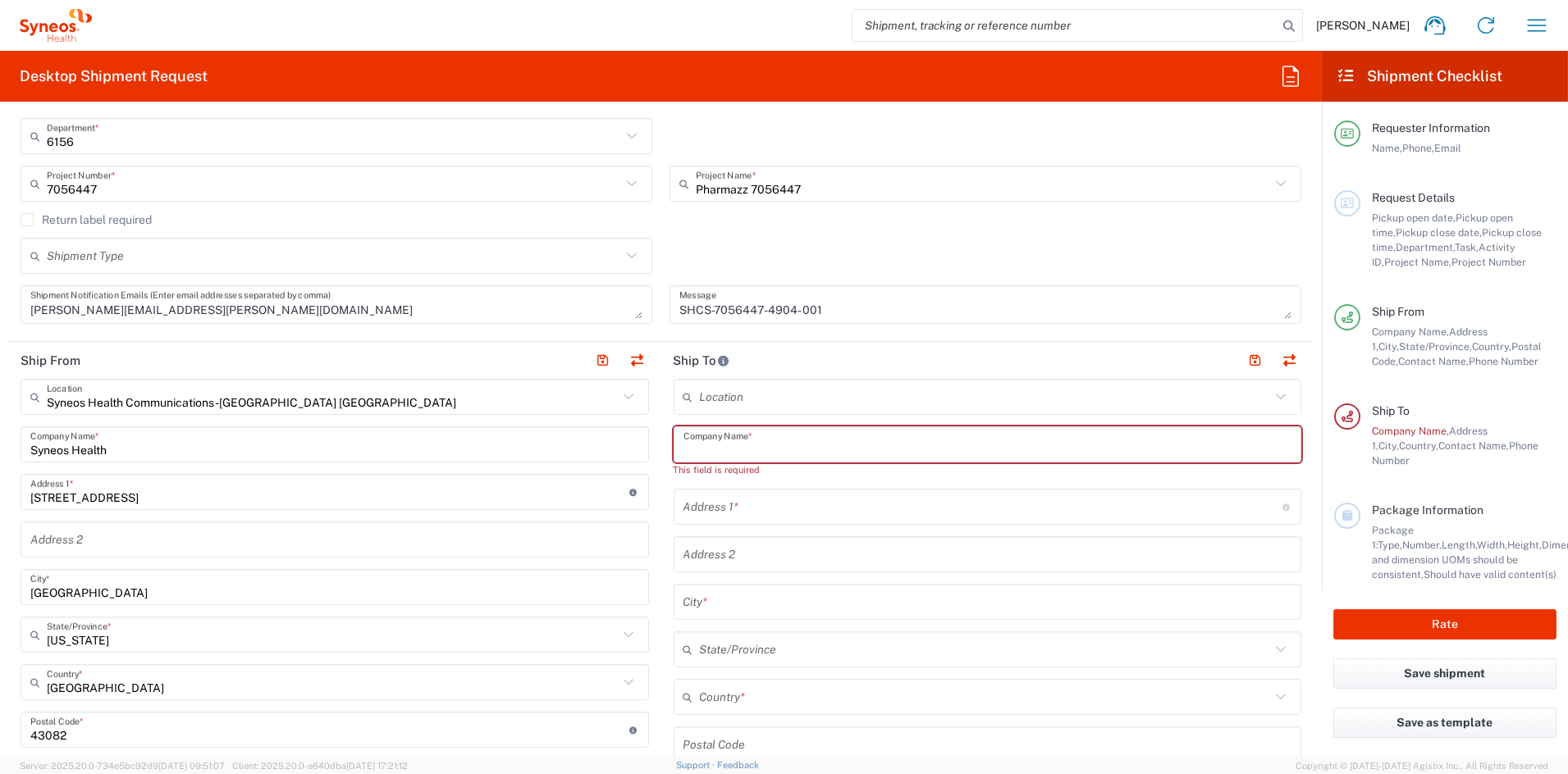
paste input "Klinikum der Stadt Ludwigshafen gGmbH"
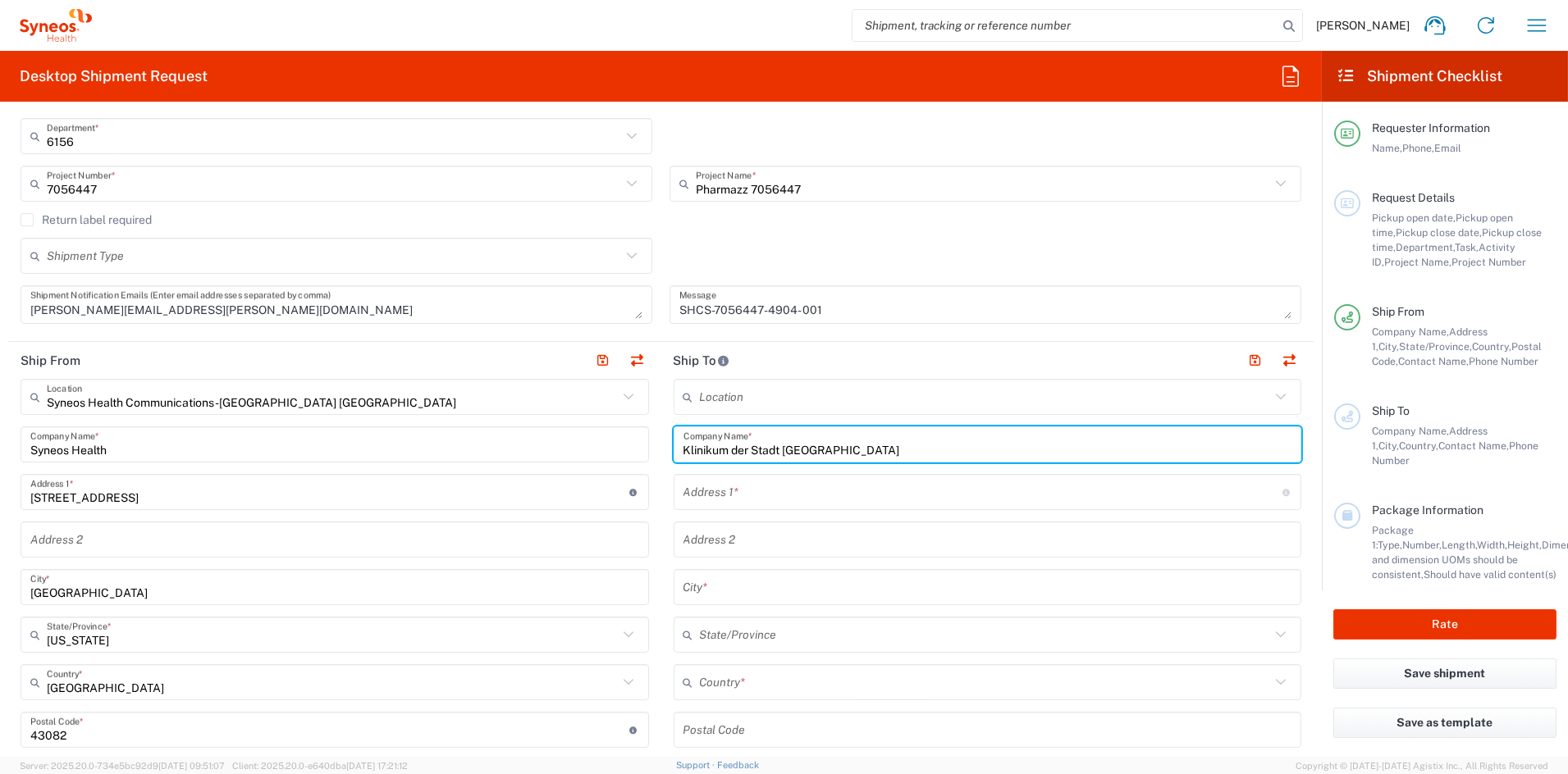
type input "Klinikum der Stadt Ludwigshafen gGmbH"
click at [730, 538] on input "text" at bounding box center [988, 539] width 609 height 28
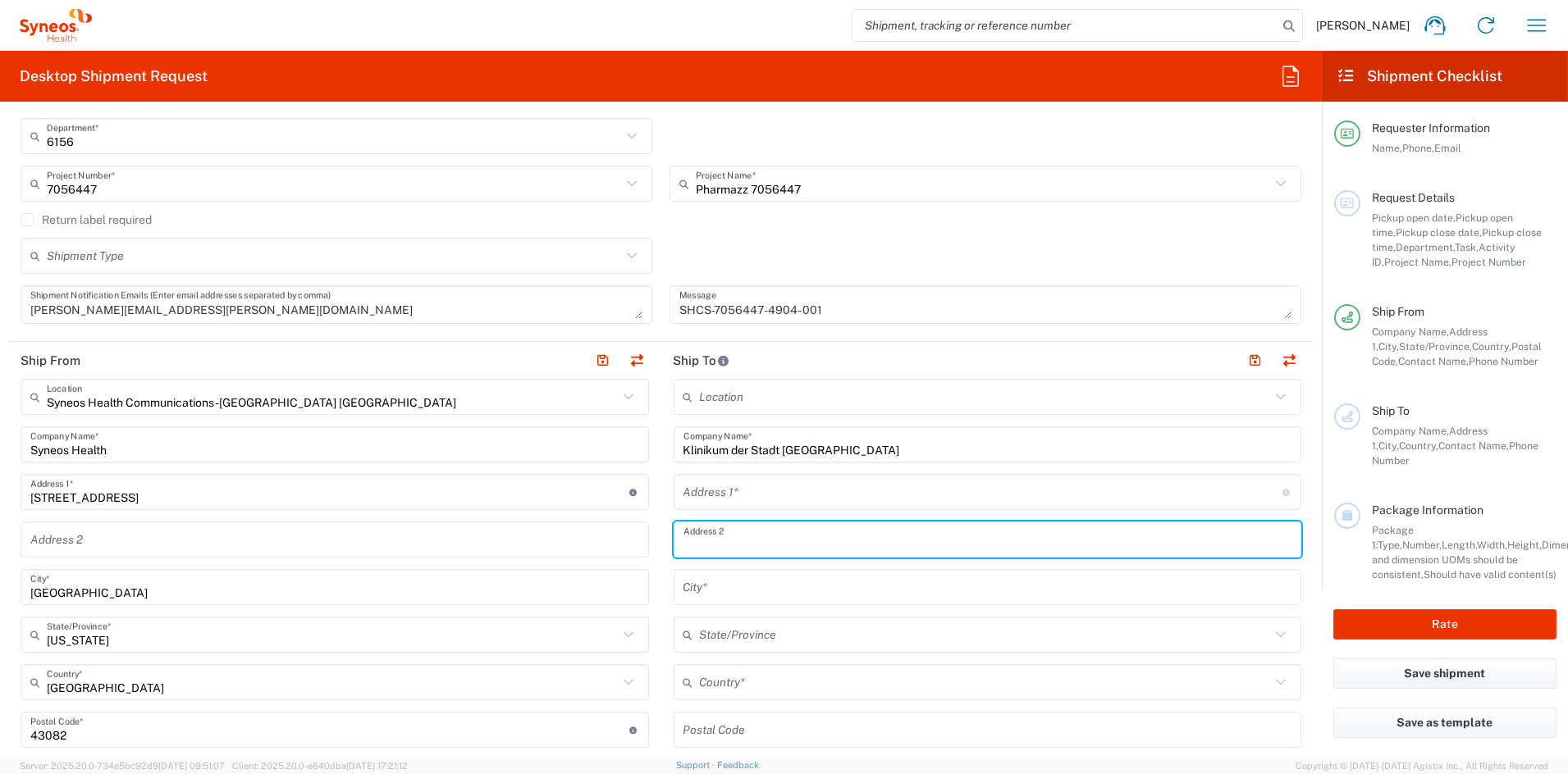
paste input "Neurologische Klinik Haus B .5 Stock"
type input "Neurologische Klinik Haus B .5 Stock"
click at [747, 490] on input "text" at bounding box center [983, 492] width 599 height 28
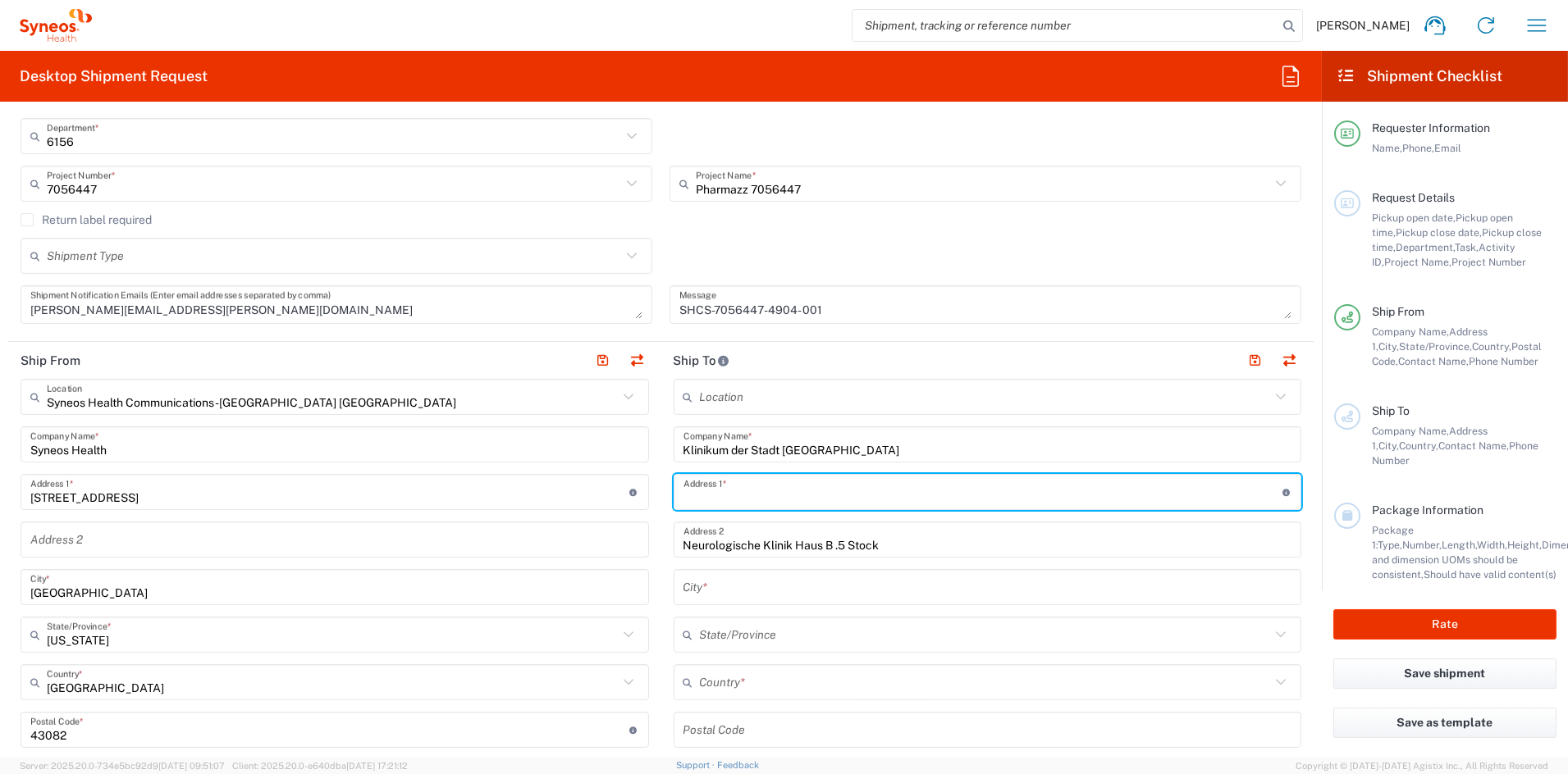
paste input "Bremserstr.79"
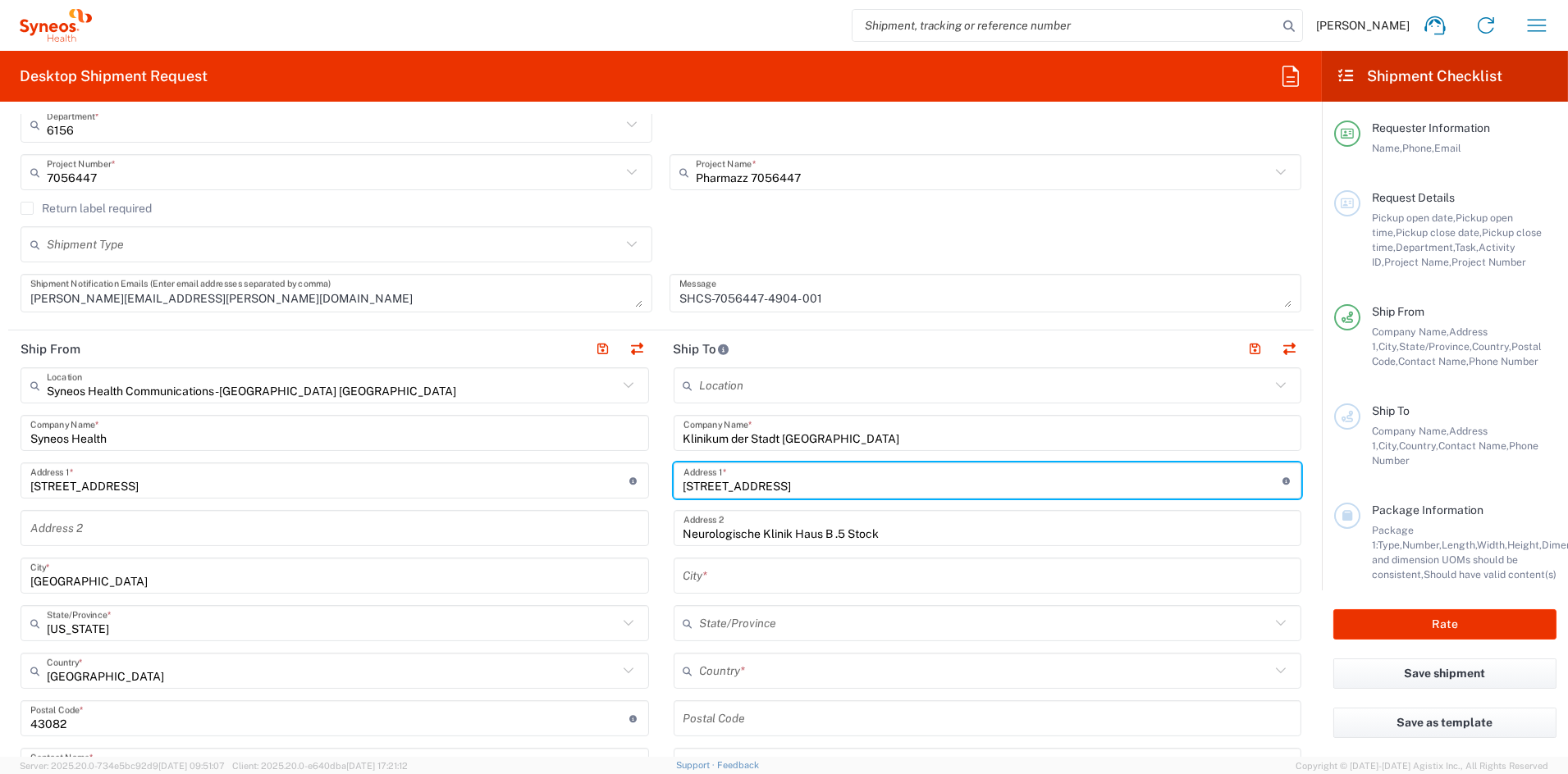
type input "Bremserstr.79"
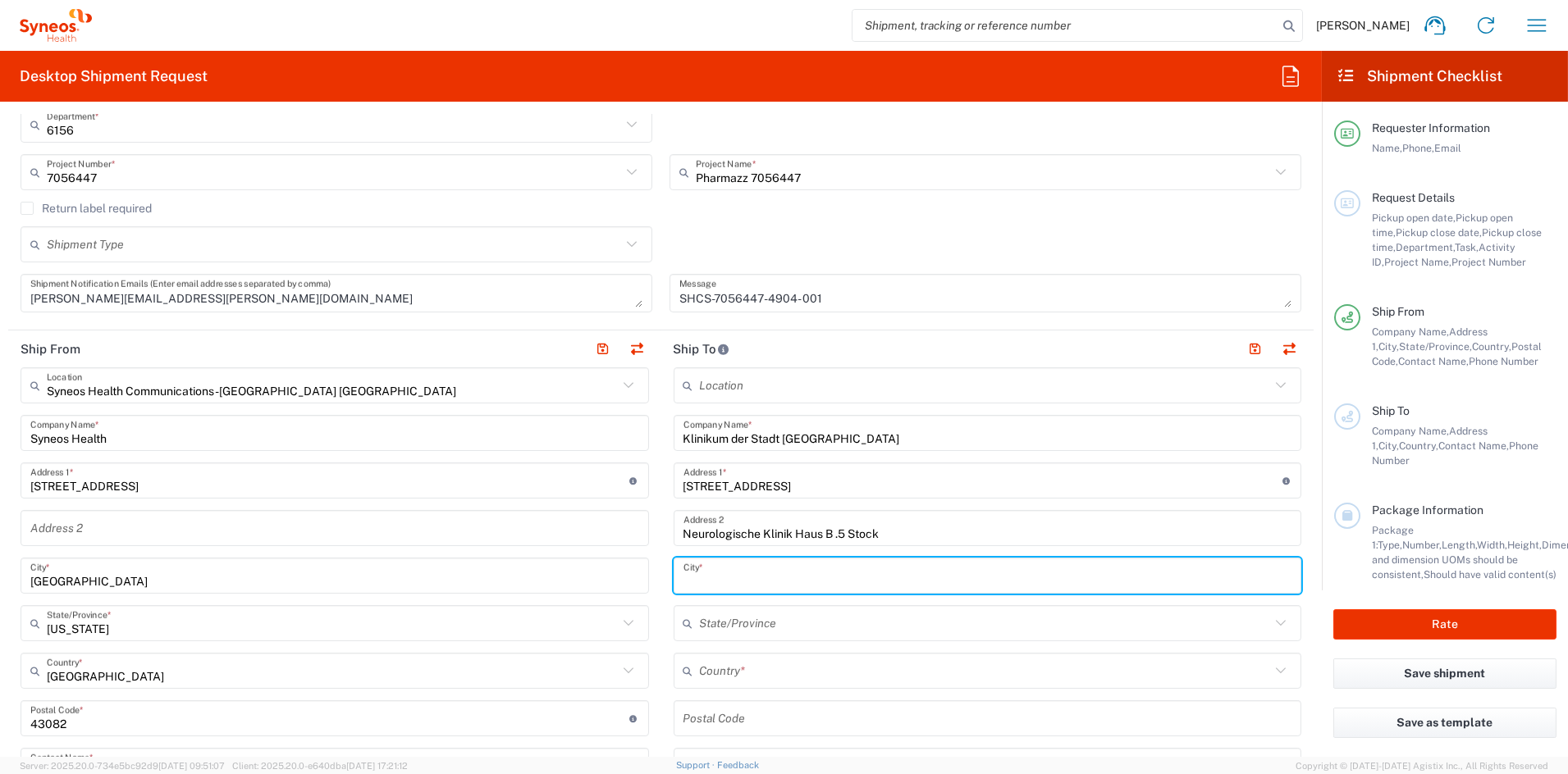
click at [740, 584] on input "text" at bounding box center [988, 575] width 609 height 28
paste input "Ludwigshafen am Rhein"
type input "Ludwigshafen am Rhein"
click at [730, 669] on input "text" at bounding box center [986, 671] width 571 height 28
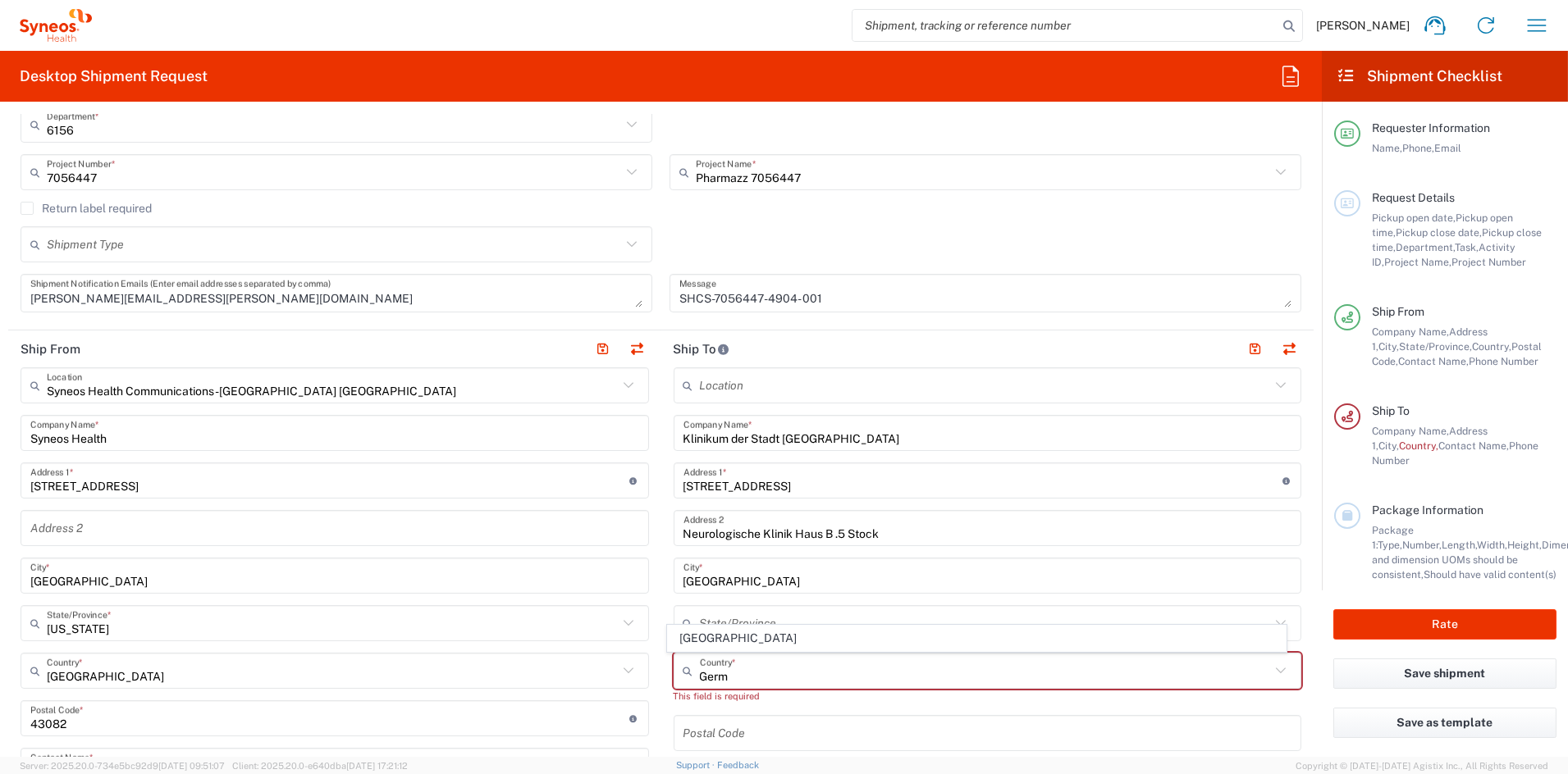
click at [700, 639] on span "Germany" at bounding box center [977, 639] width 617 height 25
type input "Germany"
type input "Sender/Shipper"
type input "Delivery Duty Paid"
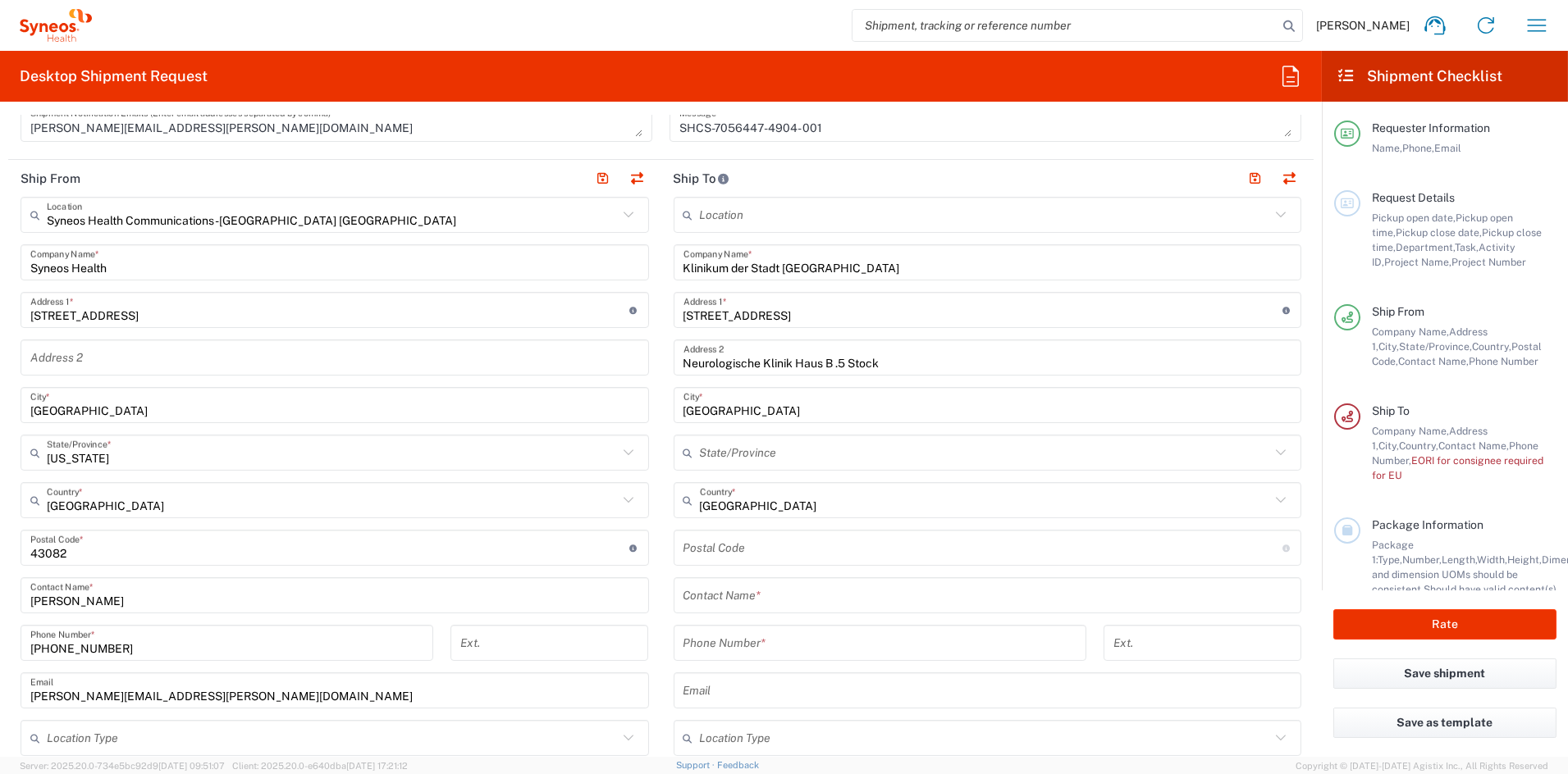
scroll to position [561, 0]
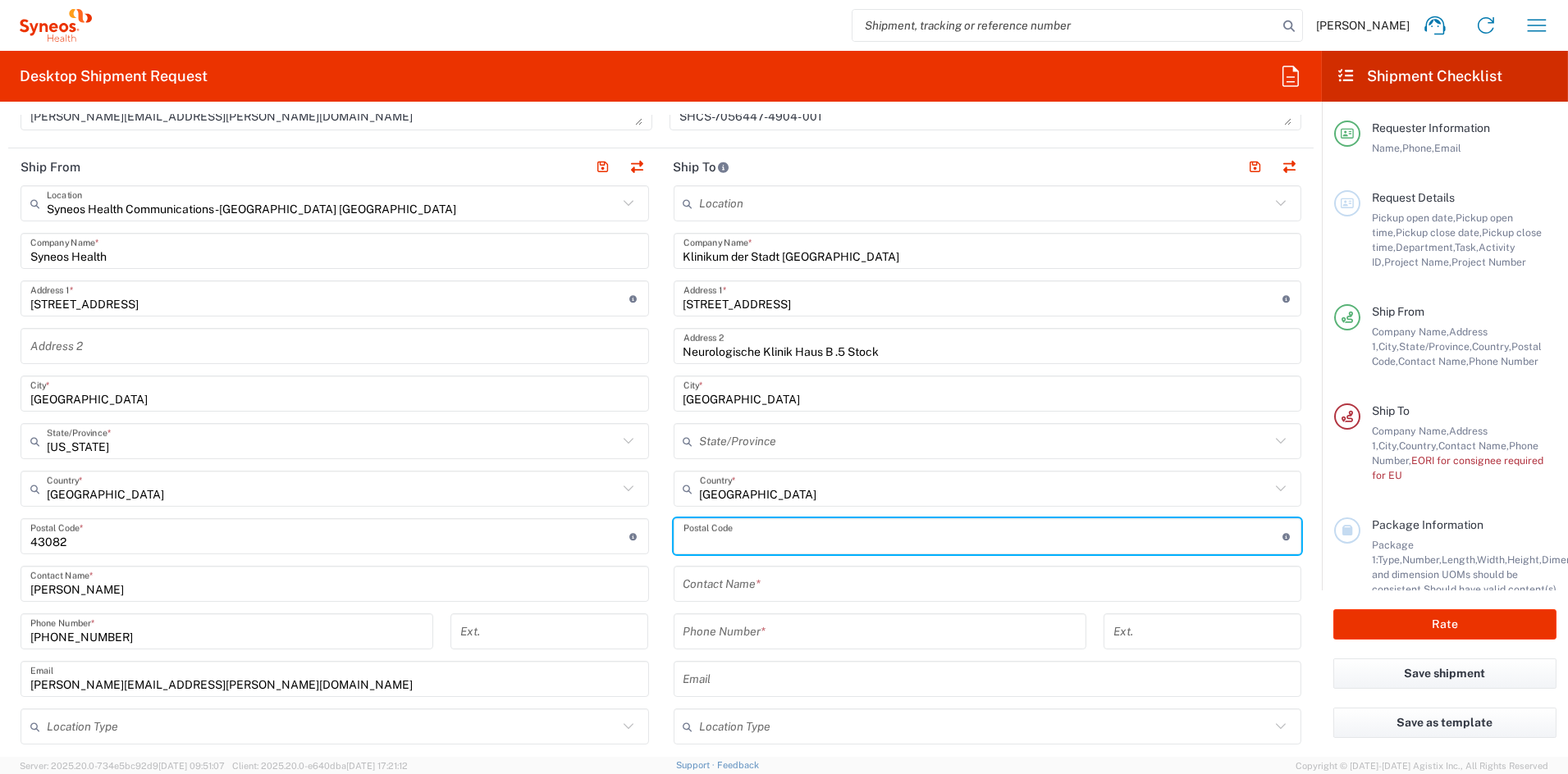
click at [757, 536] on input "undefined" at bounding box center [983, 536] width 599 height 28
paste input "67063"
type input "67063"
click at [764, 436] on input "text" at bounding box center [986, 441] width 571 height 28
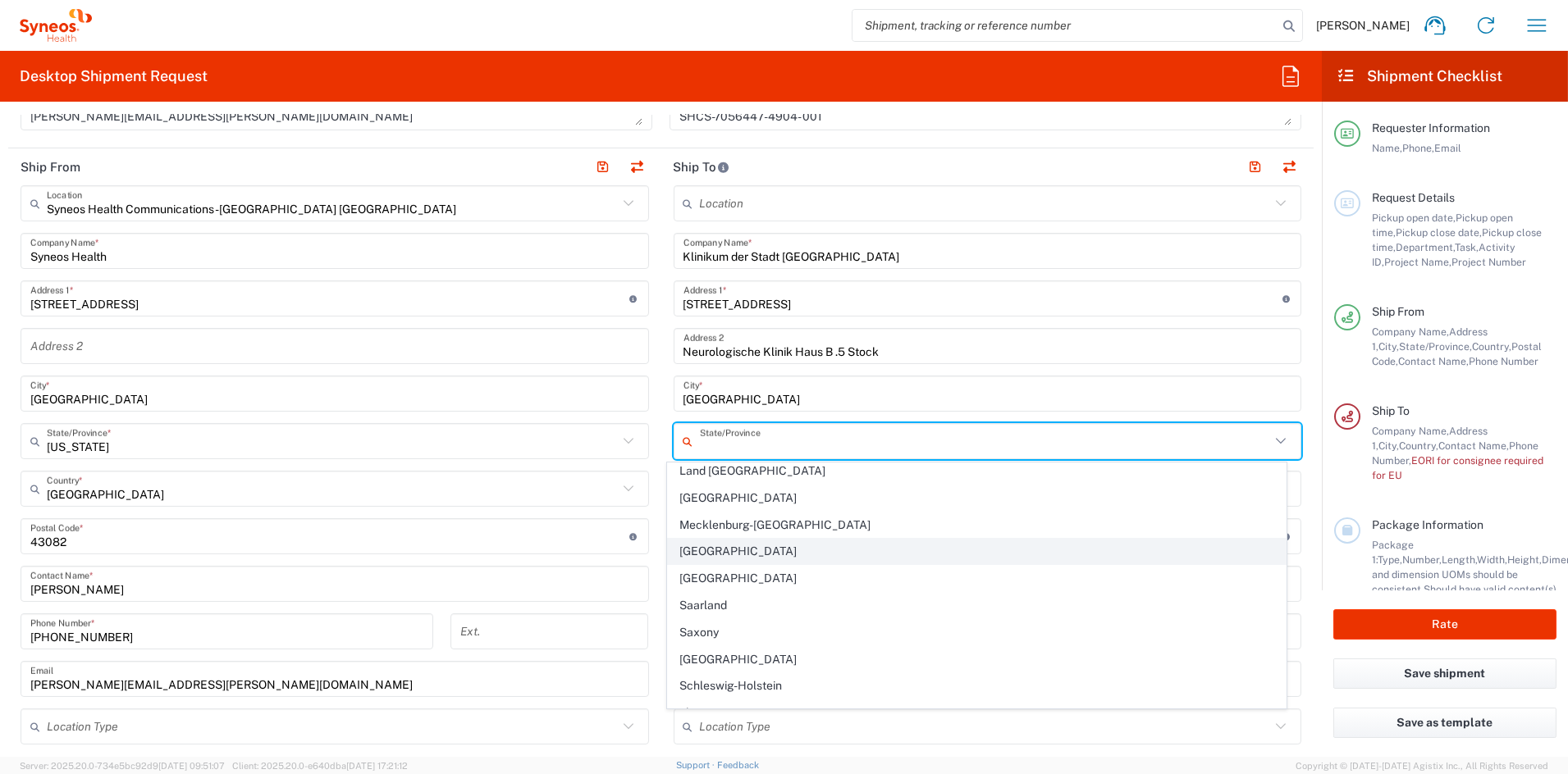
scroll to position [186, 0]
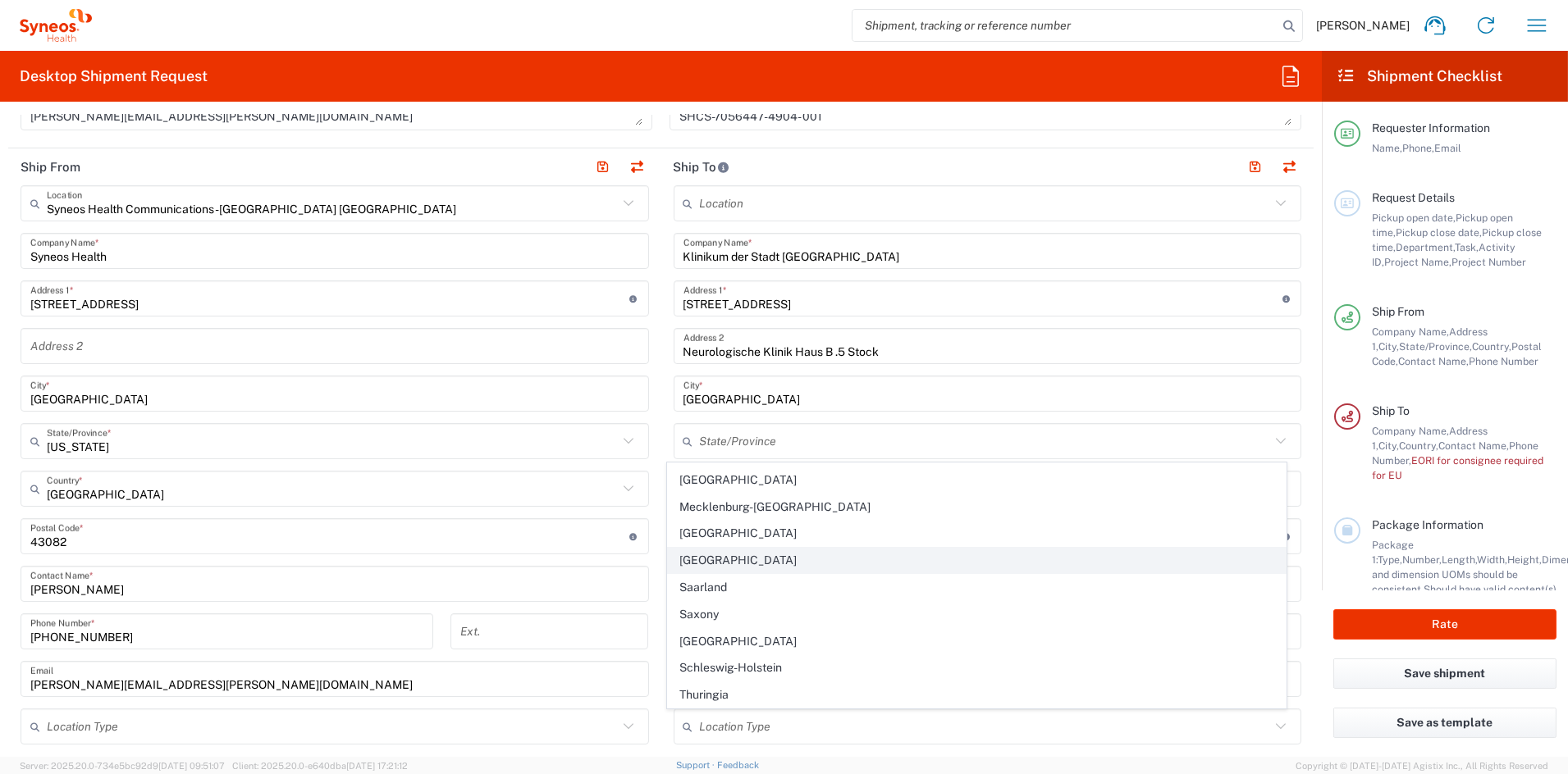
click at [746, 557] on span "Rheinland-Pfalz" at bounding box center [977, 561] width 617 height 25
type input "Rheinland-Pfalz"
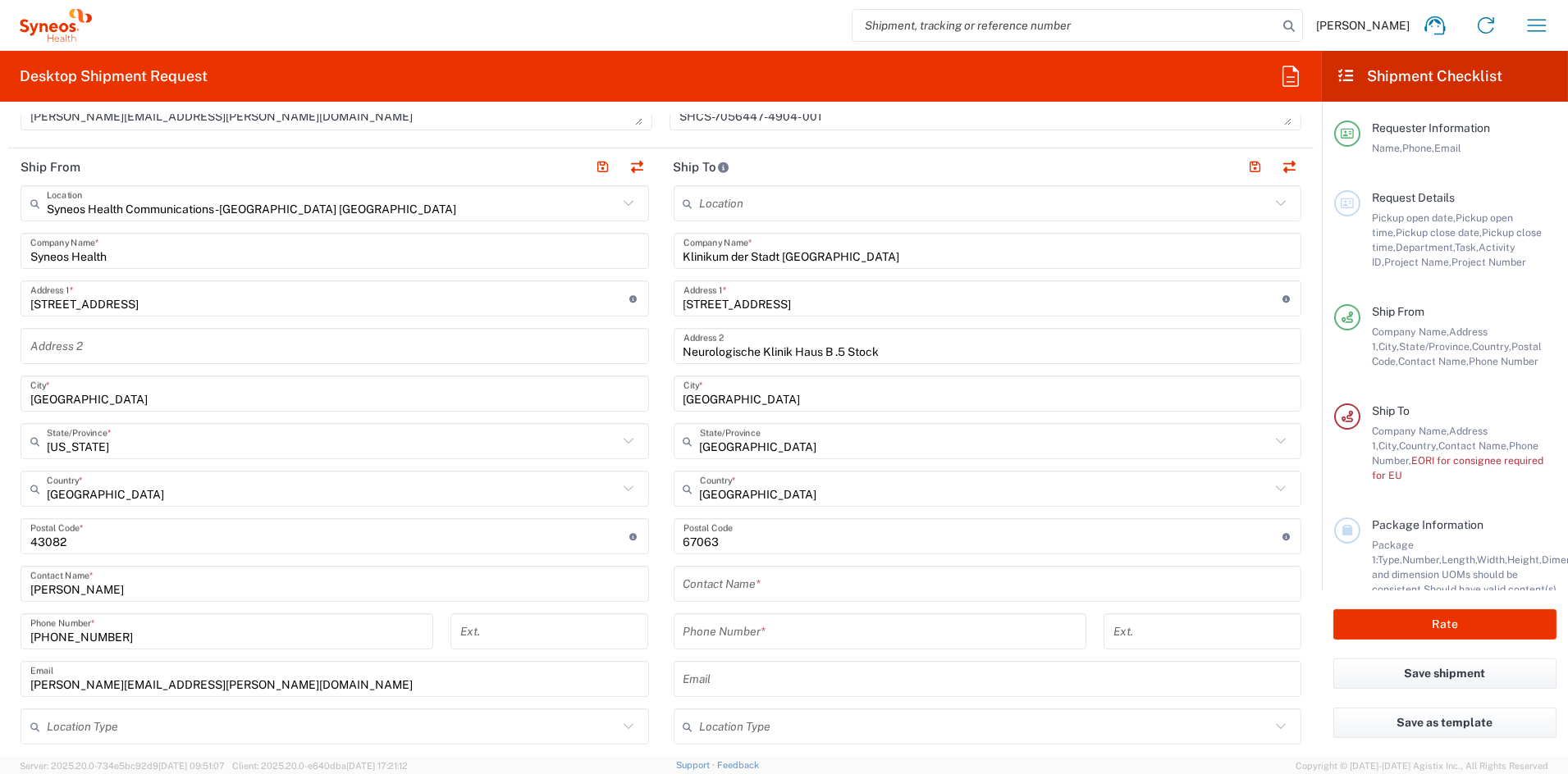
click at [719, 587] on input "text" at bounding box center [988, 584] width 609 height 28
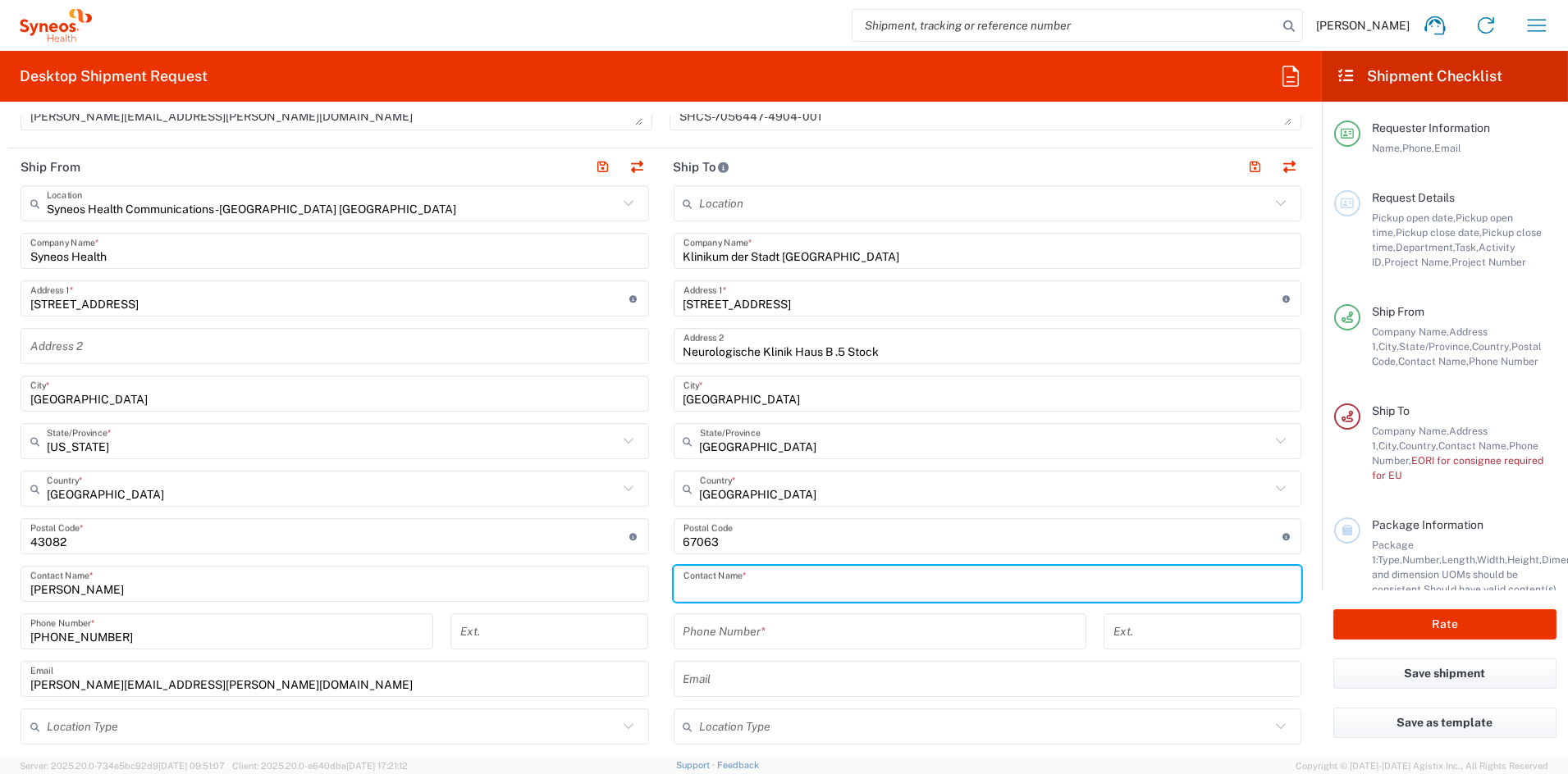
click at [719, 587] on input "text" at bounding box center [988, 584] width 609 height 28
paste input "Susanne Streib"
type input "Susanne Streib"
click at [763, 632] on input "tel" at bounding box center [880, 631] width 393 height 28
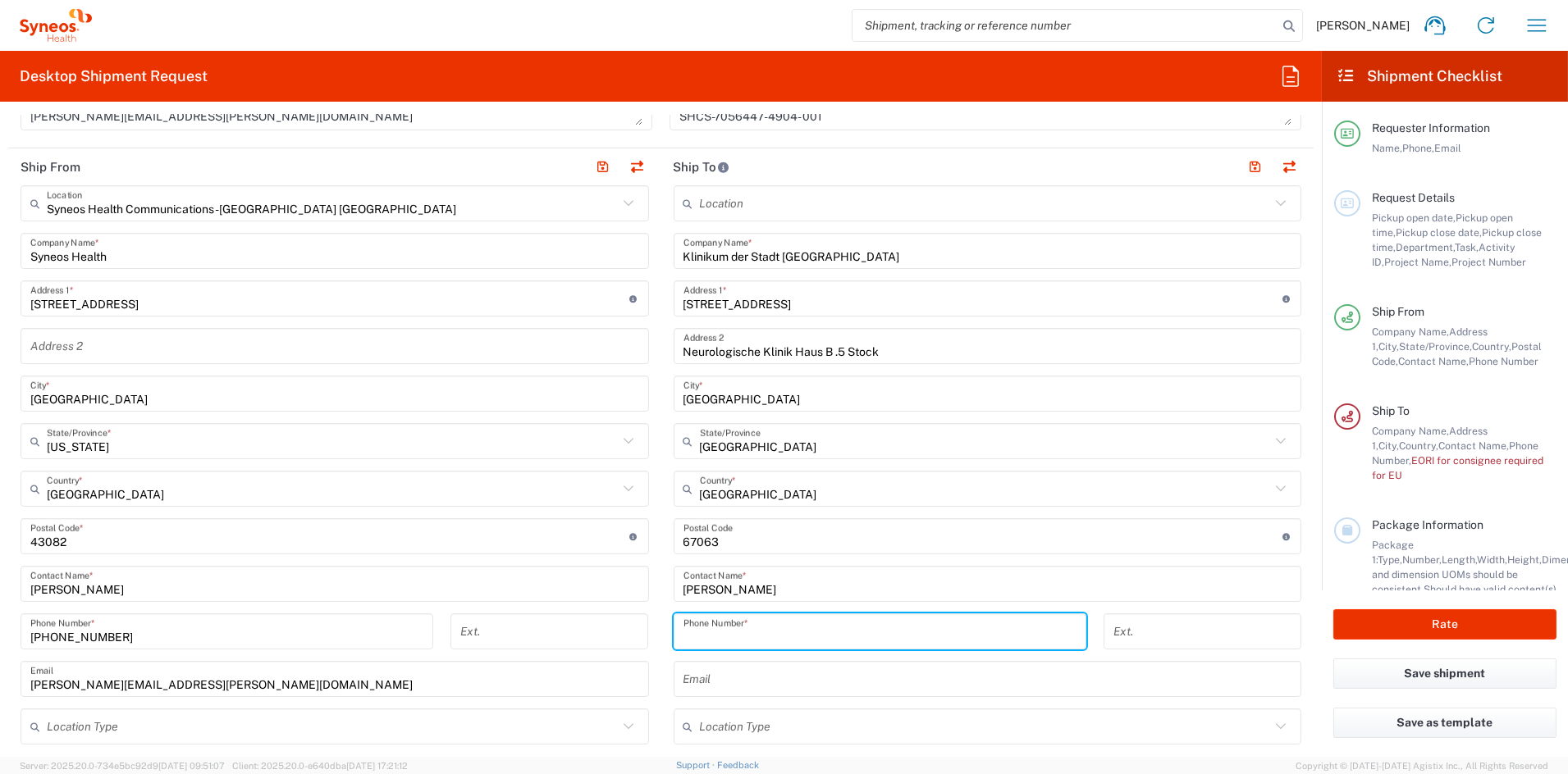
paste input "0621-503-4286"
click at [737, 636] on input "0621-503-4286" at bounding box center [880, 631] width 393 height 28
type input "06215034286"
click at [736, 681] on input "text" at bounding box center [988, 679] width 609 height 28
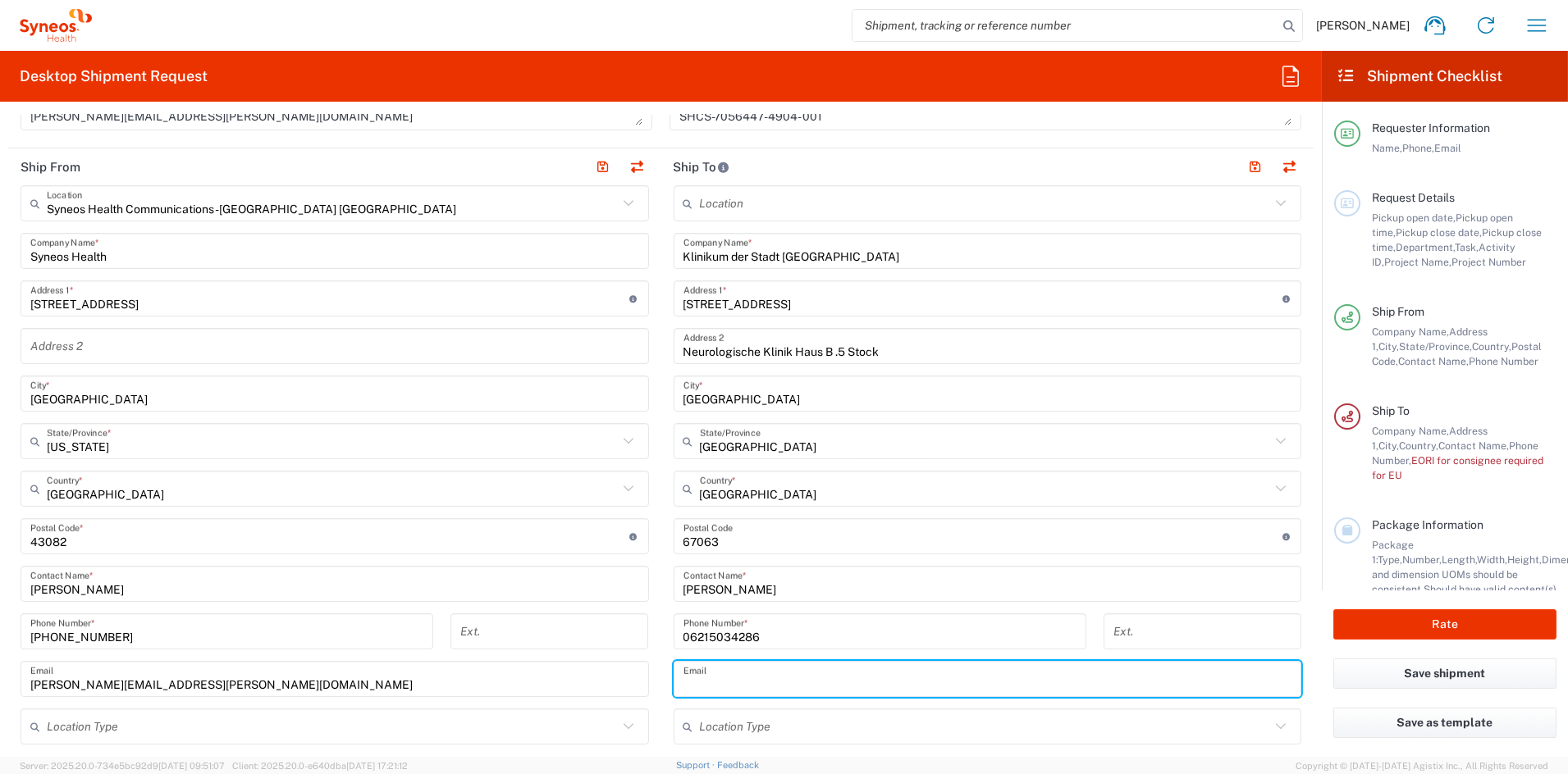
paste input "streibs@klilu.de"
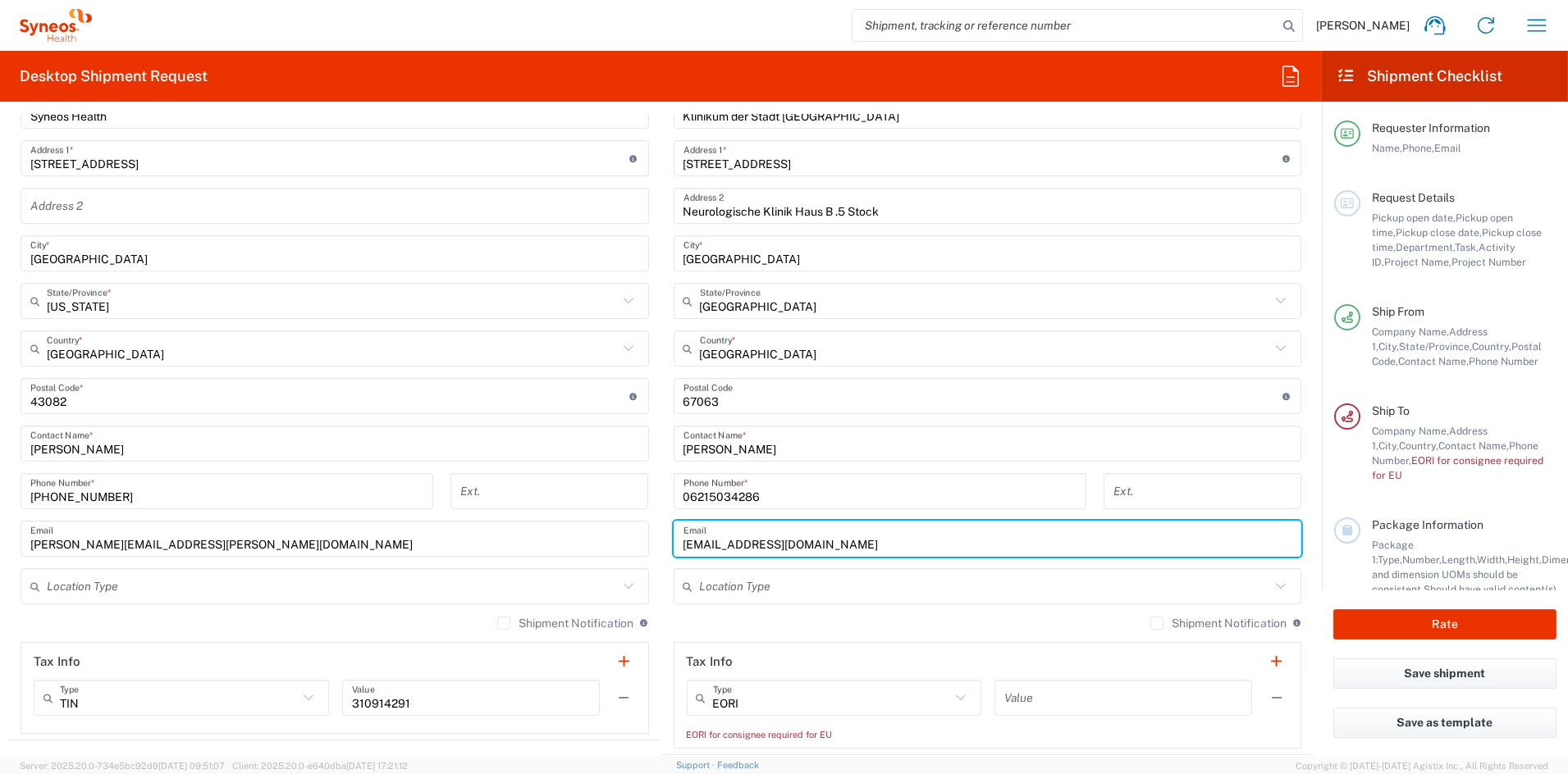
scroll to position [702, 0]
type input "streibs@klilu.de"
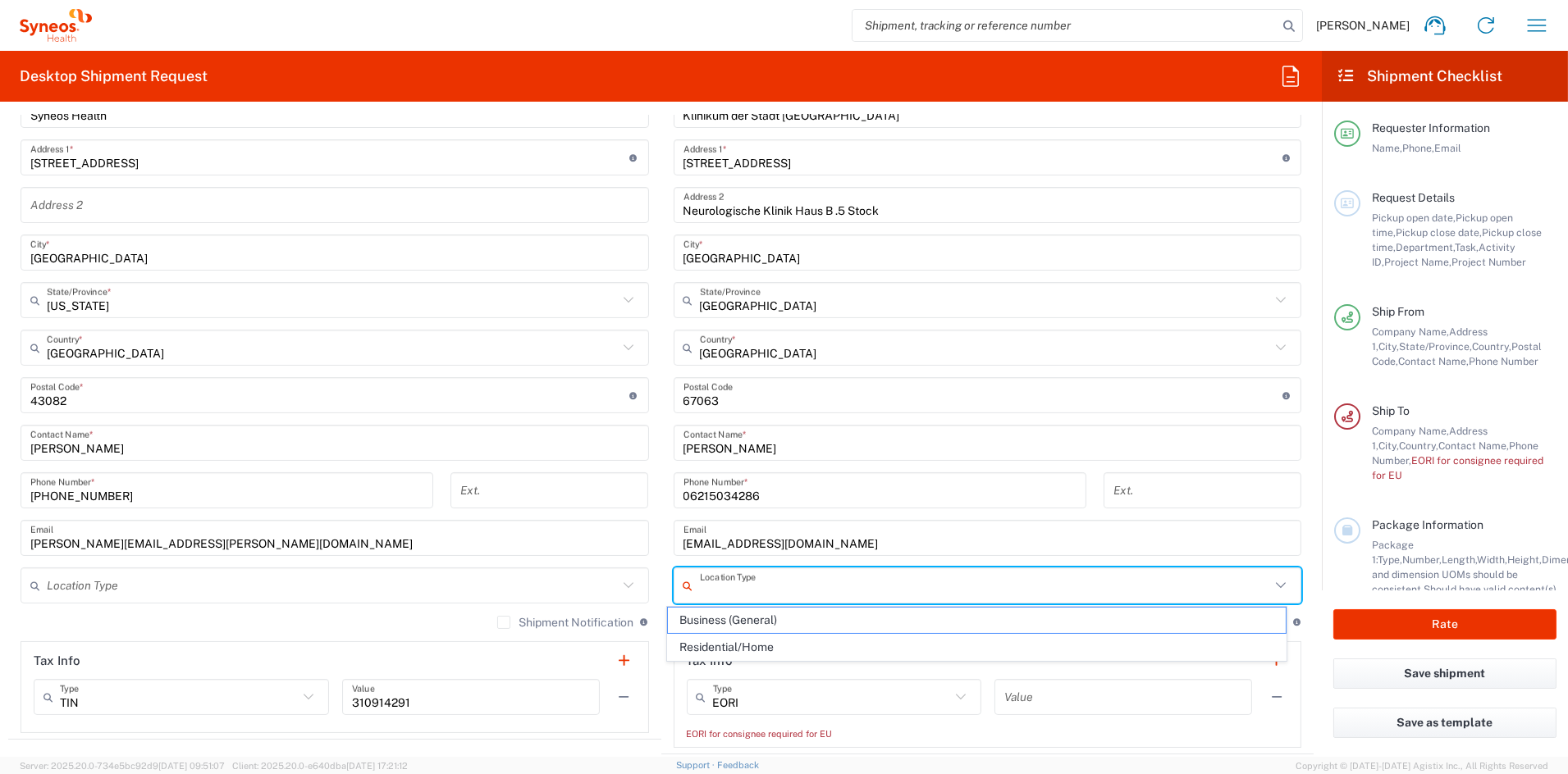
click at [760, 584] on input "text" at bounding box center [986, 585] width 571 height 28
click at [751, 620] on span "Business (General)" at bounding box center [977, 620] width 617 height 25
type input "Business (General)"
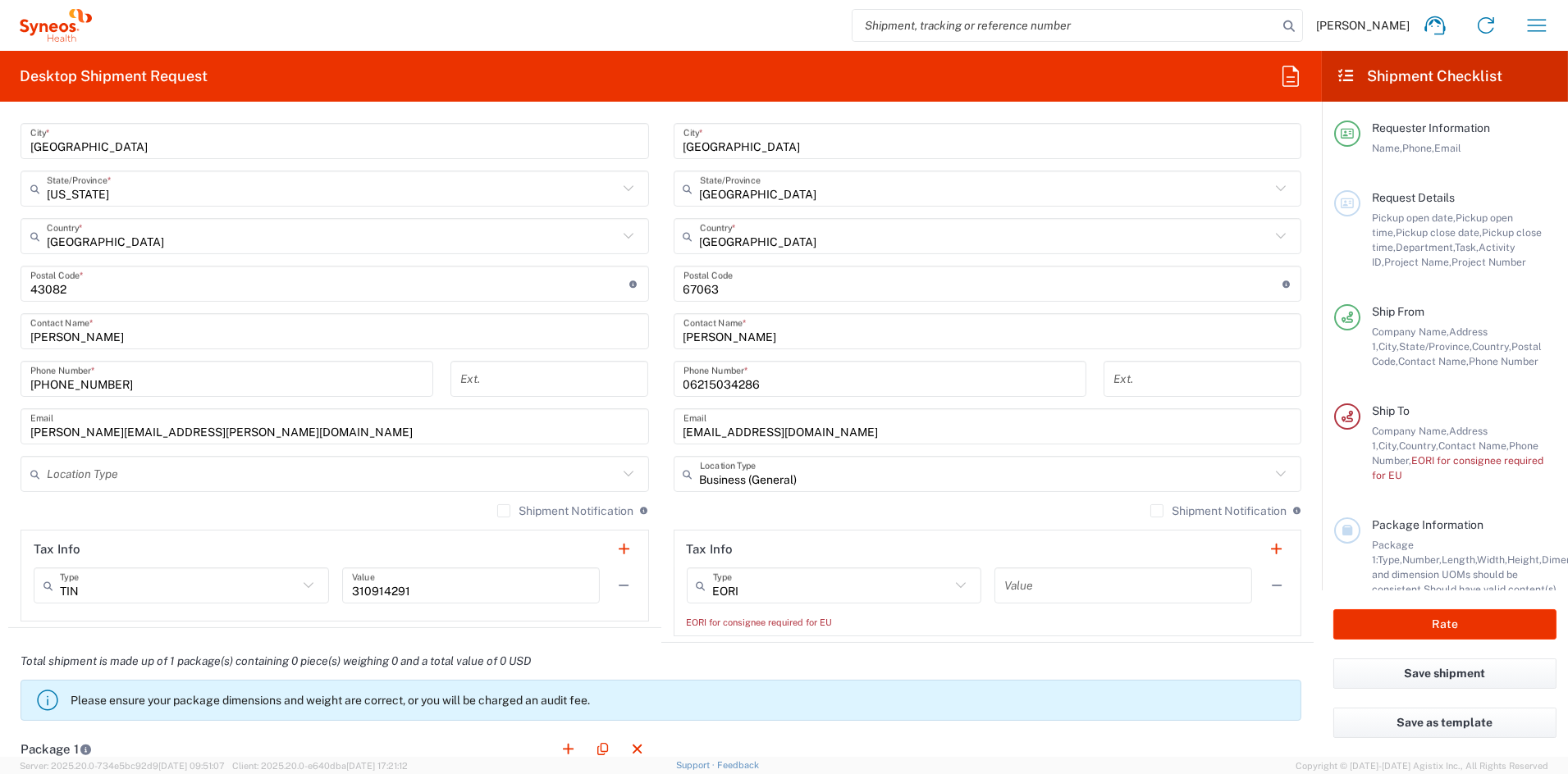
scroll to position [831, 0]
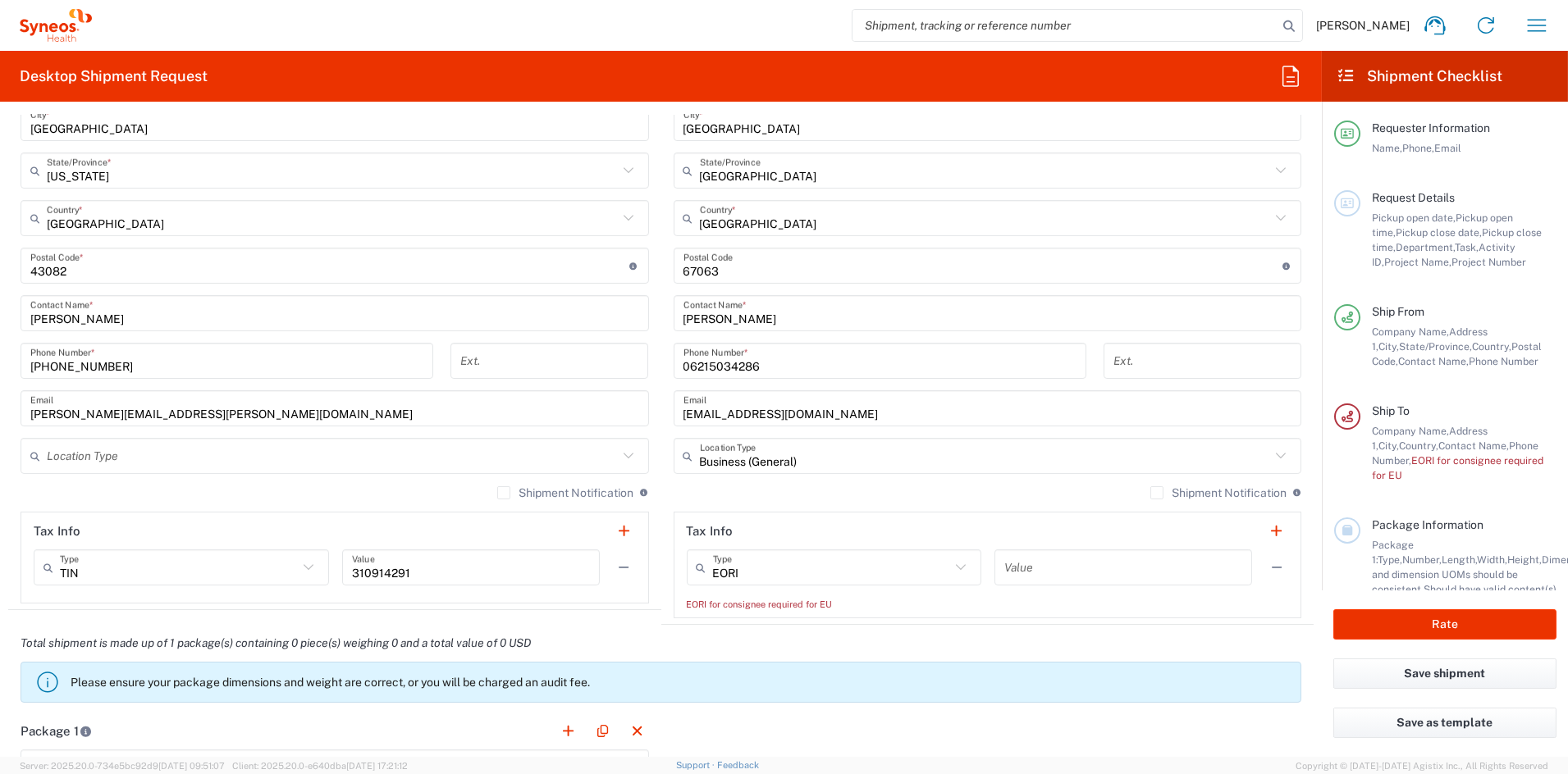
click at [1130, 581] on input "text" at bounding box center [1123, 568] width 238 height 28
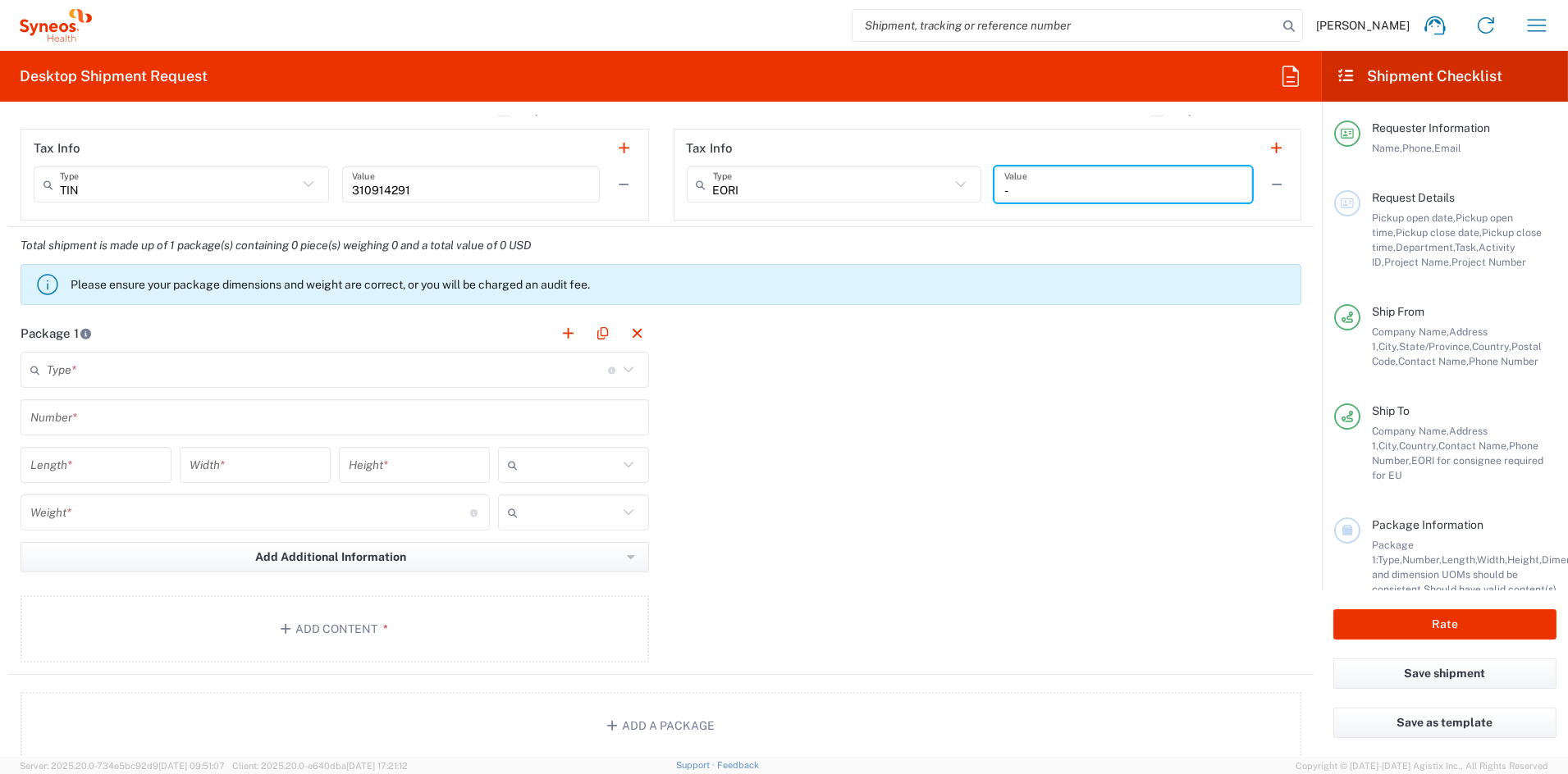
scroll to position [1247, 0]
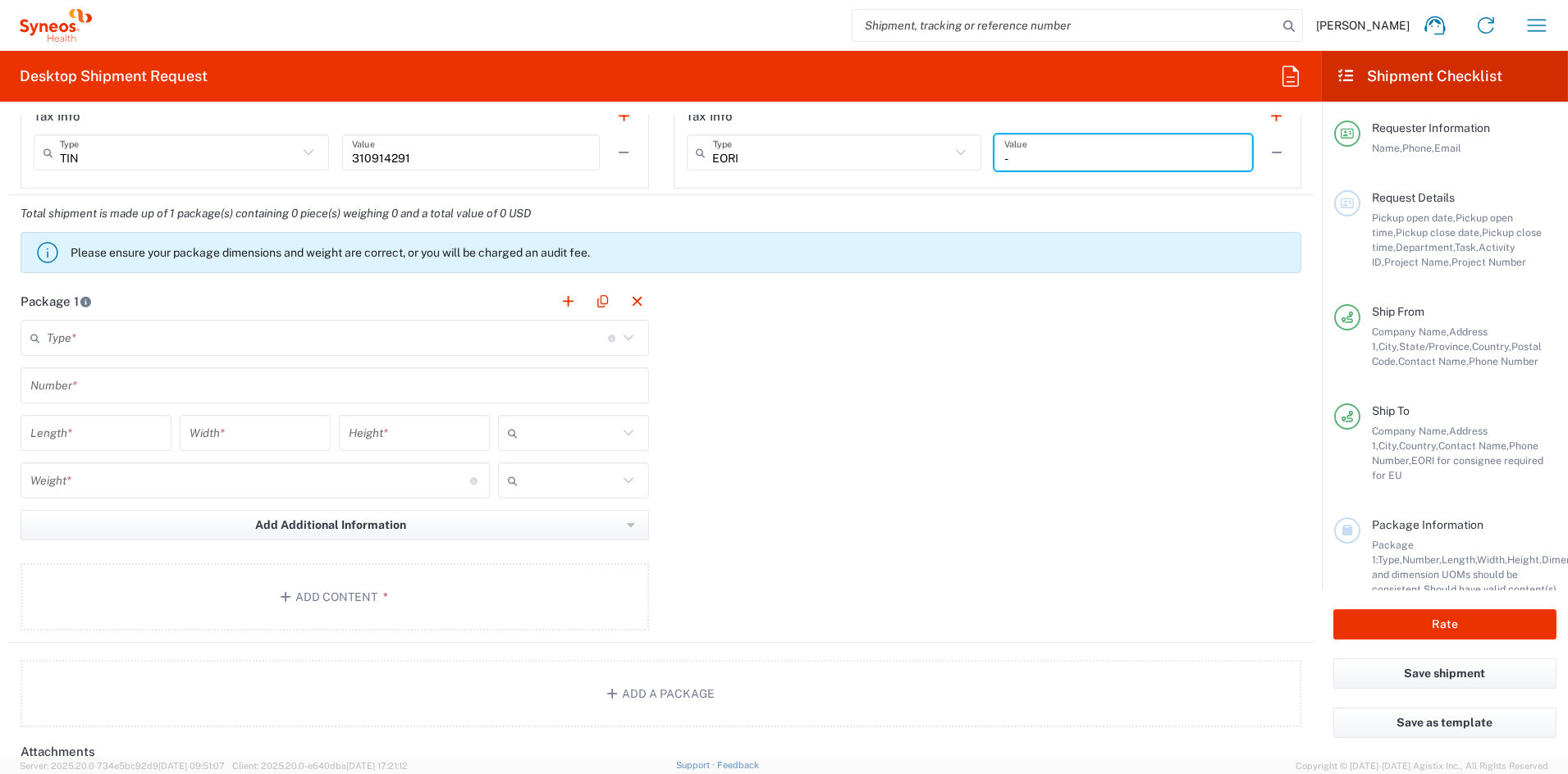
type input "-"
drag, startPoint x: 133, startPoint y: 323, endPoint x: 128, endPoint y: 330, distance: 8.6
click at [130, 326] on input "text" at bounding box center [327, 338] width 561 height 28
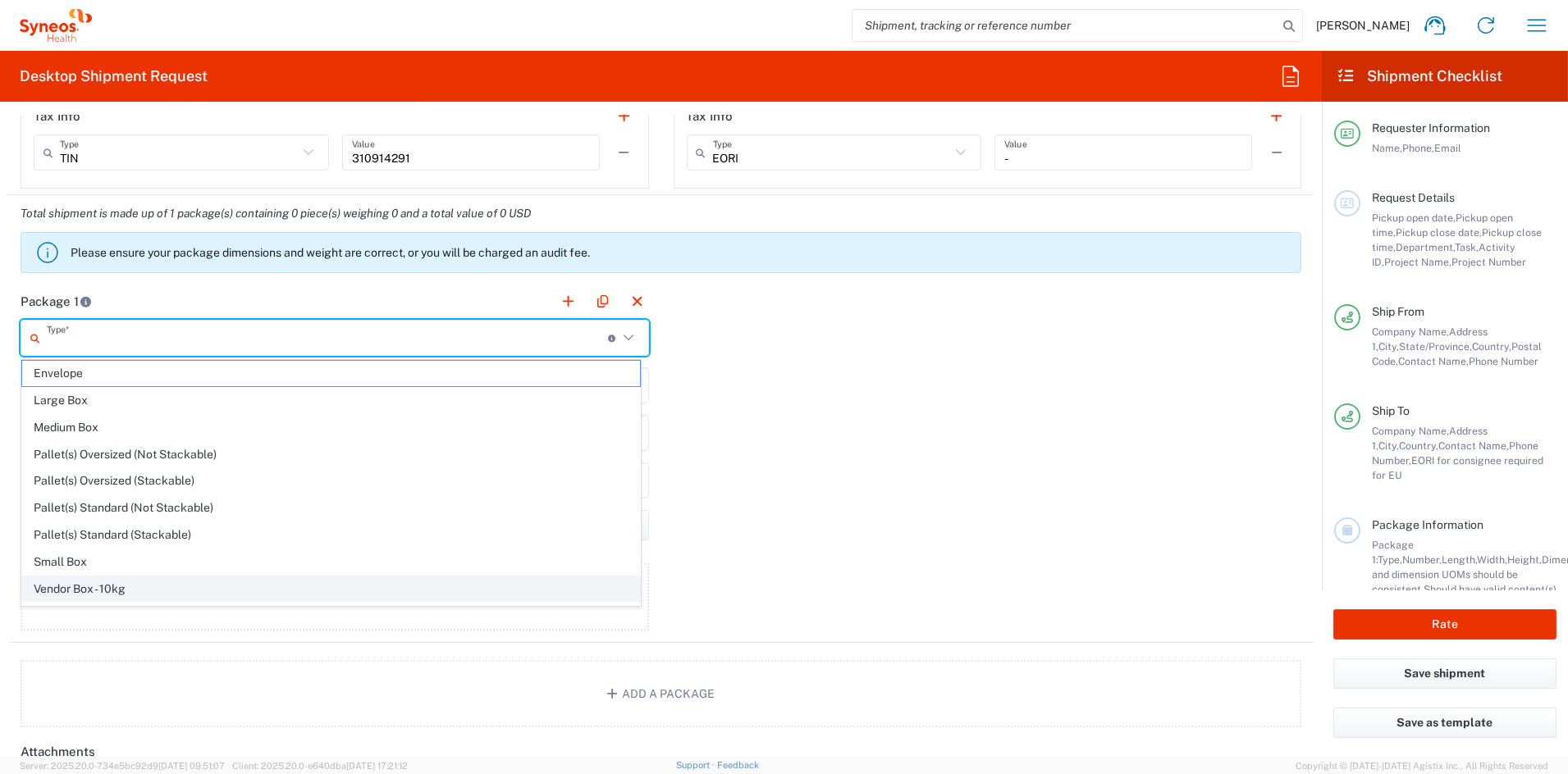
scroll to position [52, 0]
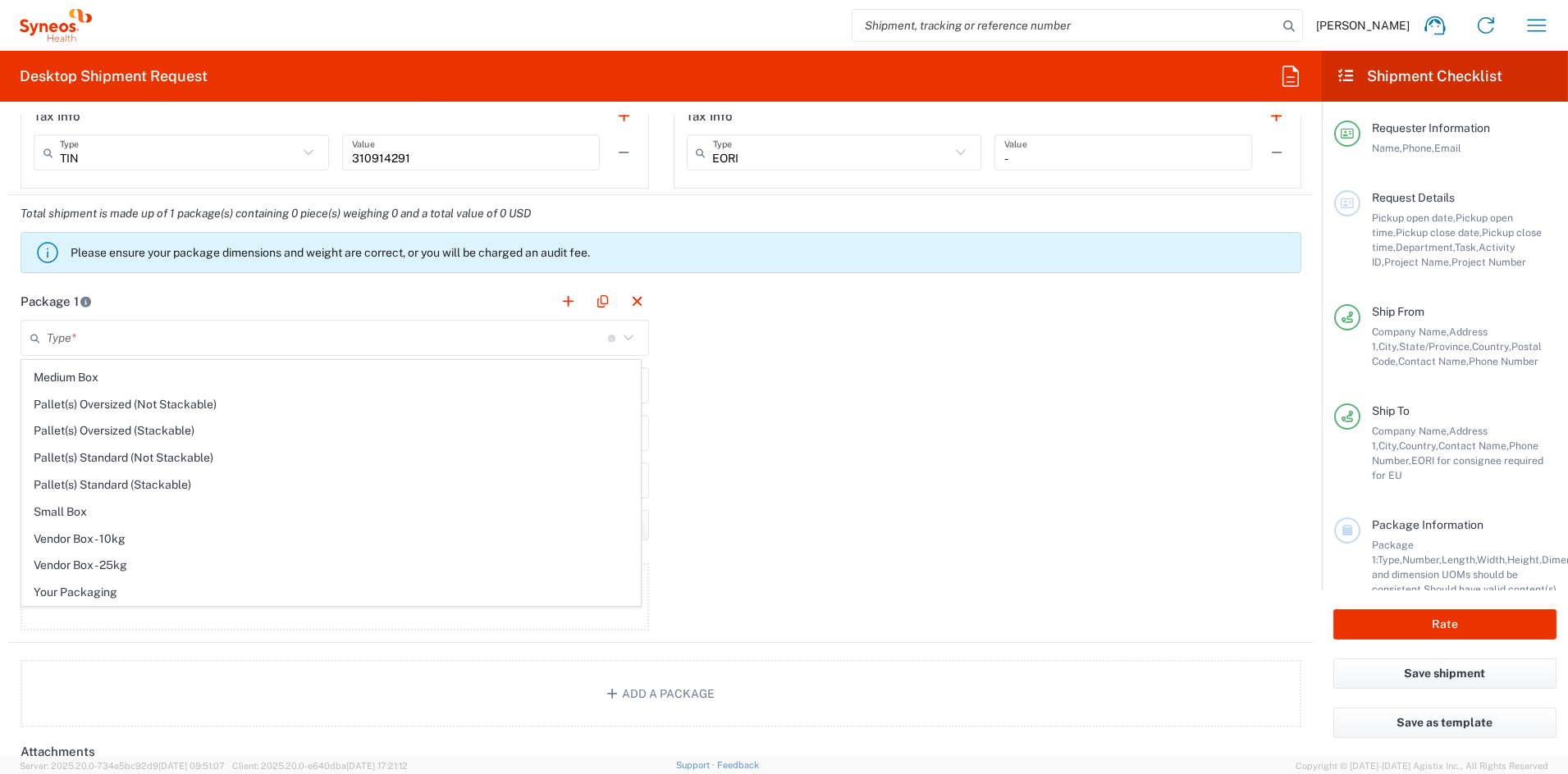
drag, startPoint x: 93, startPoint y: 585, endPoint x: 102, endPoint y: 517, distance: 68.6
click at [94, 584] on span "Your Packaging" at bounding box center [331, 593] width 617 height 25
type input "Your Packaging"
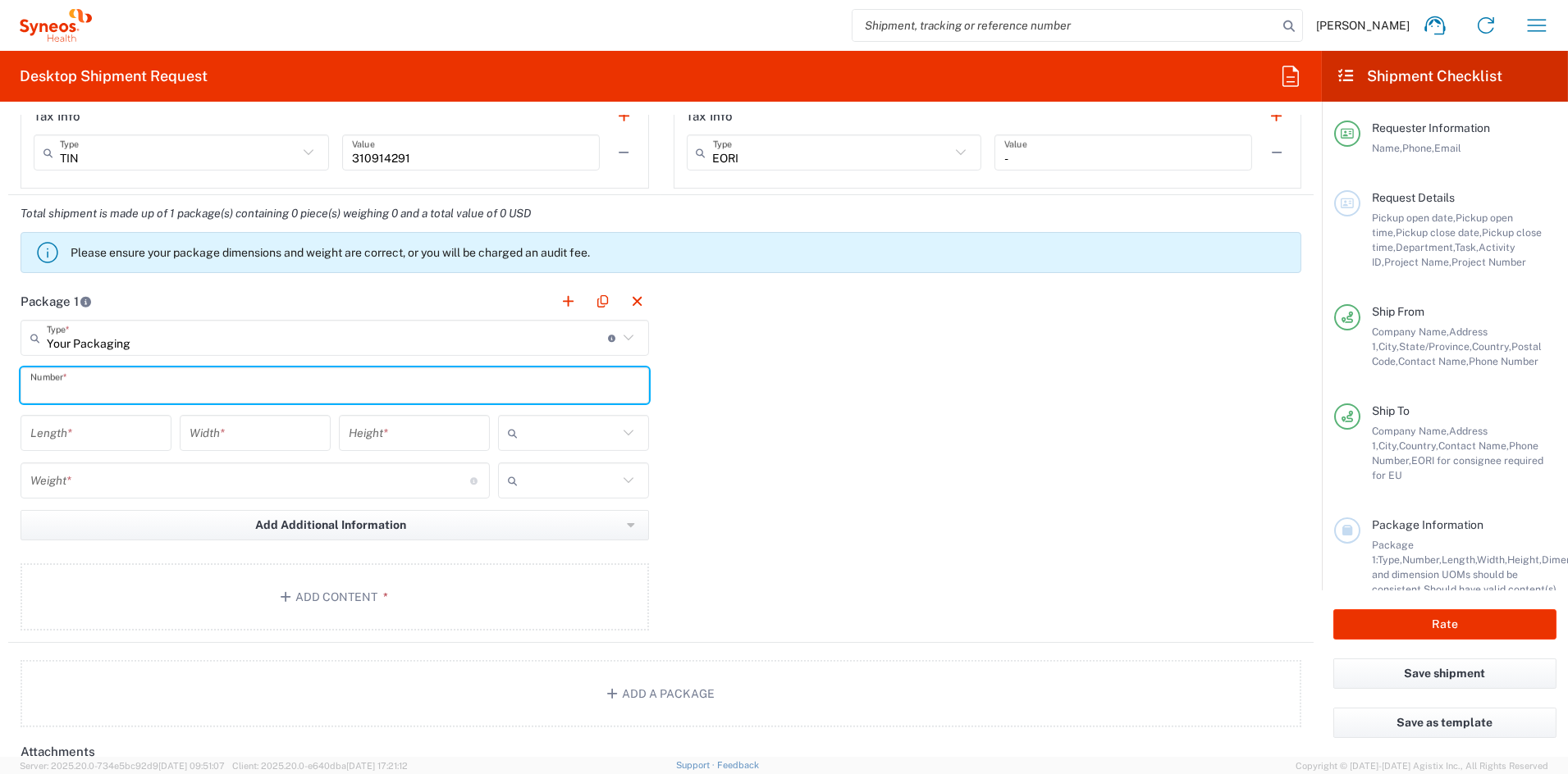
click at [104, 387] on input "text" at bounding box center [334, 386] width 609 height 28
type input "1"
click at [103, 440] on input "number" at bounding box center [95, 433] width 131 height 28
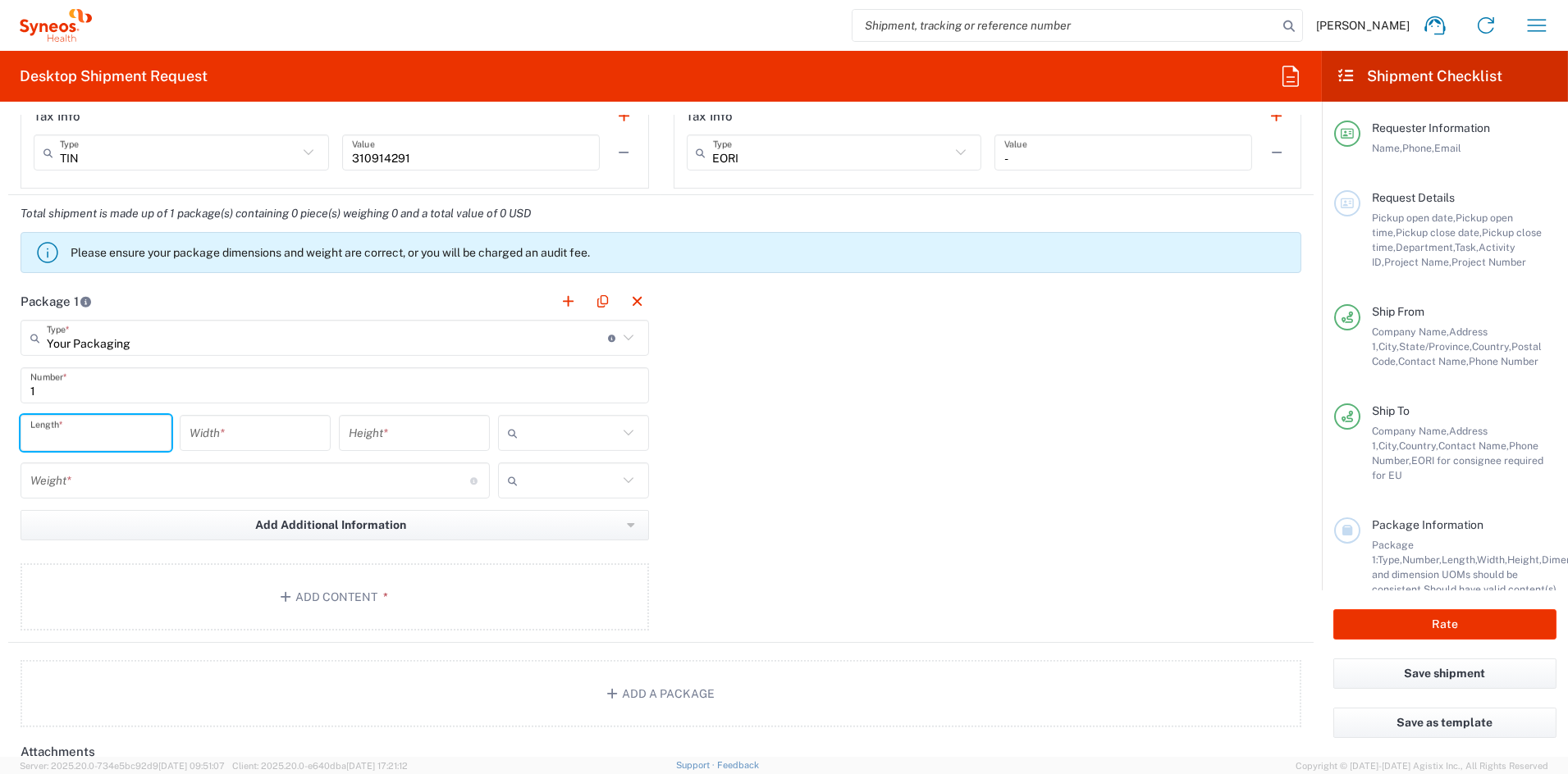
click at [123, 335] on input "Your Packaging" at bounding box center [327, 338] width 561 height 28
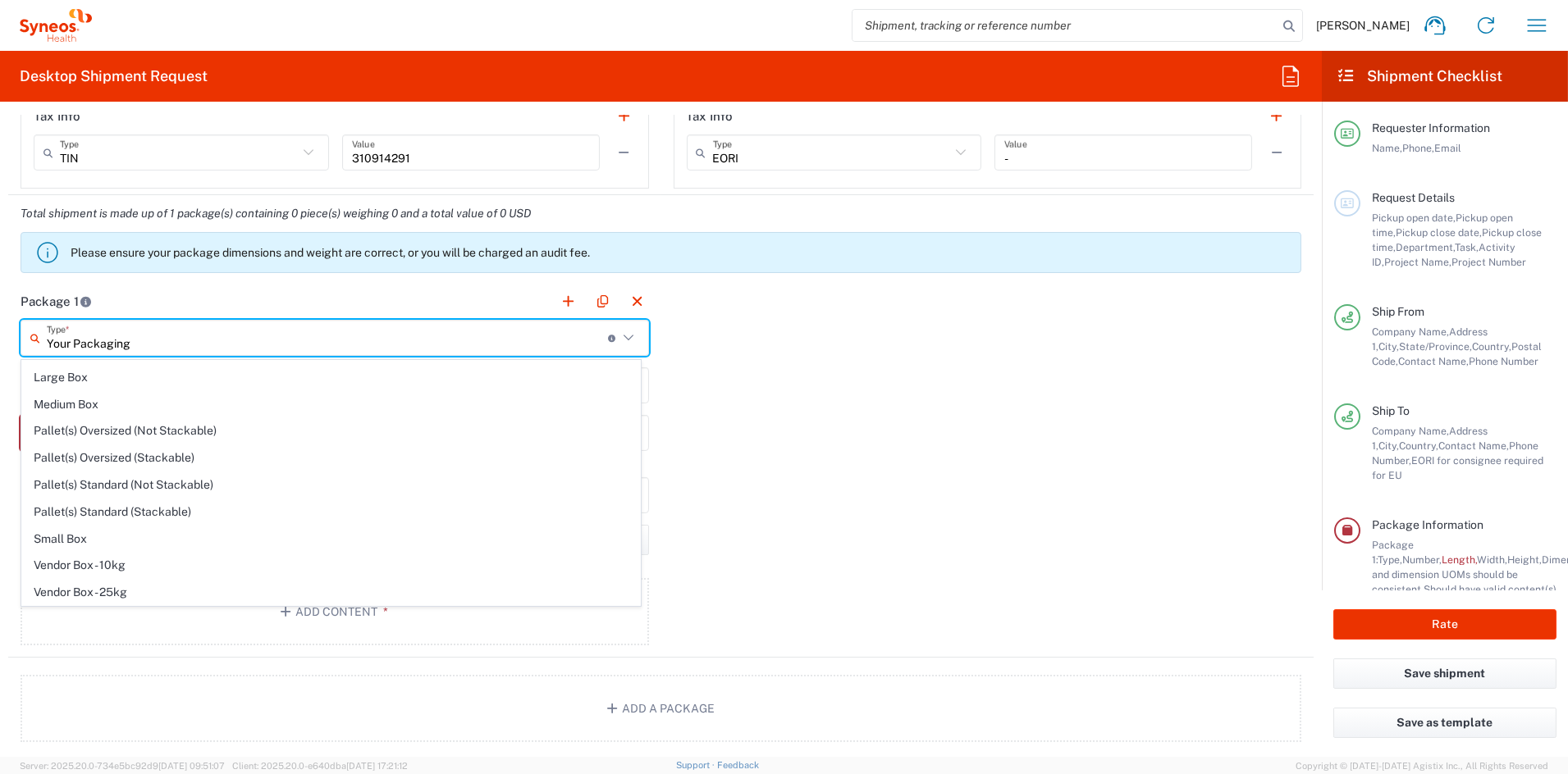
scroll to position [0, 0]
click at [94, 586] on span "Small Box" at bounding box center [331, 589] width 617 height 25
type input "Small Box"
type input "12.25"
type input "11"
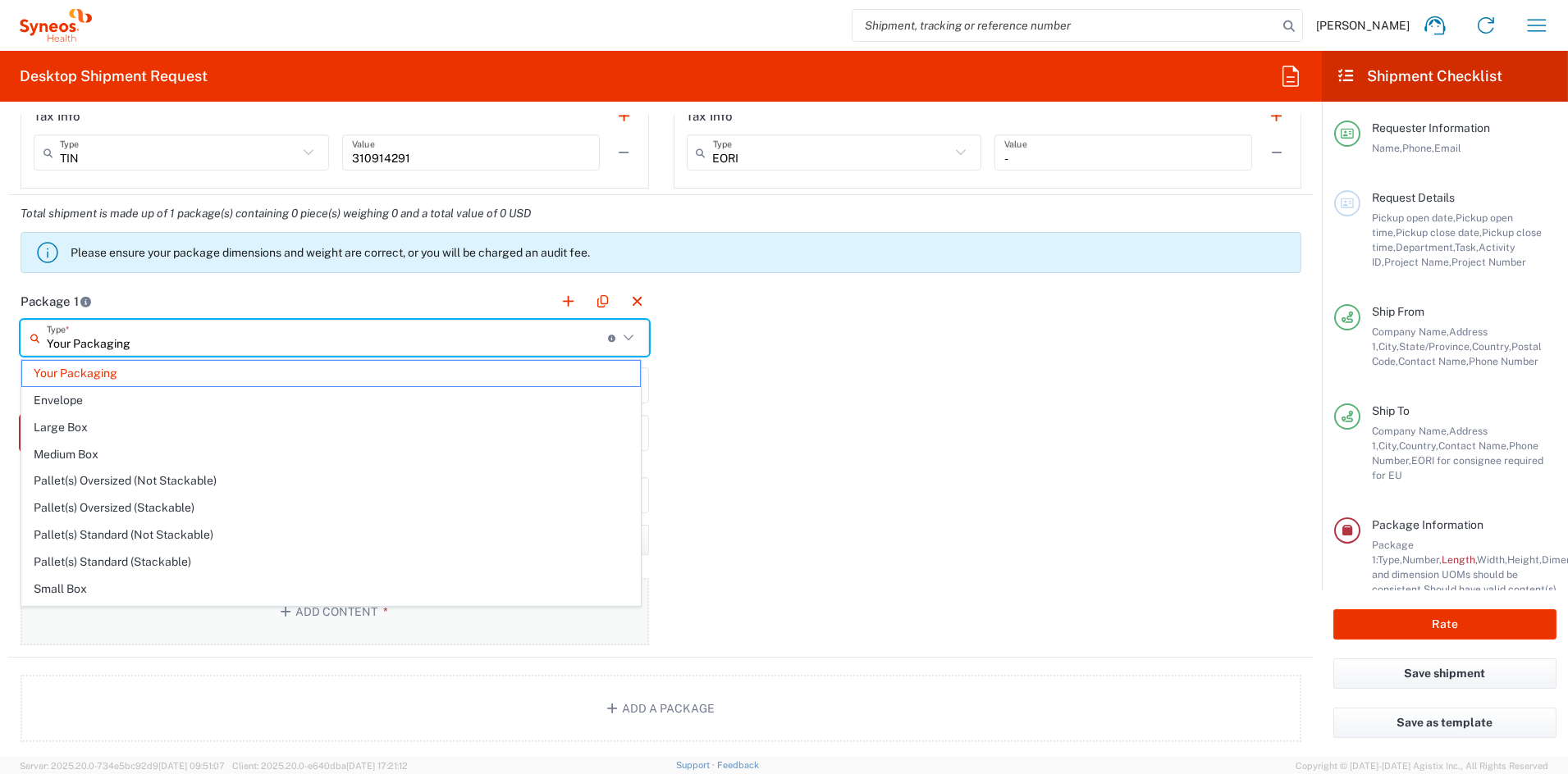
type input "1.5"
type input "in"
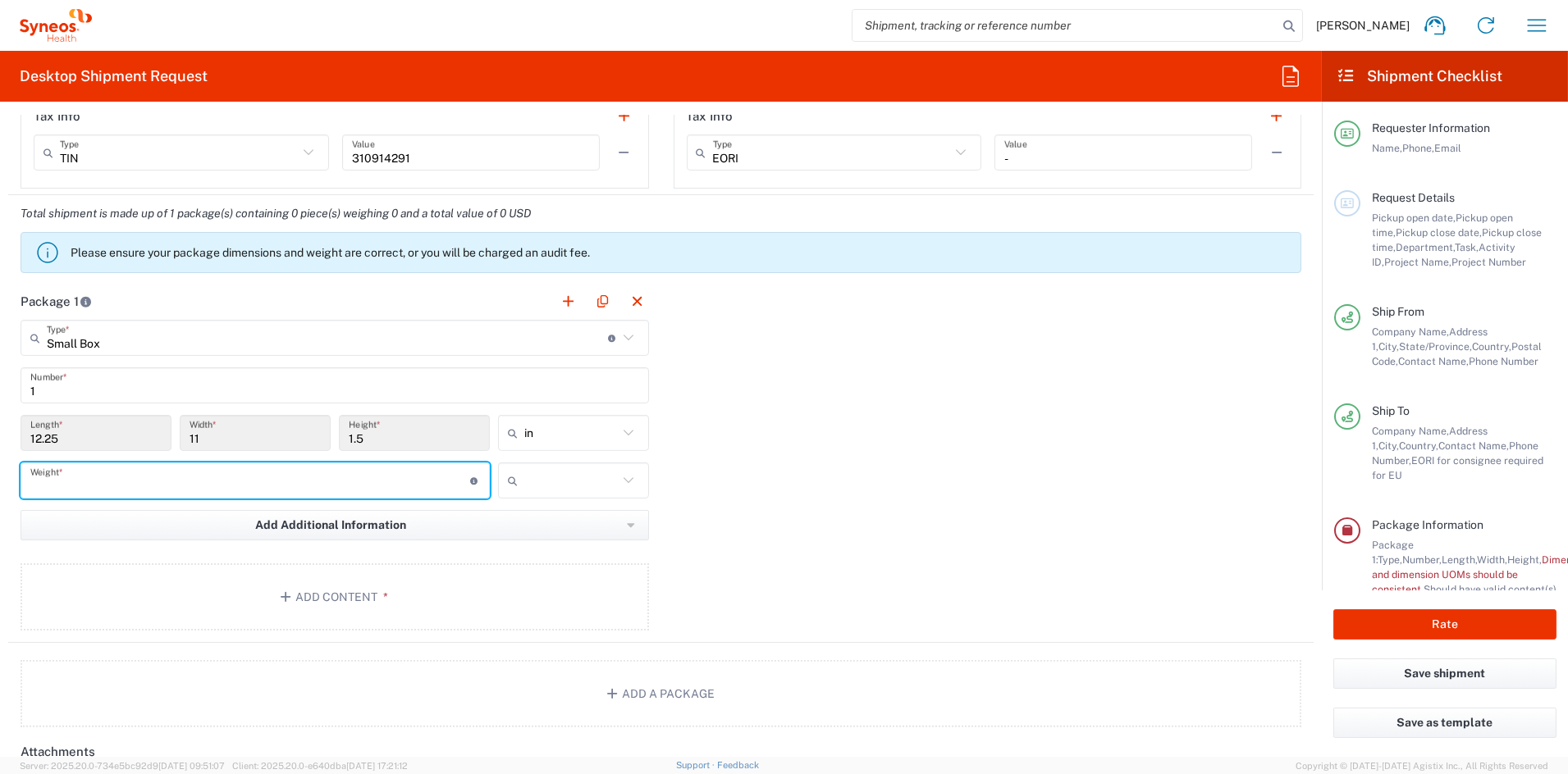
click at [83, 483] on input "number" at bounding box center [250, 480] width 440 height 28
type input "1"
click at [538, 484] on input "text" at bounding box center [571, 480] width 93 height 26
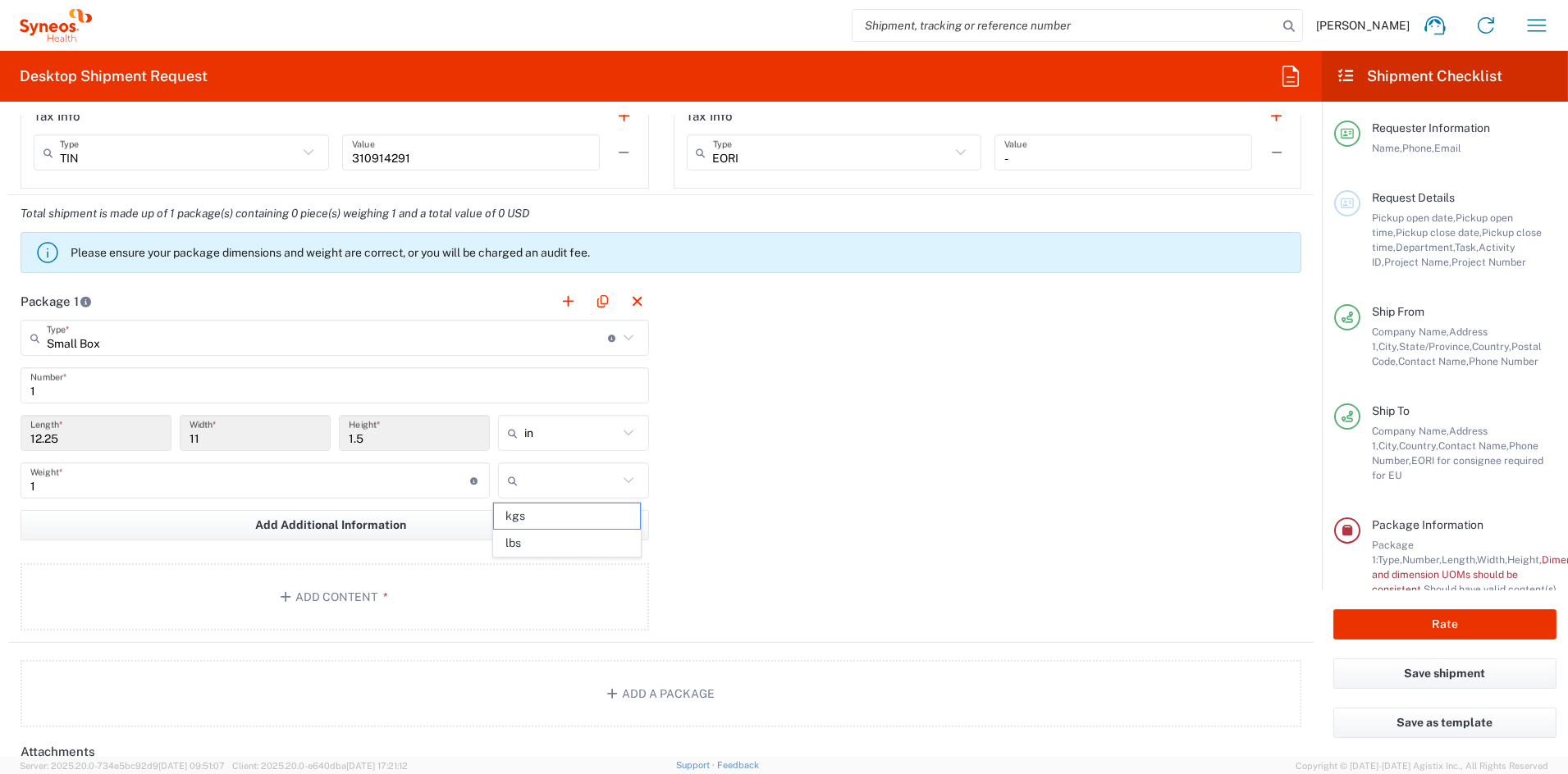
click at [531, 545] on span "lbs" at bounding box center [567, 543] width 146 height 25
type input "lbs"
click at [310, 597] on button "Add Content *" at bounding box center [334, 597] width 628 height 67
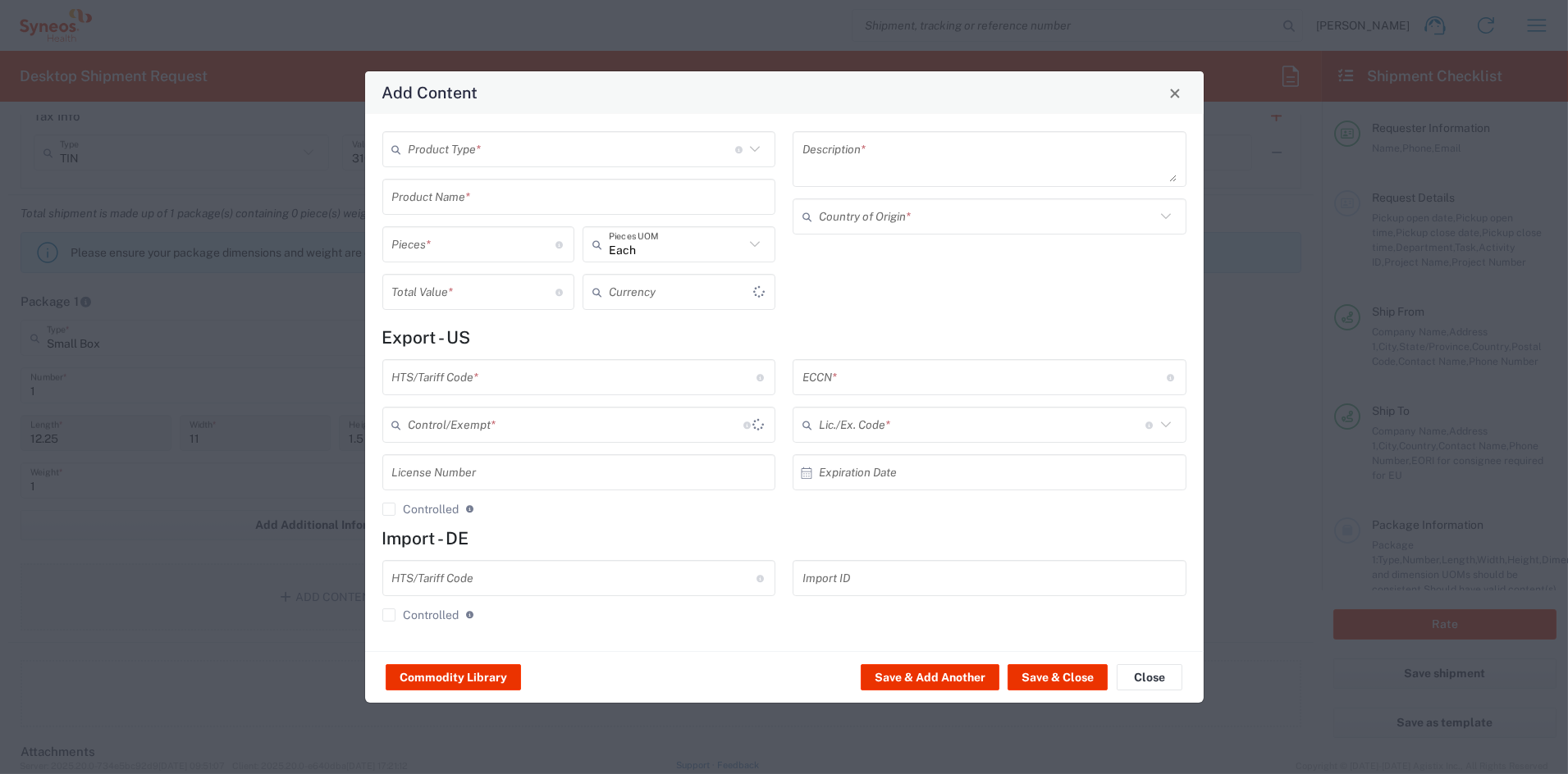
type input "US Dollar"
click at [503, 148] on input "text" at bounding box center [572, 149] width 326 height 28
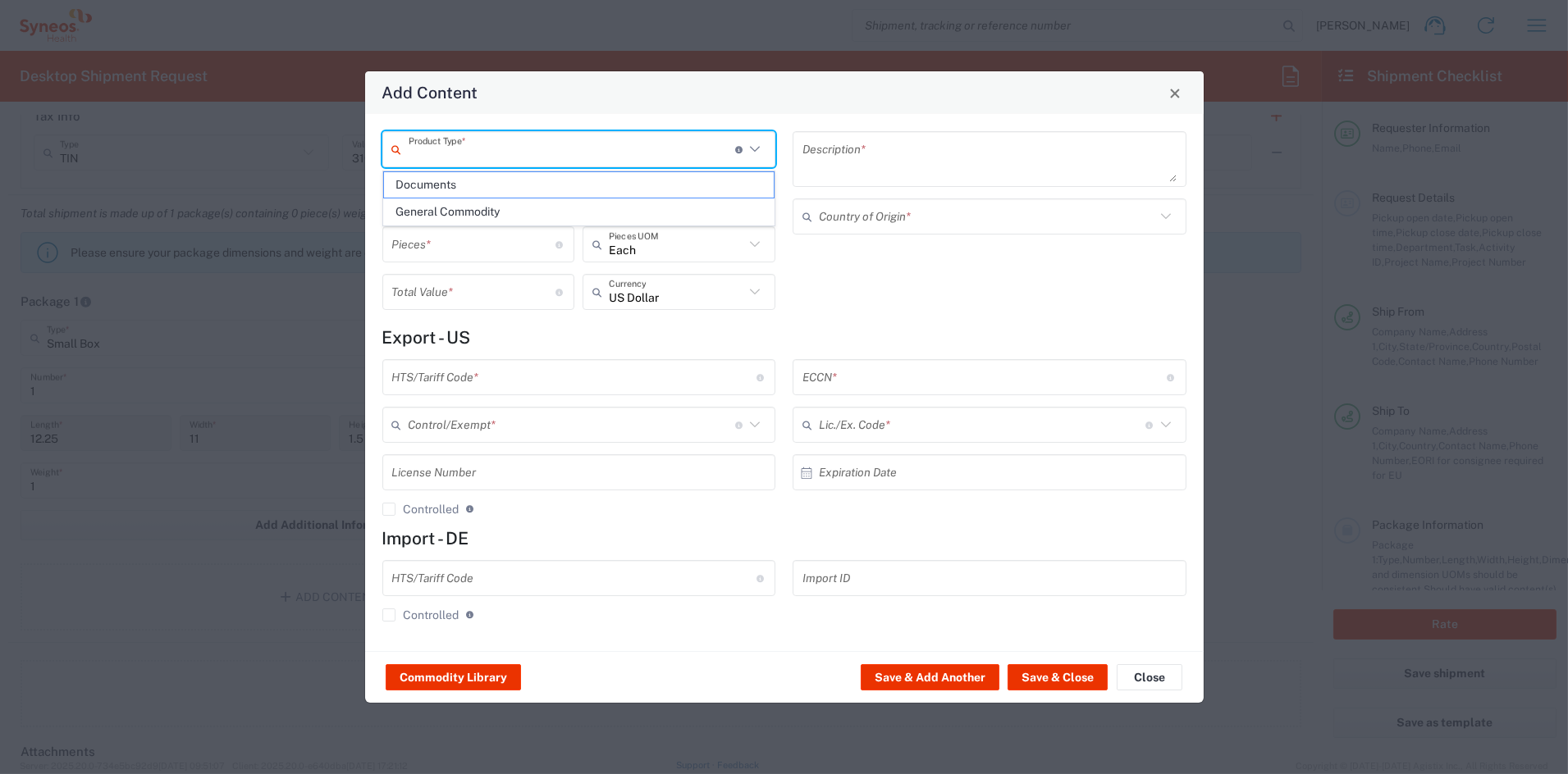
click at [484, 214] on span "General Commodity" at bounding box center [579, 212] width 390 height 25
type input "General Commodity"
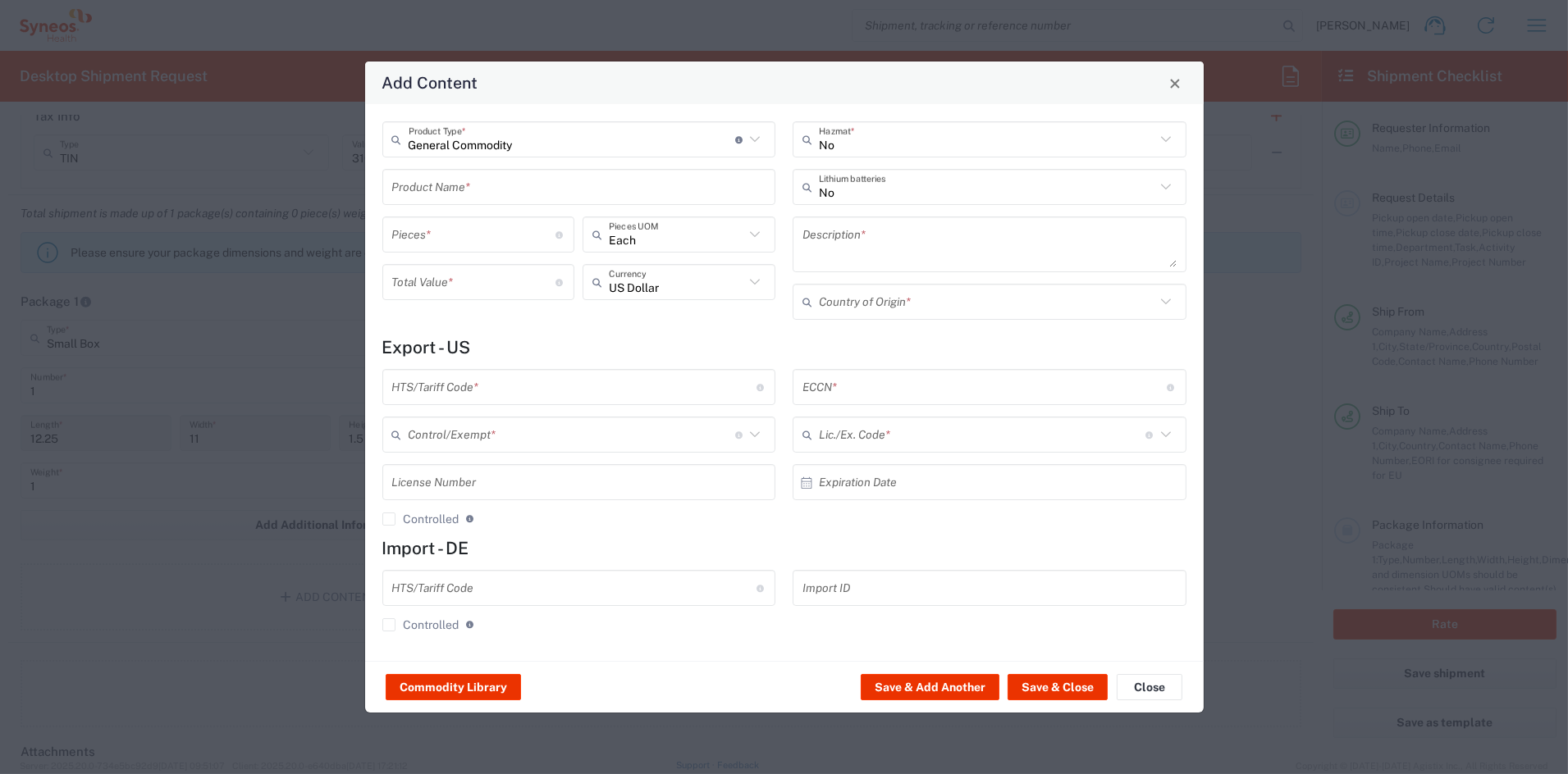
click at [471, 192] on input "text" at bounding box center [579, 187] width 374 height 28
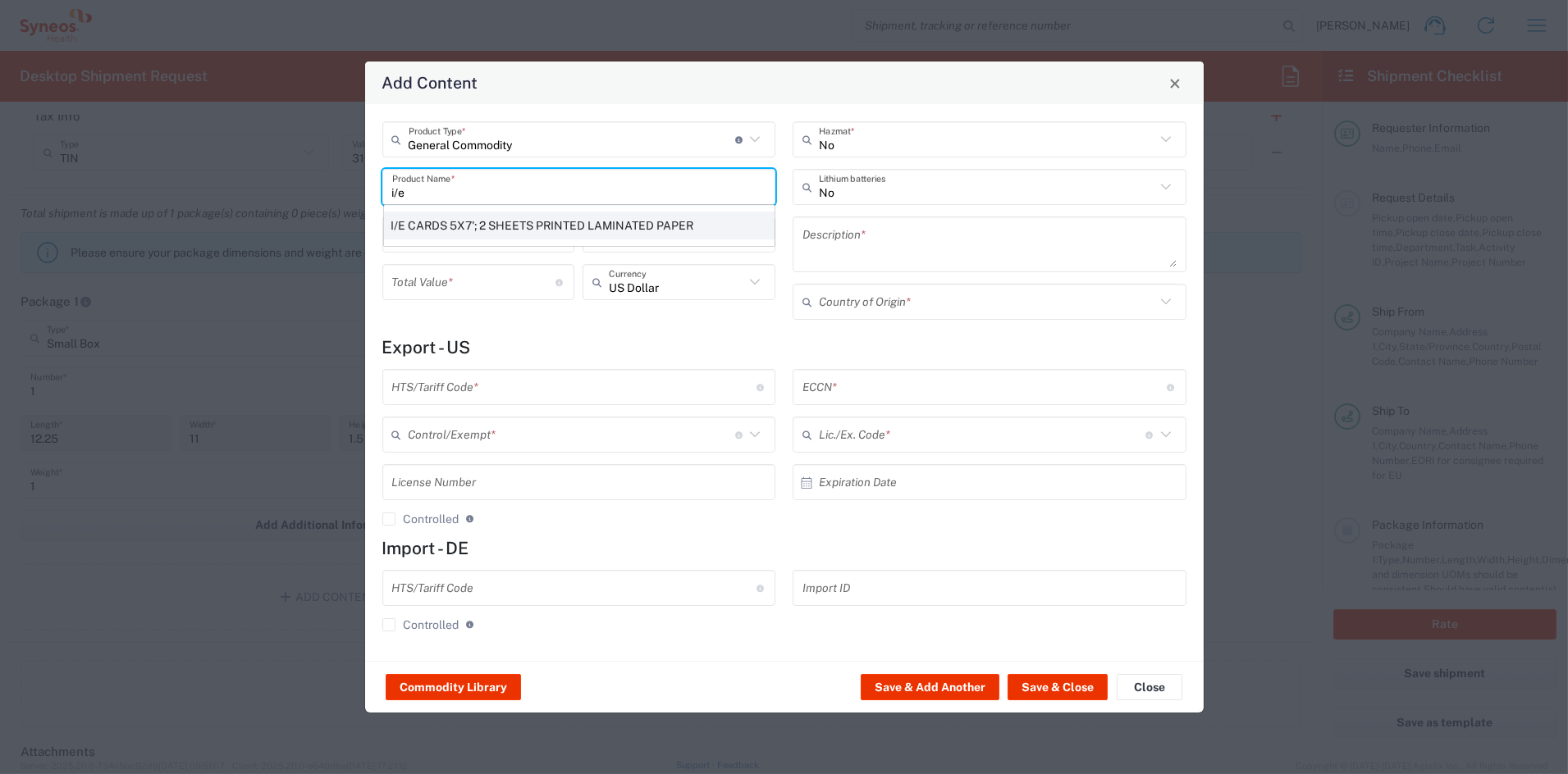
click at [414, 232] on div "I/E CARDS 5X7'; 2 SHEETS PRINTED LAMINATED PAPER" at bounding box center [579, 225] width 391 height 28
type input "I/E CARDS 5X7'; 2 SHEETS PRINTED LAMINATED PAPER"
type input "1"
type textarea "I/E CARDS 5X7'; 2 SHEETS PRINTED LAMINATED PAPER"
type input "United States"
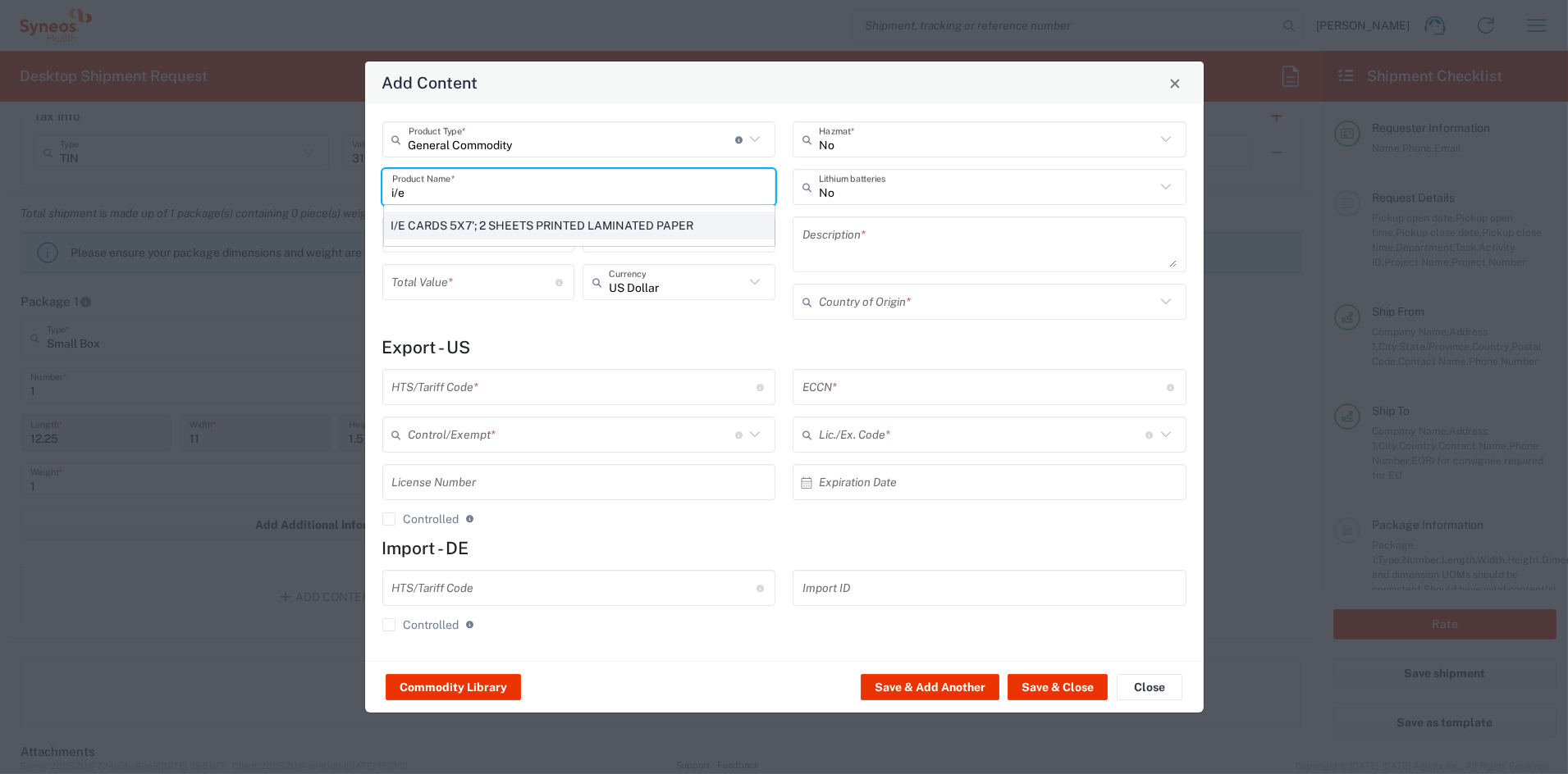
type input "4911.99.8000"
type input "BIS"
type input "EAR99"
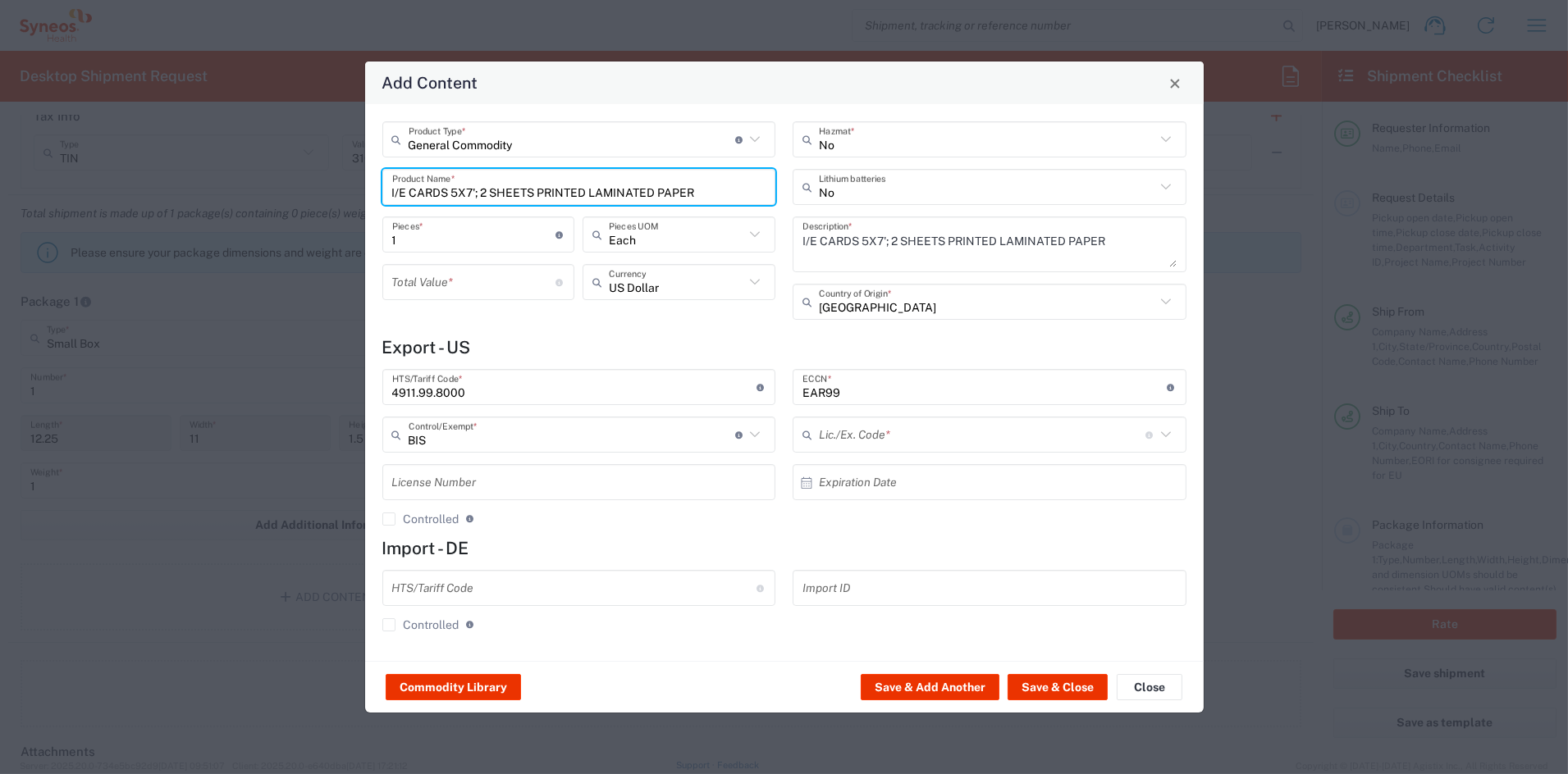
type input "NLR - No License Required"
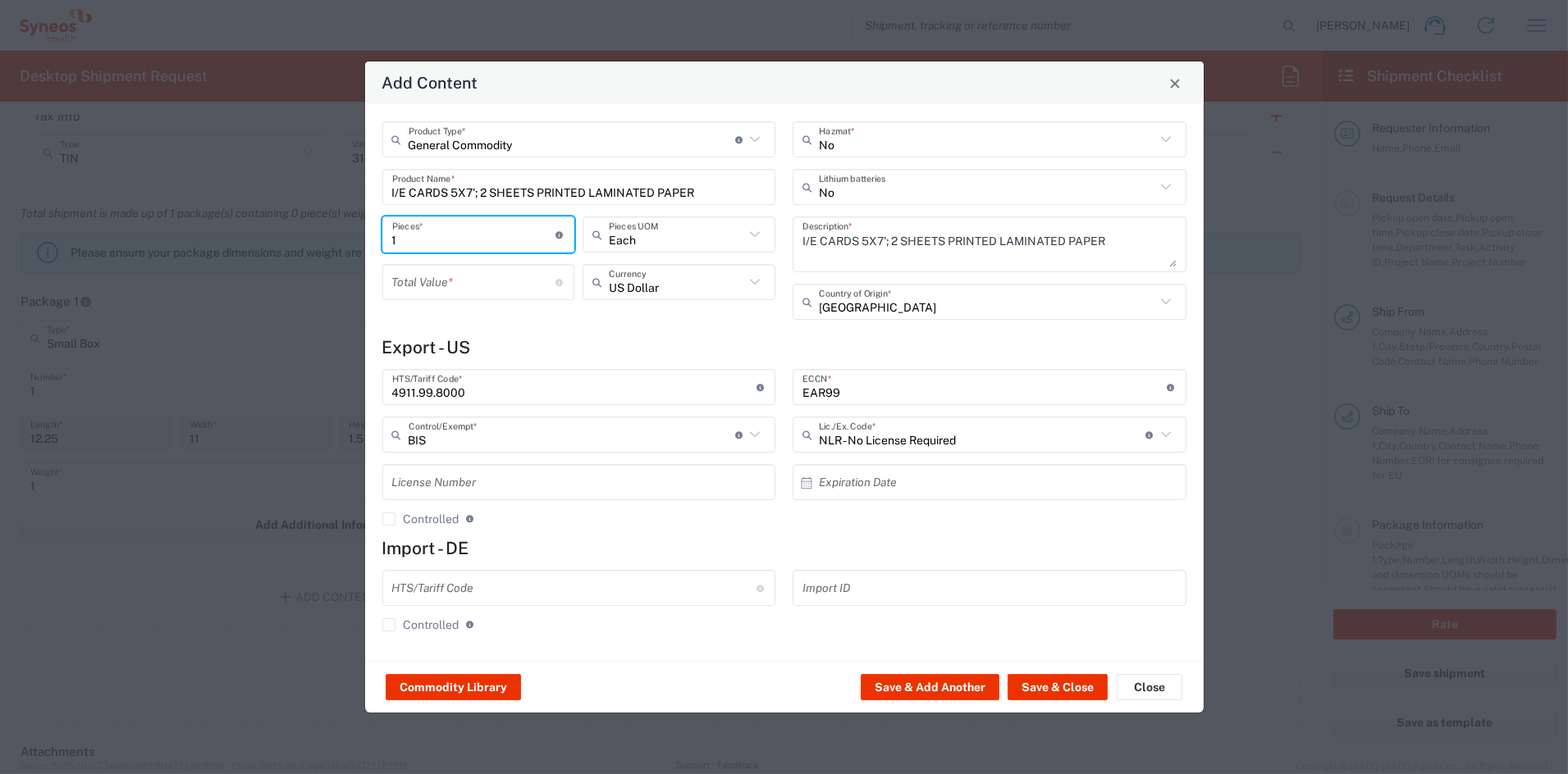
drag, startPoint x: 412, startPoint y: 240, endPoint x: 350, endPoint y: 233, distance: 62.4
click at [350, 233] on div "Add Content General Commodity Product Type * Document: Paper document generated…" at bounding box center [784, 387] width 1568 height 774
type input "2"
click at [414, 278] on input "number" at bounding box center [474, 282] width 165 height 28
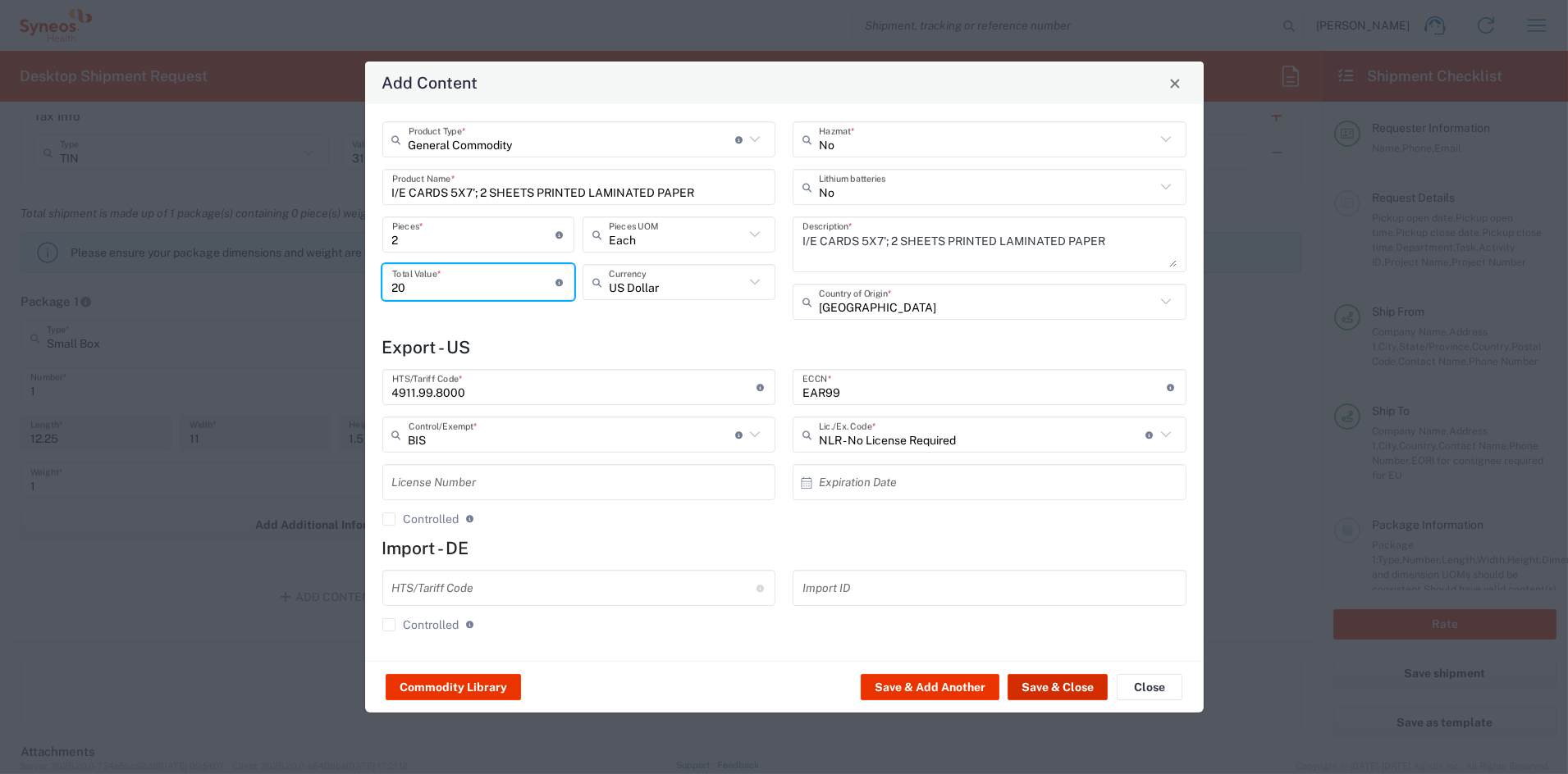
type input "20"
click at [1071, 692] on button "Save & Close" at bounding box center [1058, 687] width 100 height 26
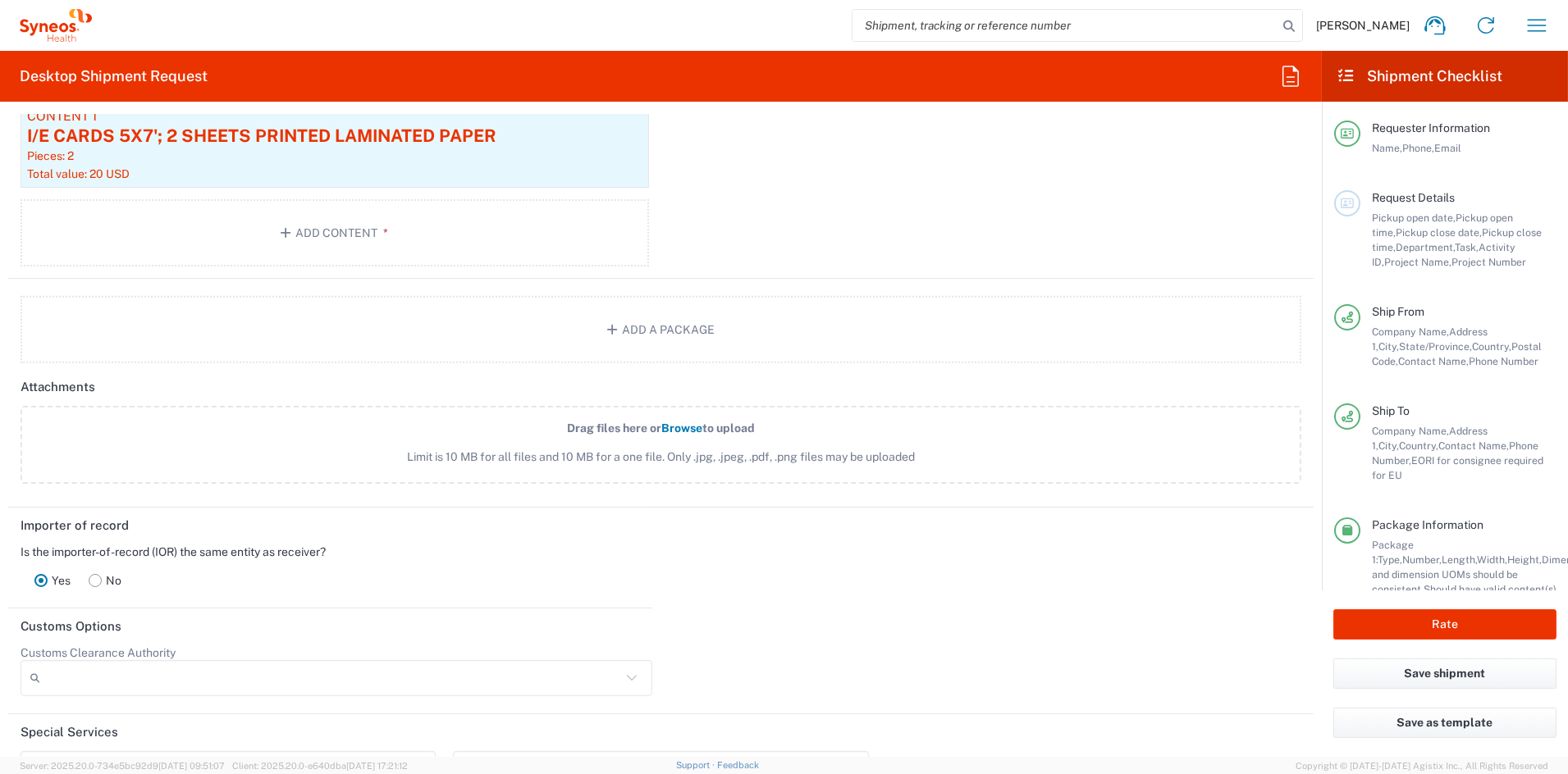
scroll to position [1753, 0]
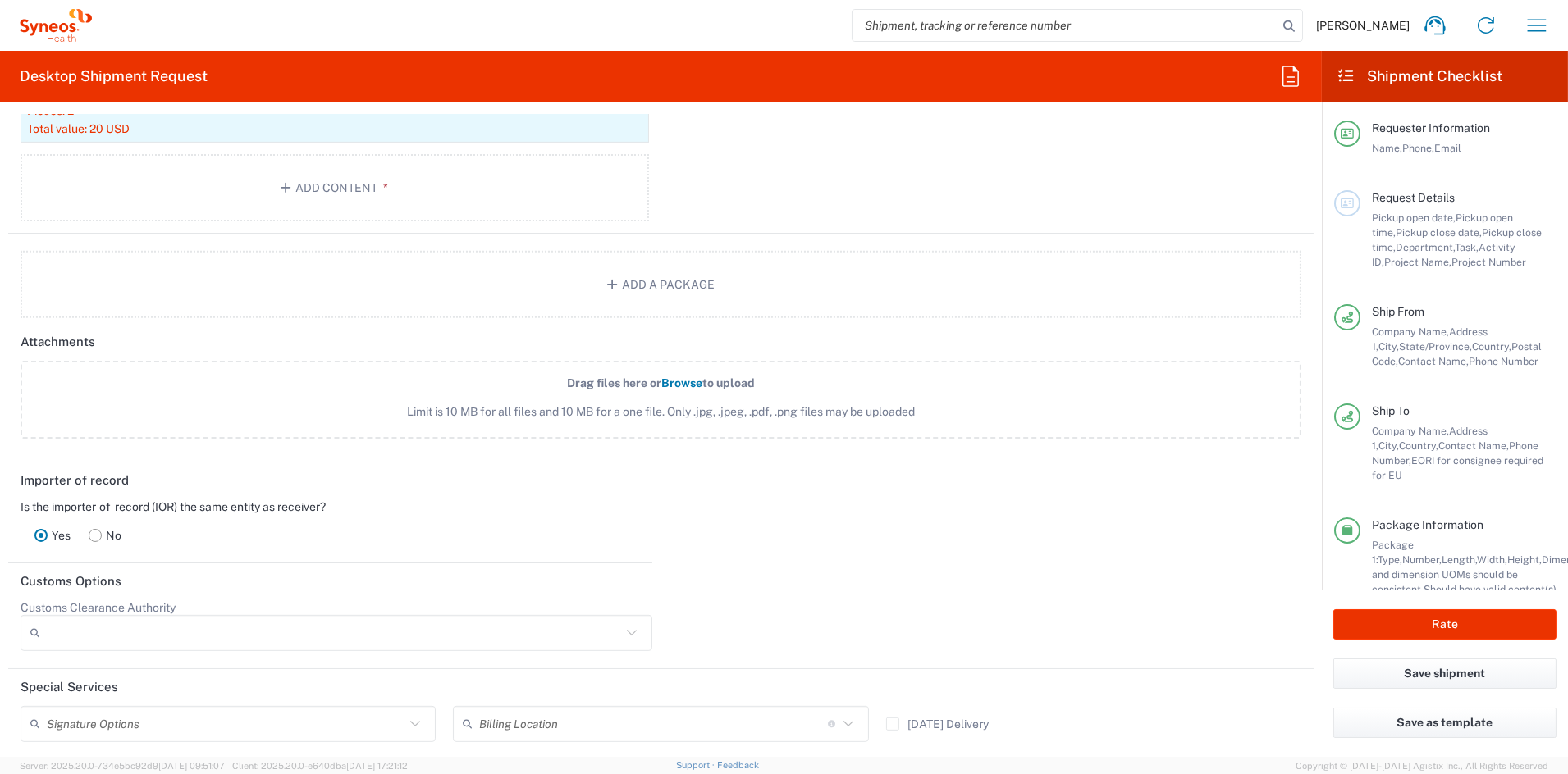
drag, startPoint x: 93, startPoint y: 530, endPoint x: 121, endPoint y: 534, distance: 28.3
click at [93, 530] on rect at bounding box center [95, 534] width 13 height 13
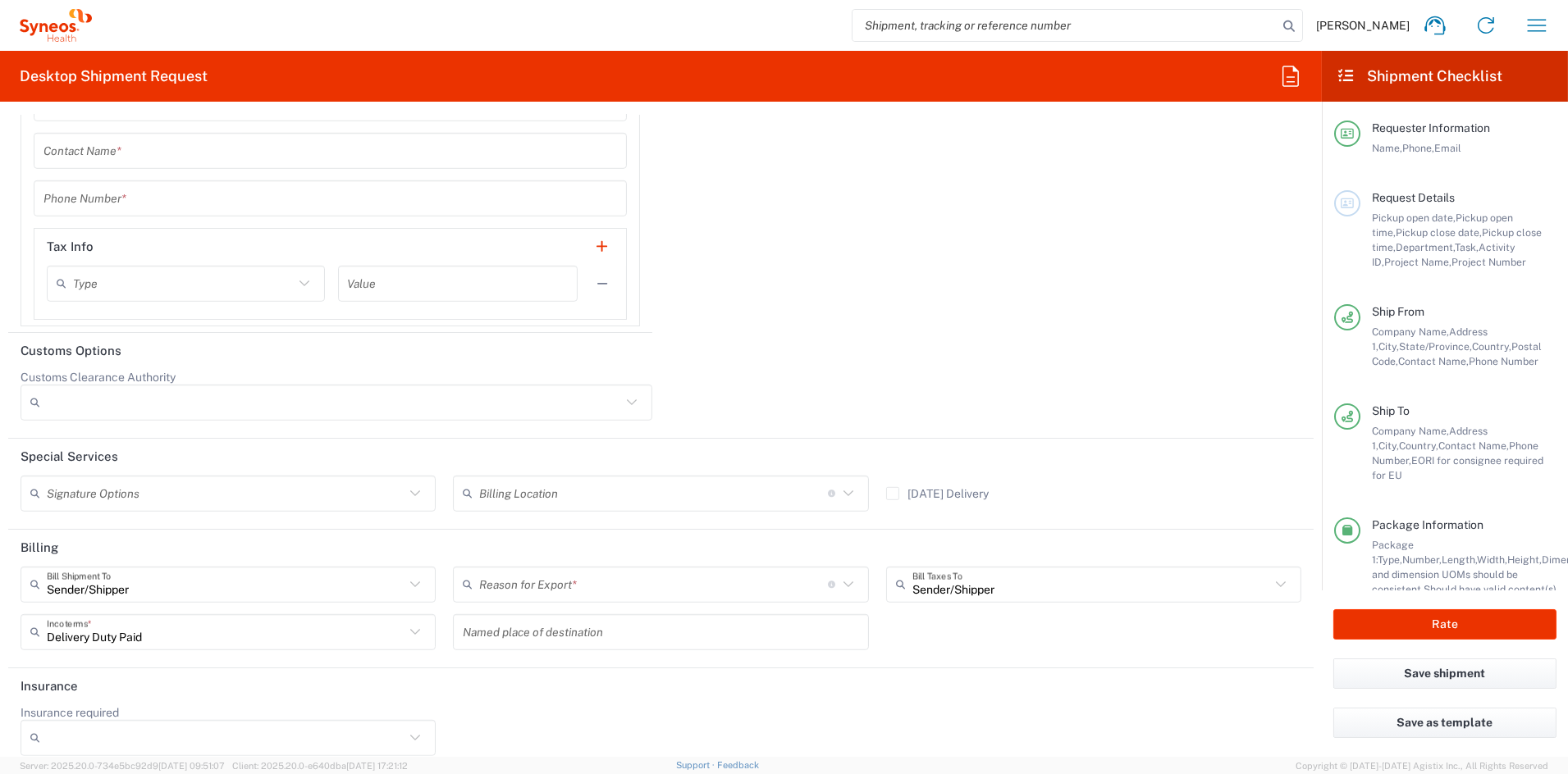
scroll to position [2644, 0]
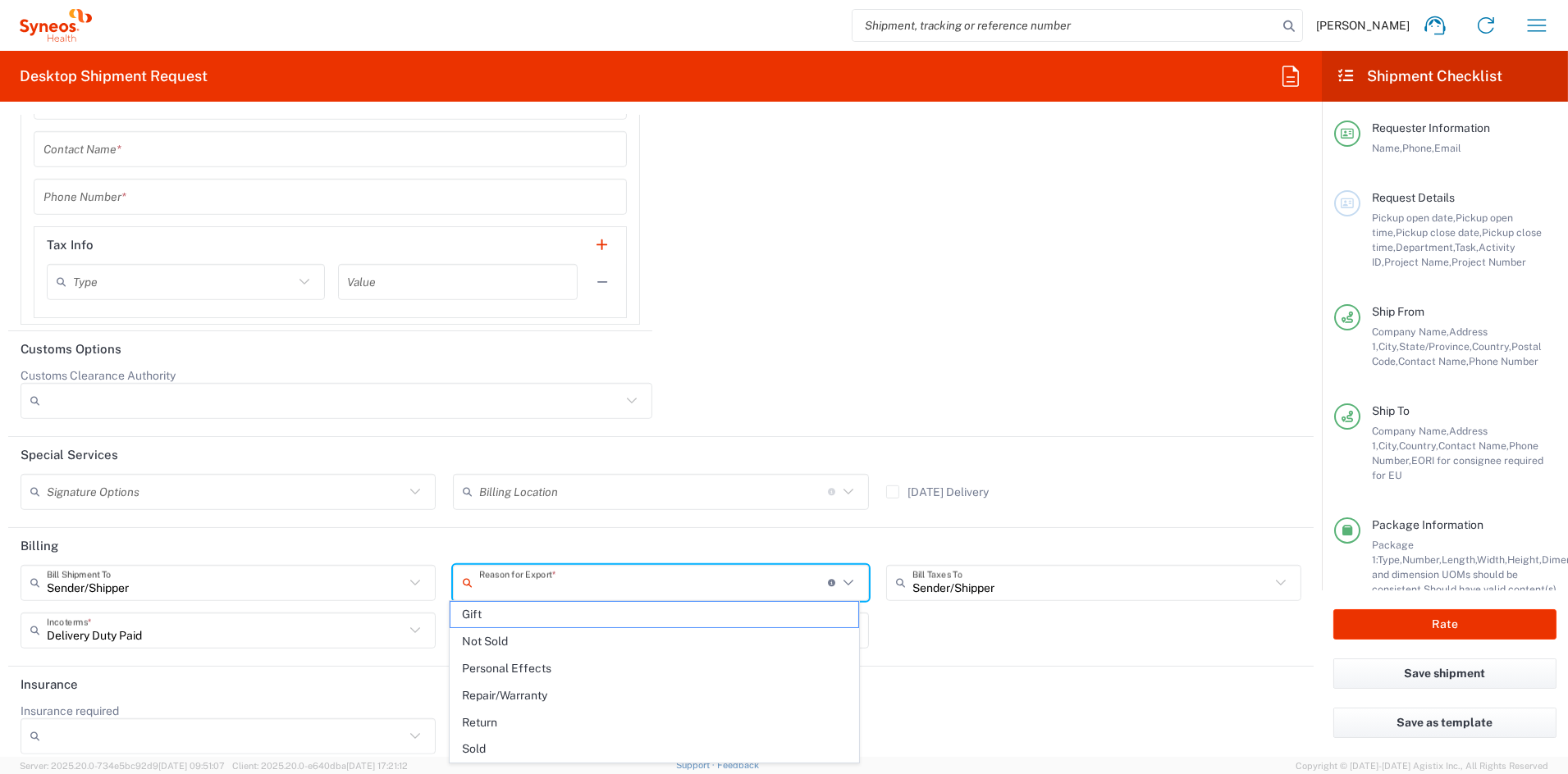
click at [550, 583] on input "text" at bounding box center [653, 582] width 349 height 28
drag, startPoint x: 490, startPoint y: 748, endPoint x: 487, endPoint y: 701, distance: 47.1
click at [490, 748] on span "Sold" at bounding box center [654, 750] width 408 height 25
type input "Sold"
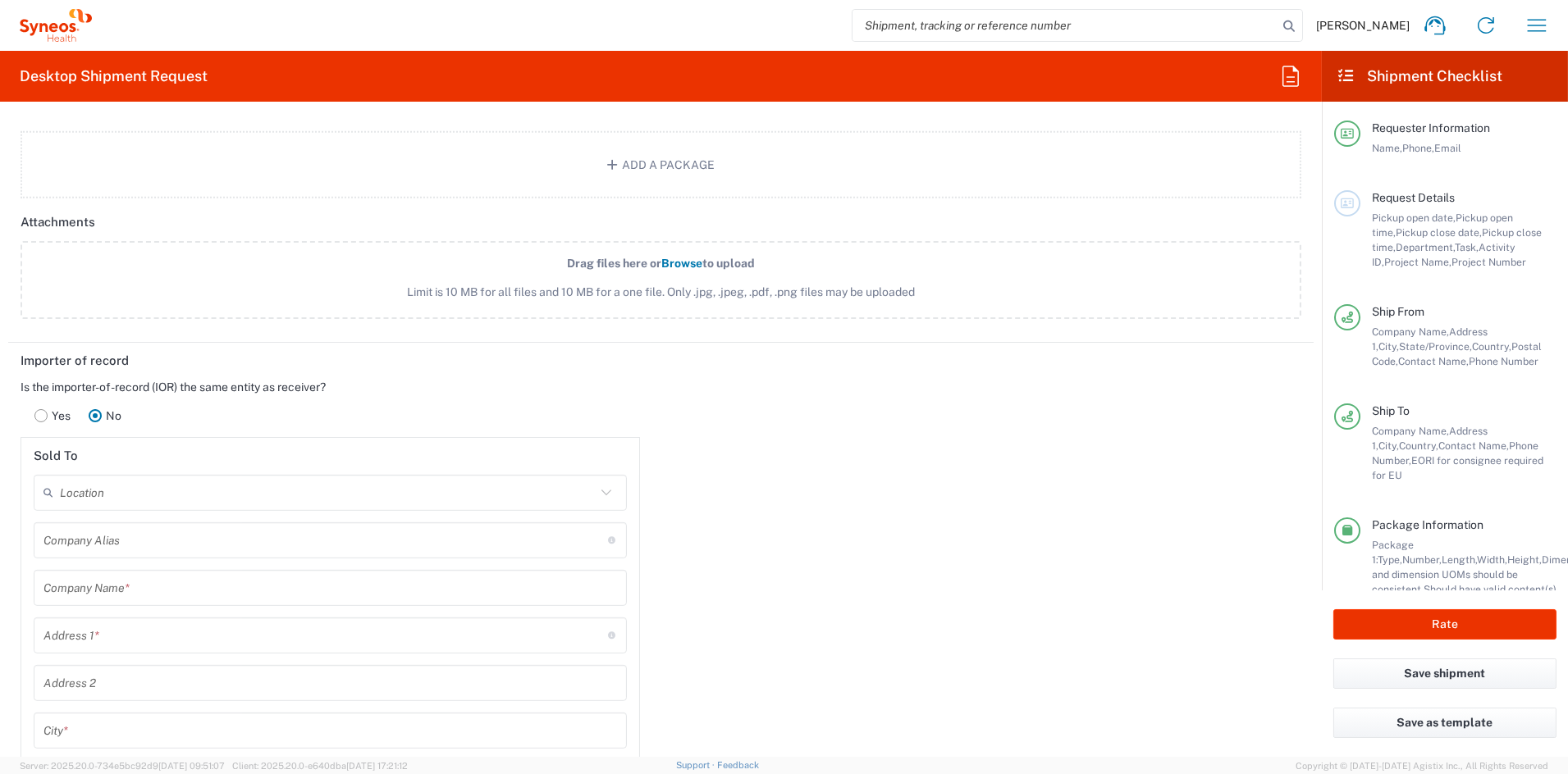
scroll to position [1873, 0]
click at [148, 489] on input "text" at bounding box center [328, 491] width 536 height 28
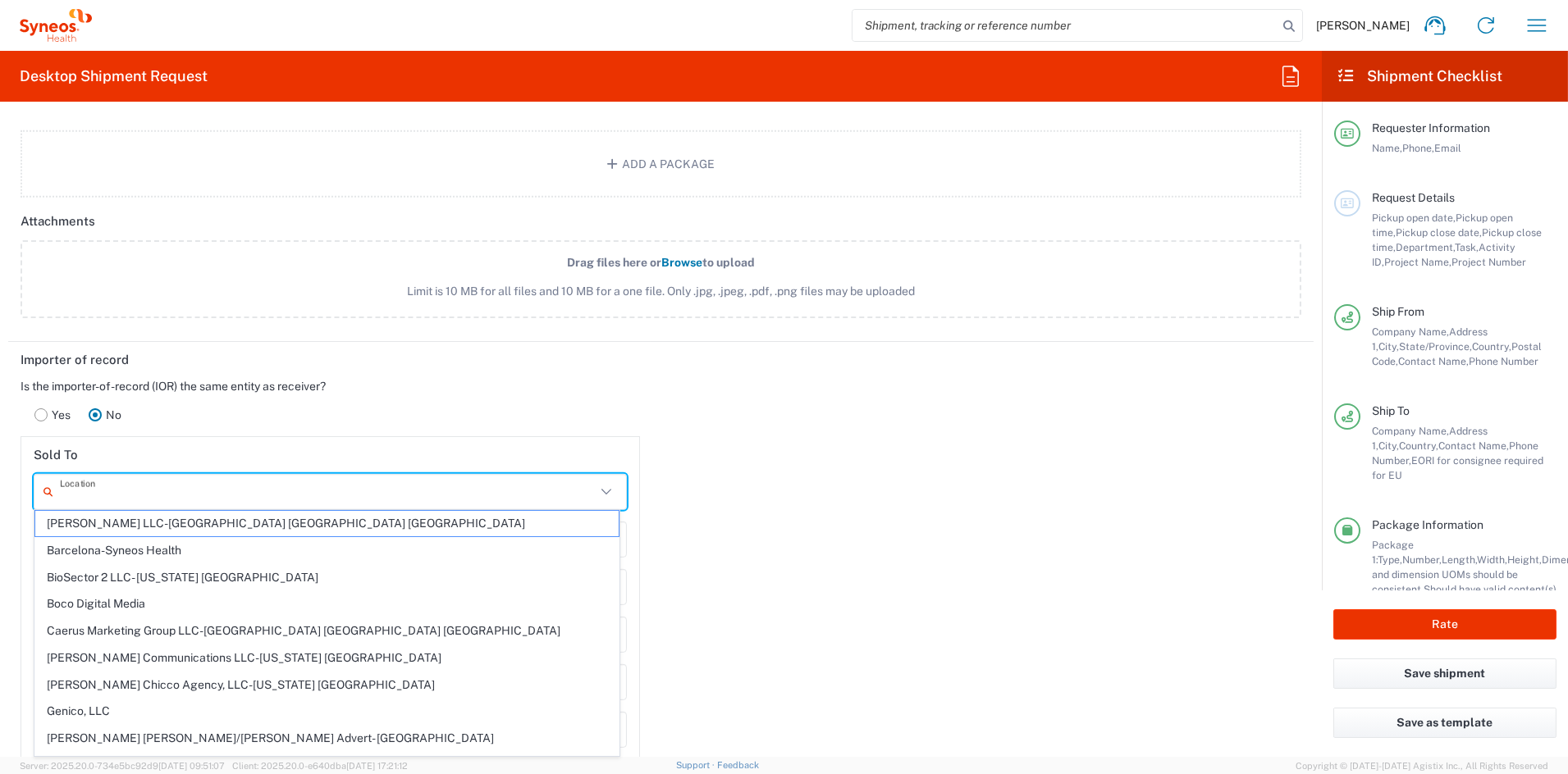
paste input "Syneos Health Germany GmbH"
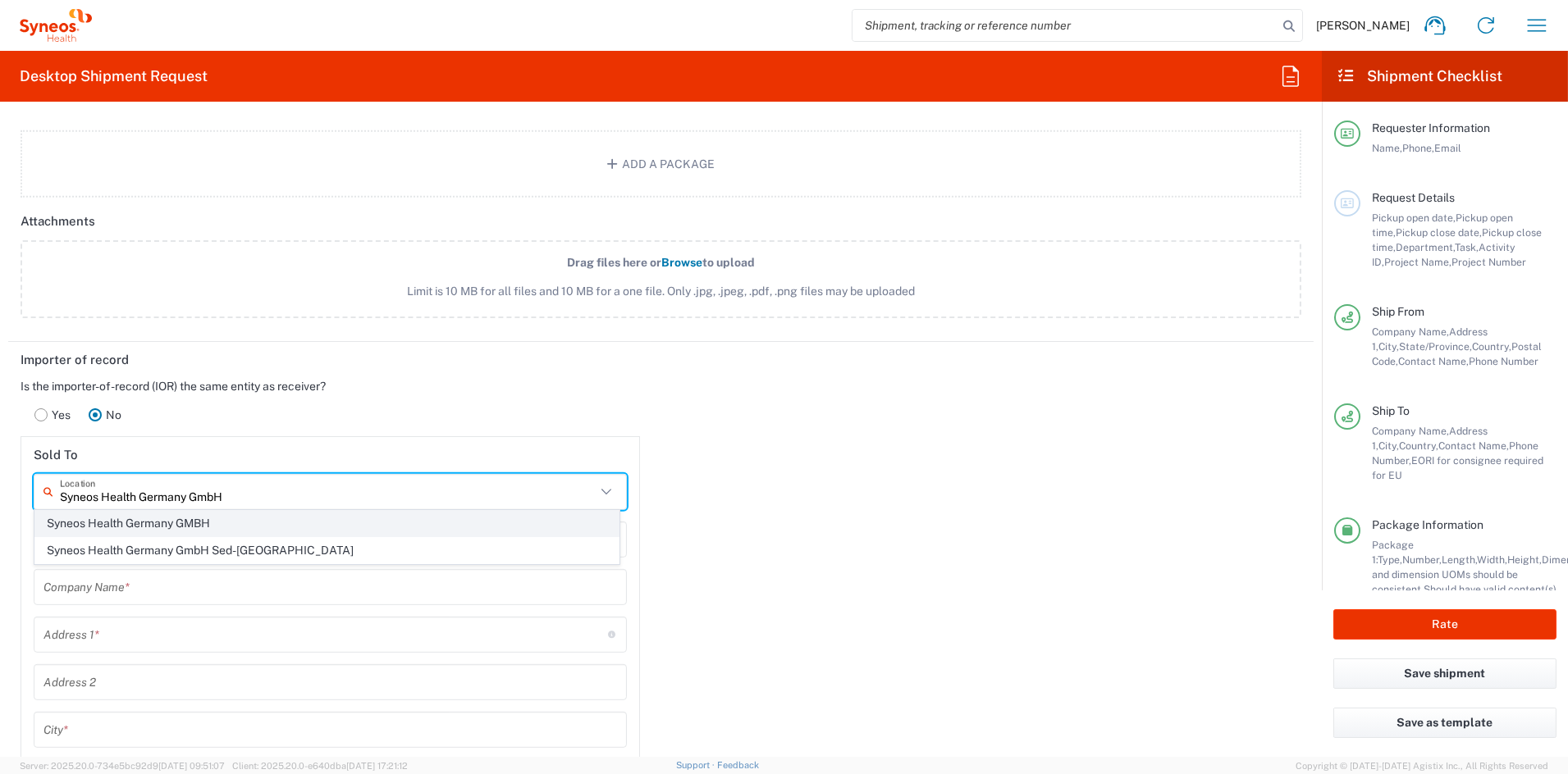
click at [174, 522] on span "Syneos Health Germany GMBH" at bounding box center [326, 524] width 583 height 25
type input "Syneos Health Germany GMBH"
type input "Stefan-George-Ring 6"
type input "Munchen"
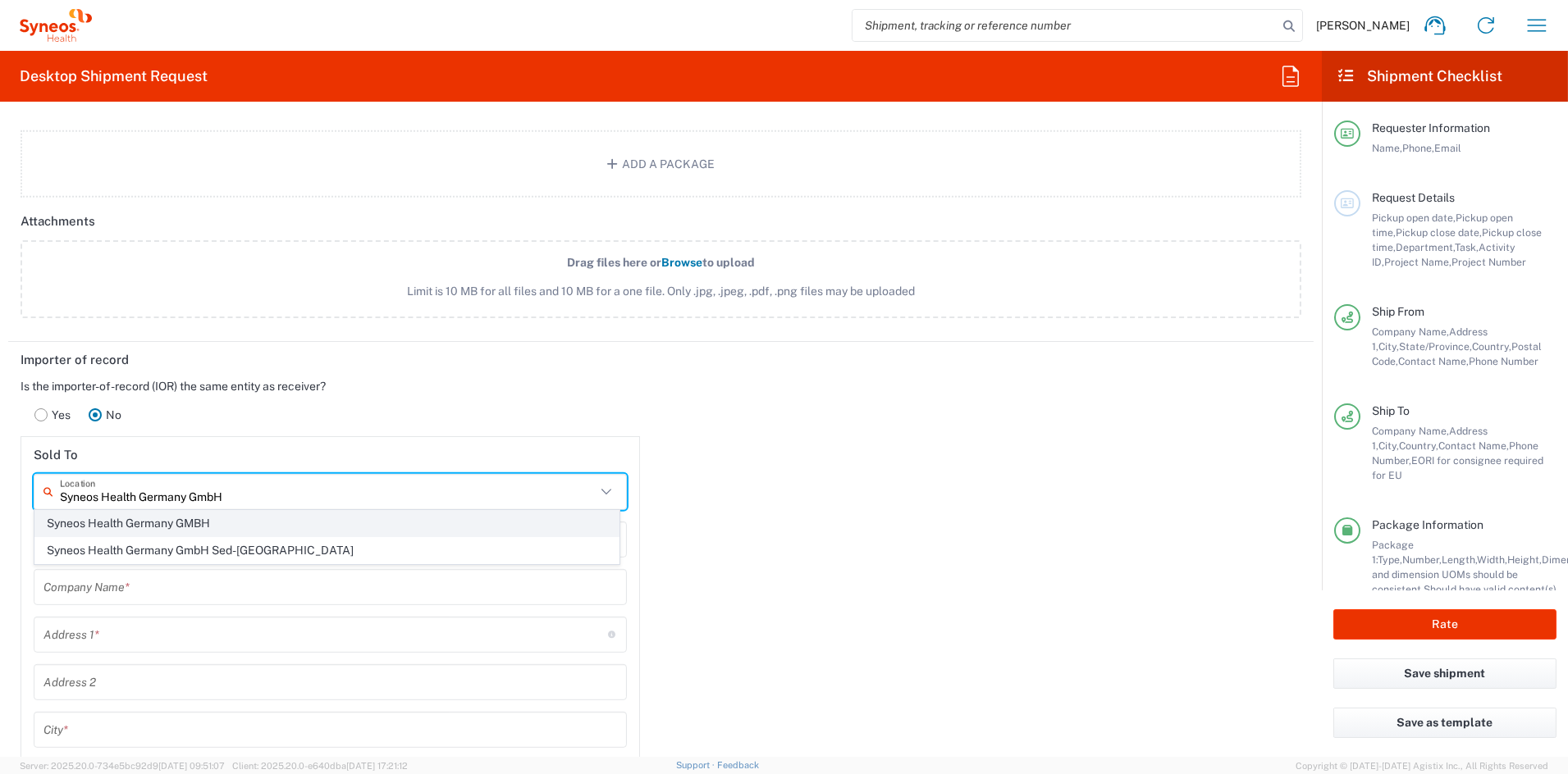
type input "Germany"
type input "81929"
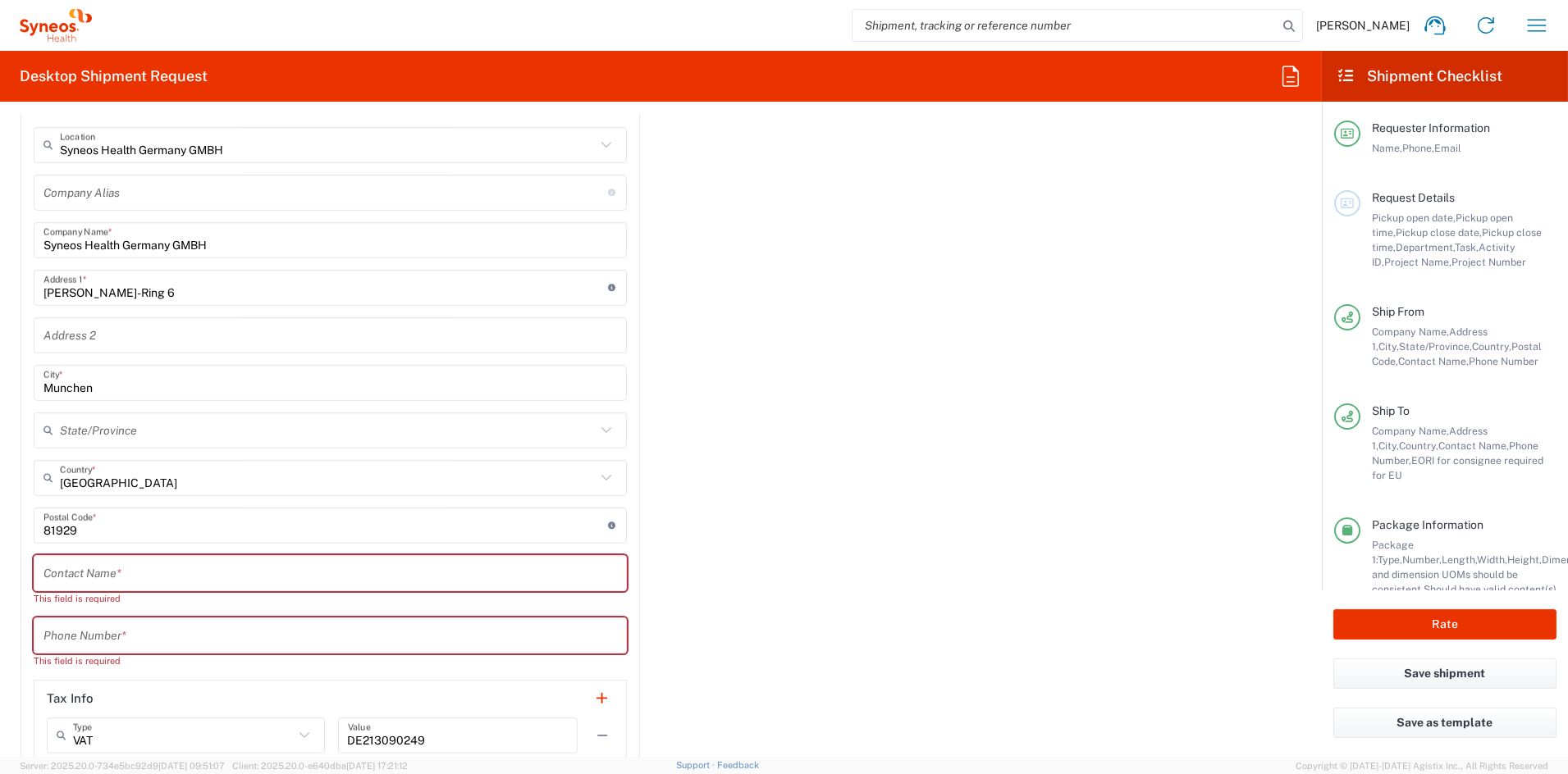
scroll to position [2224, 0]
click at [122, 566] on input "text" at bounding box center [330, 569] width 574 height 28
paste input "Elena Cappelletti"
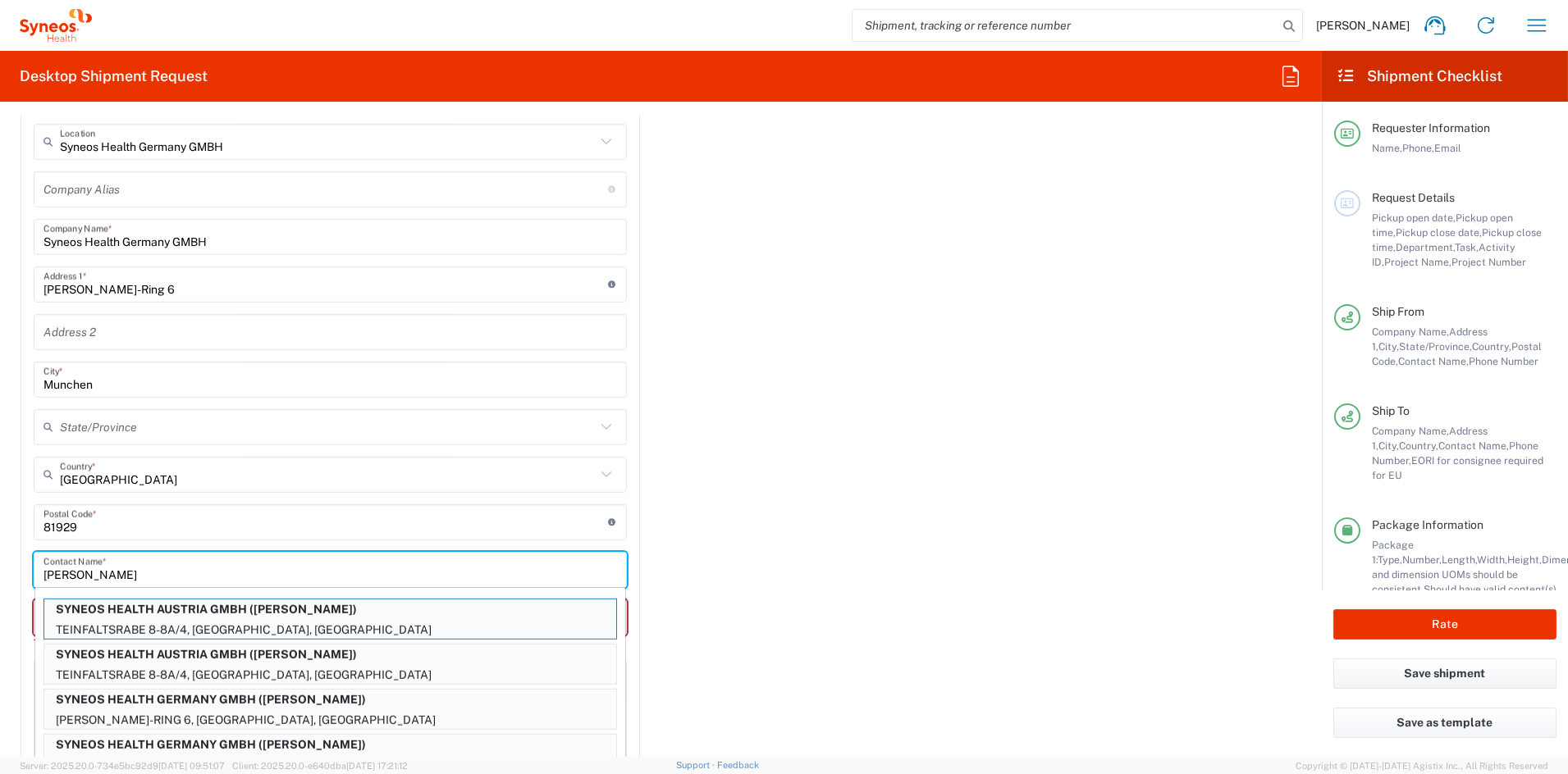
type input "Elena Cappelletti"
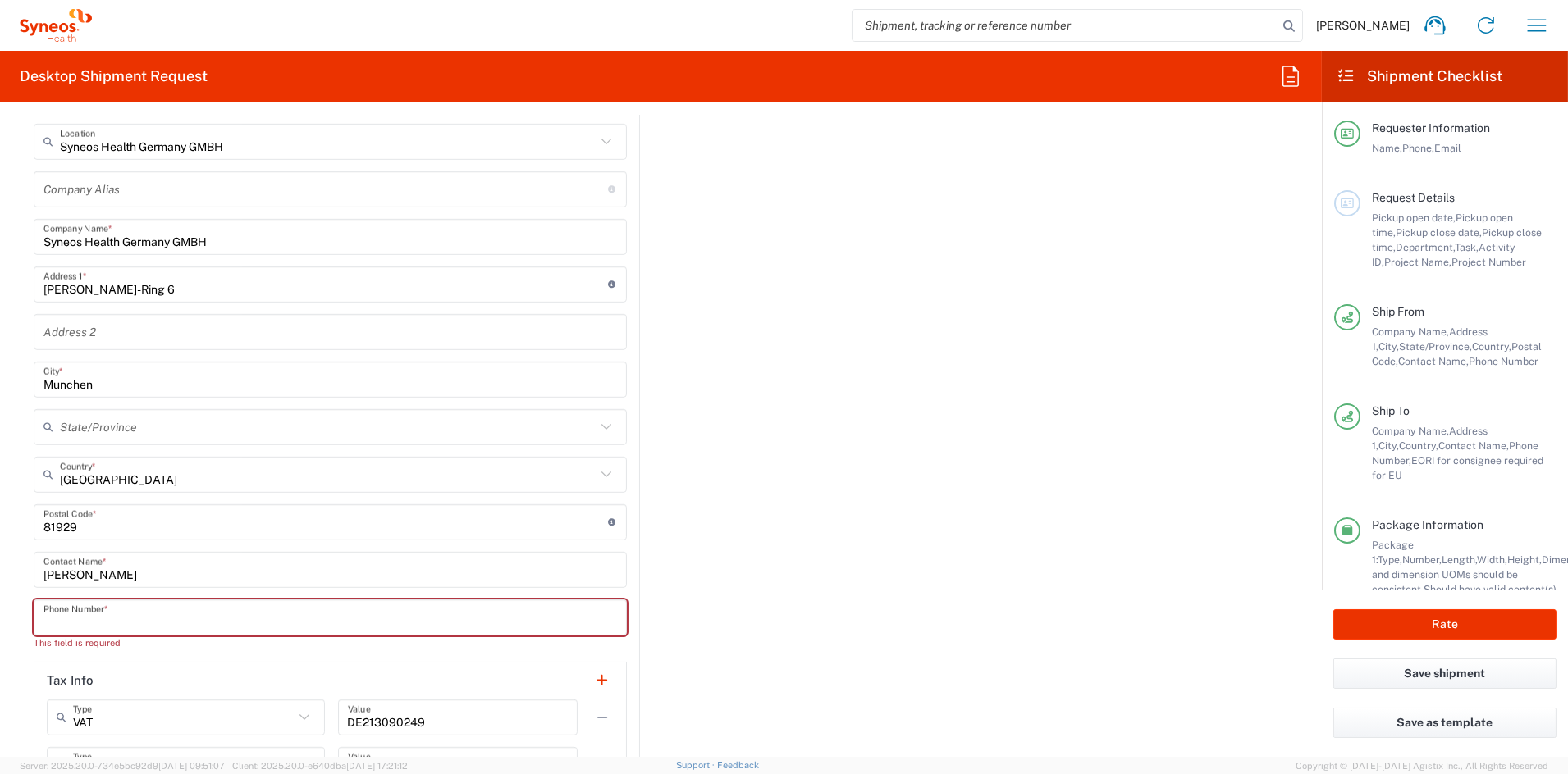
paste input "39 0236025842"
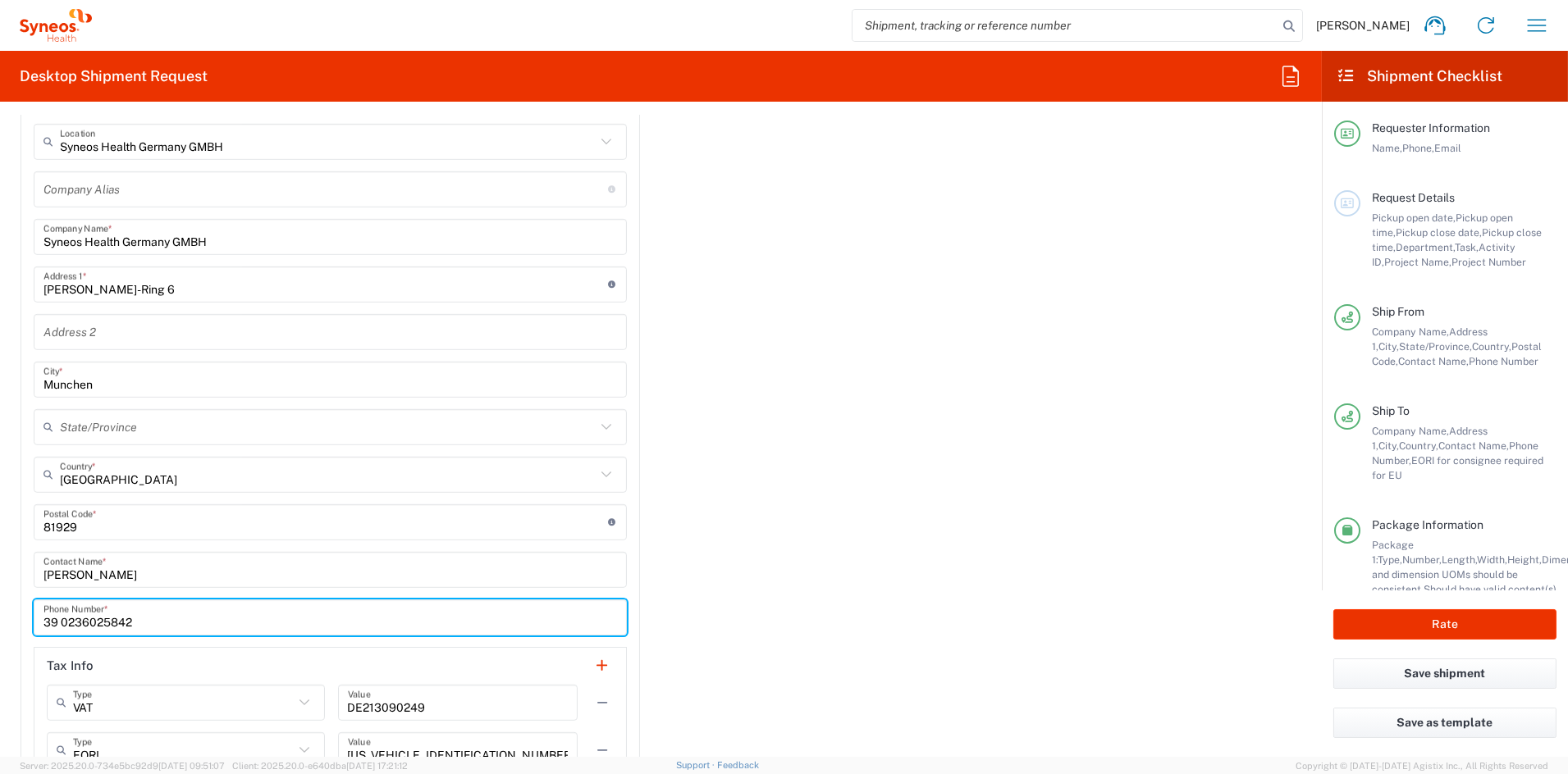
drag, startPoint x: 61, startPoint y: 615, endPoint x: 75, endPoint y: 616, distance: 14.0
click at [63, 614] on input "39 0236025842" at bounding box center [330, 616] width 574 height 28
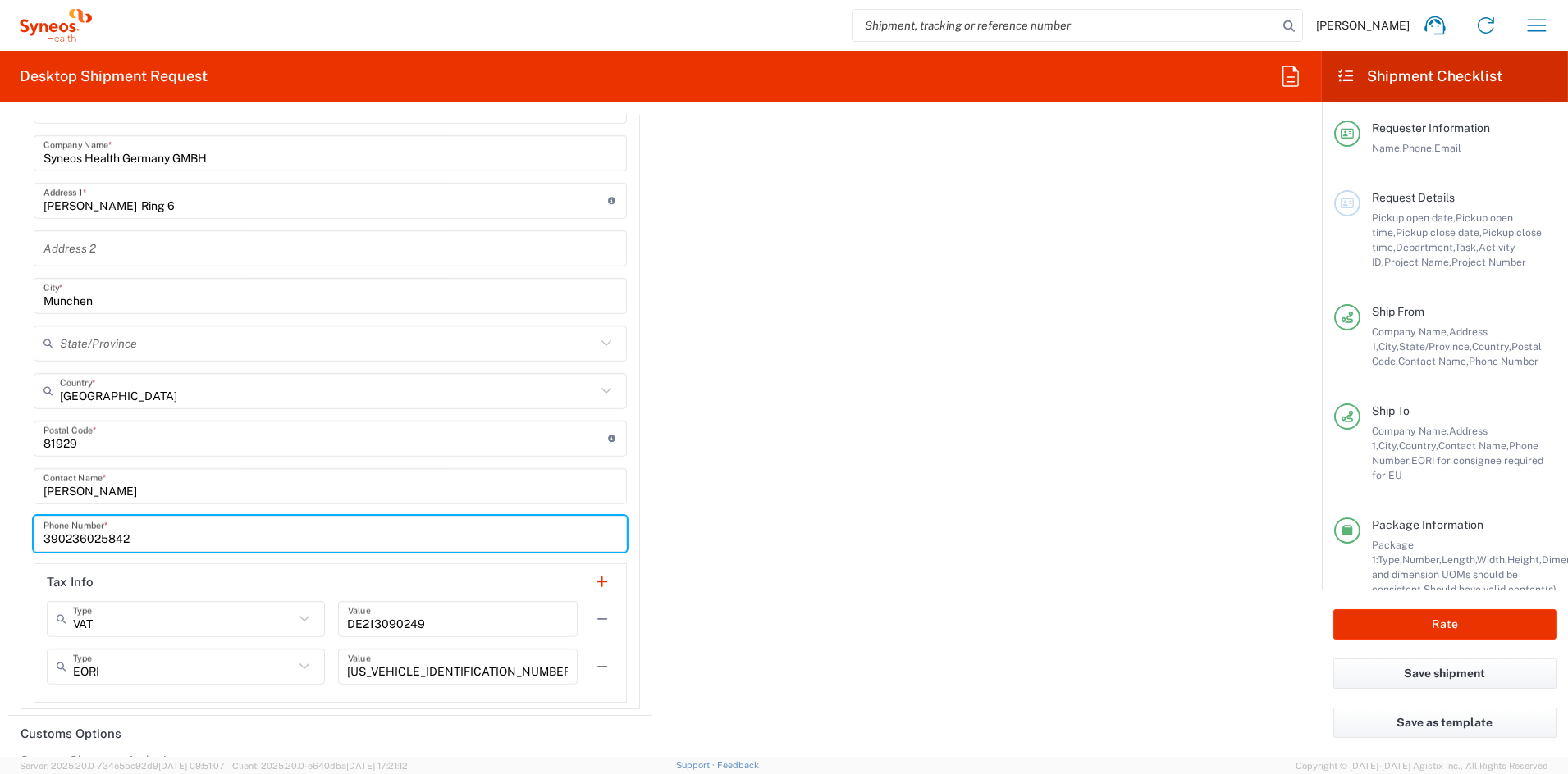
scroll to position [2313, 0]
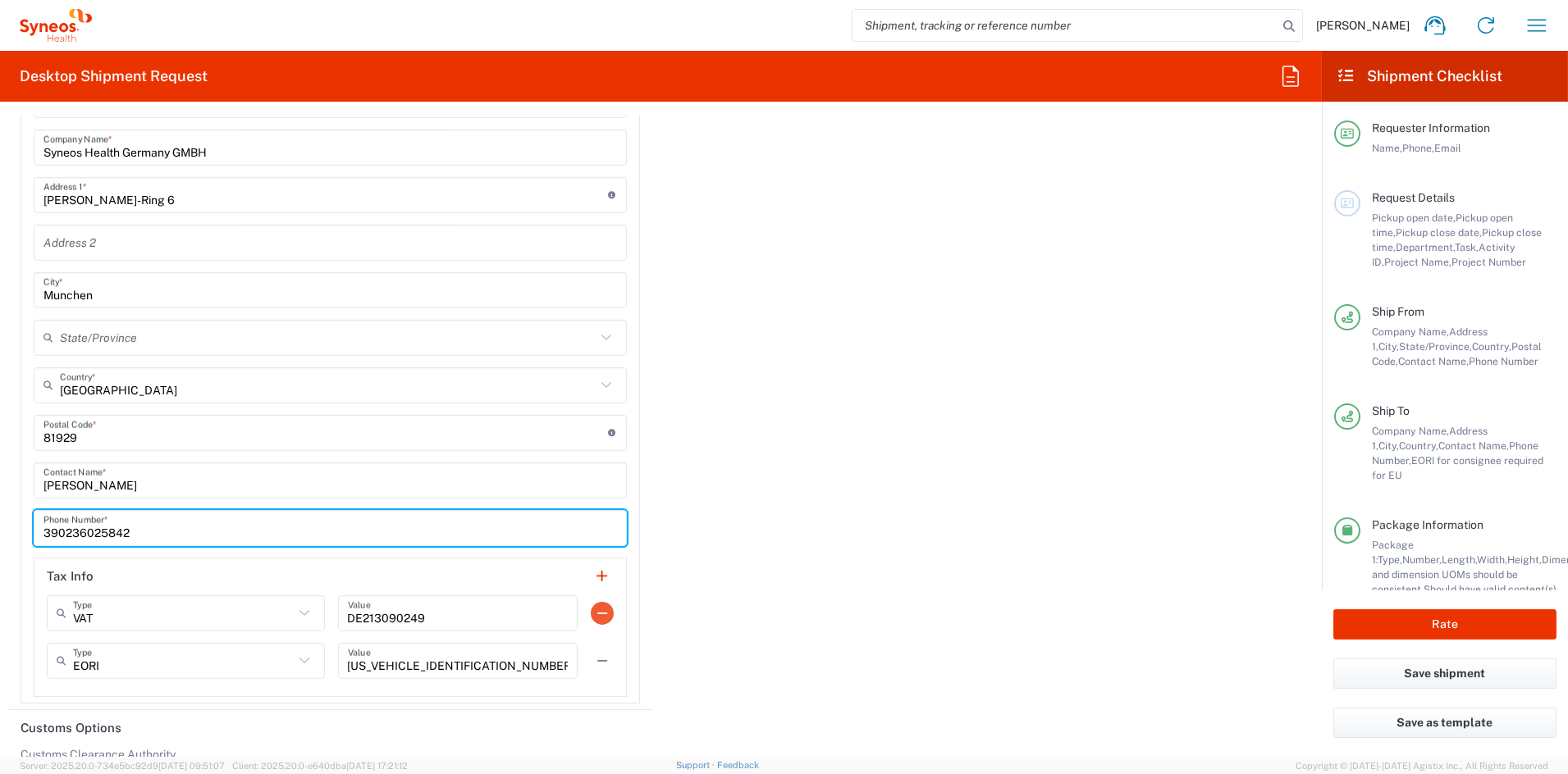
type input "390236025842"
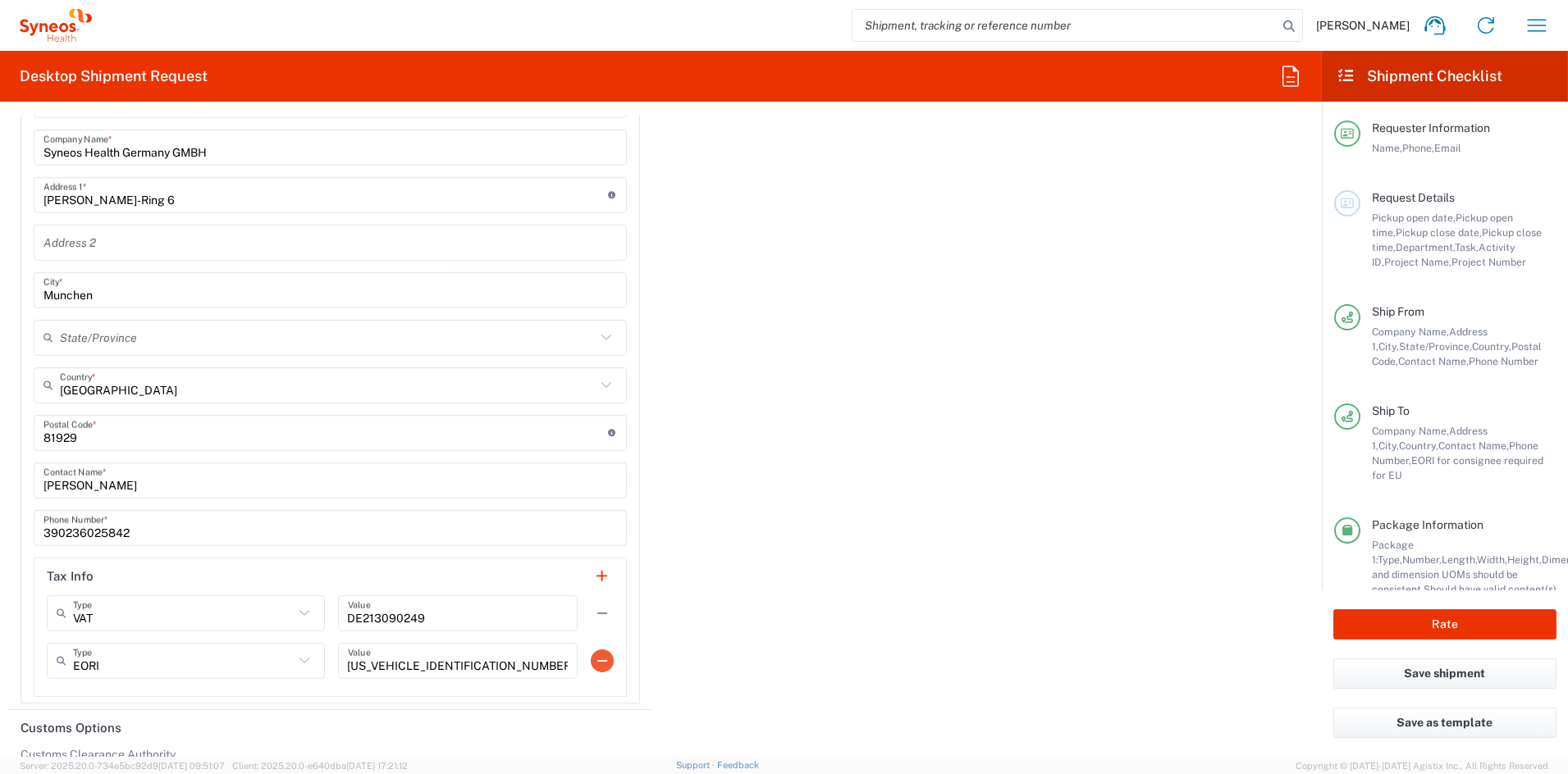
click at [597, 611] on button "button" at bounding box center [603, 613] width 23 height 23
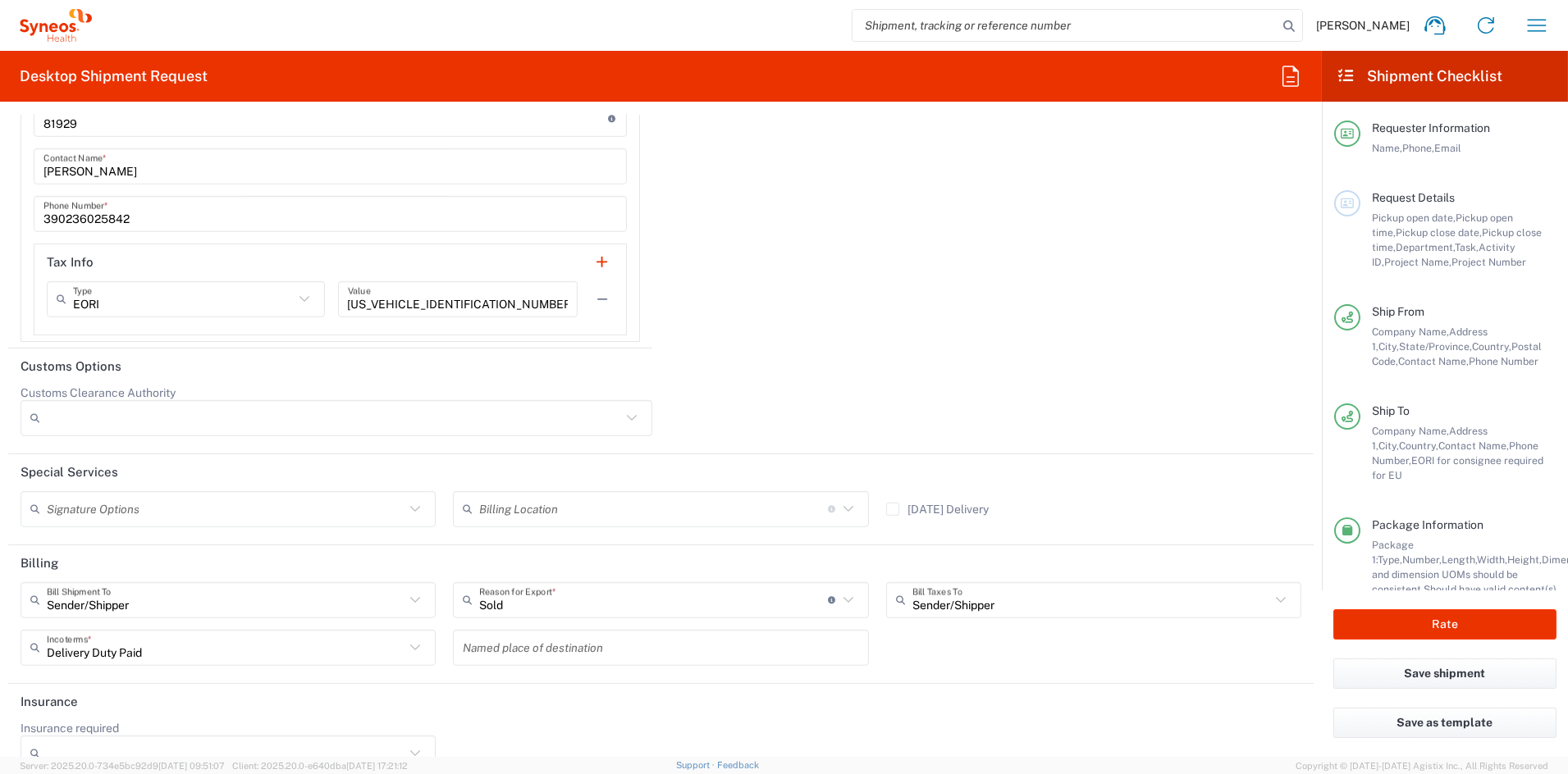
scroll to position [2631, 0]
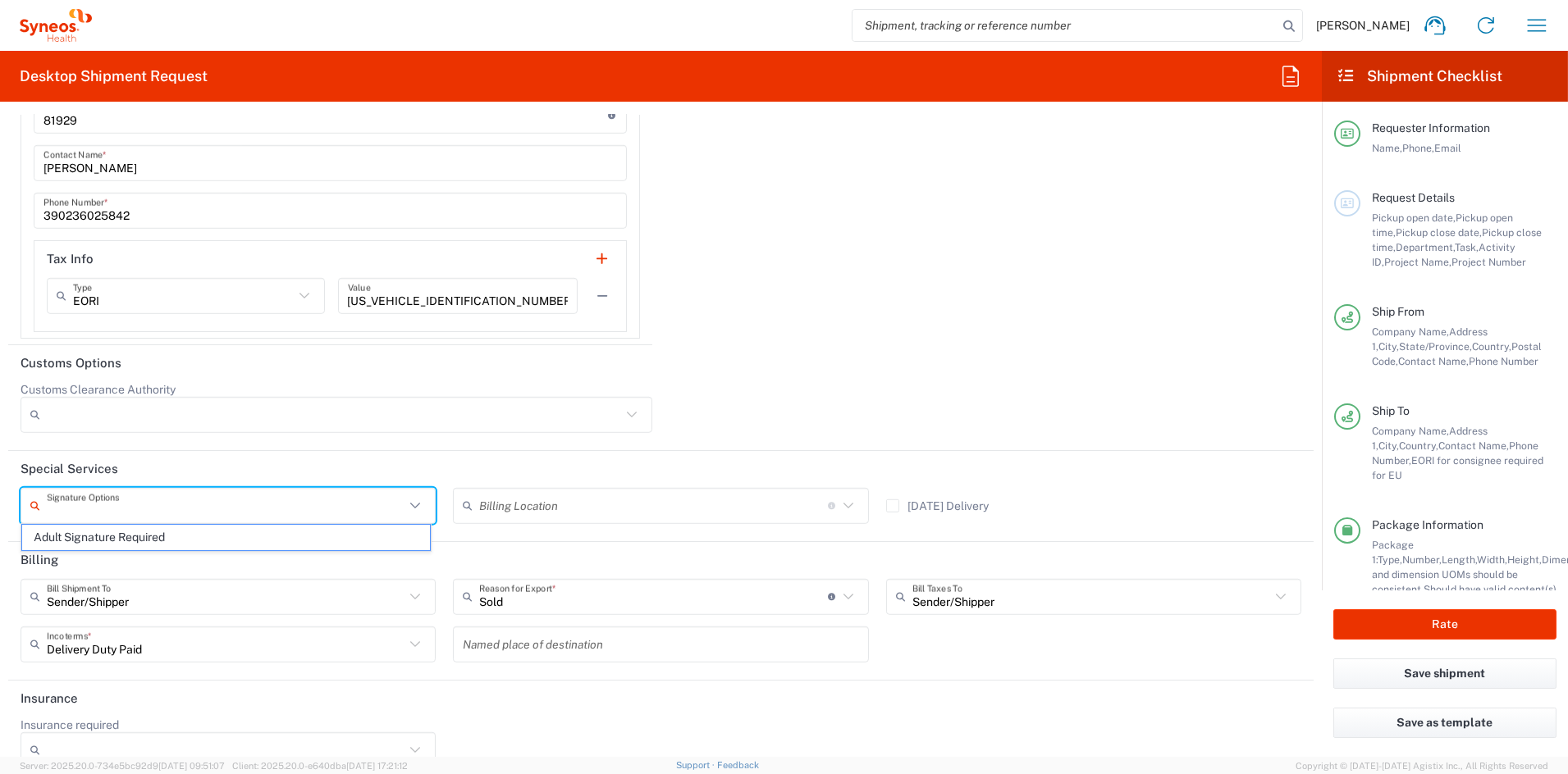
click at [217, 506] on input "text" at bounding box center [225, 505] width 357 height 28
click at [184, 534] on span "Adult Signature Required" at bounding box center [226, 537] width 408 height 25
type input "Adult Signature Required"
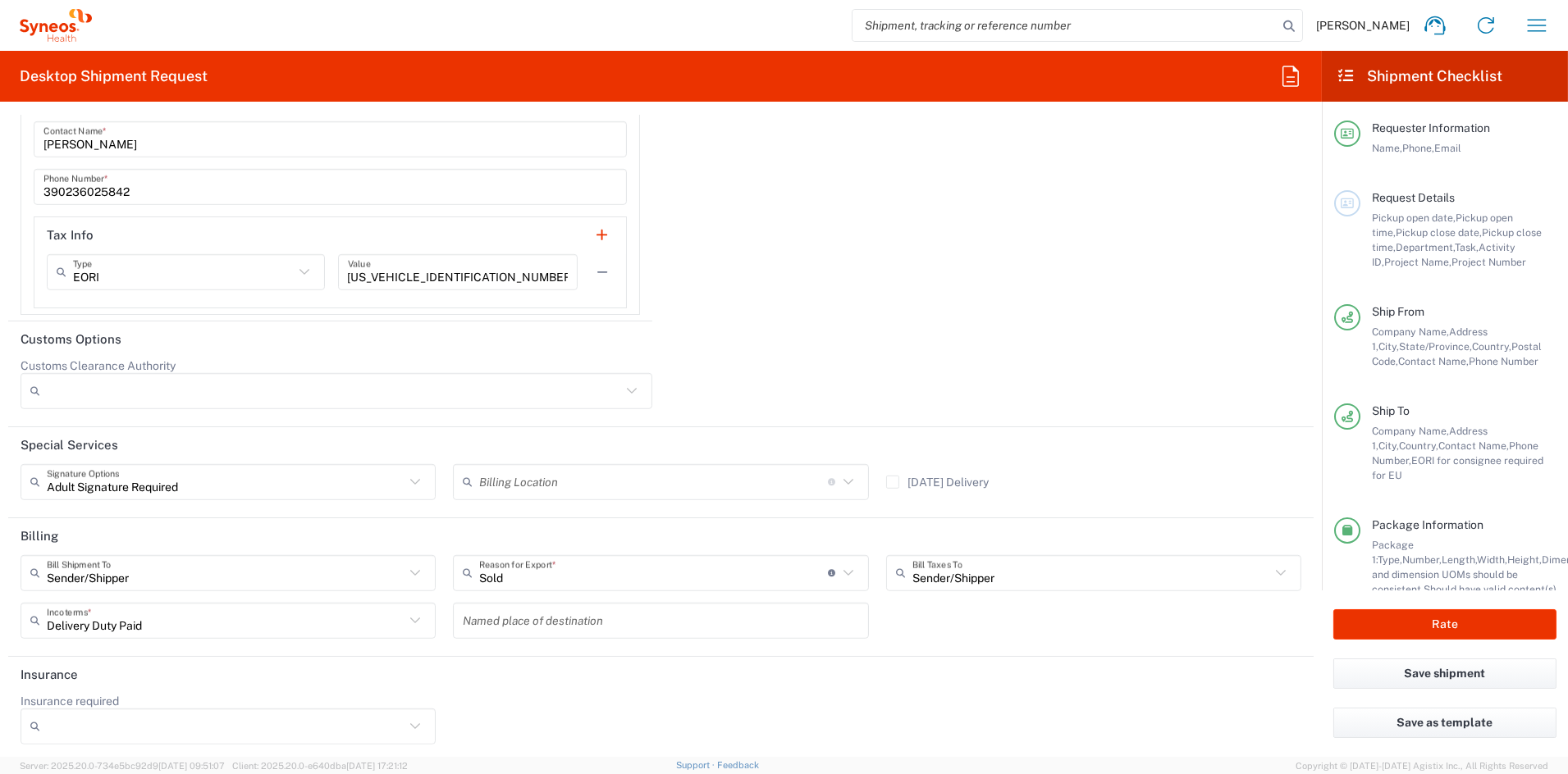
scroll to position [2656, 0]
click at [1404, 622] on button "Rate" at bounding box center [1444, 624] width 223 height 30
type input "7056447"
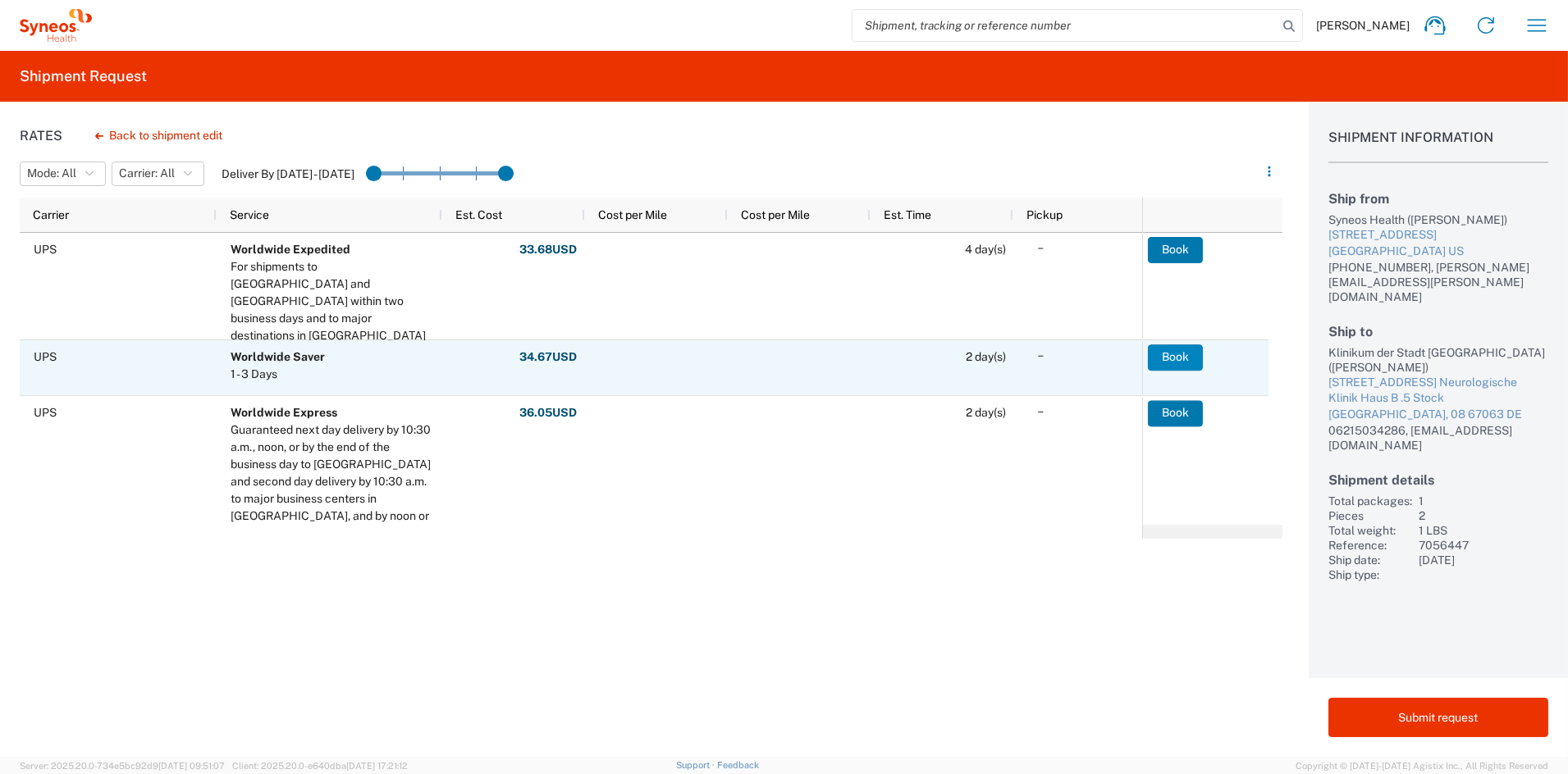
click at [1165, 354] on button "Book" at bounding box center [1176, 357] width 55 height 26
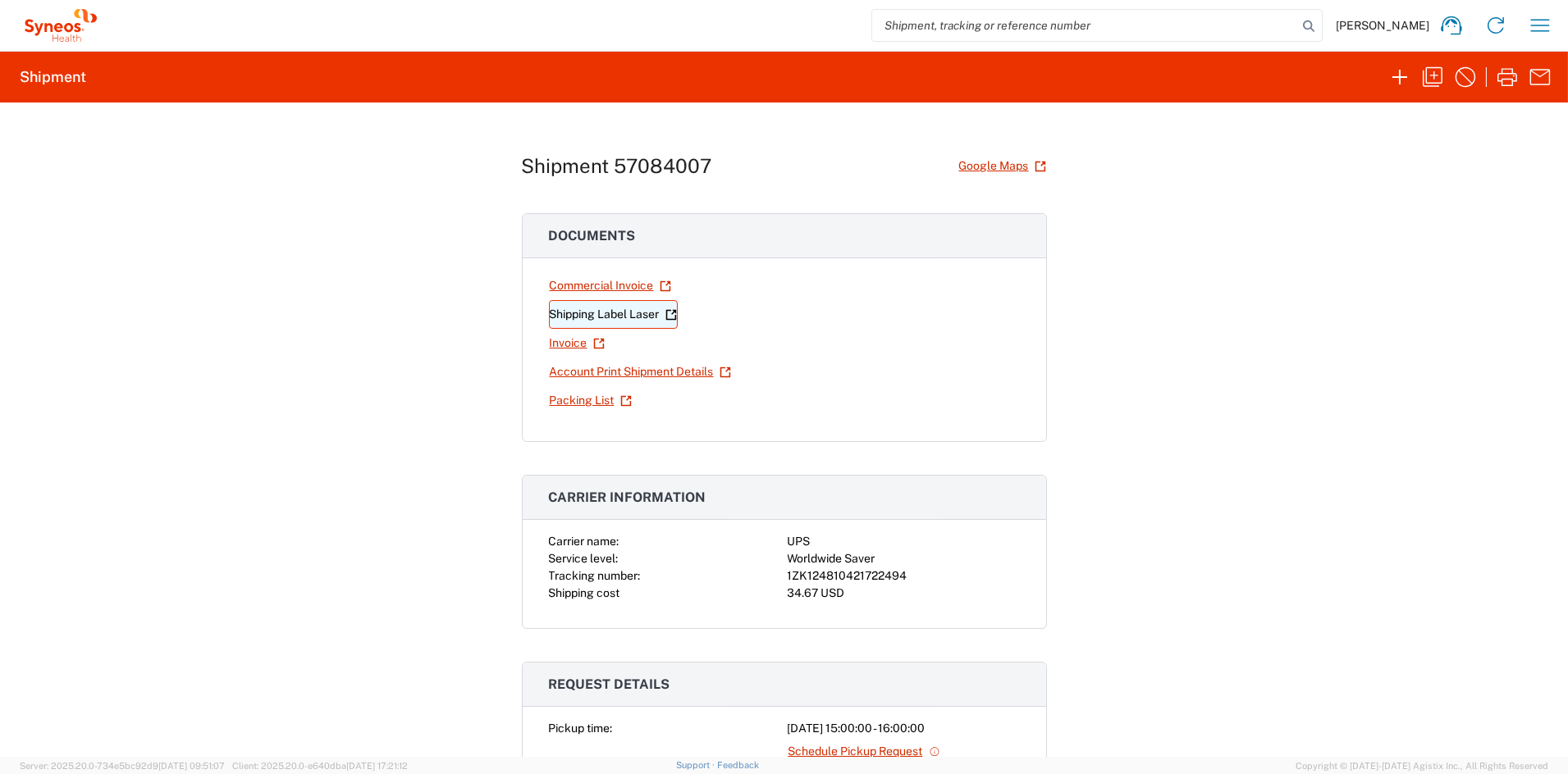
click at [602, 315] on link "Shipping Label Laser" at bounding box center [614, 313] width 129 height 28
